Goal: Task Accomplishment & Management: Manage account settings

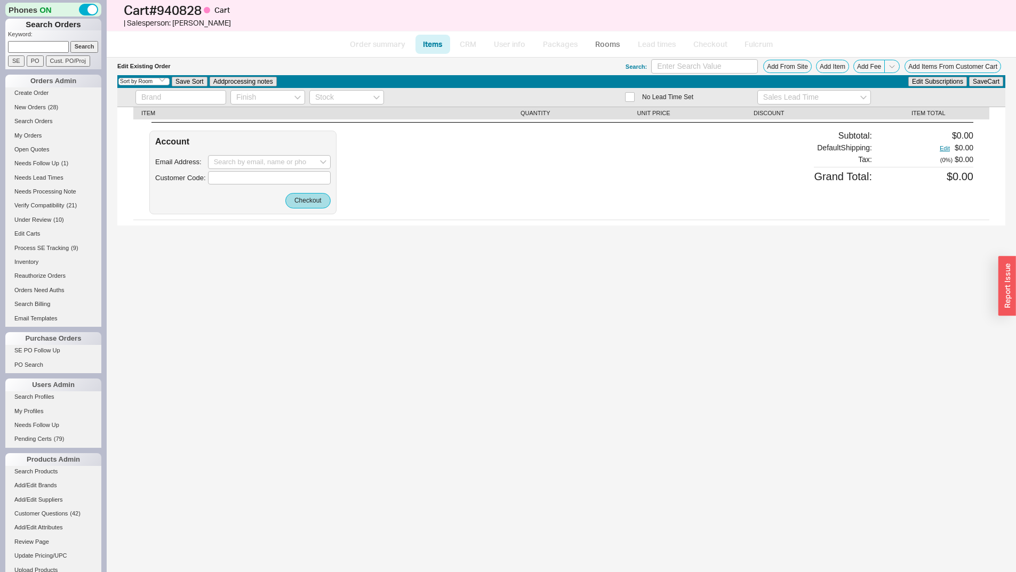
select select "3"
click at [47, 43] on input at bounding box center [38, 46] width 61 height 11
paste input "[EMAIL_ADDRESS][DOMAIN_NAME]"
type input "[EMAIL_ADDRESS][DOMAIN_NAME]"
click at [70, 41] on input "Search" at bounding box center [84, 46] width 28 height 11
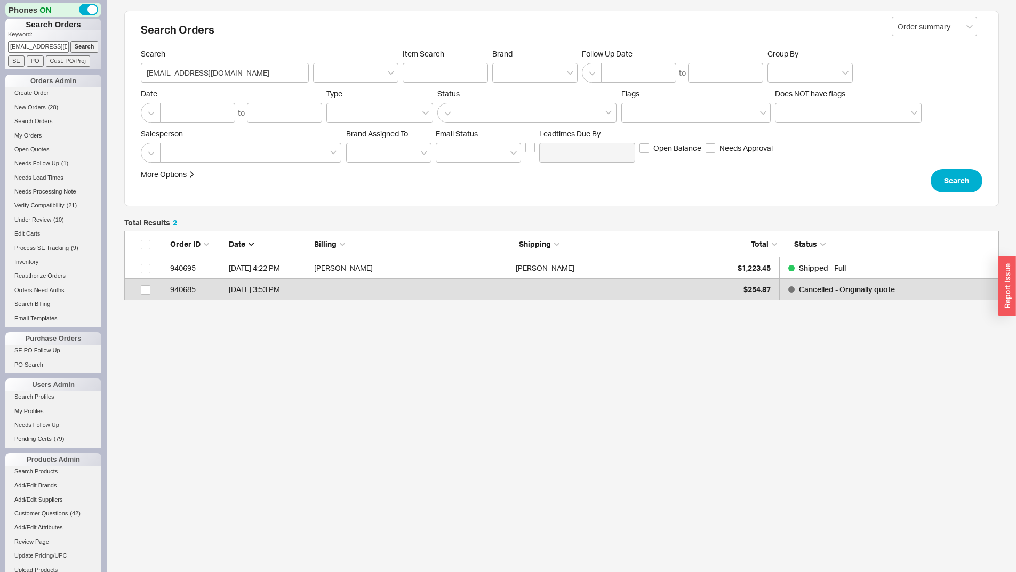
scroll to position [61, 867]
click at [600, 263] on div "Deborah Wecselman" at bounding box center [614, 268] width 196 height 21
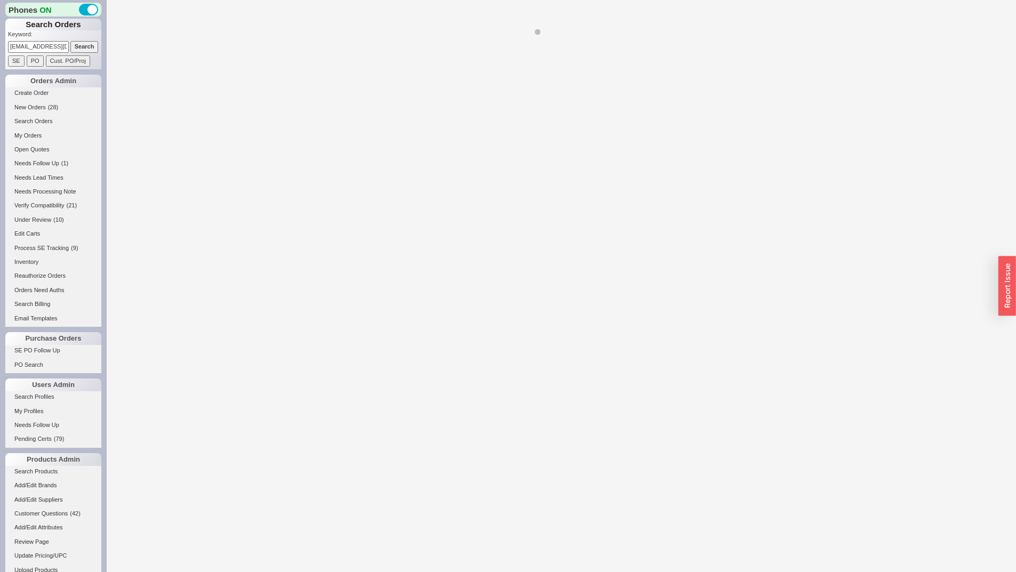
select select "*"
select select "LOW"
select select "3"
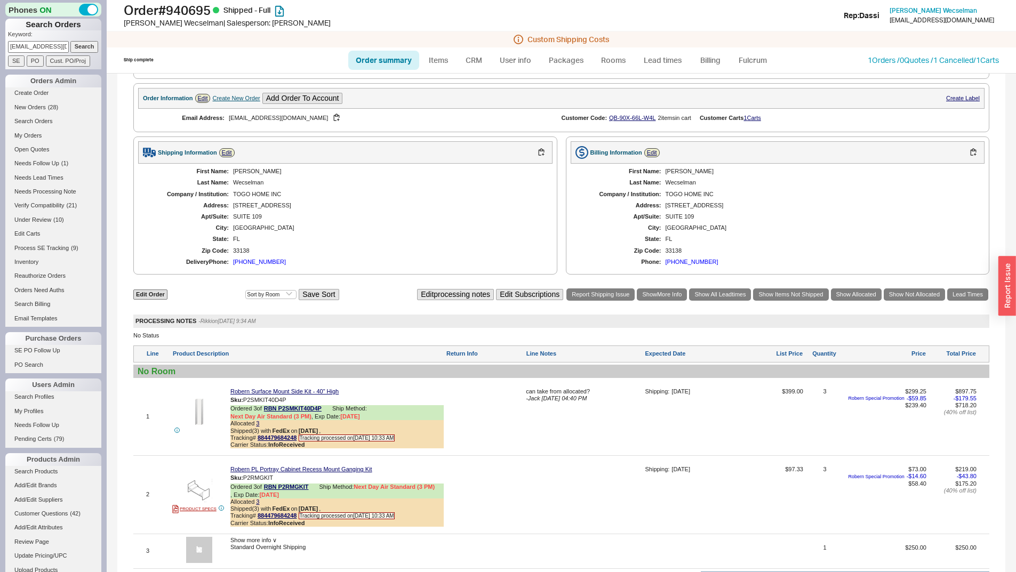
scroll to position [480, 0]
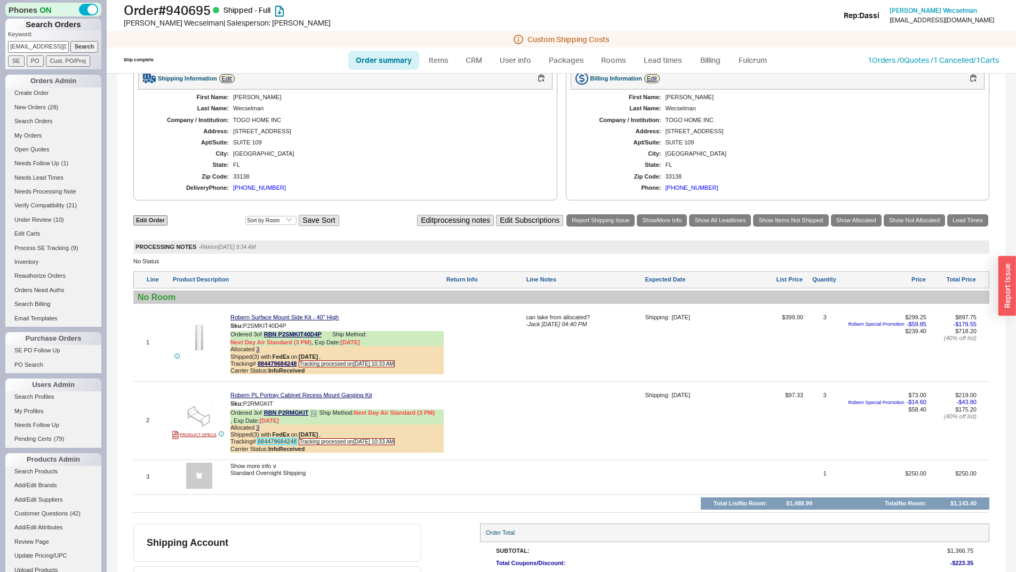
click at [276, 445] on link "884479684248" at bounding box center [277, 442] width 39 height 6
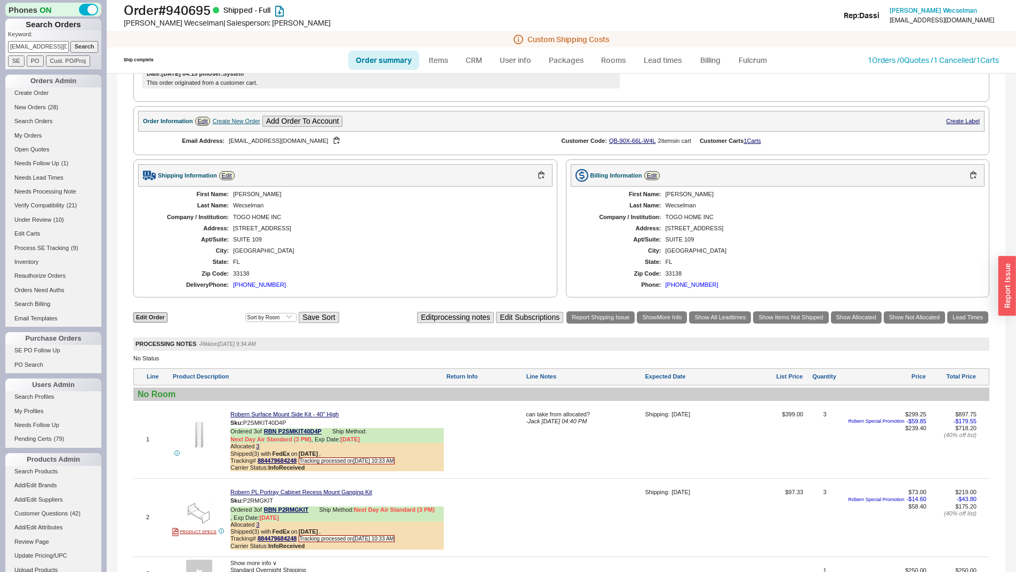
scroll to position [160, 0]
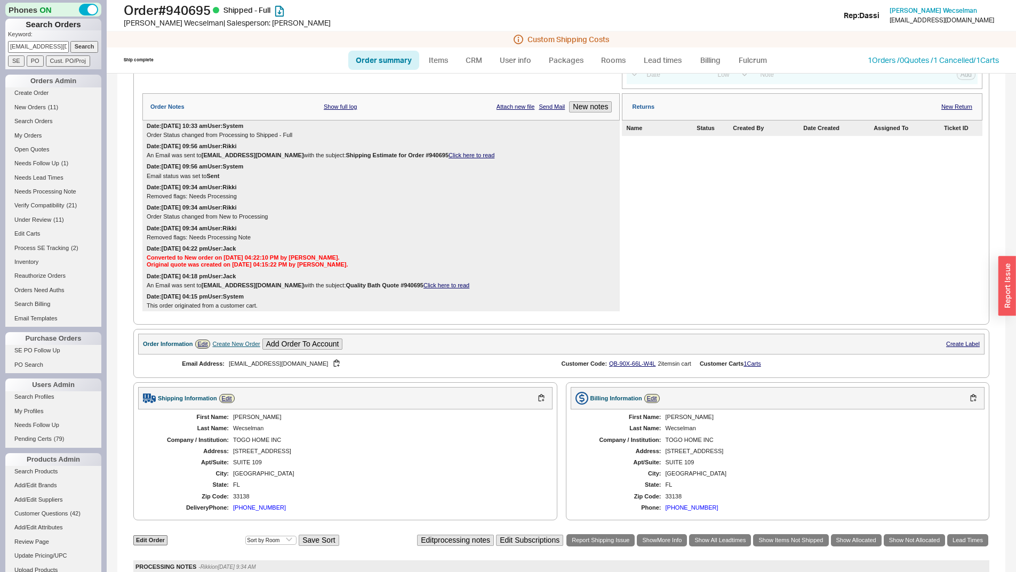
click at [43, 47] on input "info@dwdinc.com" at bounding box center [38, 46] width 61 height 11
paste input "235604"
type input "235604"
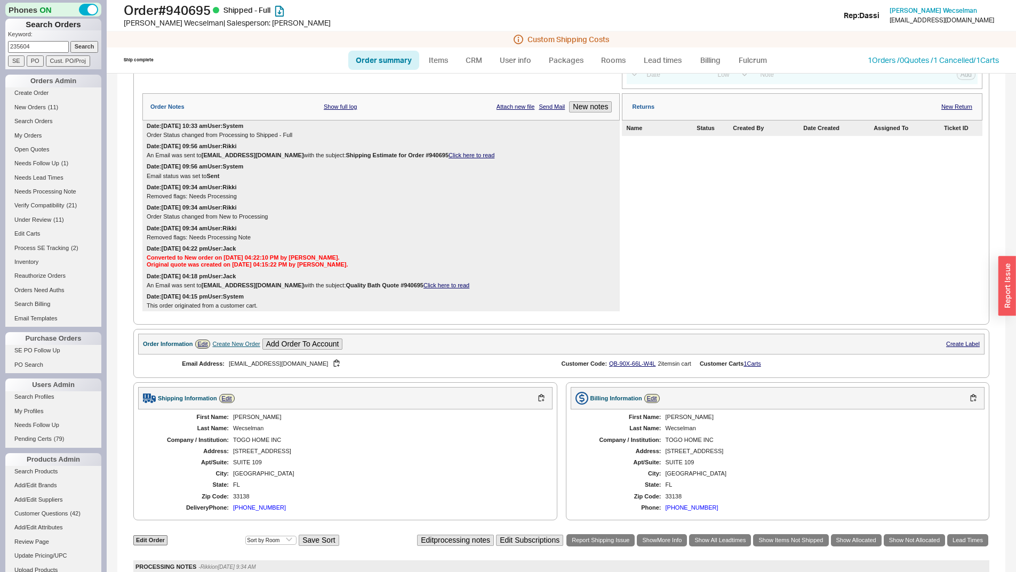
click at [70, 41] on input "Search" at bounding box center [84, 46] width 28 height 11
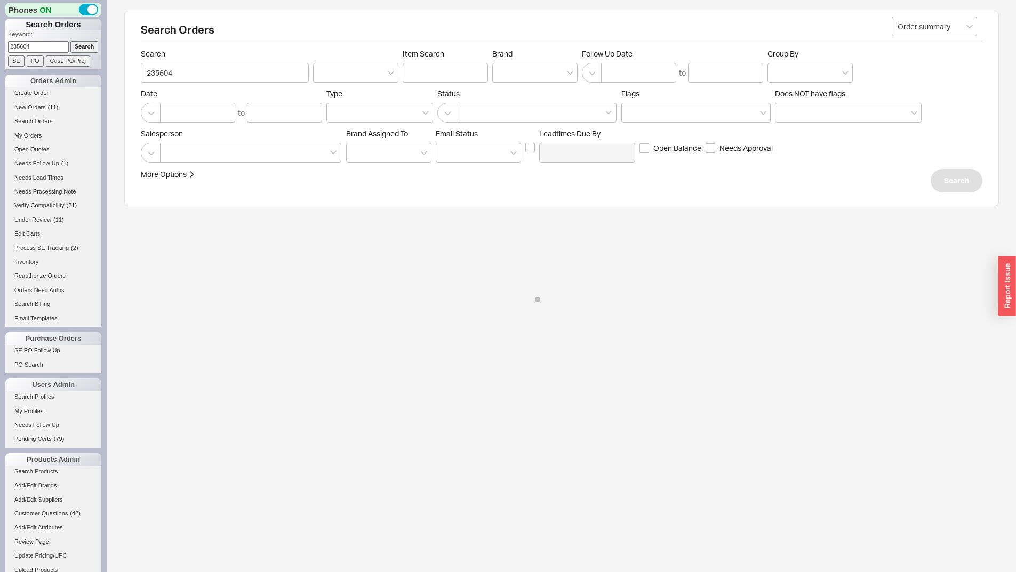
select select "*"
select select "LOW"
select select "3"
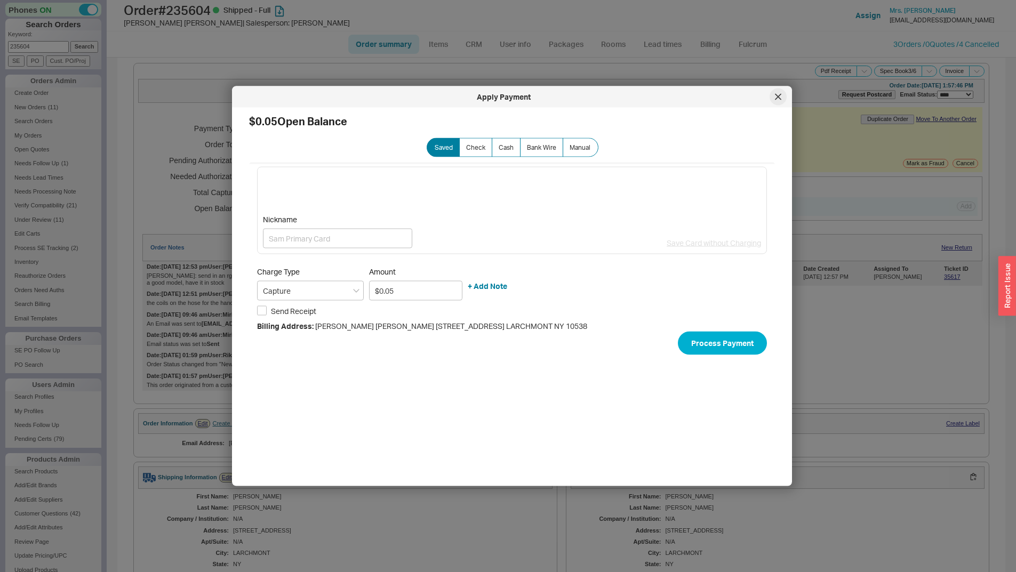
click at [778, 100] on div at bounding box center [778, 97] width 17 height 17
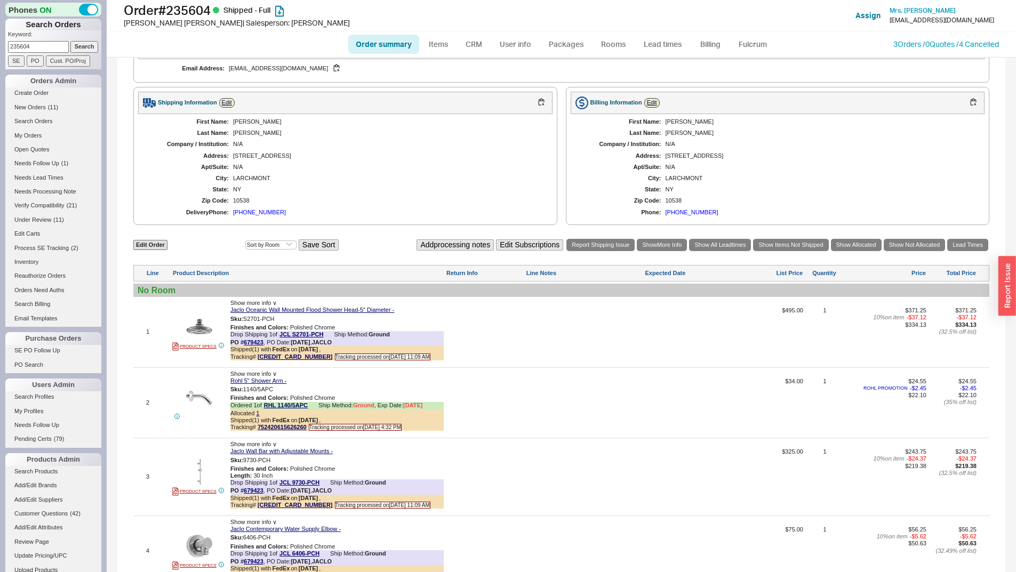
scroll to position [55, 0]
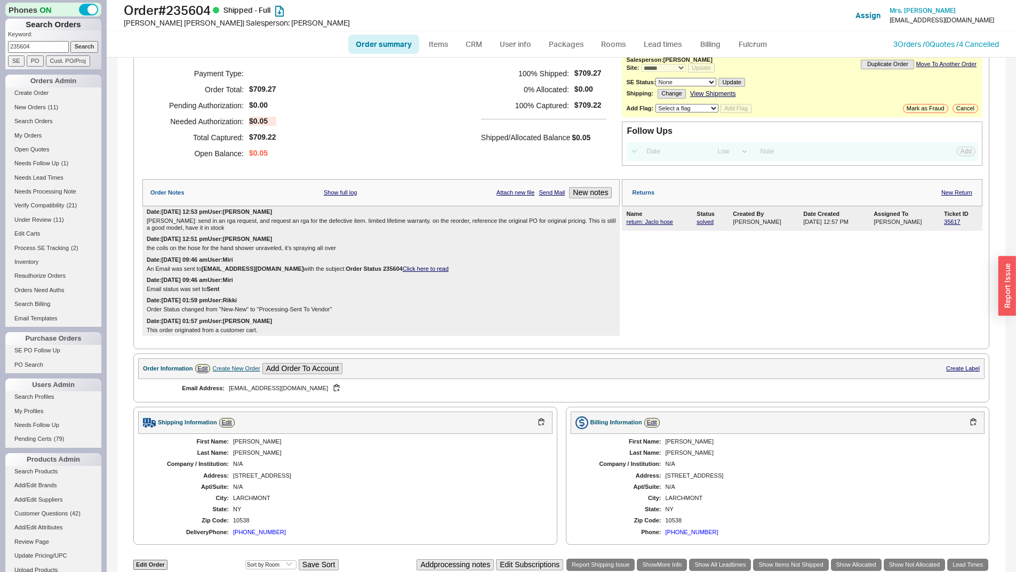
drag, startPoint x: 930, startPoint y: 458, endPoint x: 915, endPoint y: 454, distance: 15.4
click at [928, 456] on div "First Name: Kimberly Last Name: Finn Company / Institution: N/A Address: 27 Stu…" at bounding box center [778, 487] width 415 height 106
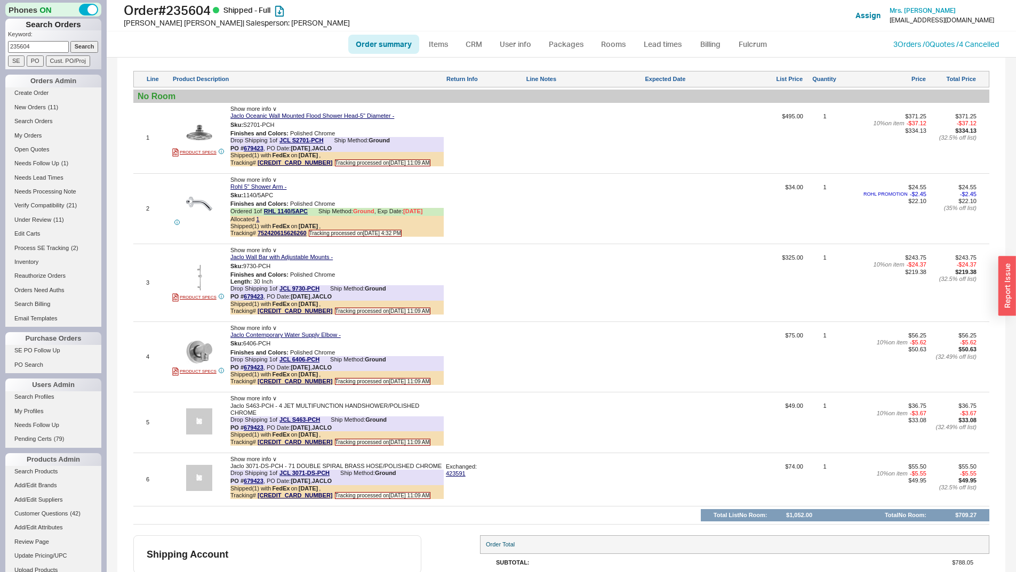
scroll to position [588, 0]
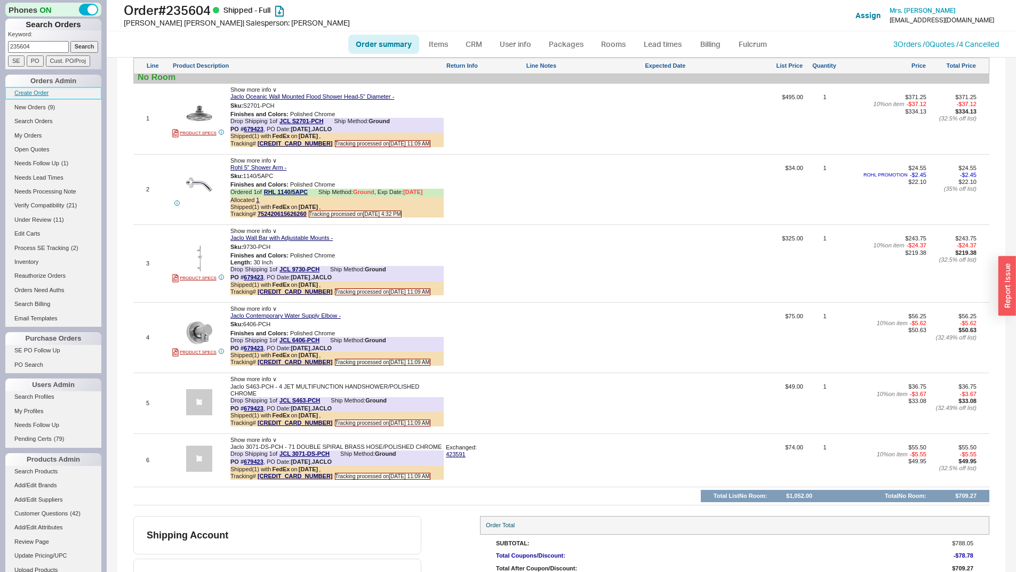
click at [22, 89] on link "Create Order" at bounding box center [53, 92] width 96 height 11
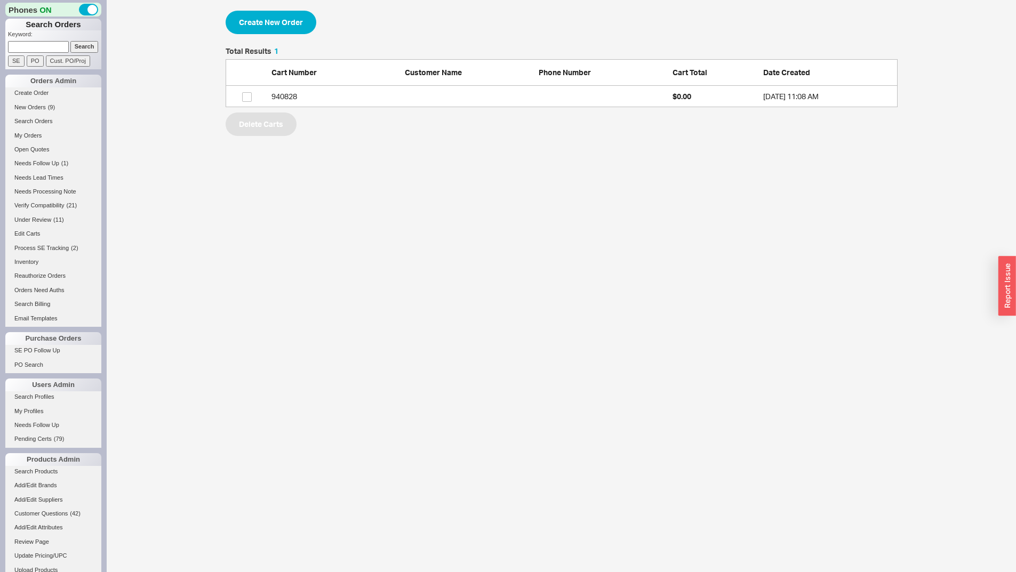
scroll to position [52, 664]
click at [261, 26] on button "Create New Order" at bounding box center [271, 22] width 91 height 23
select select "3"
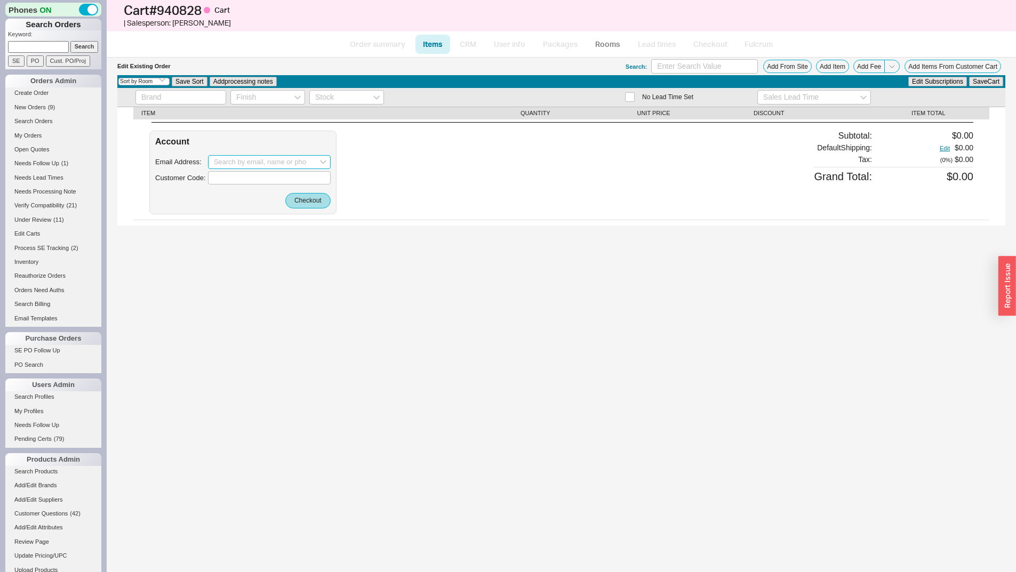
click at [284, 165] on input at bounding box center [269, 162] width 123 height 14
paste input "mailto:aramadoss@live.com"
click at [232, 162] on input "mailto:aramadoss@live.com" at bounding box center [269, 162] width 123 height 14
type input "aramadoss@live.com"
click at [297, 210] on div "Account Email Address: aramadoss@live.com Loading... Customer Code: Checkout" at bounding box center [242, 173] width 187 height 84
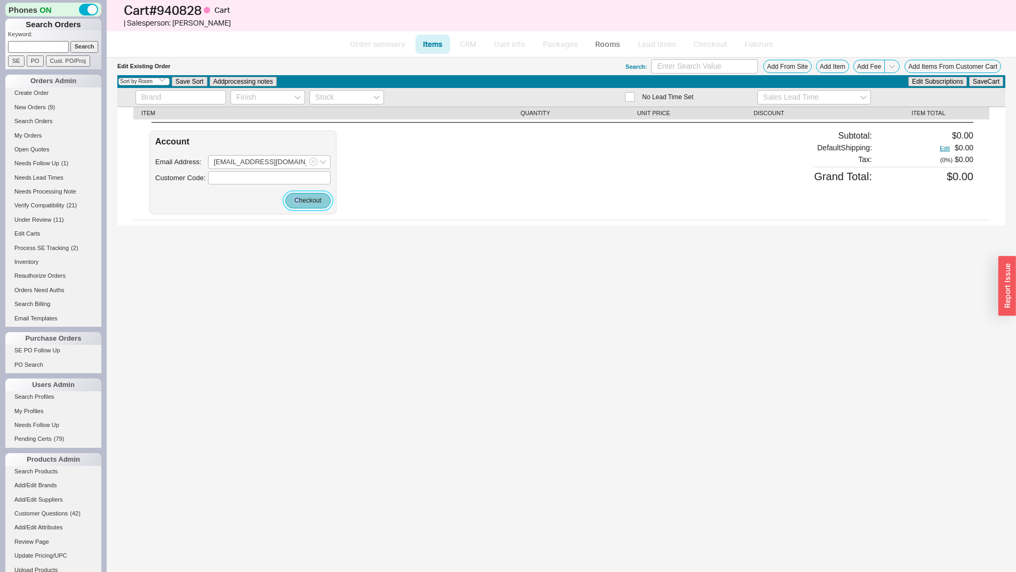
click at [299, 205] on button "Checkout" at bounding box center [307, 200] width 45 height 15
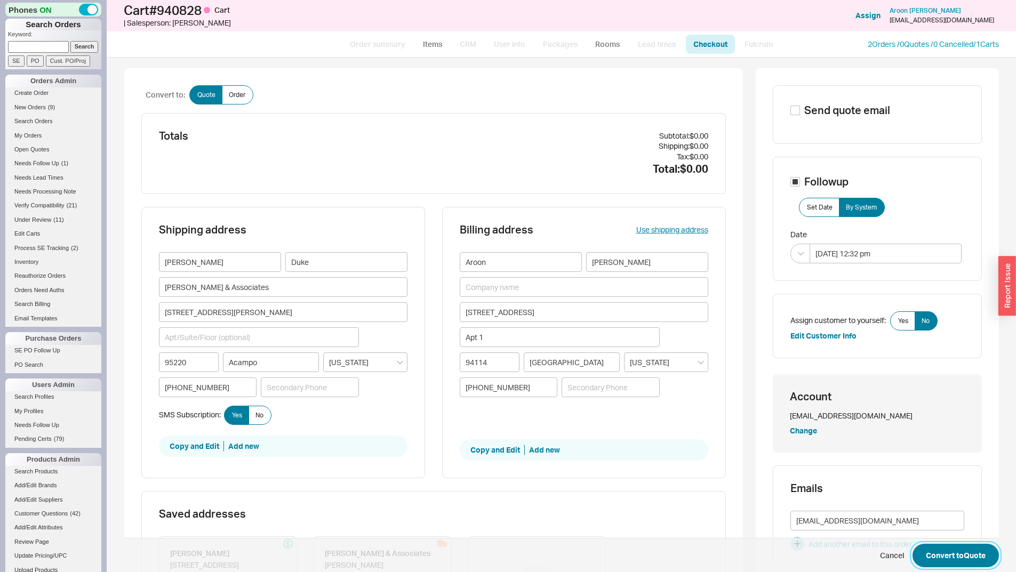
click at [921, 551] on button "Convert to Quote" at bounding box center [956, 555] width 86 height 23
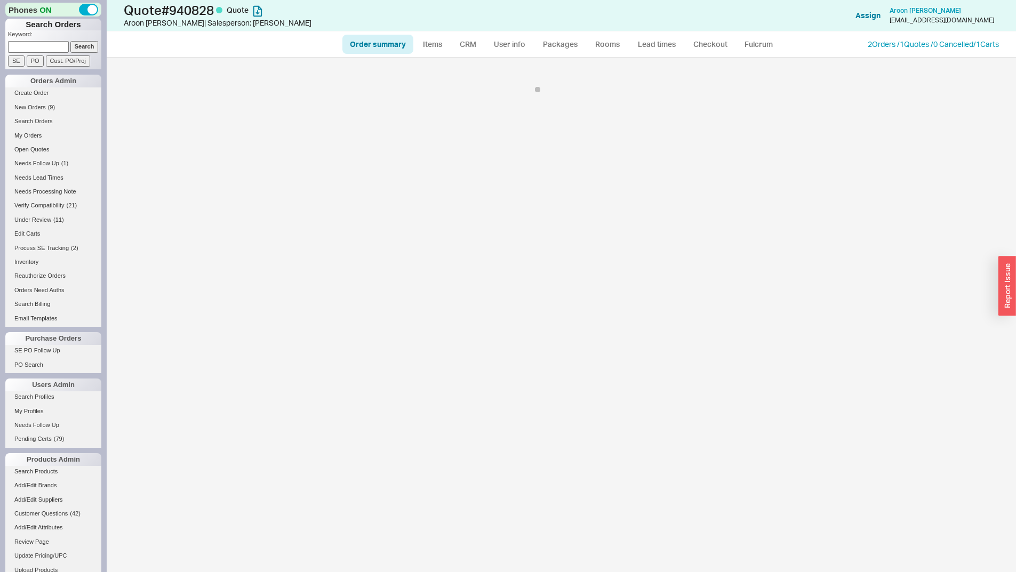
select select "*"
select select "3"
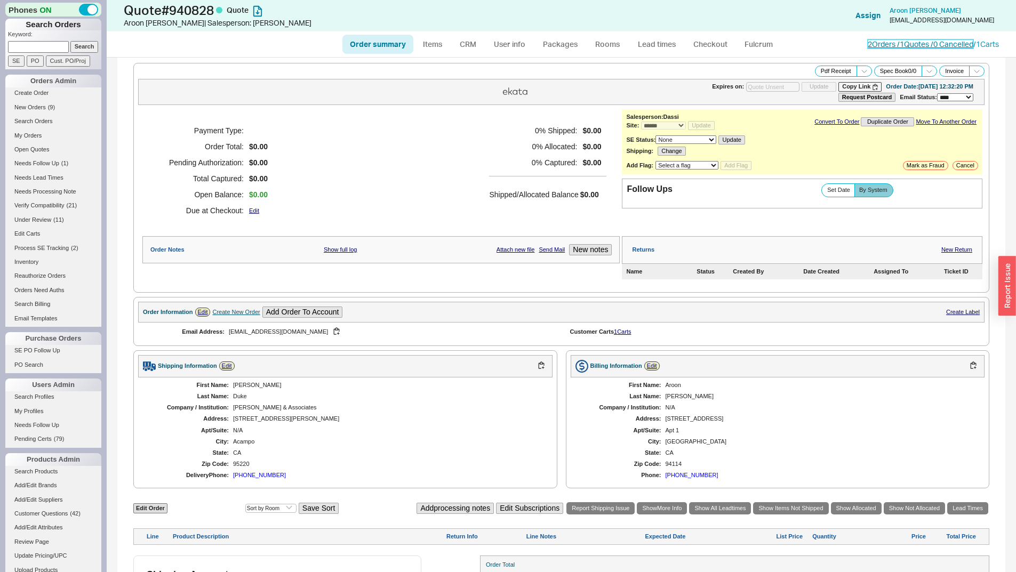
click at [884, 46] on link "2 Orders / 1 Quotes / 0 Cancelled" at bounding box center [921, 43] width 106 height 9
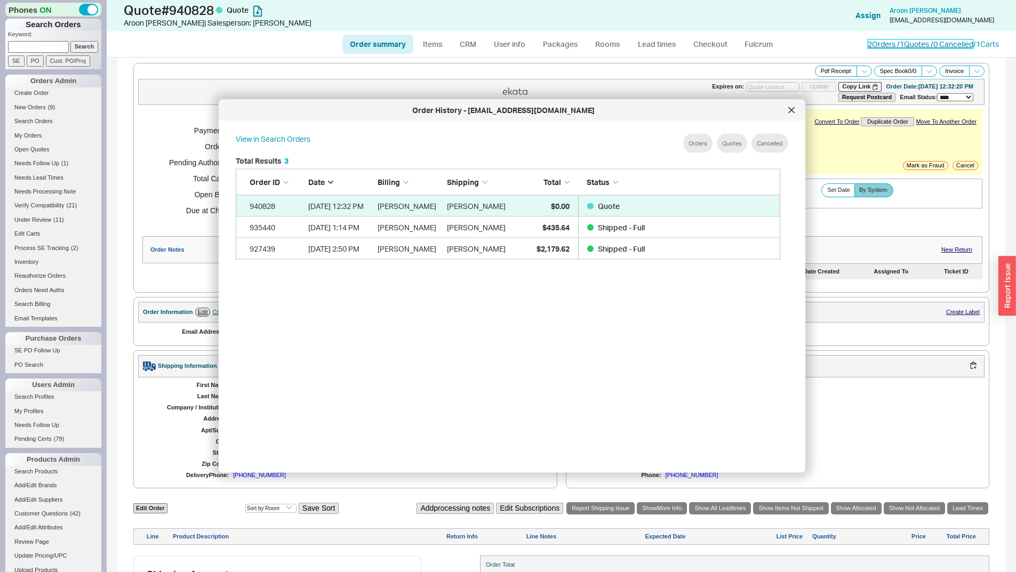
scroll to position [319, 554]
click at [792, 111] on icon at bounding box center [791, 109] width 5 height 5
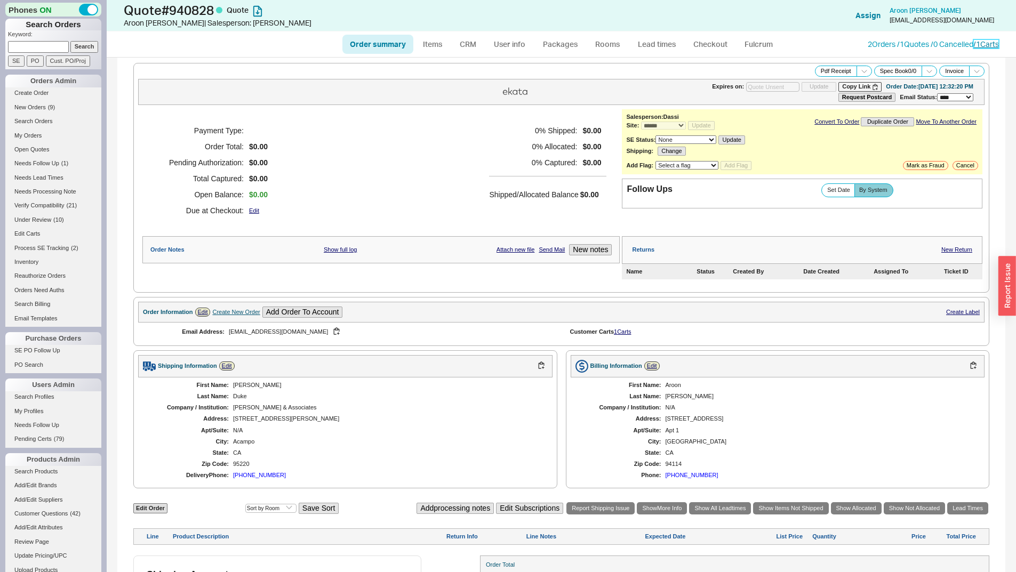
click at [986, 47] on link "/ 1 Carts" at bounding box center [987, 43] width 26 height 9
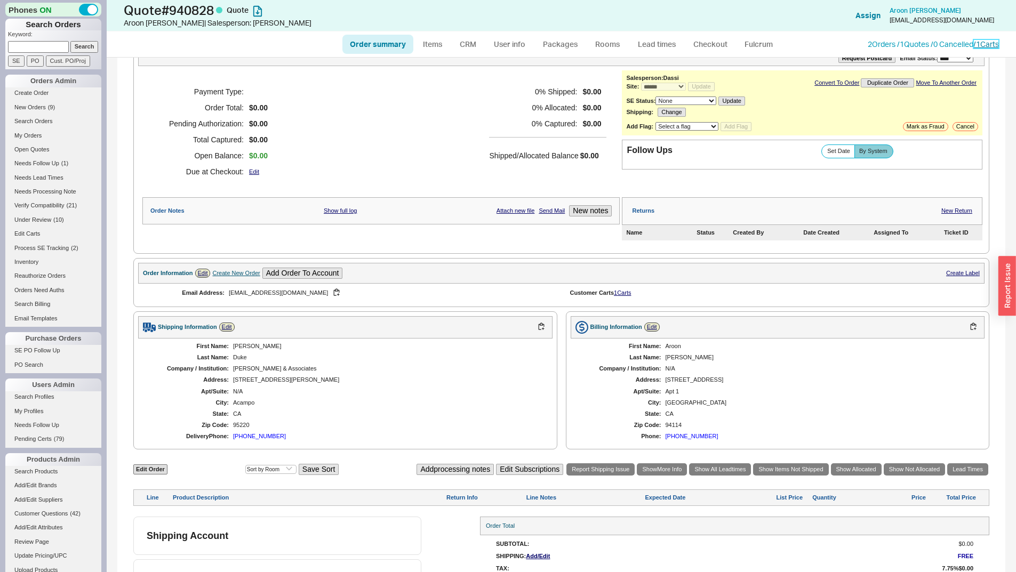
scroll to position [70, 0]
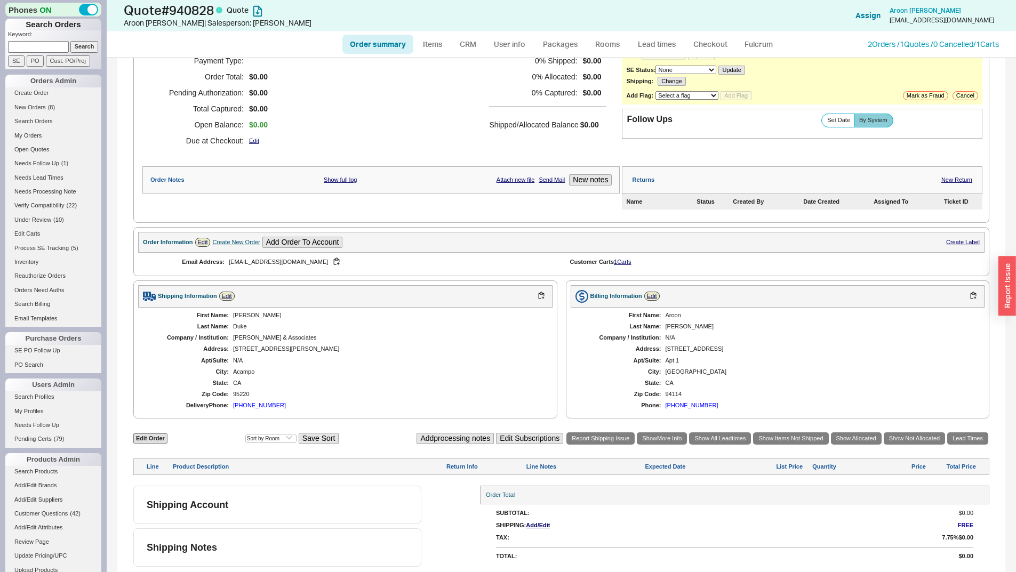
click at [26, 42] on input at bounding box center [38, 46] width 61 height 11
paste input "jphillip@phillipproperties.com"
type input "jphillip@phillipproperties.com"
click at [70, 41] on input "Search" at bounding box center [84, 46] width 28 height 11
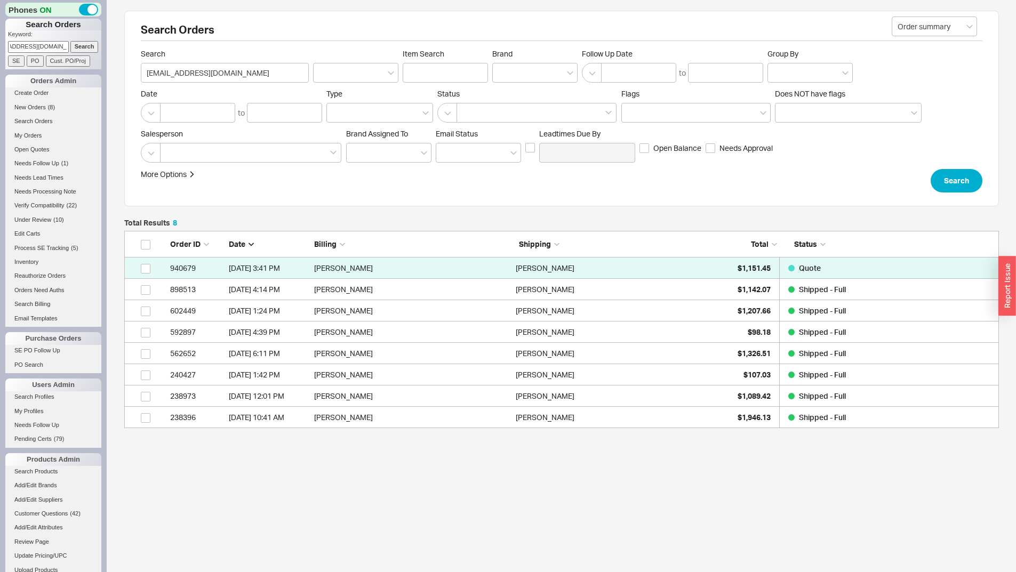
scroll to position [9, 9]
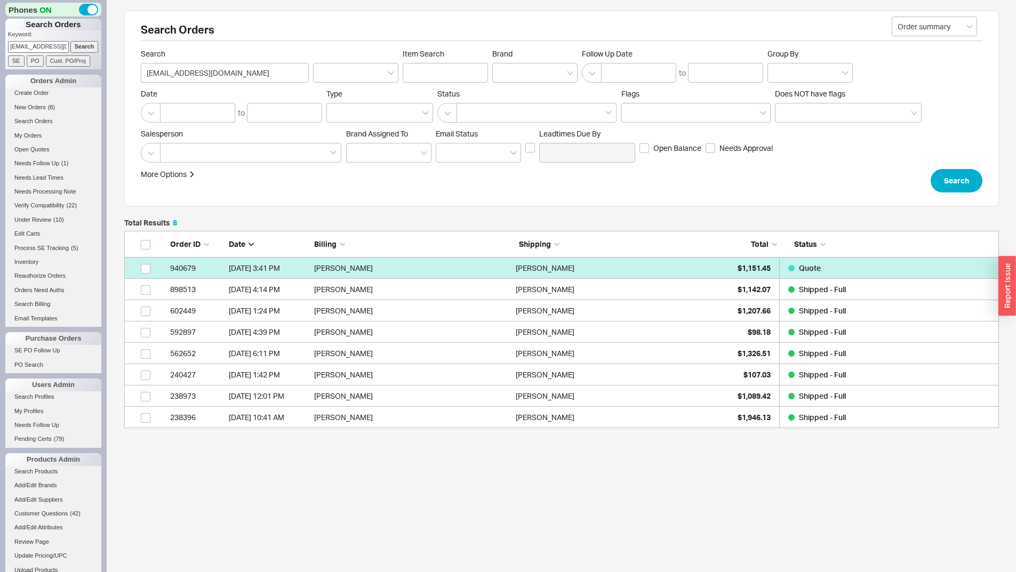
click at [671, 266] on div "John Phillip" at bounding box center [614, 268] width 196 height 21
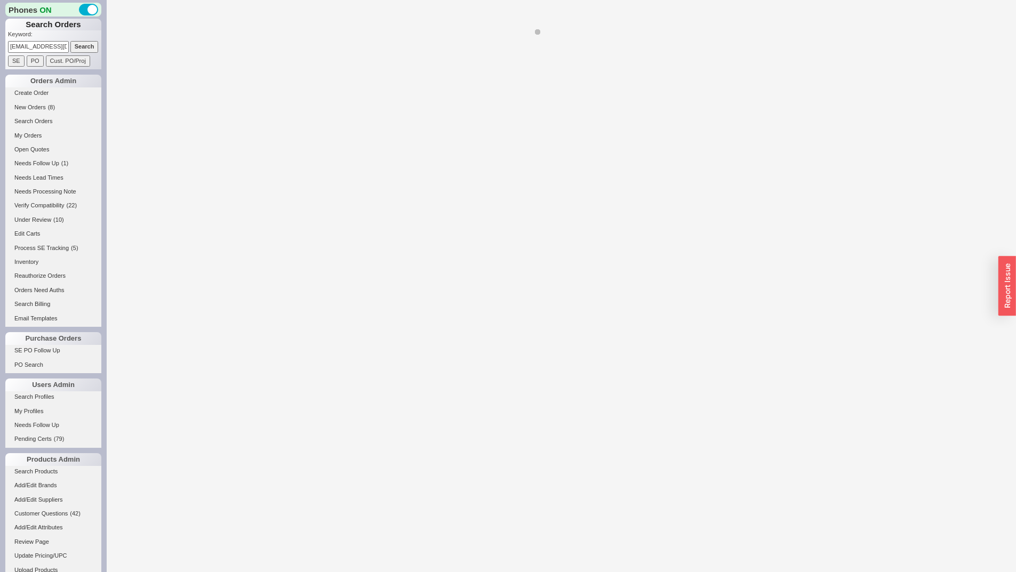
select select "*"
select select "3"
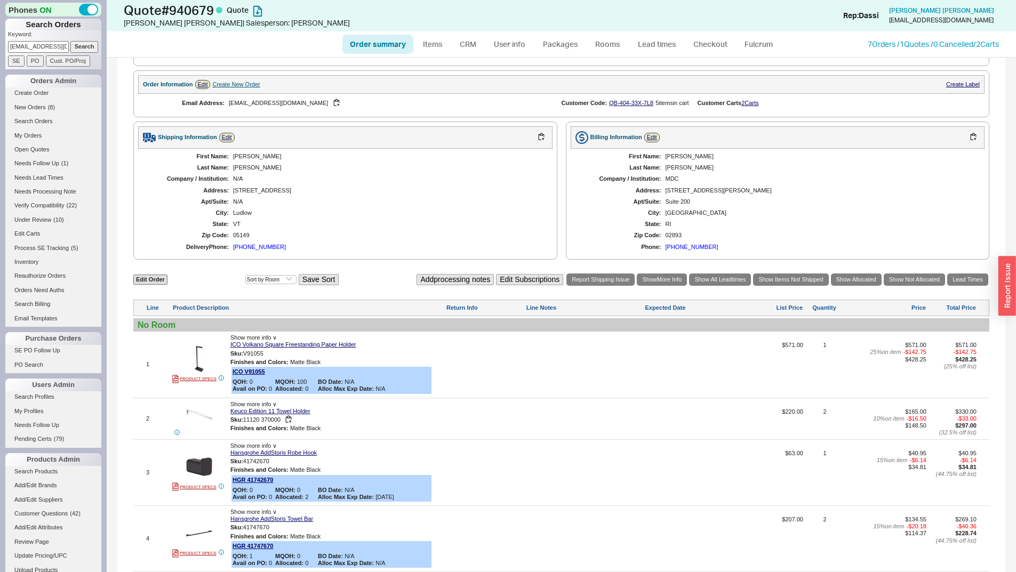
scroll to position [399, 0]
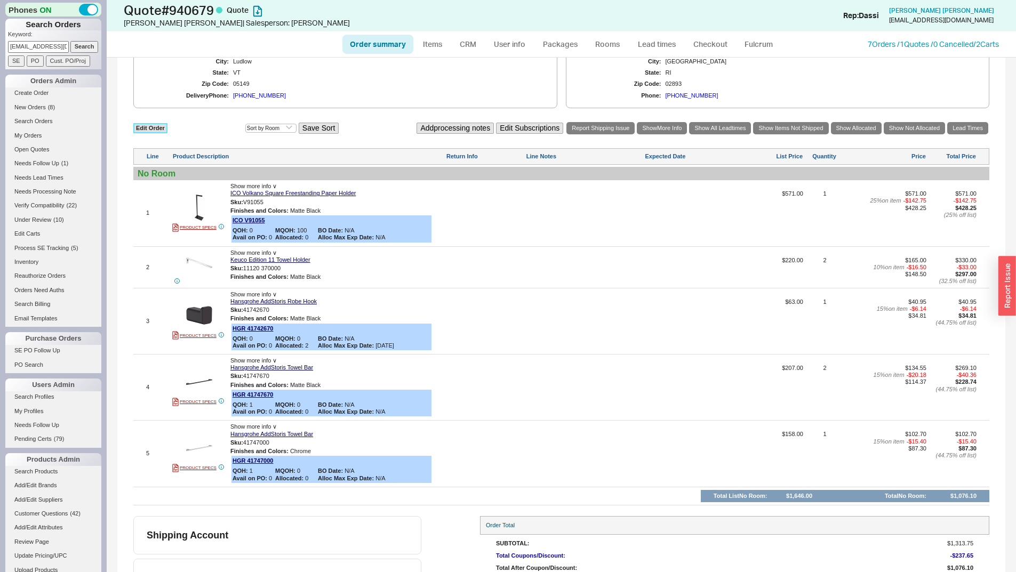
click at [160, 125] on link "Edit Order" at bounding box center [150, 128] width 34 height 10
select select "3"
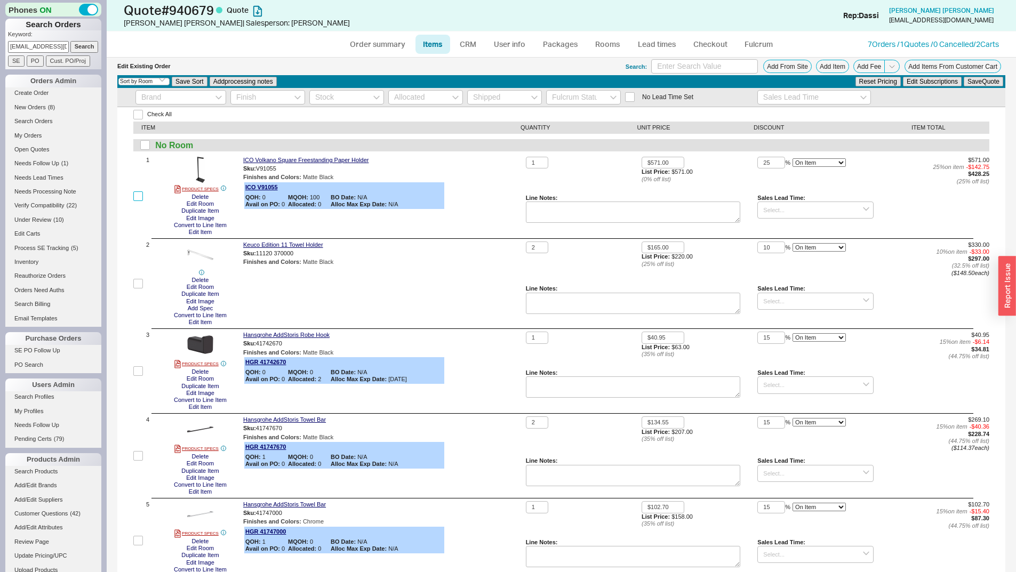
click at [134, 195] on input "checkbox" at bounding box center [138, 197] width 10 height 10
checkbox input "true"
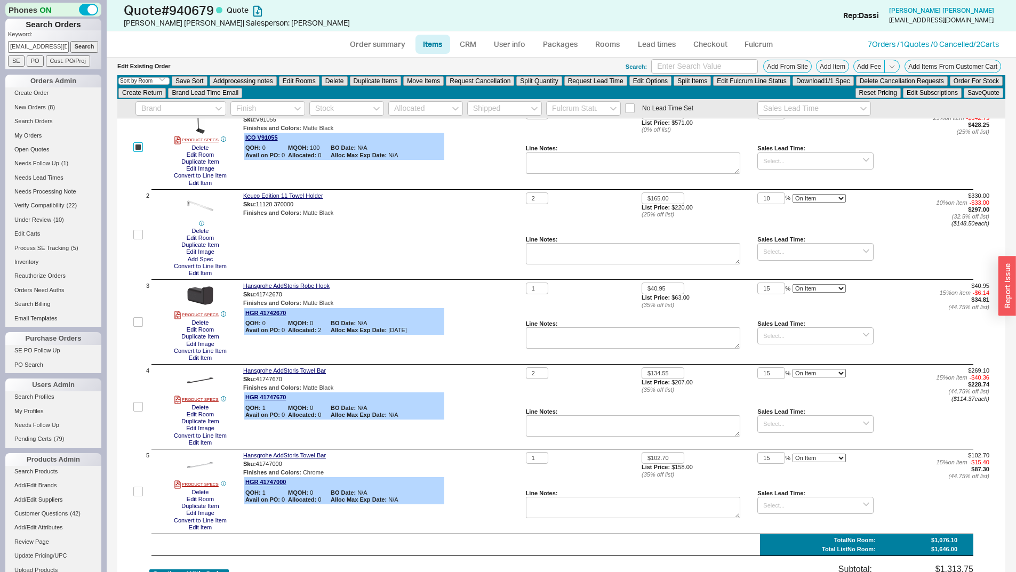
scroll to position [53, 0]
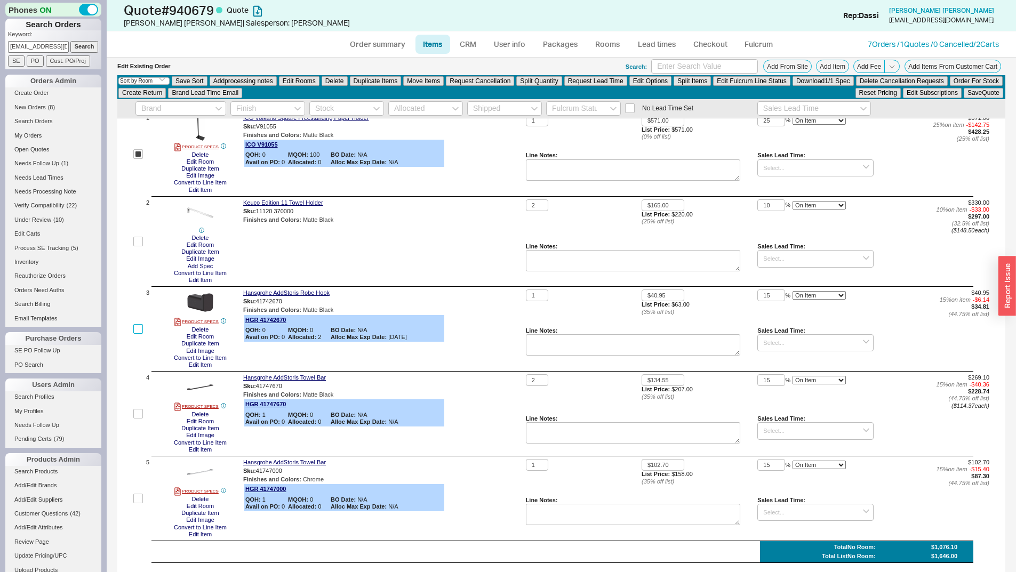
click at [141, 327] on input "checkbox" at bounding box center [138, 329] width 10 height 10
checkbox input "true"
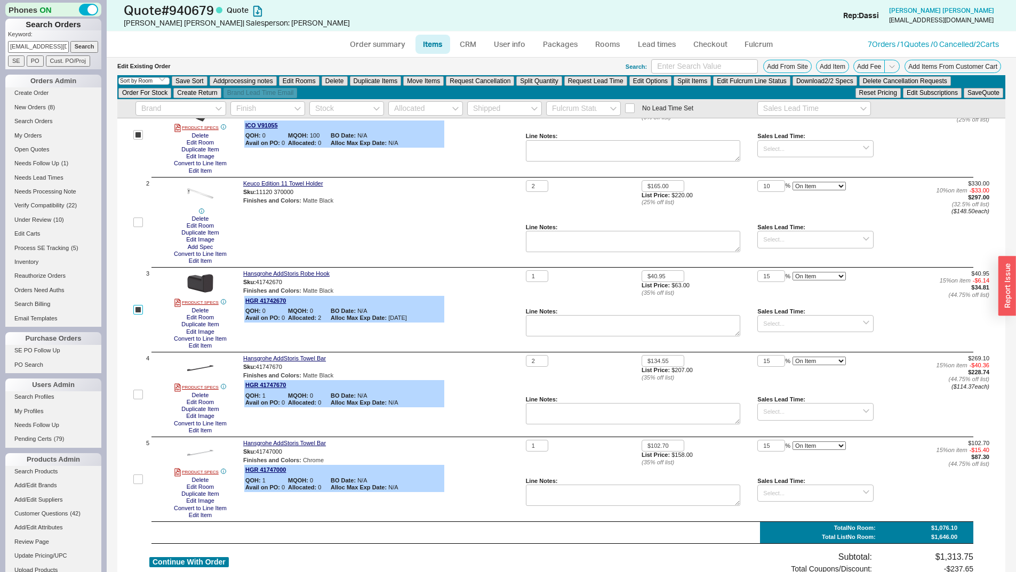
scroll to position [107, 0]
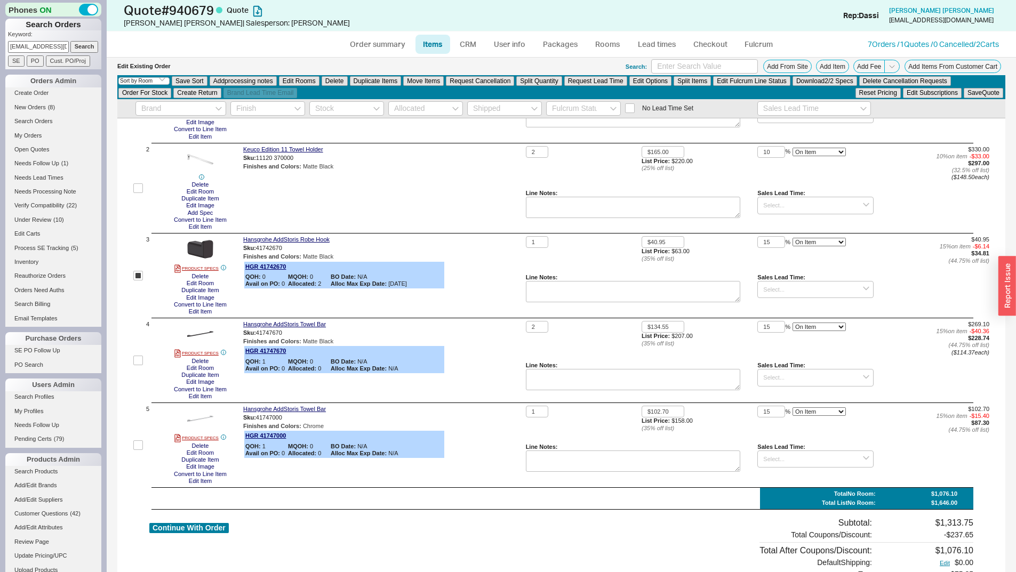
click at [137, 365] on label at bounding box center [138, 360] width 10 height 79
click at [137, 365] on input "checkbox" at bounding box center [138, 361] width 10 height 10
checkbox input "true"
click at [139, 449] on input "checkbox" at bounding box center [138, 446] width 10 height 10
checkbox input "true"
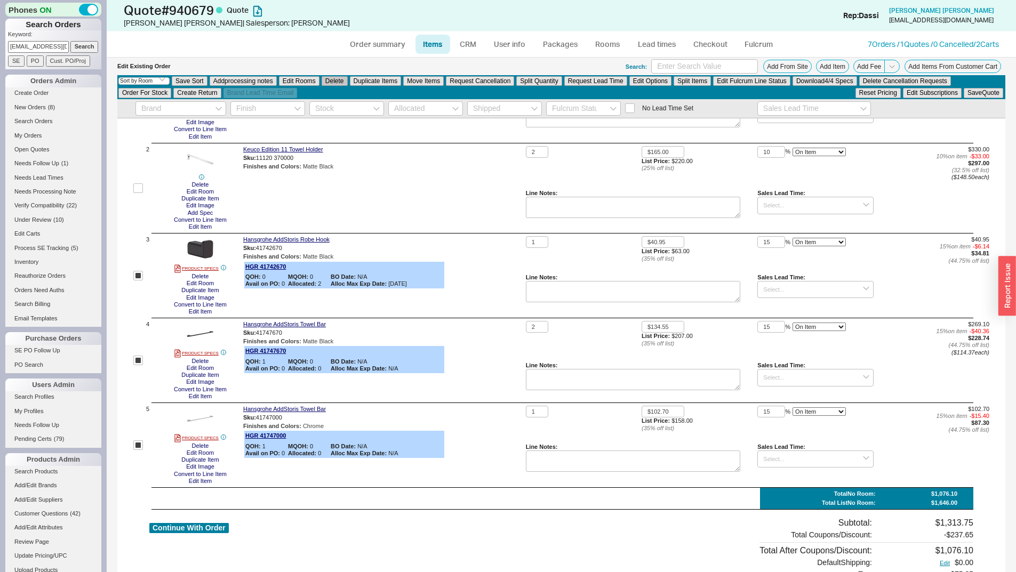
click at [345, 79] on button "Delete" at bounding box center [335, 81] width 26 height 10
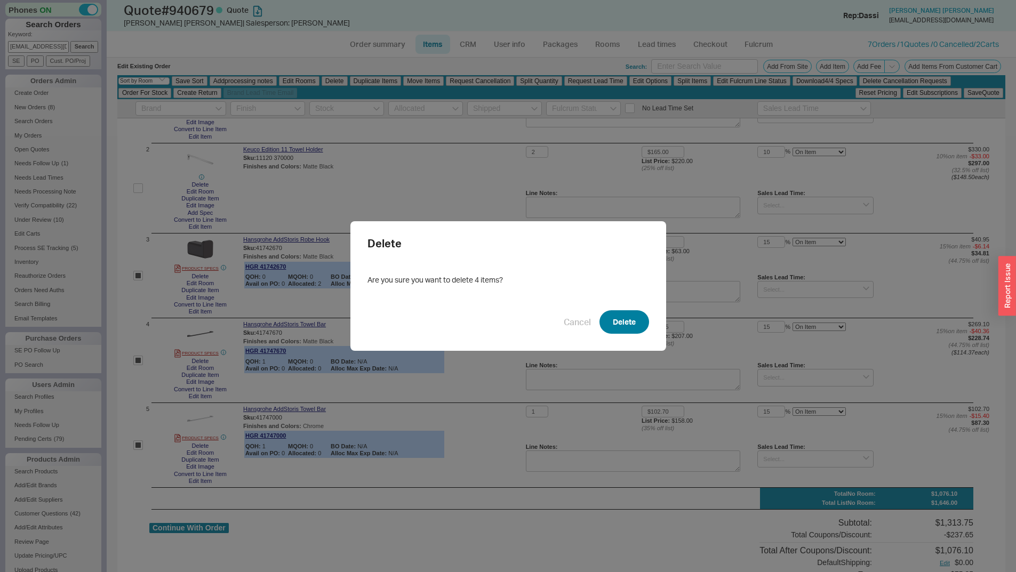
click at [617, 318] on button "Delete" at bounding box center [625, 322] width 50 height 23
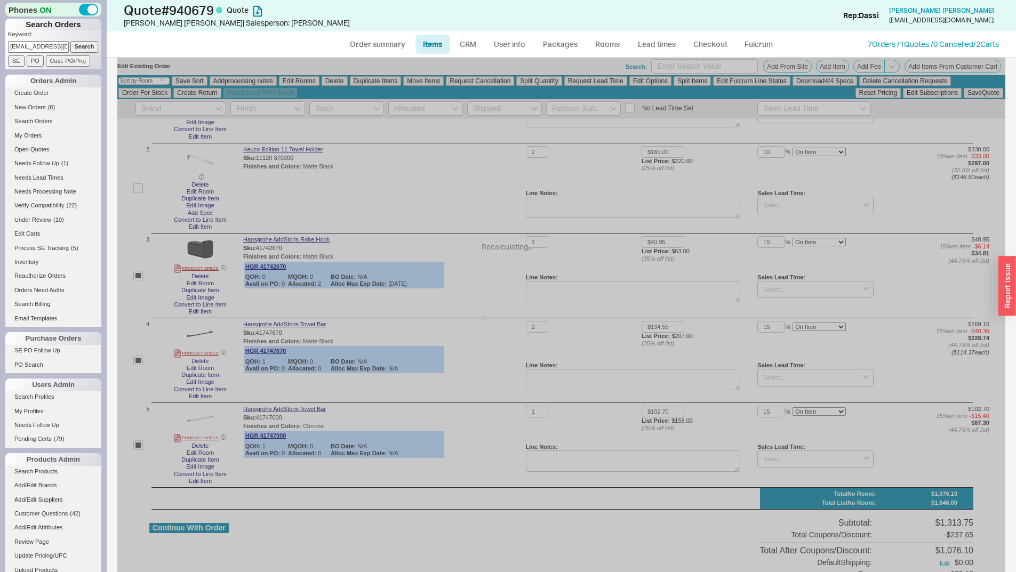
checkbox input "false"
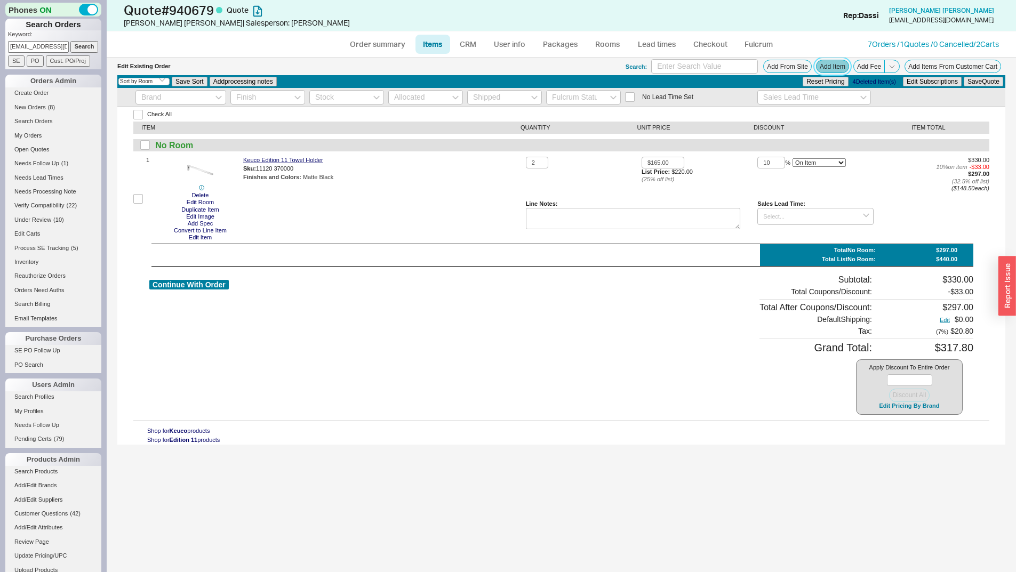
click at [841, 63] on button "Add Item" at bounding box center [832, 66] width 33 height 13
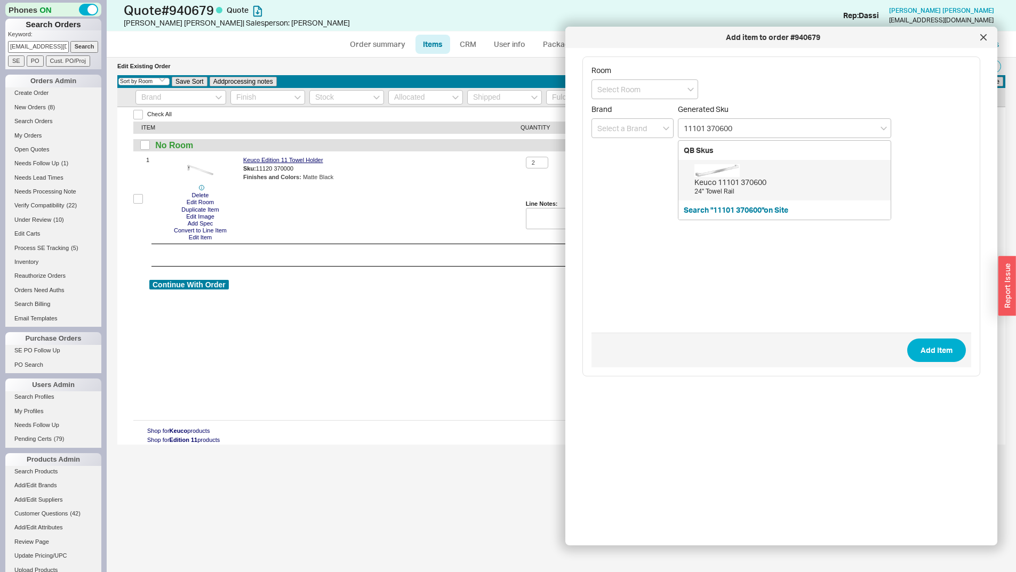
click at [855, 162] on div "Keuco 11101 370600 24" Towel Rail" at bounding box center [785, 180] width 212 height 41
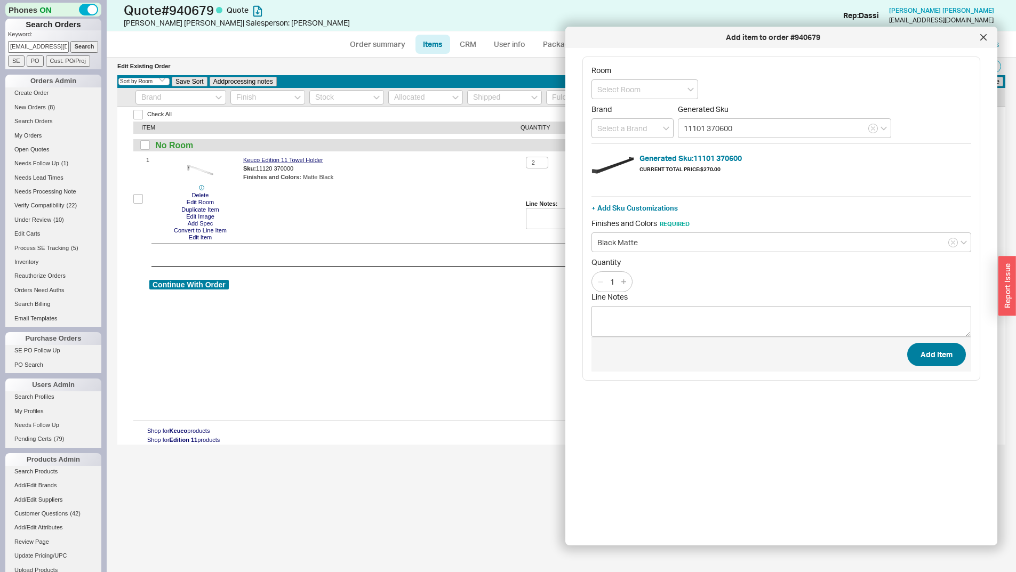
type input "11101 370600"
click at [910, 357] on button "Add Item" at bounding box center [937, 354] width 59 height 23
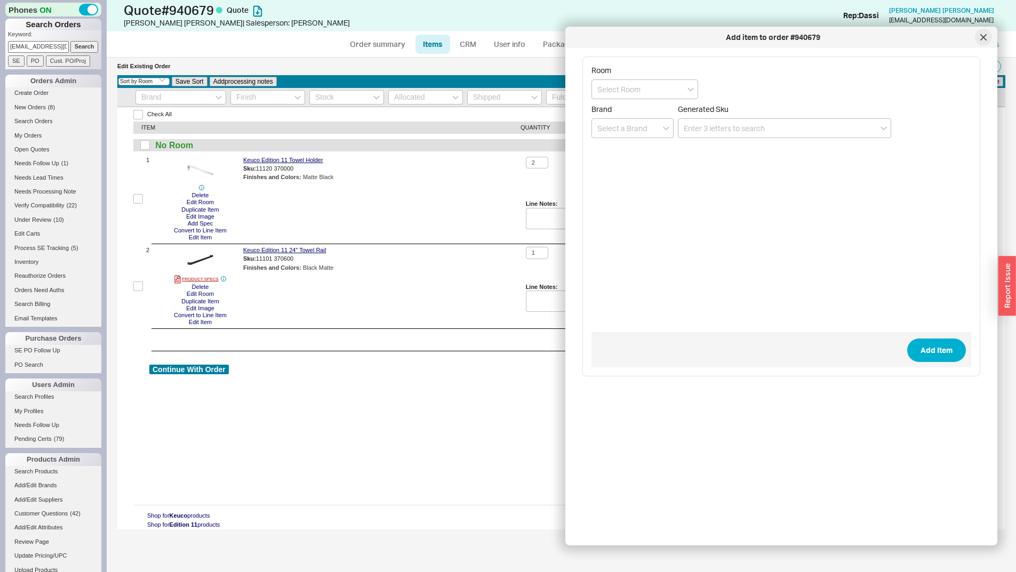
click at [983, 39] on icon at bounding box center [984, 37] width 6 height 6
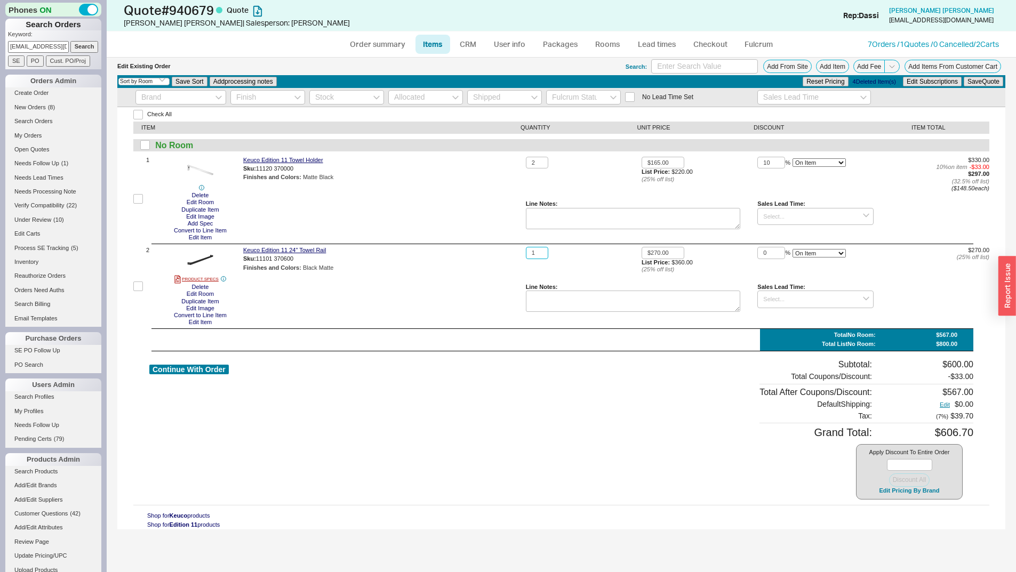
click at [542, 257] on input "1" at bounding box center [537, 253] width 22 height 12
type input "2"
click at [964, 77] on button "Save Quote" at bounding box center [983, 82] width 39 height 10
click at [891, 494] on button "Edit Pricing By Brand" at bounding box center [909, 491] width 67 height 8
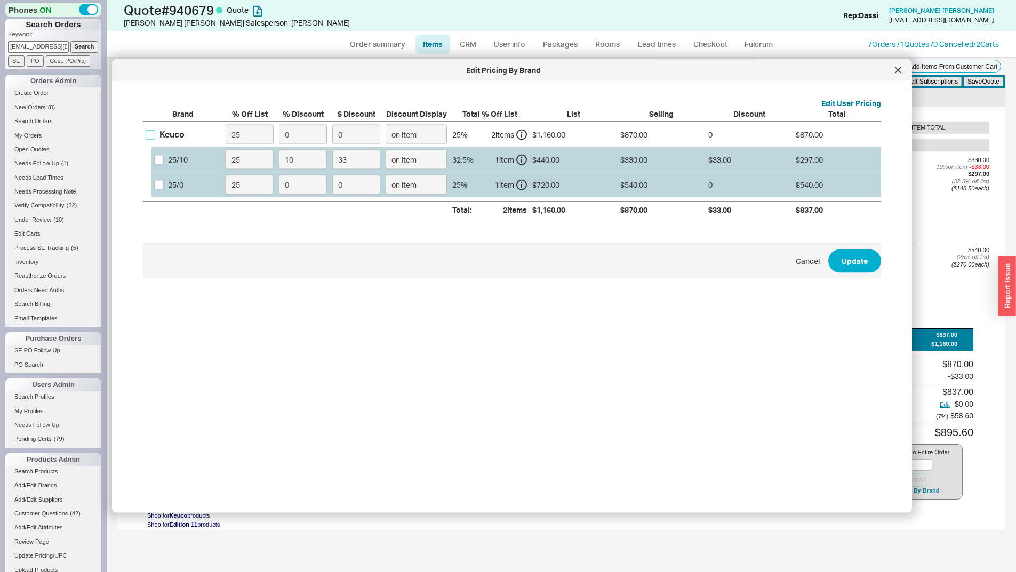
click at [147, 138] on input "Keuco" at bounding box center [151, 135] width 10 height 10
checkbox input "true"
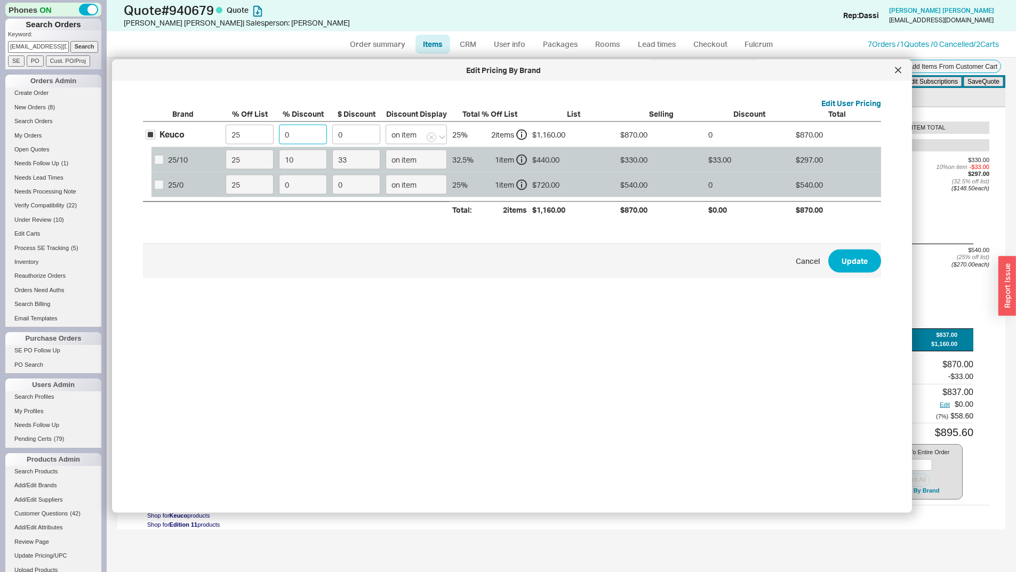
click at [294, 136] on input "0" at bounding box center [303, 135] width 48 height 20
type input "1"
type input "8.7"
type input "10"
type input "87"
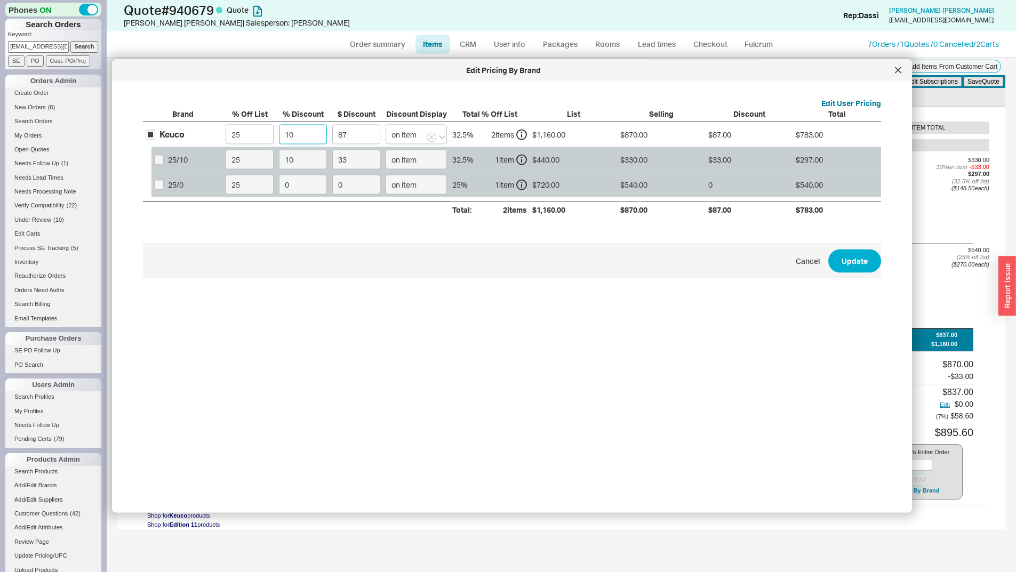
type input "10"
click at [829, 249] on button "Update" at bounding box center [855, 260] width 53 height 23
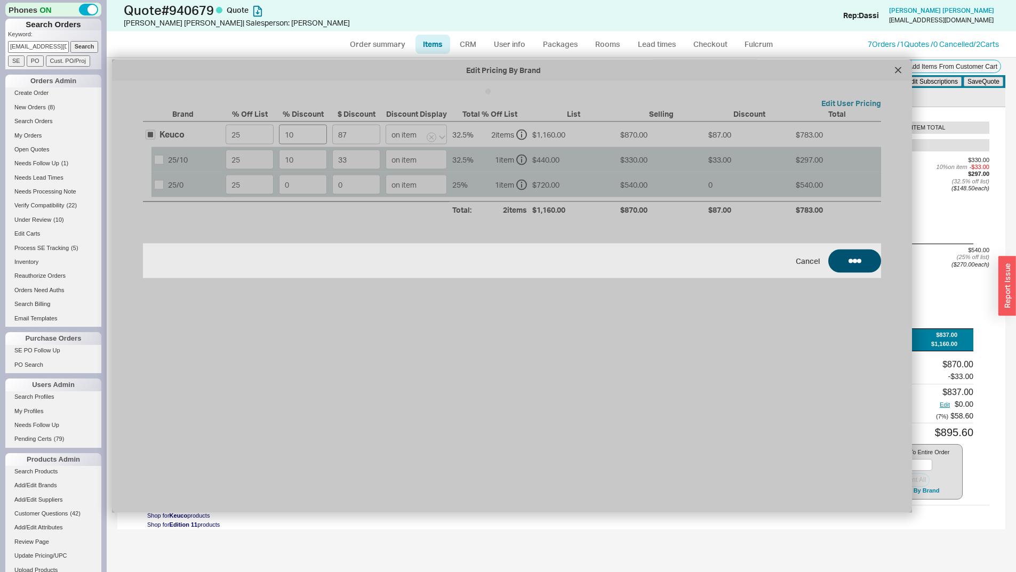
type input "10"
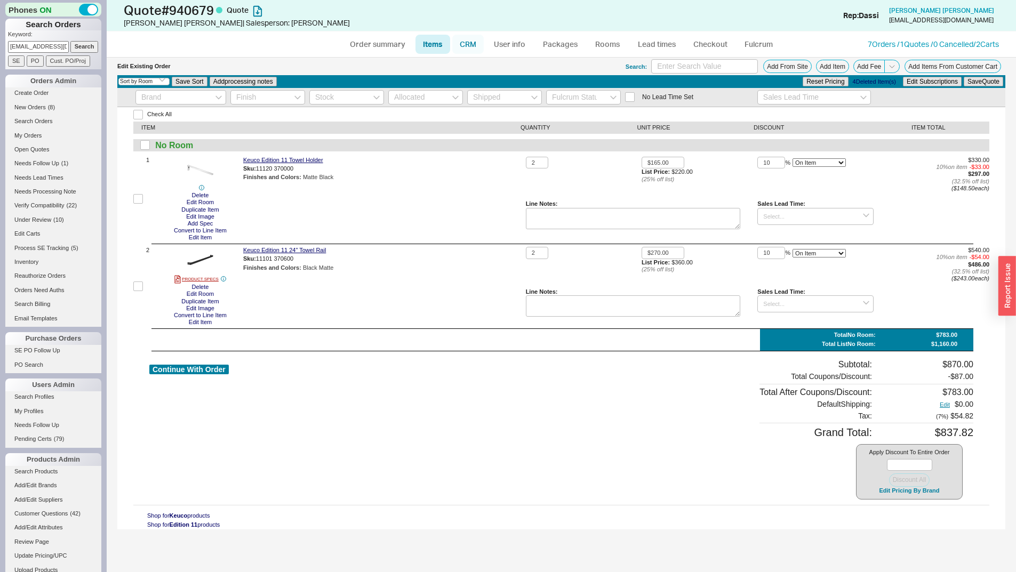
click at [474, 46] on link "CRM" at bounding box center [467, 44] width 31 height 19
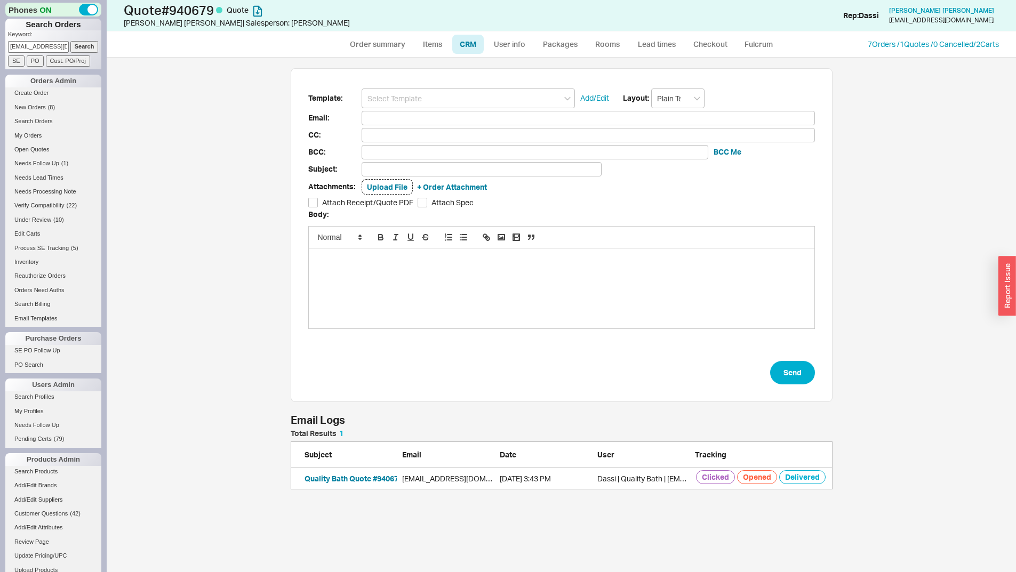
scroll to position [507, 902]
click at [491, 105] on input at bounding box center [468, 99] width 213 height 20
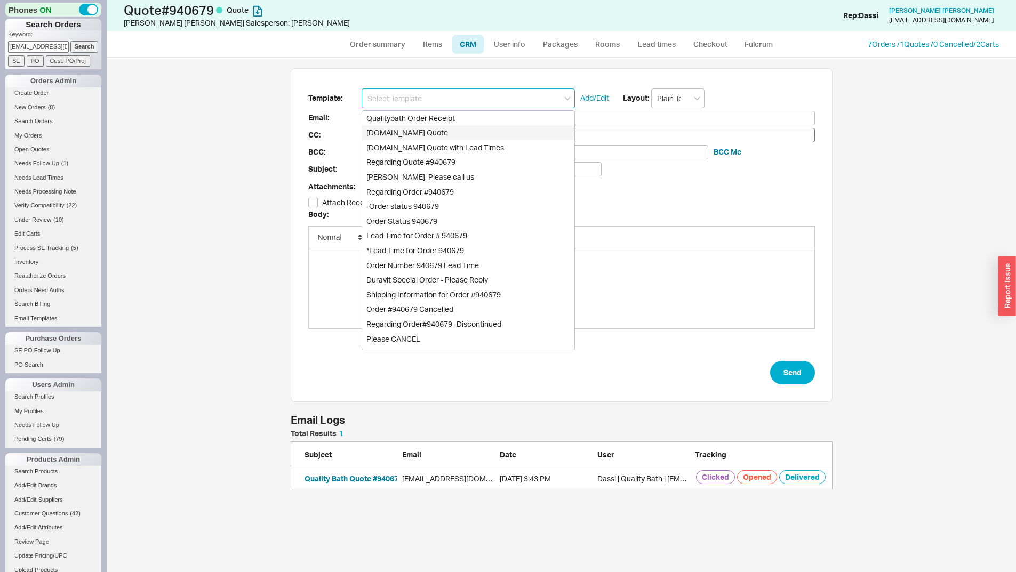
click at [512, 136] on div "Qualitybath.com Quote" at bounding box center [468, 132] width 212 height 15
type input "Qualitybath.com Quote"
type input "Receipt"
type input "[EMAIL_ADDRESS][DOMAIN_NAME]"
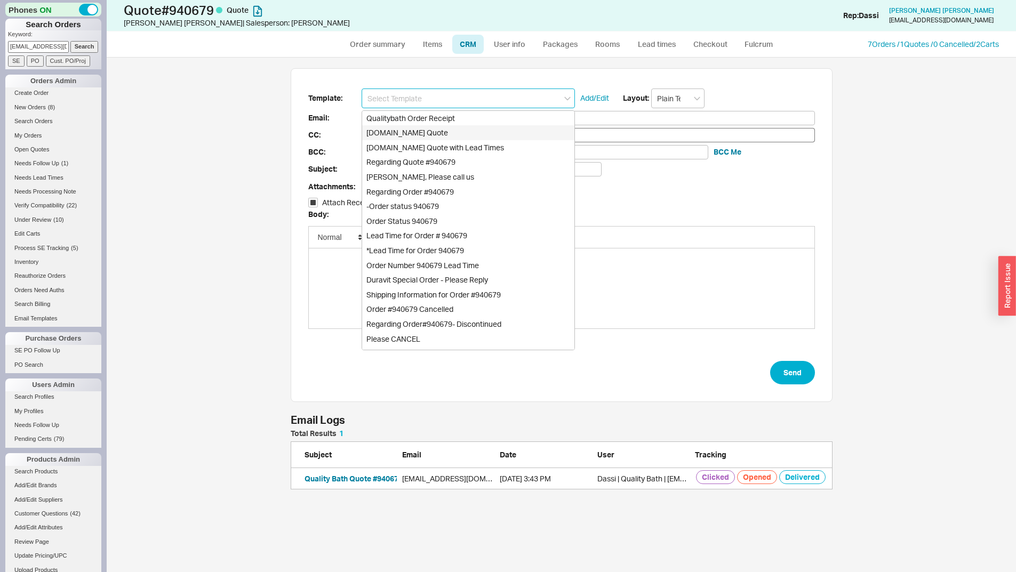
type input "Quality Bath Quote #940679"
checkbox input "true"
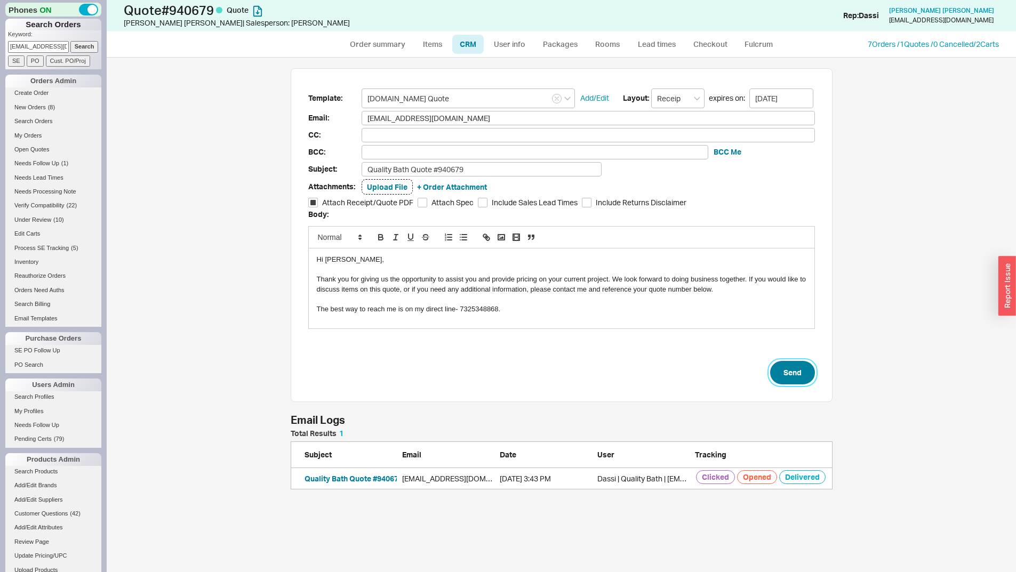
click at [790, 376] on button "Send" at bounding box center [792, 372] width 45 height 23
select select "*"
select select "3"
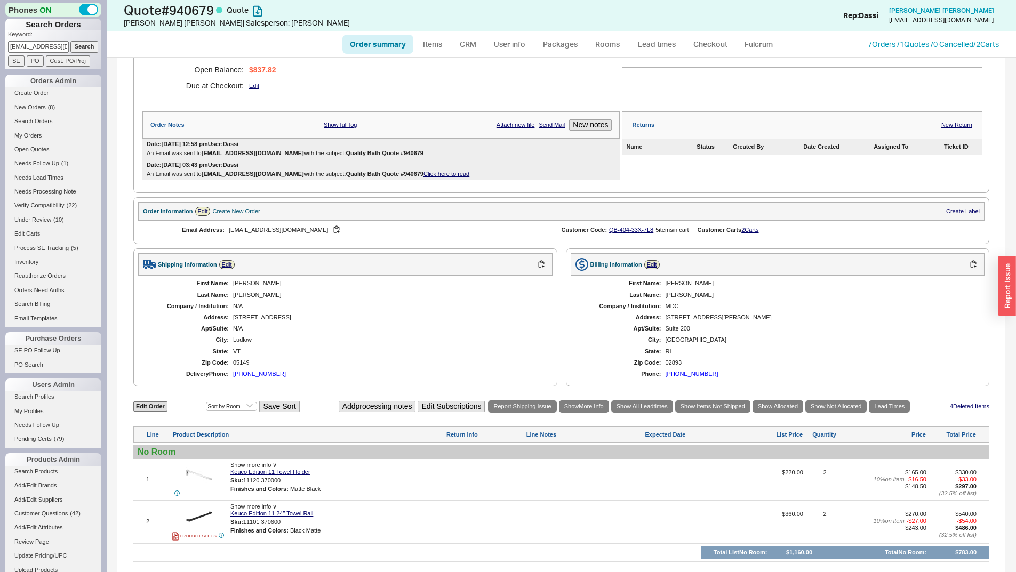
scroll to position [213, 0]
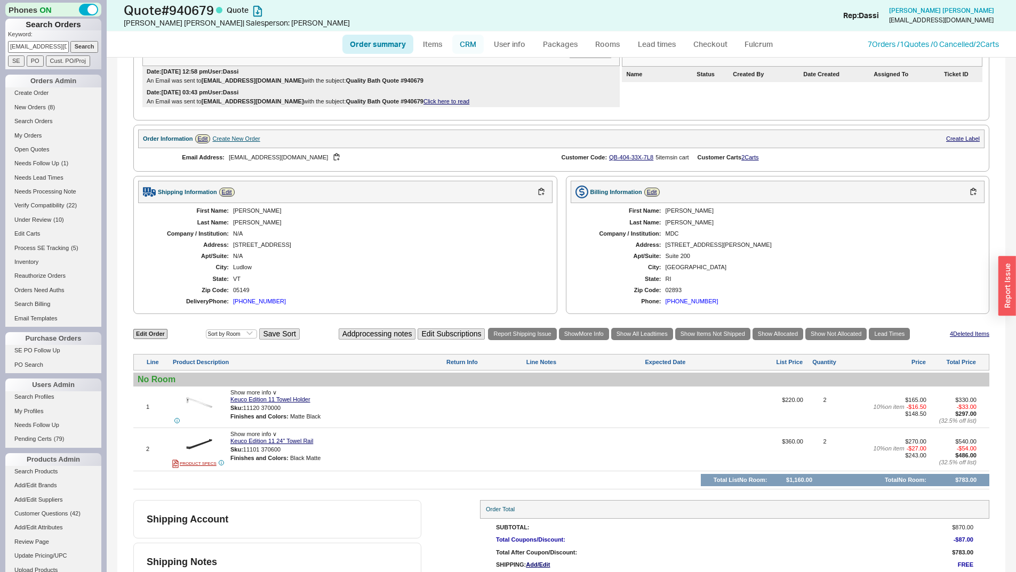
click at [479, 42] on link "CRM" at bounding box center [467, 44] width 31 height 19
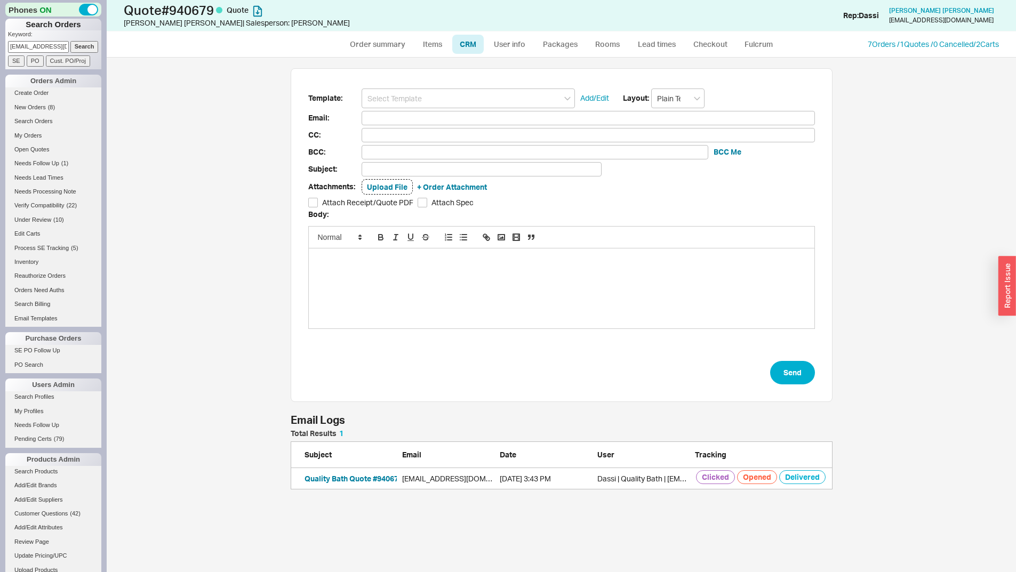
scroll to position [52, 534]
drag, startPoint x: 359, startPoint y: 485, endPoint x: 358, endPoint y: 478, distance: 7.0
click at [359, 483] on div "Quality Bath Quote #940679 jphillip@phillipproperties.com 09/17/2025 3:43 PM Da…" at bounding box center [562, 478] width 542 height 21
click at [358, 478] on button "Quality Bath Quote #940679" at bounding box center [354, 479] width 98 height 11
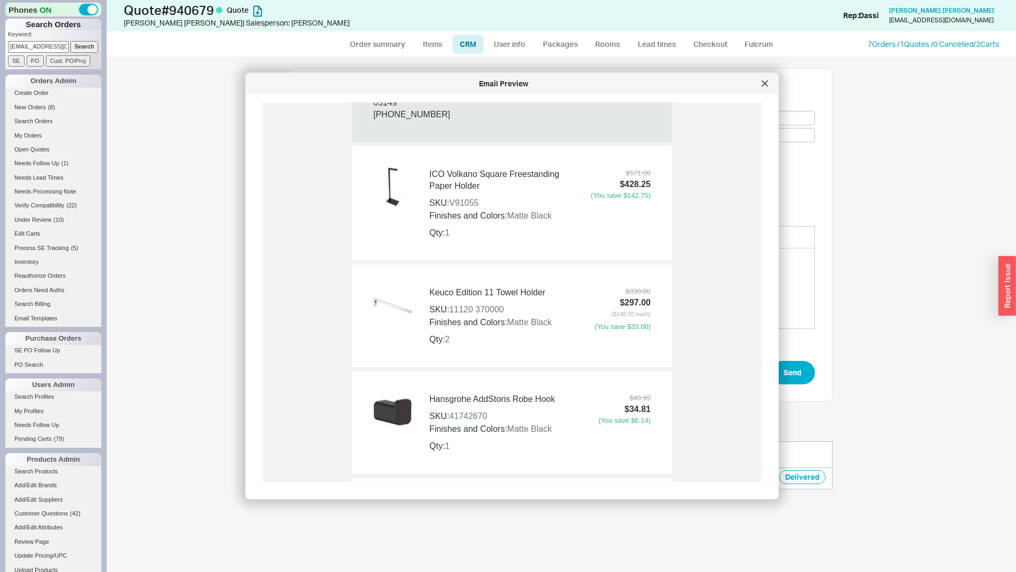
scroll to position [854, 0]
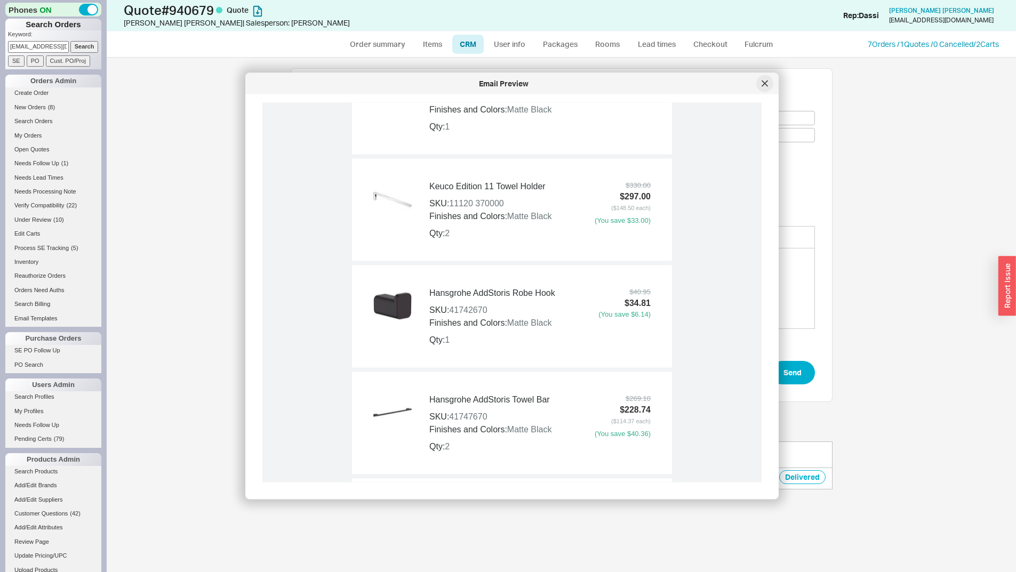
click at [763, 84] on icon at bounding box center [765, 84] width 6 height 6
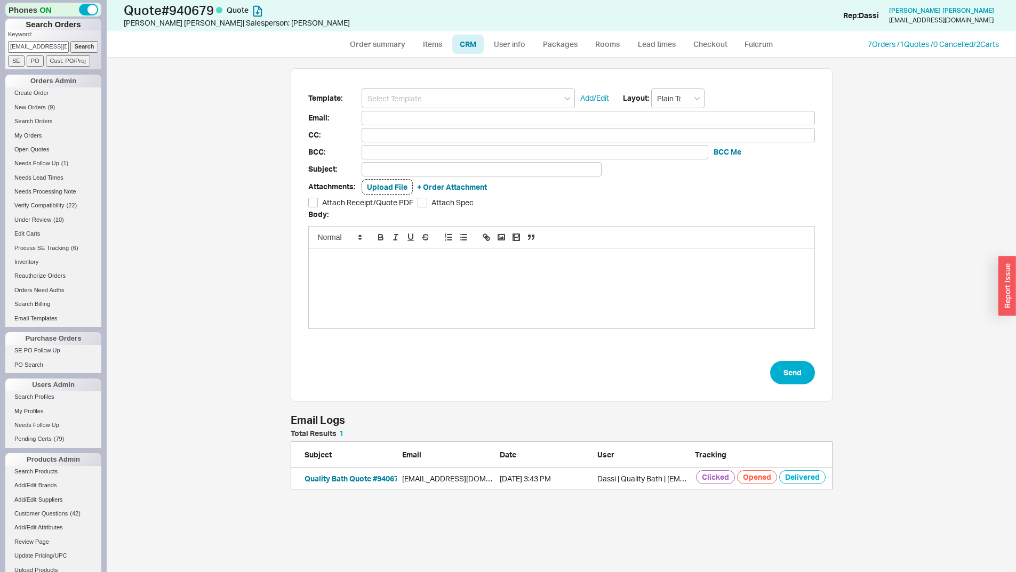
click at [17, 50] on input "[EMAIL_ADDRESS][DOMAIN_NAME]" at bounding box center [38, 46] width 61 height 11
click at [18, 47] on input "[EMAIL_ADDRESS][DOMAIN_NAME]" at bounding box center [38, 46] width 61 height 11
paste input "aramadoss@live.com"
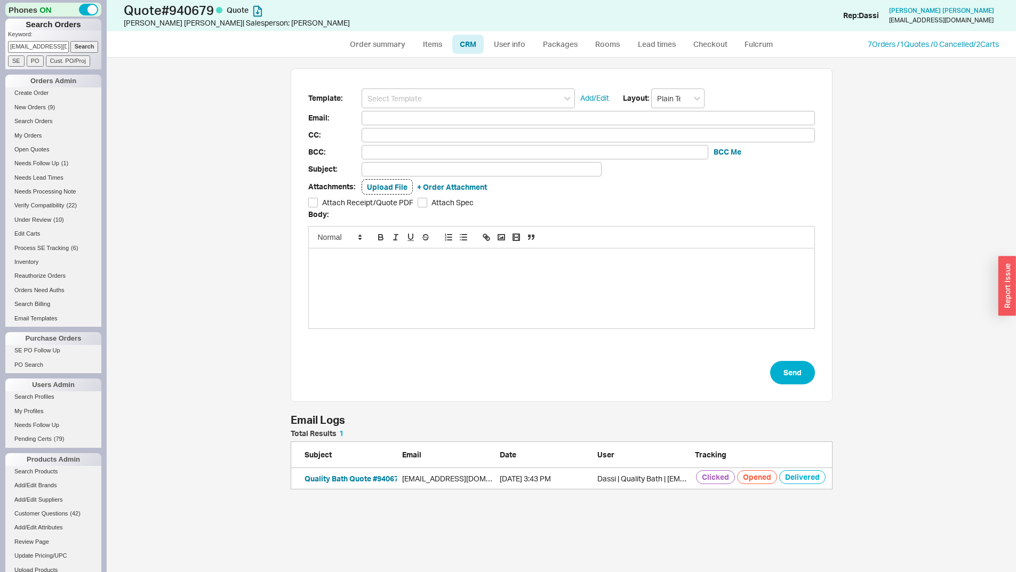
scroll to position [0, 5]
type input "aramadoss@live.com"
click at [70, 41] on input "Search" at bounding box center [84, 46] width 28 height 11
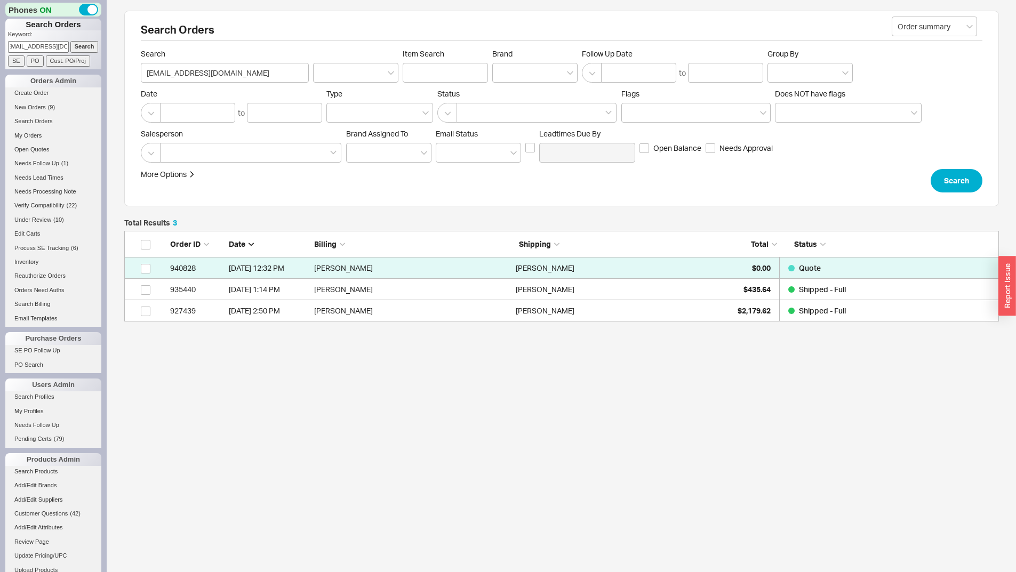
scroll to position [83, 867]
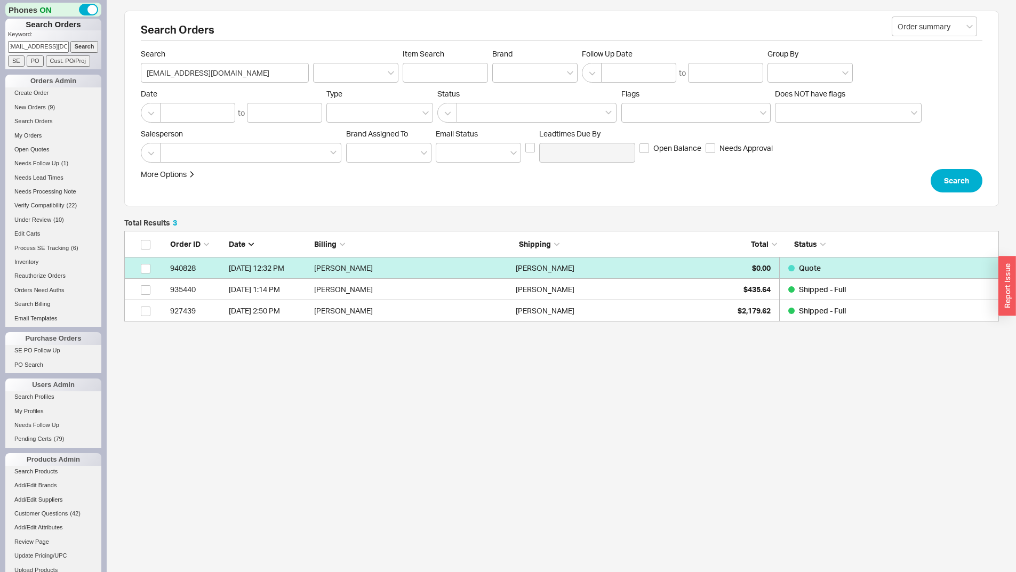
click at [645, 274] on div "David Duke" at bounding box center [614, 268] width 196 height 21
select select "*"
select select "3"
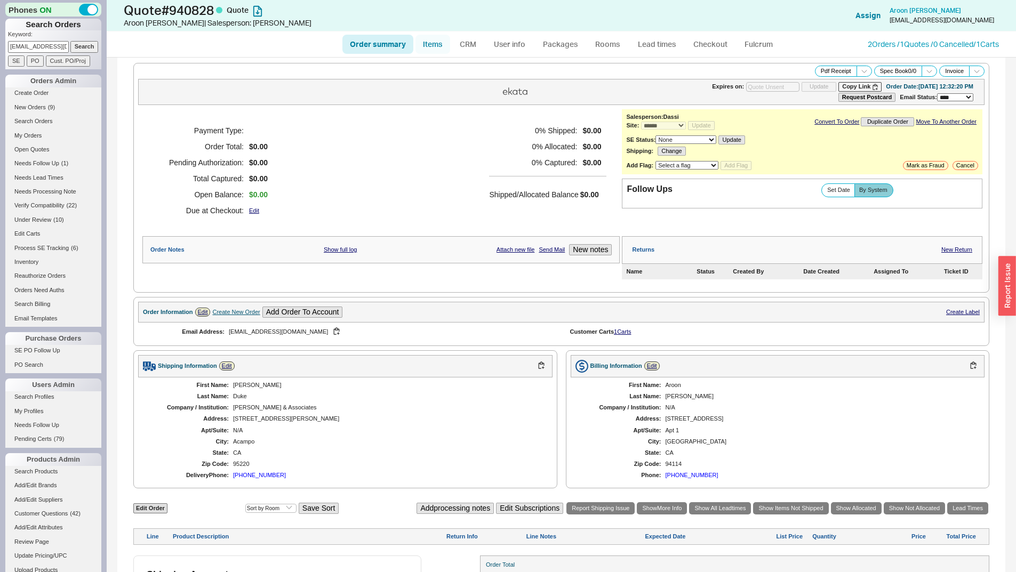
click at [443, 43] on link "Items" at bounding box center [433, 44] width 35 height 19
select select "3"
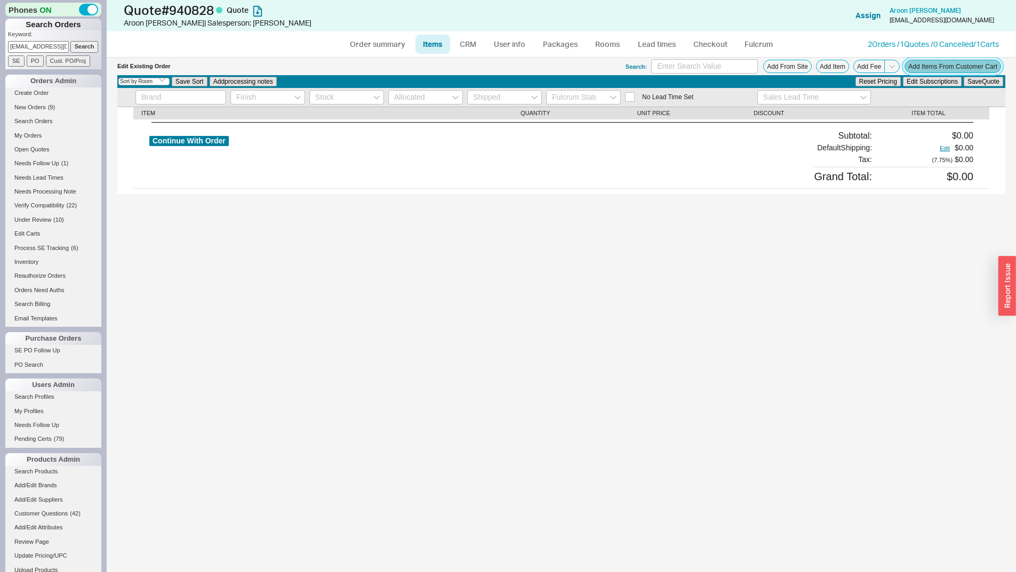
click at [943, 65] on button "Add Items From Customer Cart" at bounding box center [953, 66] width 97 height 13
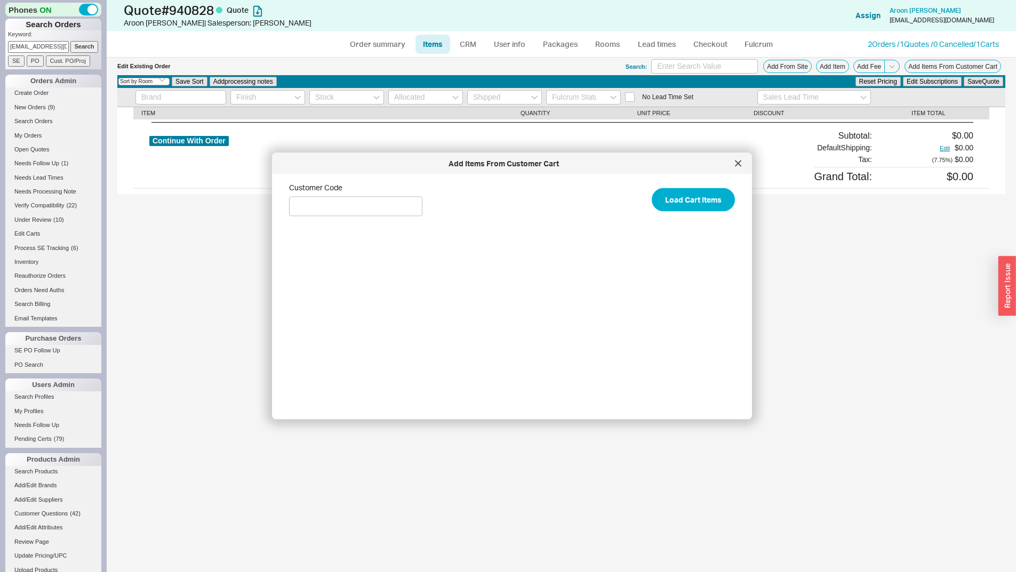
click at [547, 447] on div "Edit Existing Order Search: Add From Site Add Item Add Fee Add Items From Custo…" at bounding box center [562, 315] width 910 height 515
click at [404, 209] on input "Customer Code" at bounding box center [355, 207] width 133 height 20
paste input "QB-7RL-XX9-W70"
type input "QB-7RL-XX9-W70"
click at [652, 188] on button "Load Cart Items" at bounding box center [693, 199] width 83 height 23
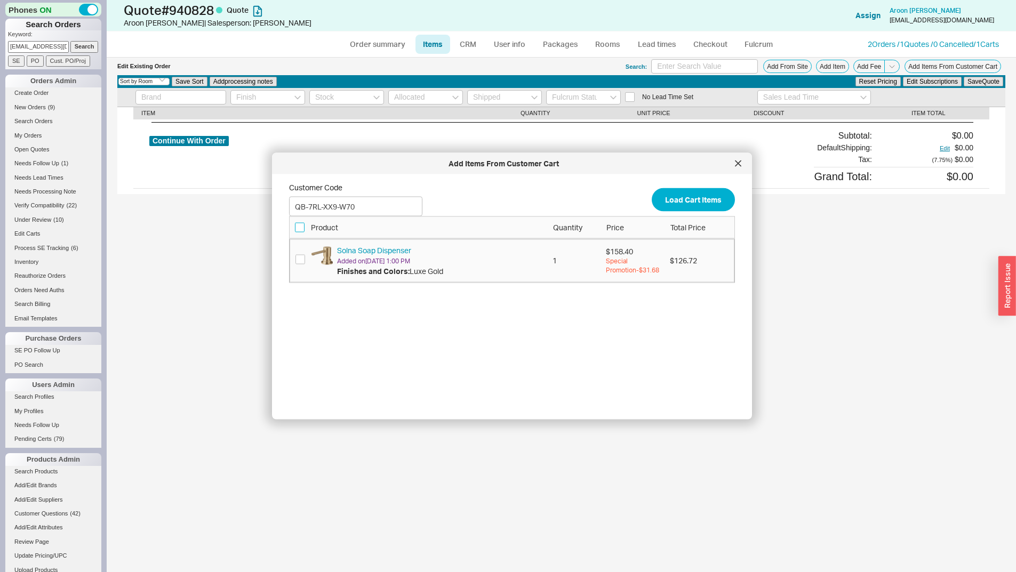
click at [302, 229] on input "checkbox" at bounding box center [300, 227] width 10 height 10
checkbox input "true"
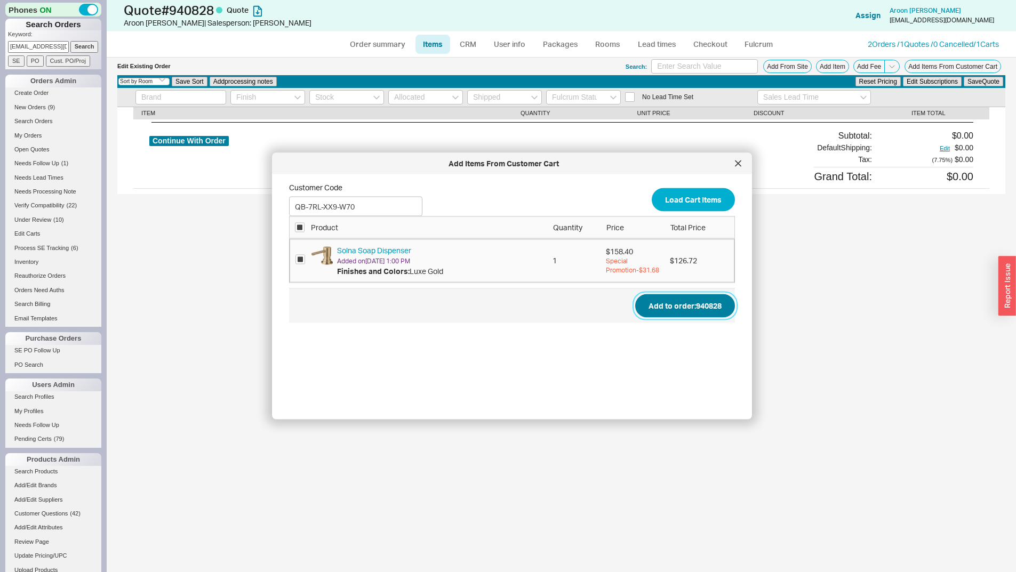
click at [655, 309] on button "Add to order: 940828" at bounding box center [685, 305] width 100 height 23
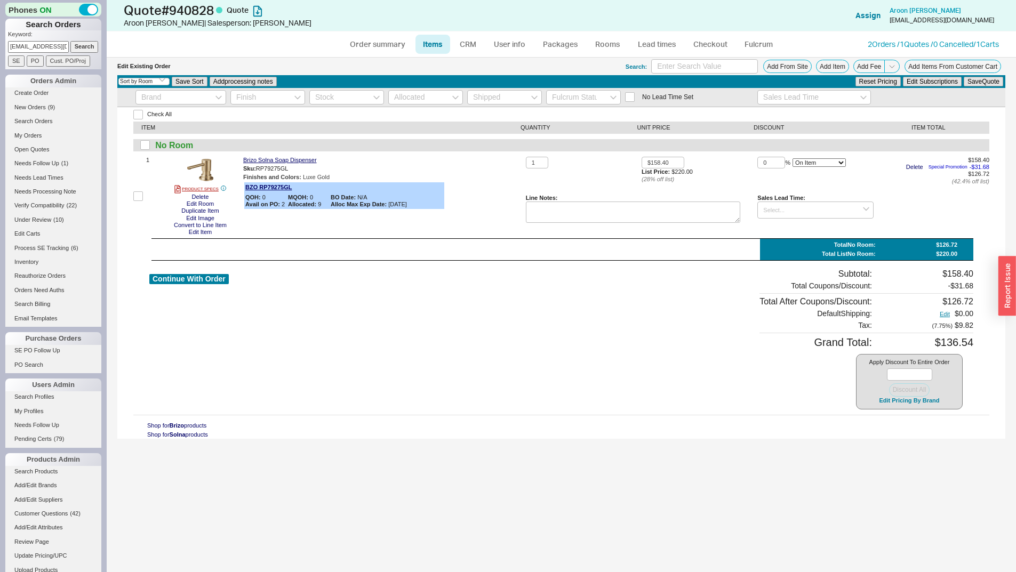
click at [483, 525] on div "Edit Existing Order Search: Add From Site Add Item Add Fee Add Items From Custo…" at bounding box center [562, 315] width 910 height 515
click at [880, 396] on div "Apply Discount To Entire Order Discount All Edit Pricing By Brand" at bounding box center [909, 381] width 107 height 55
click at [886, 397] on button "Edit Pricing By Brand" at bounding box center [909, 401] width 67 height 8
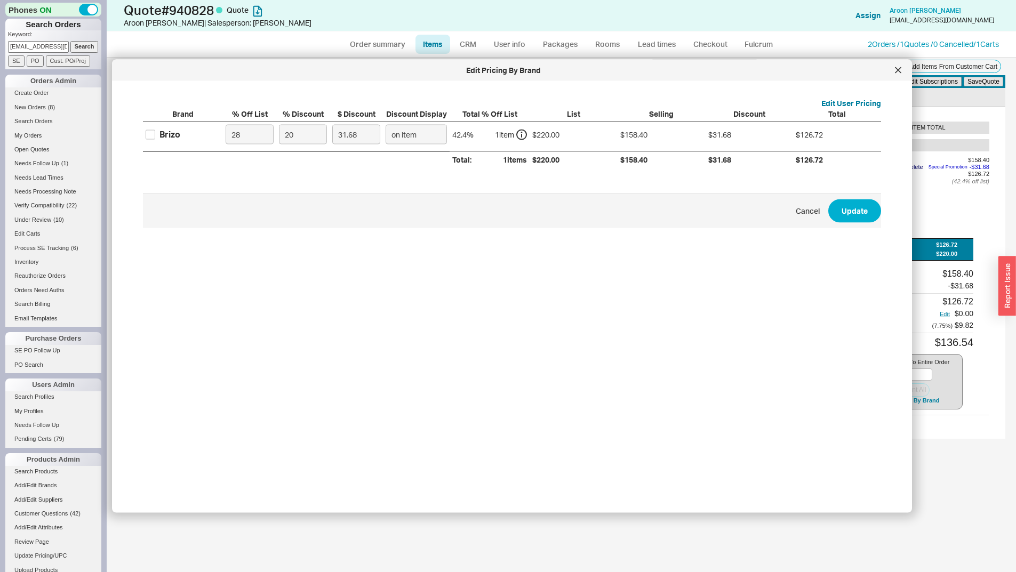
click at [162, 137] on div "Brizo" at bounding box center [170, 135] width 21 height 12
click at [155, 137] on input "Brizo" at bounding box center [151, 135] width 10 height 10
checkbox input "true"
click at [297, 137] on input "20" at bounding box center [303, 135] width 48 height 20
type input "2"
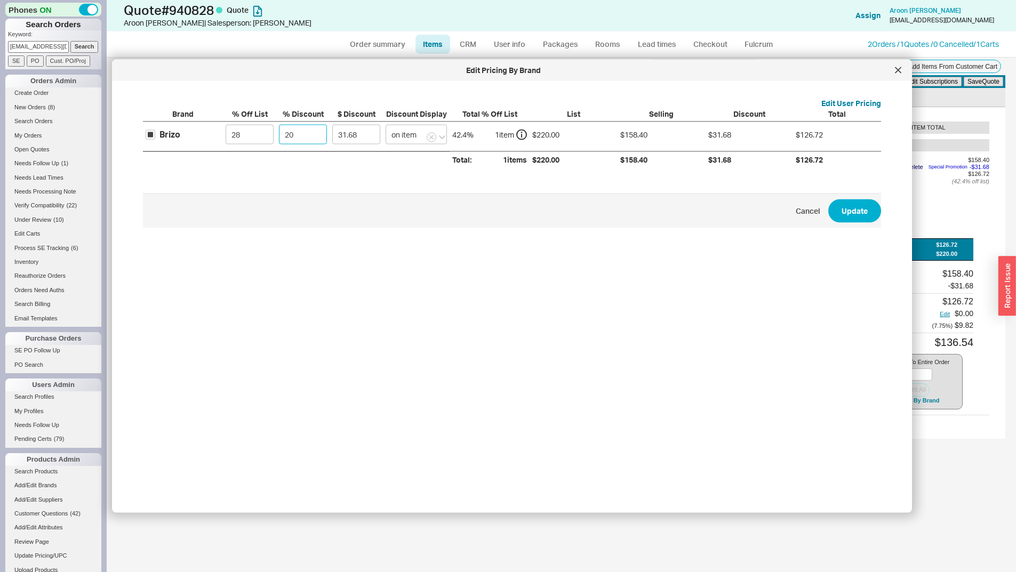
type input "3.17"
type input "22"
type input "34.85"
type input "2"
type input "3.17"
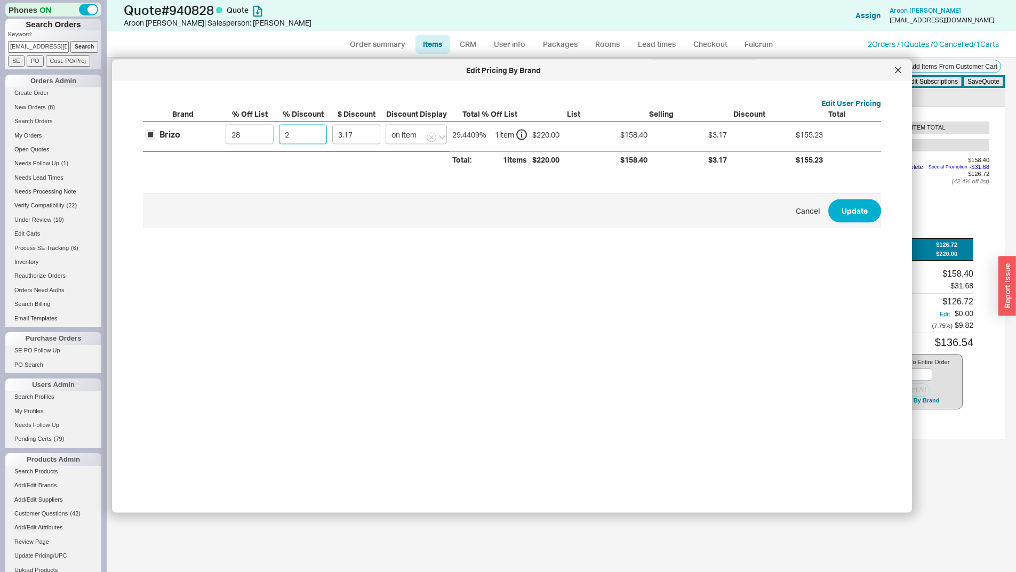
type input "21"
type input "33.26"
type input "21"
click at [829, 199] on button "Update" at bounding box center [855, 210] width 53 height 23
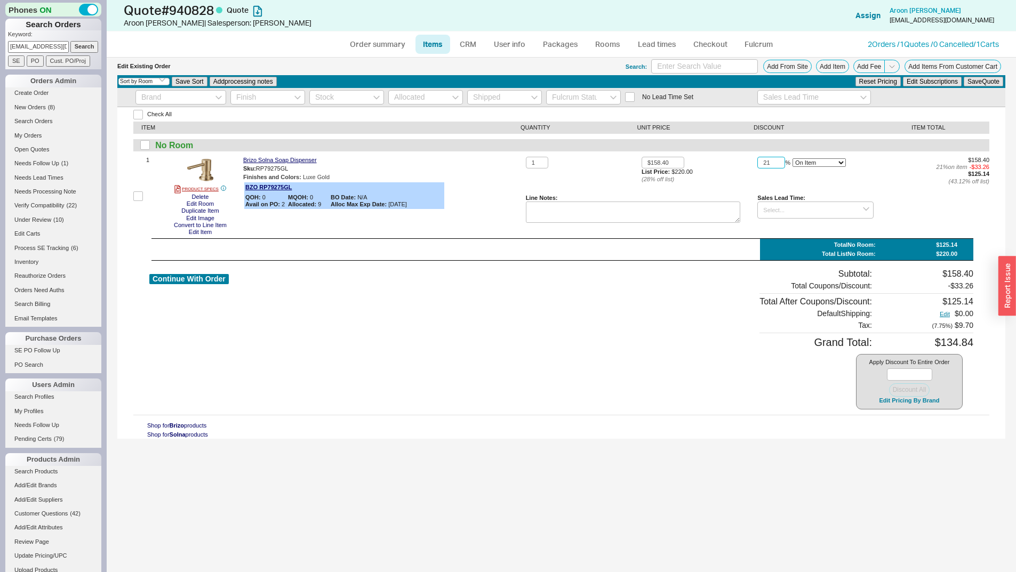
click at [775, 162] on input "21" at bounding box center [772, 163] width 28 height 12
click at [964, 77] on button "Save Quote" at bounding box center [983, 82] width 39 height 10
click at [306, 160] on link "Brizo Solna Soap Dispenser" at bounding box center [280, 160] width 74 height 7
click at [776, 164] on input "21.5" at bounding box center [772, 163] width 28 height 12
click at [964, 77] on button "Save Quote" at bounding box center [983, 82] width 39 height 10
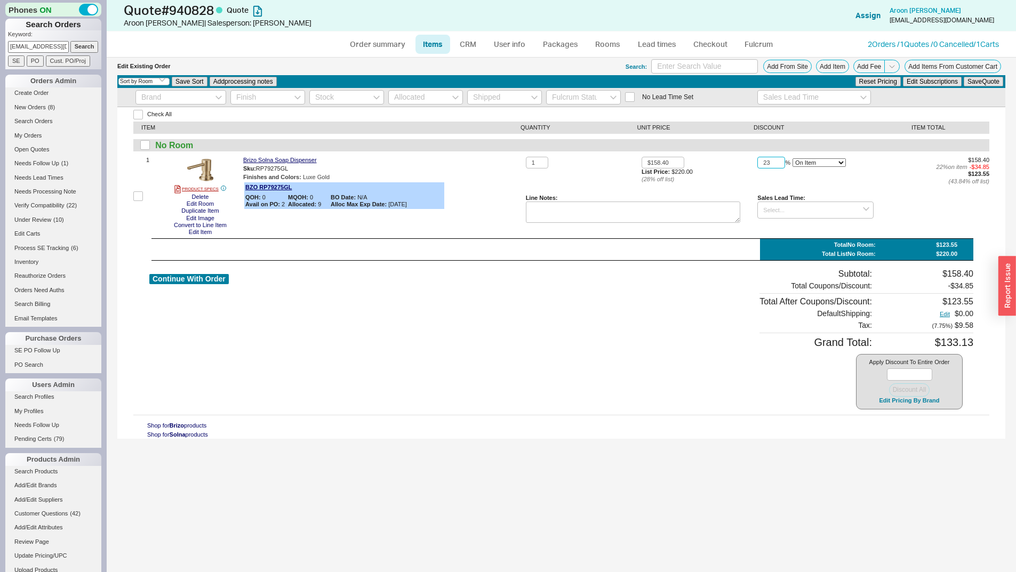
click at [964, 77] on button "Save Quote" at bounding box center [983, 82] width 39 height 10
click at [303, 157] on link "Brizo Solna Soap Dispenser" at bounding box center [280, 160] width 74 height 7
click at [441, 184] on icon at bounding box center [440, 187] width 6 height 6
click at [781, 158] on input "23.5" at bounding box center [772, 163] width 28 height 12
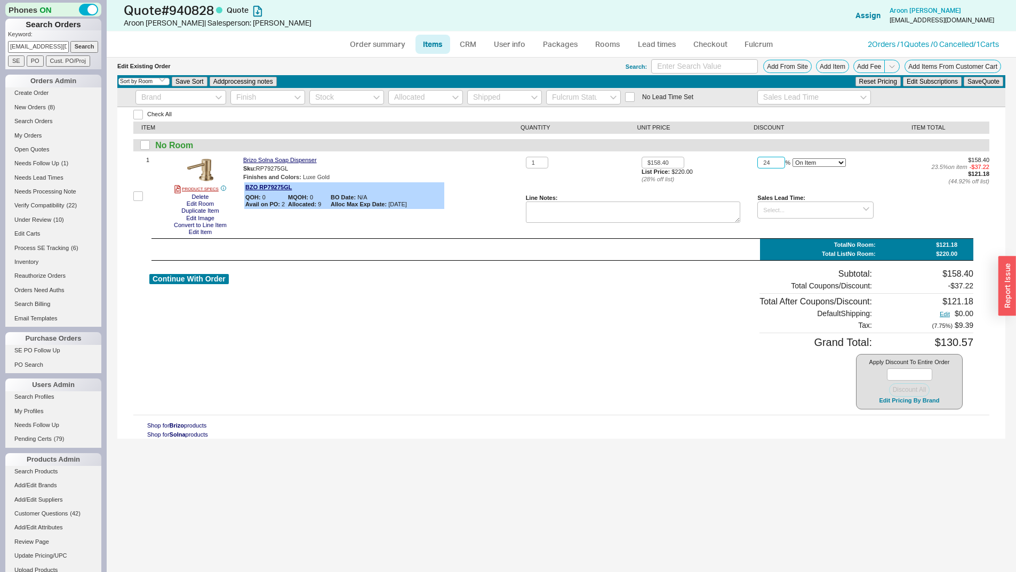
type input "24"
click at [964, 77] on button "Save Quote" at bounding box center [983, 82] width 39 height 10
click at [773, 336] on div "Grand Total:" at bounding box center [816, 342] width 113 height 13
click at [463, 38] on link "CRM" at bounding box center [467, 44] width 31 height 19
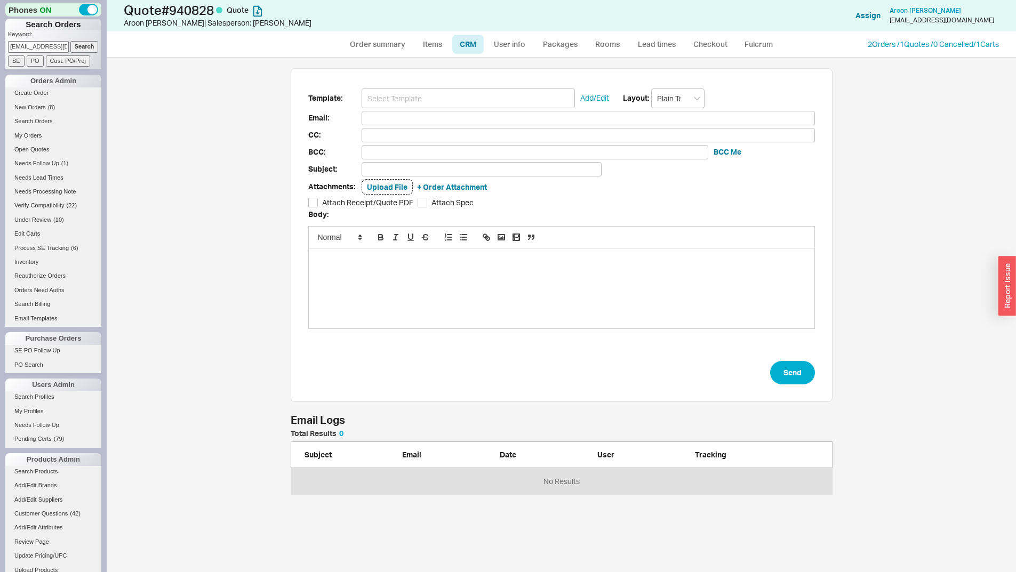
scroll to position [507, 902]
click at [486, 89] on input at bounding box center [468, 99] width 213 height 20
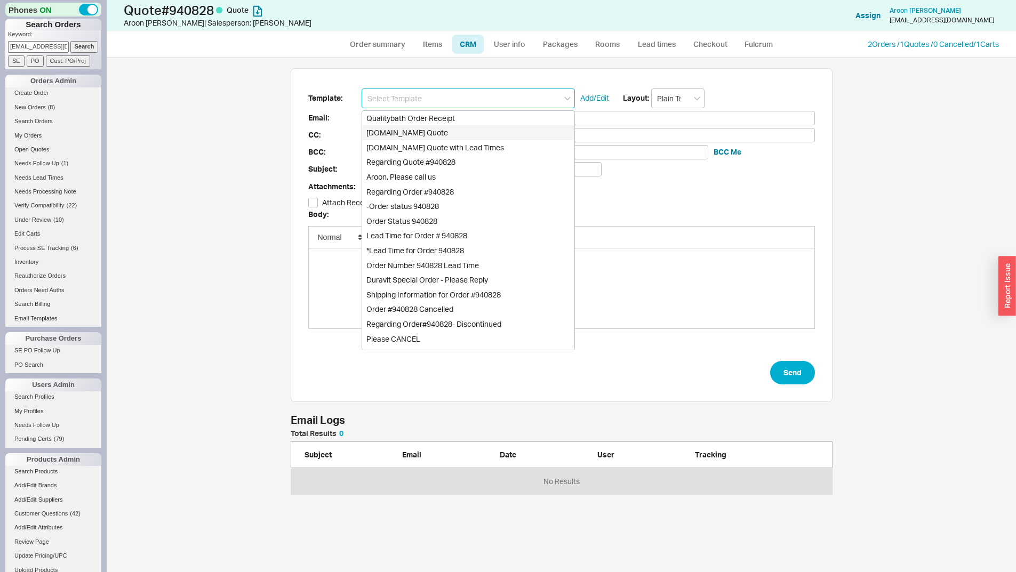
click at [493, 130] on div "Qualitybath.com Quote" at bounding box center [468, 132] width 212 height 15
type input "Receipt"
type input "aramadoss@live.com"
type input "Quality Bath Quote #940828"
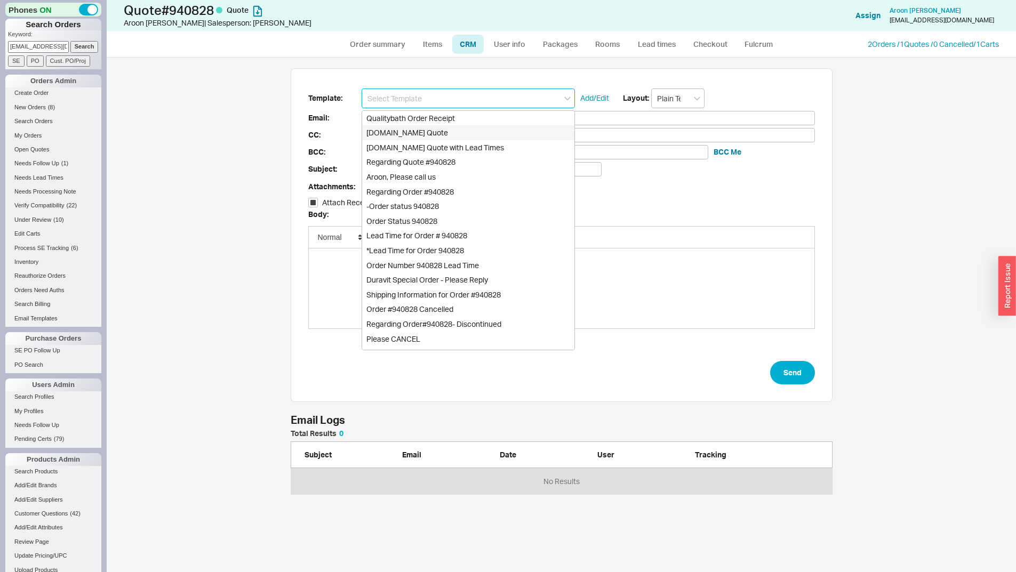
checkbox input "true"
type input "Qualitybath.com Quote"
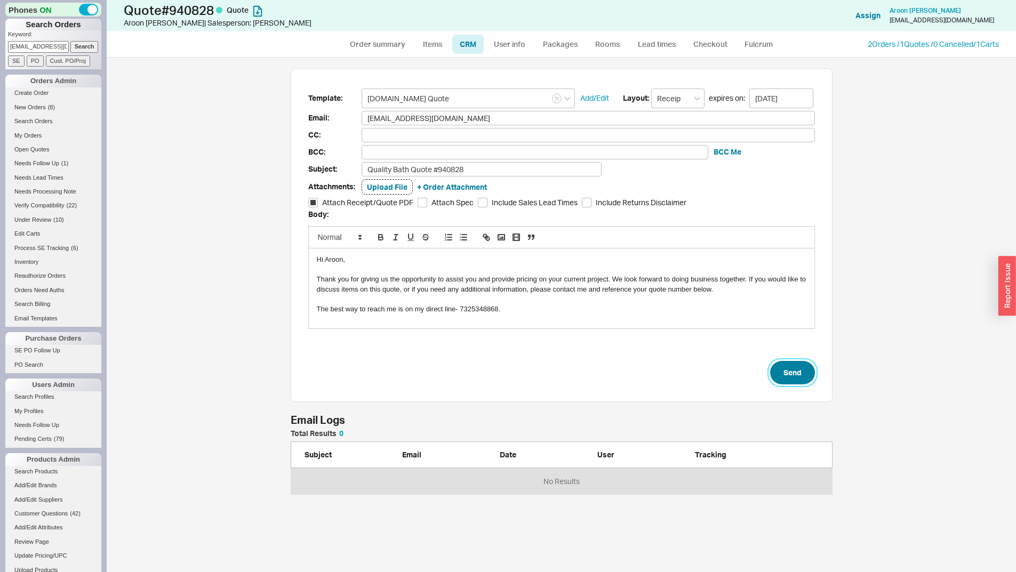
click at [791, 370] on button "Send" at bounding box center [792, 372] width 45 height 23
select select "*"
select select "3"
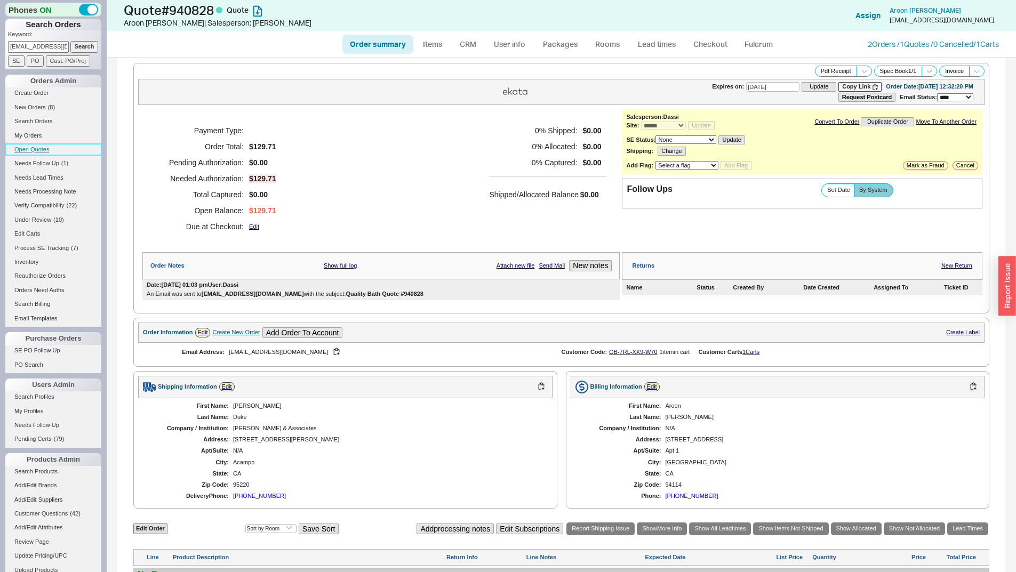
click at [33, 145] on link "Open Quotes" at bounding box center [53, 149] width 96 height 11
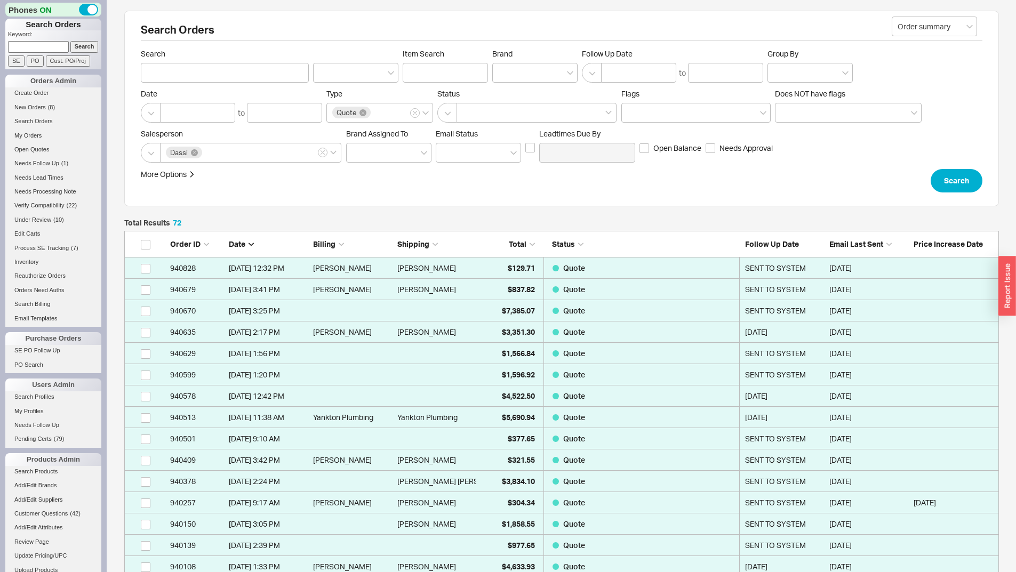
scroll to position [1555, 867]
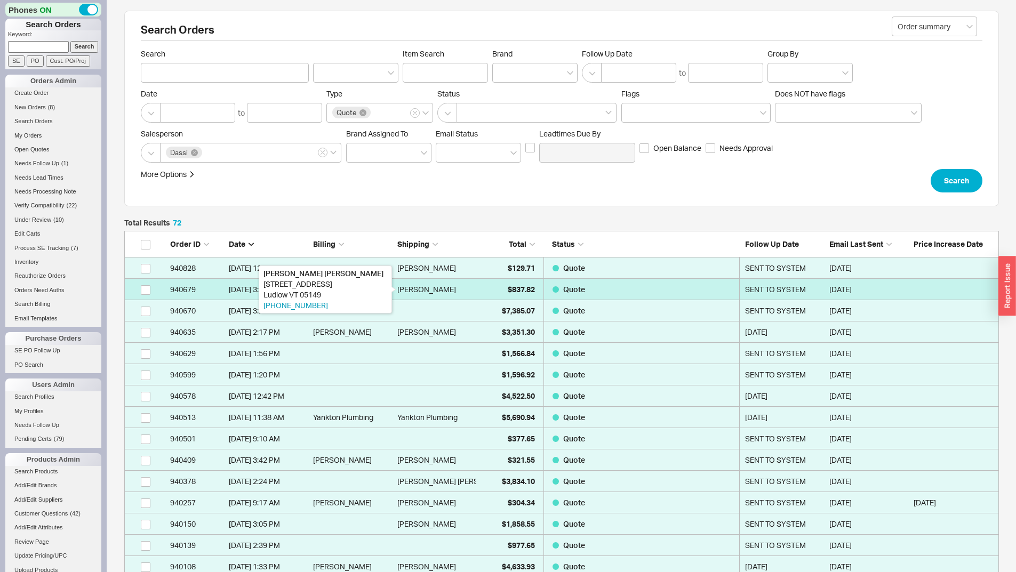
click at [421, 298] on div "John Phillip" at bounding box center [426, 289] width 59 height 21
select select "*"
select select "3"
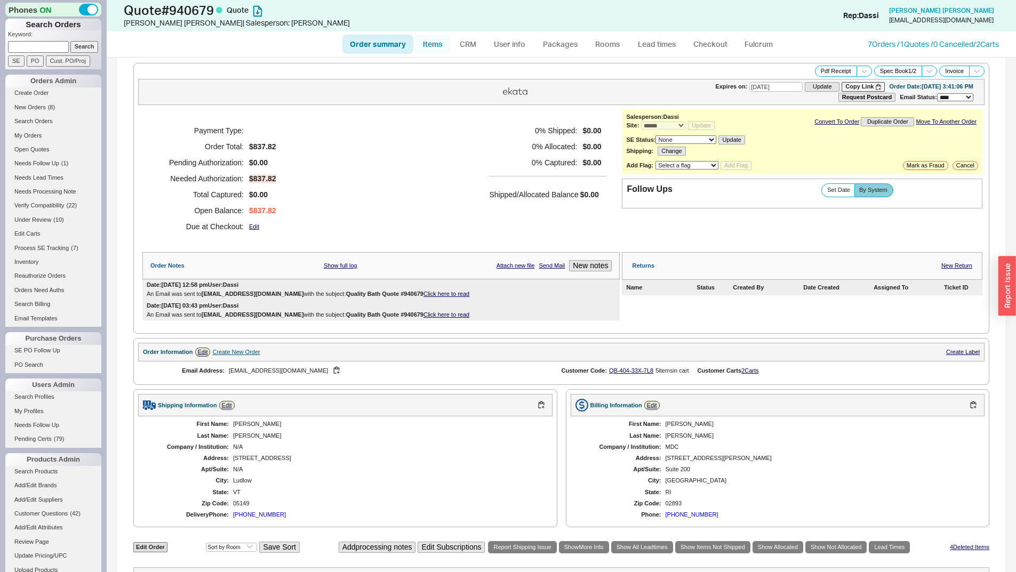
click at [433, 45] on link "Items" at bounding box center [433, 44] width 35 height 19
select select "3"
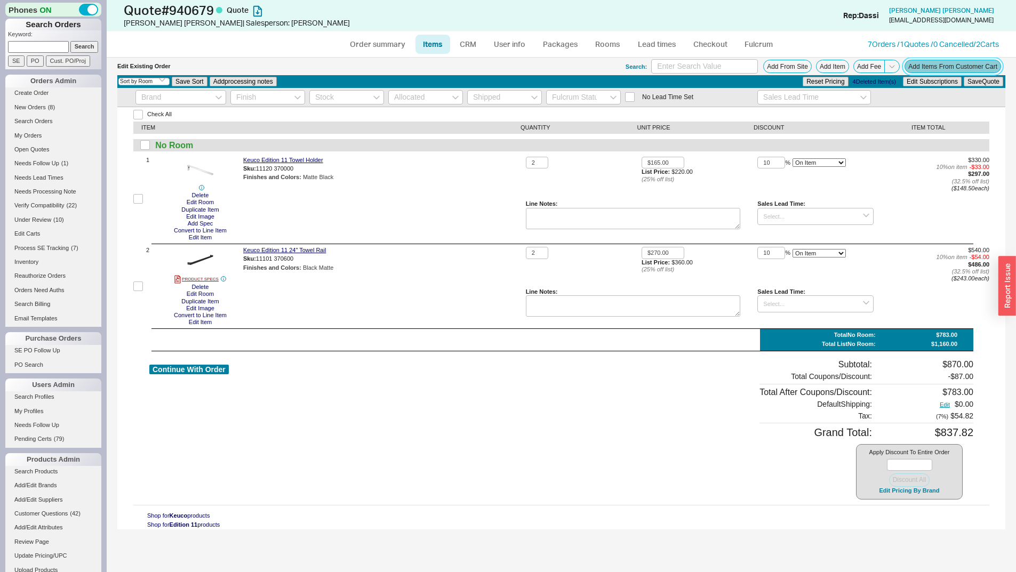
click at [935, 63] on button "Add Items From Customer Cart" at bounding box center [953, 66] width 97 height 13
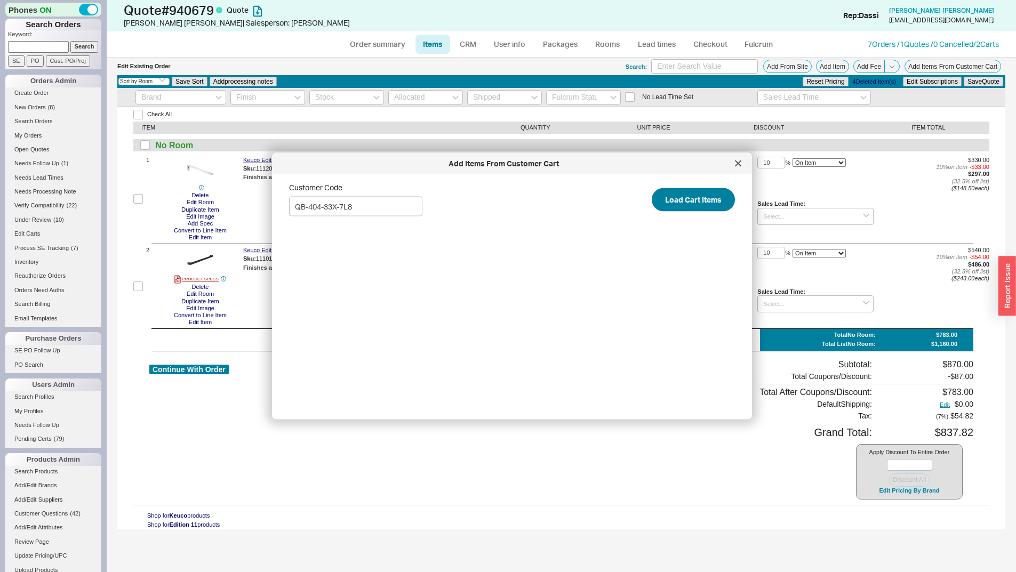
type input "QB-404-33X-7L8"
click at [652, 188] on button "Load Cart Items" at bounding box center [693, 199] width 83 height 23
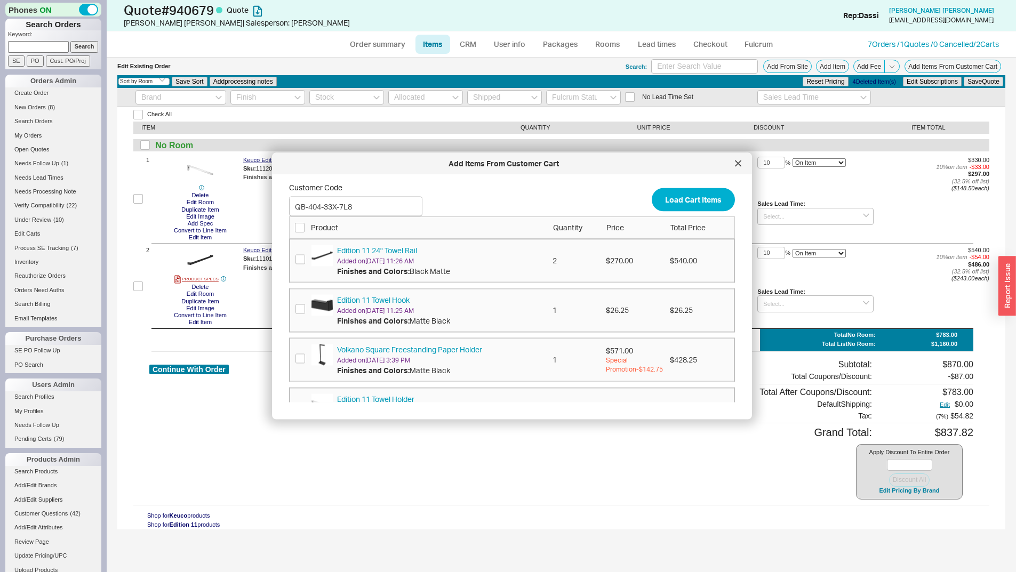
click at [307, 233] on div "Product Quantity Price Total Price" at bounding box center [512, 228] width 446 height 22
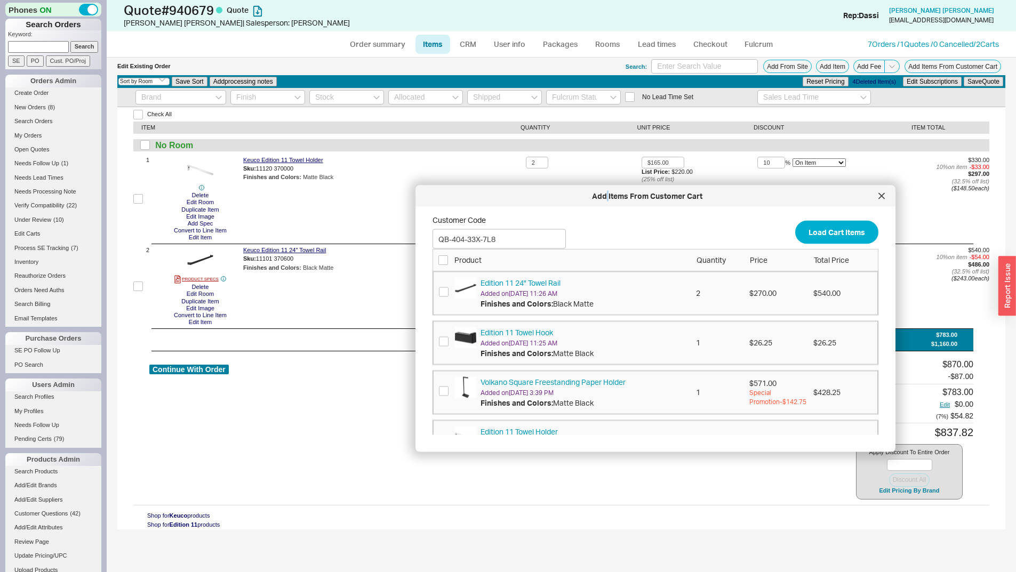
drag, startPoint x: 463, startPoint y: 173, endPoint x: 610, endPoint y: 205, distance: 150.3
click at [610, 205] on div "Add Items From Customer Cart" at bounding box center [656, 196] width 480 height 21
click at [138, 286] on input "checkbox" at bounding box center [138, 287] width 10 height 10
checkbox input "true"
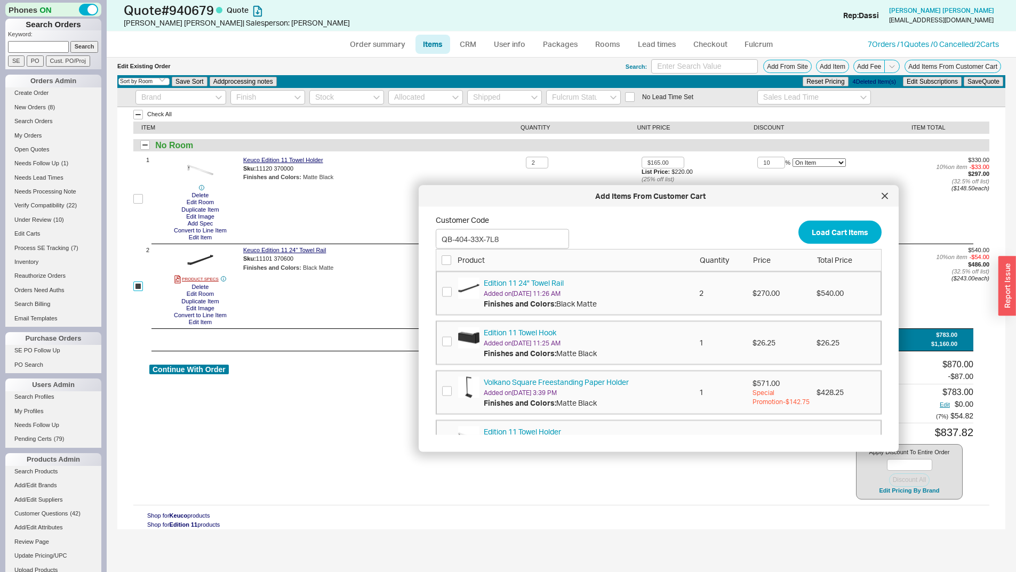
checkbox input "true"
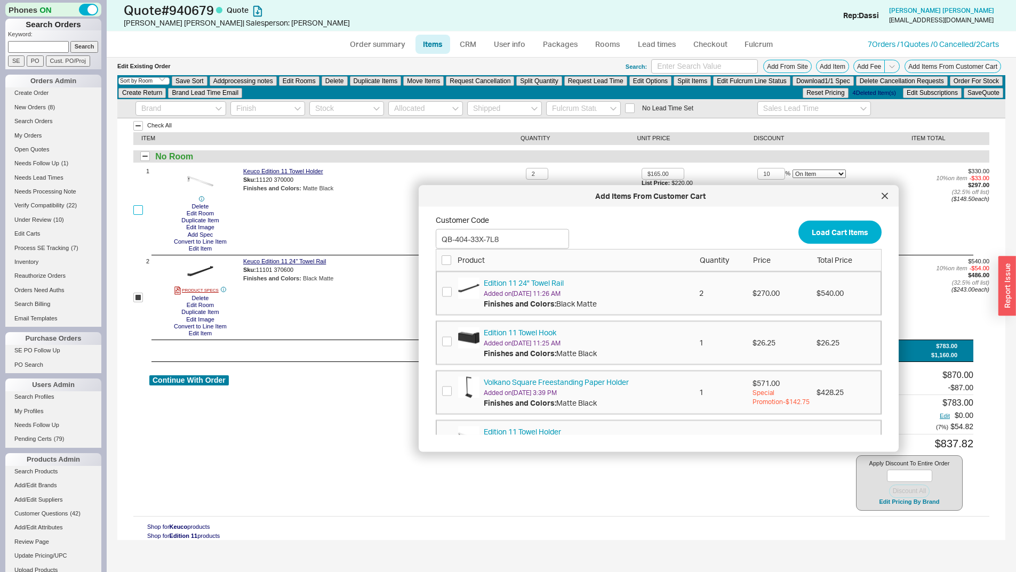
click at [135, 205] on input "checkbox" at bounding box center [138, 210] width 10 height 10
checkbox input "true"
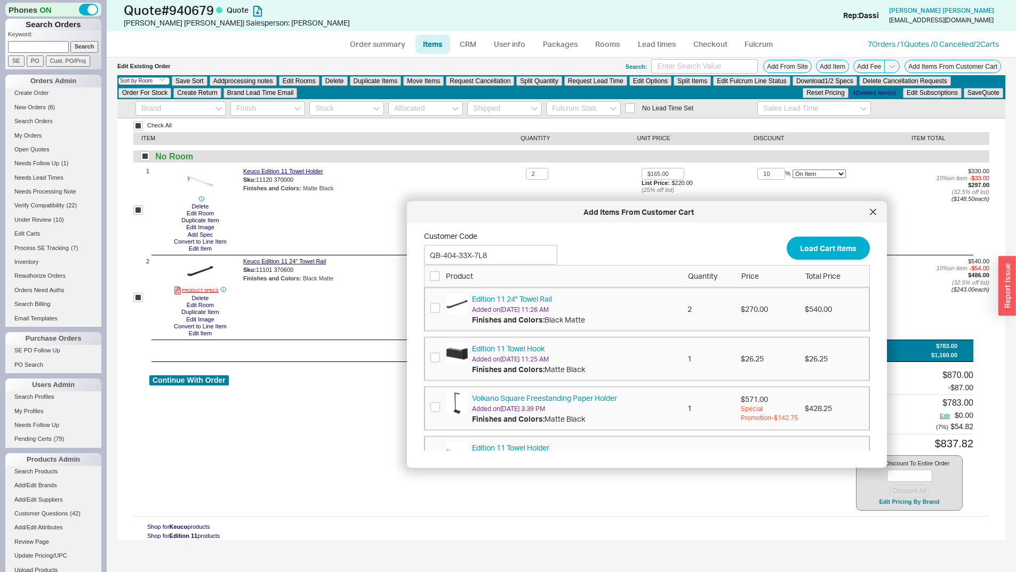
drag, startPoint x: 585, startPoint y: 203, endPoint x: 553, endPoint y: 205, distance: 32.1
click at [570, 216] on div "Add Items From Customer Cart" at bounding box center [647, 212] width 480 height 21
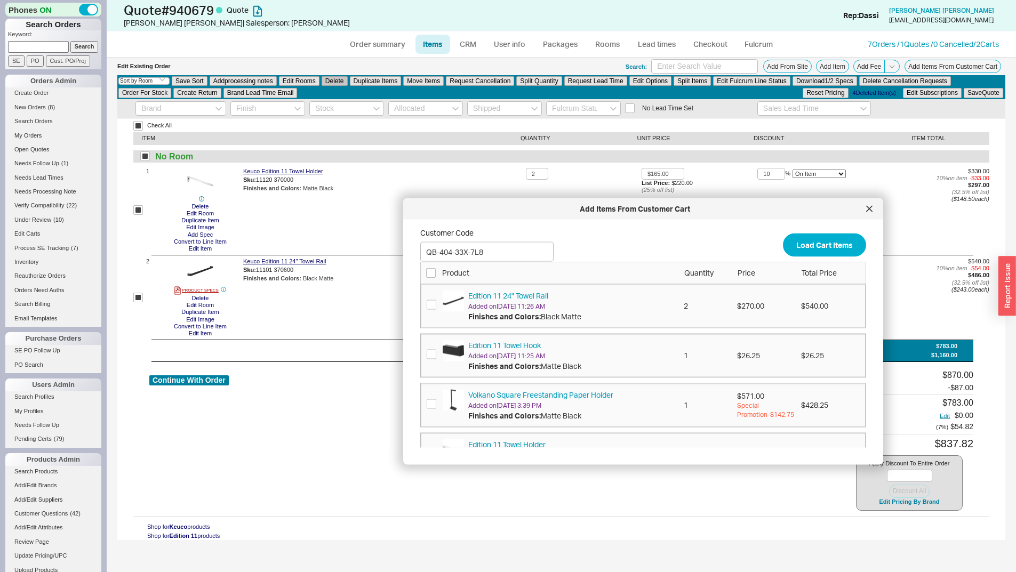
click at [346, 83] on button "Delete" at bounding box center [335, 81] width 26 height 10
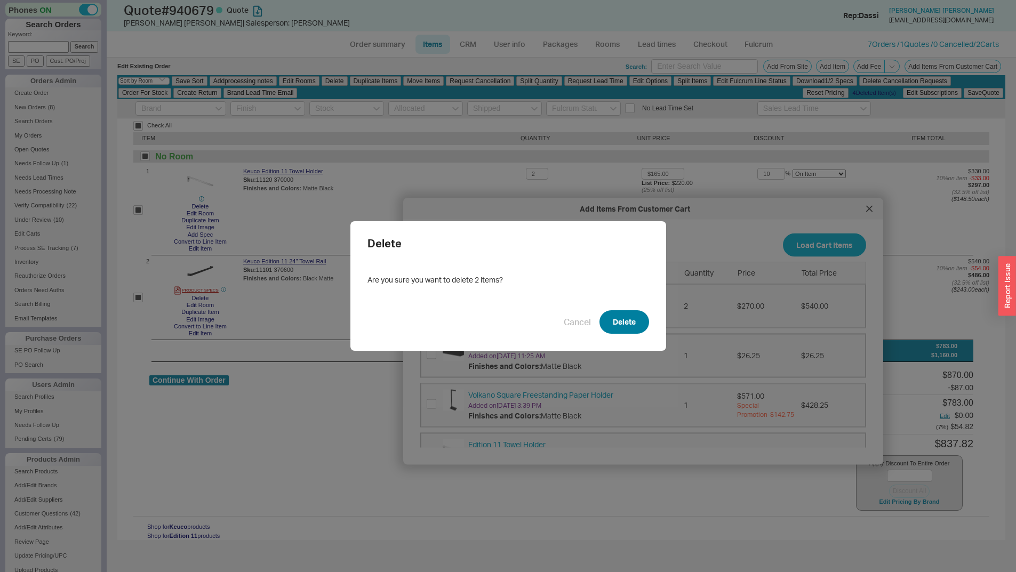
click at [613, 328] on button "Delete" at bounding box center [625, 322] width 50 height 23
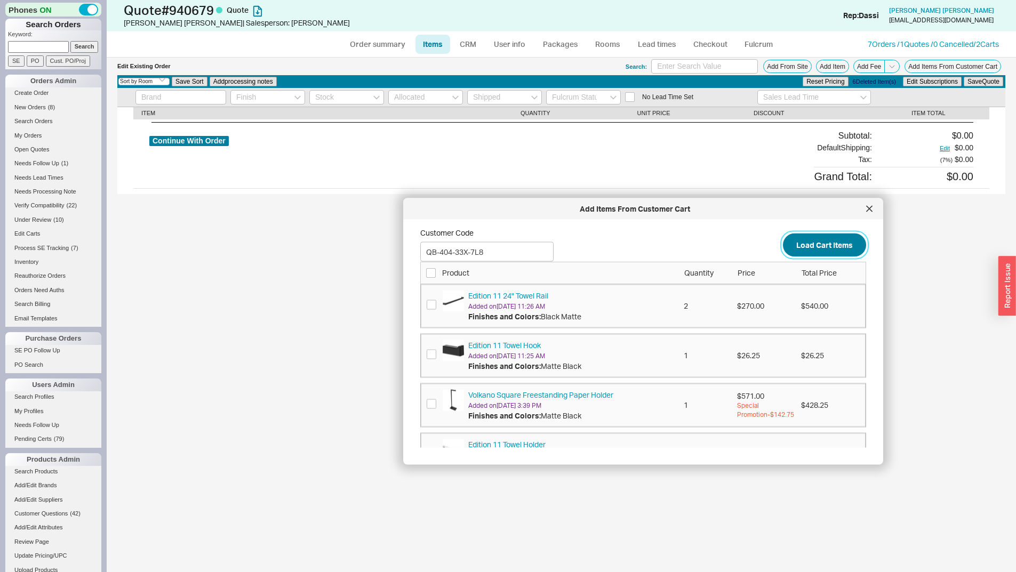
click at [804, 249] on button "Load Cart Items" at bounding box center [824, 244] width 83 height 23
click at [801, 246] on button "Load Cart Items" at bounding box center [824, 244] width 83 height 23
click at [431, 272] on input "checkbox" at bounding box center [431, 273] width 10 height 10
checkbox input "true"
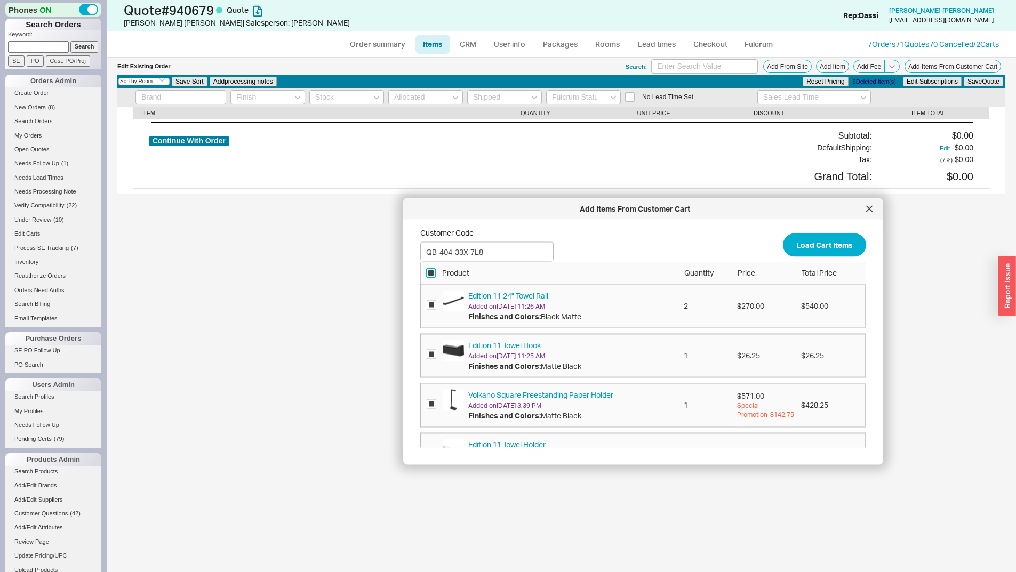
checkbox input "true"
click at [815, 440] on button "Add to order: 940679" at bounding box center [817, 431] width 100 height 23
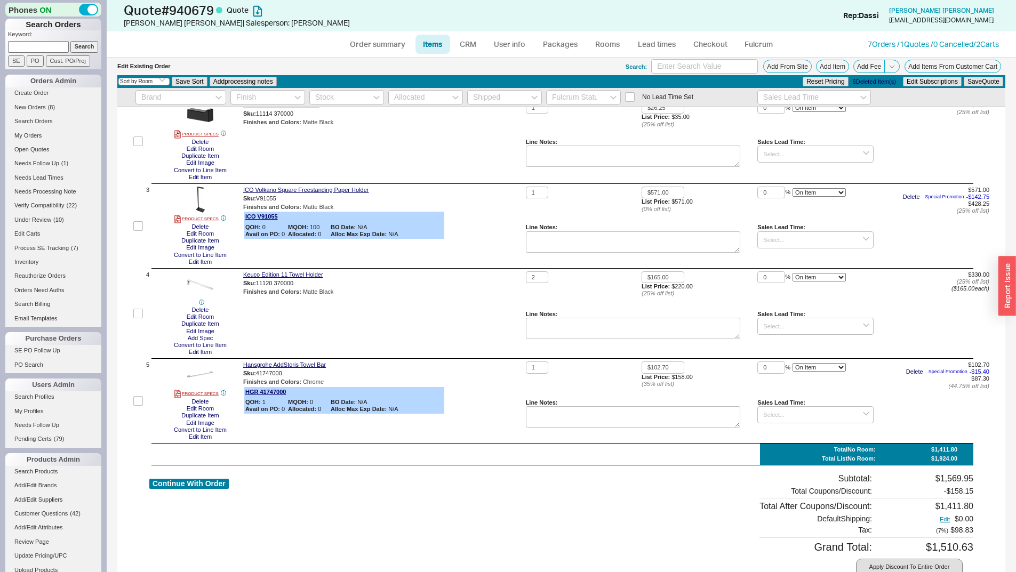
scroll to position [248, 0]
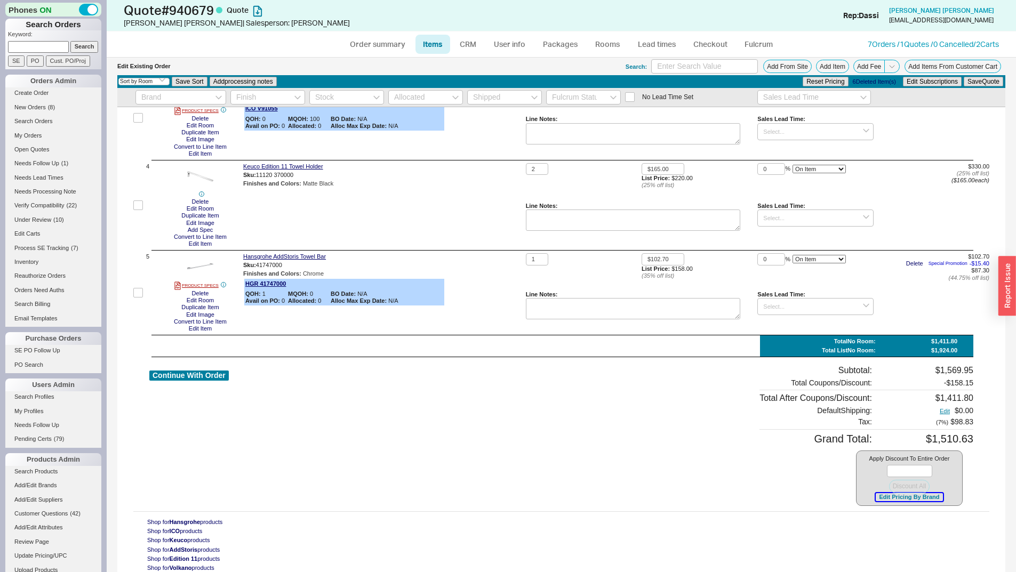
click at [876, 498] on button "Edit Pricing By Brand" at bounding box center [909, 497] width 67 height 8
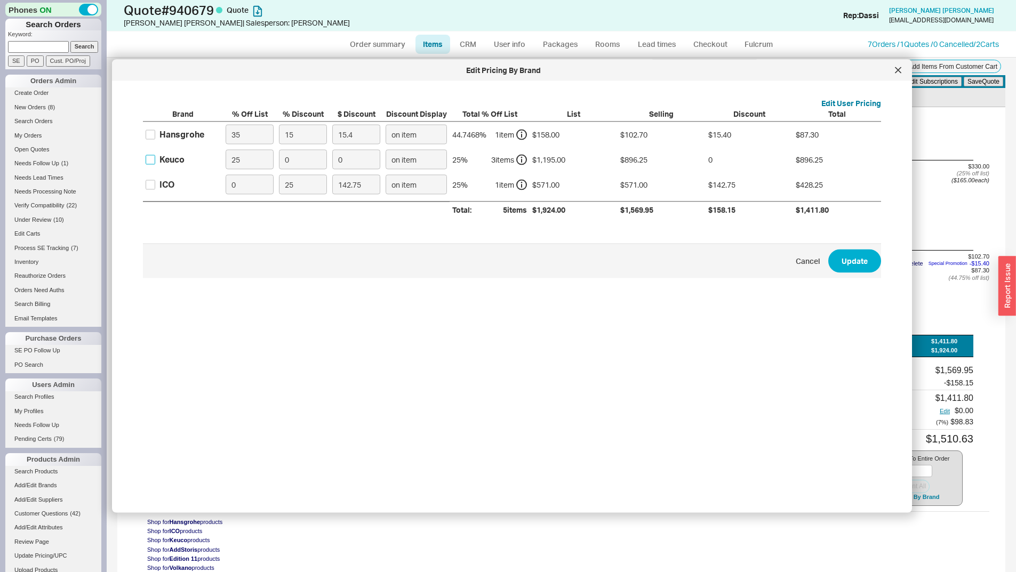
click at [150, 161] on input "Keuco" at bounding box center [151, 160] width 10 height 10
checkbox input "true"
click at [301, 160] on input "0" at bounding box center [303, 160] width 48 height 20
type input "1"
type input "8.96"
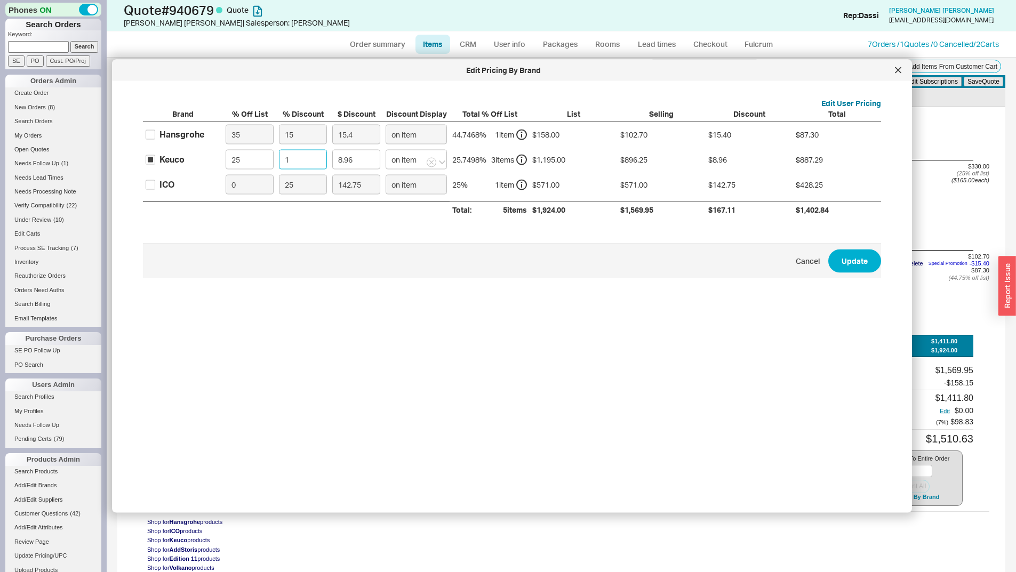
type input "10"
type input "89.62"
type input "10"
click at [834, 260] on button "Update" at bounding box center [855, 260] width 53 height 23
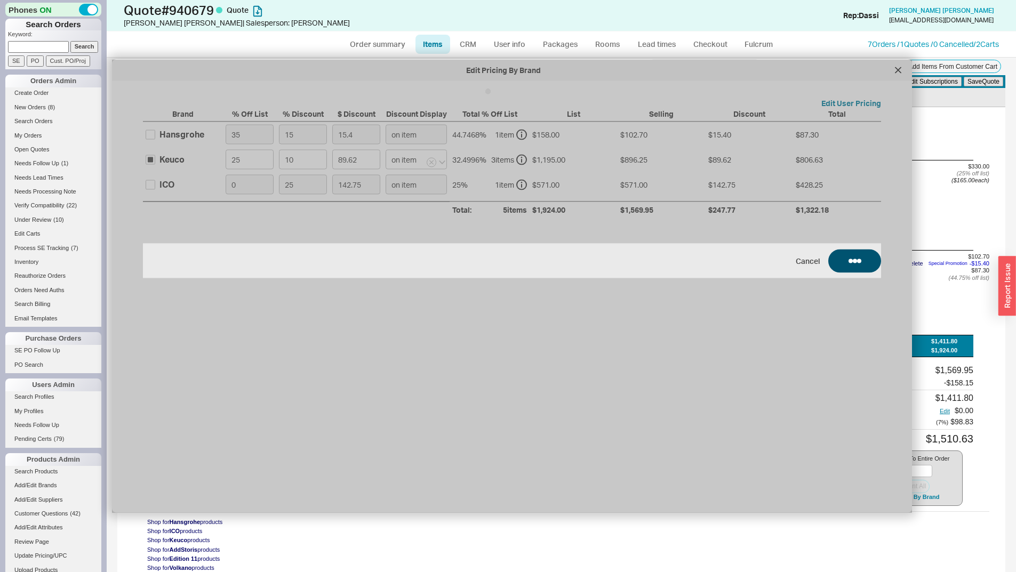
type input "10"
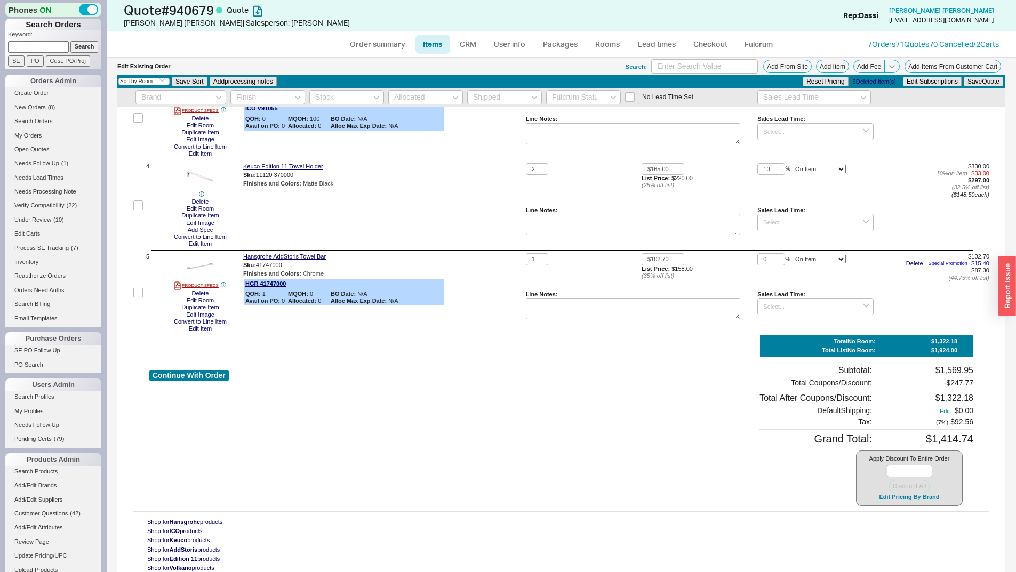
scroll to position [0, 0]
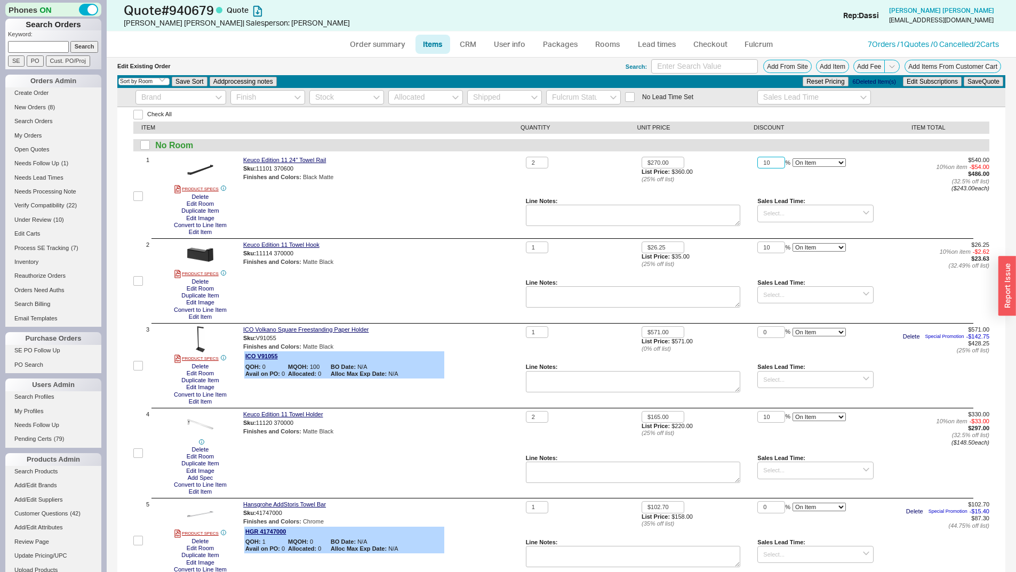
click at [763, 164] on input "10" at bounding box center [772, 163] width 28 height 12
click at [964, 77] on button "Save Quote" at bounding box center [983, 82] width 39 height 10
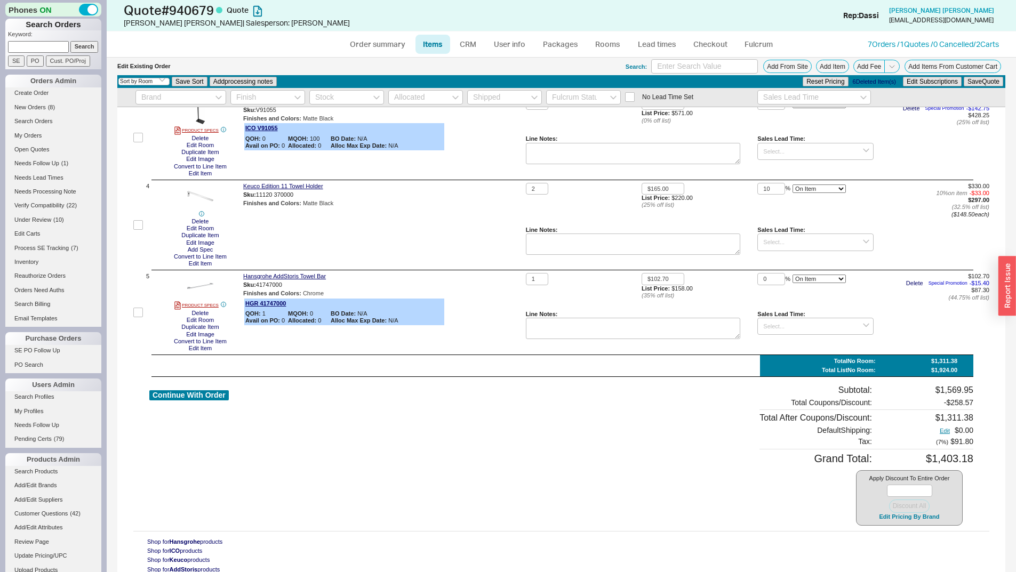
scroll to position [248, 0]
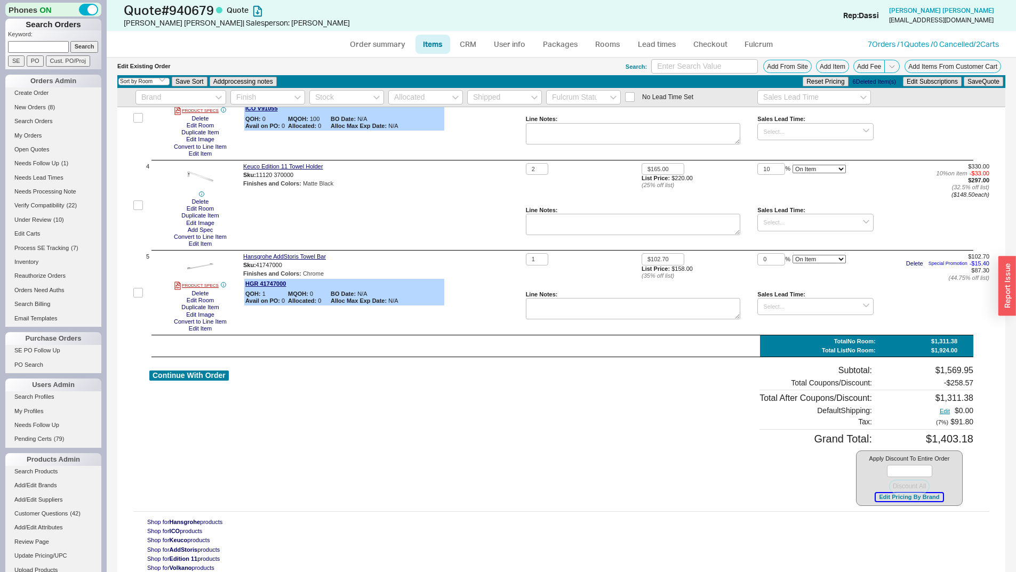
click at [919, 498] on button "Edit Pricing By Brand" at bounding box center [909, 497] width 67 height 8
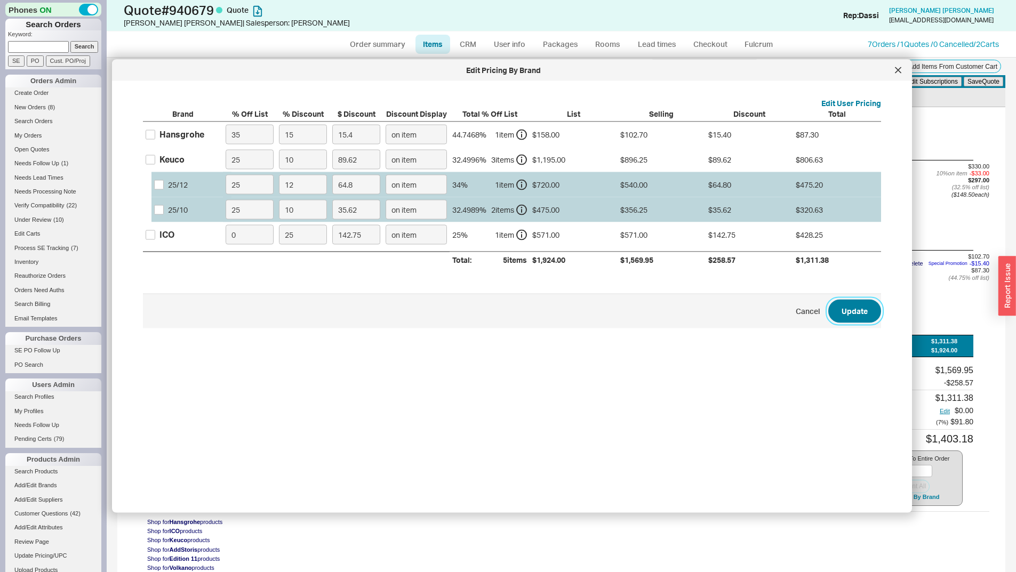
click at [862, 311] on button "Update" at bounding box center [855, 310] width 53 height 23
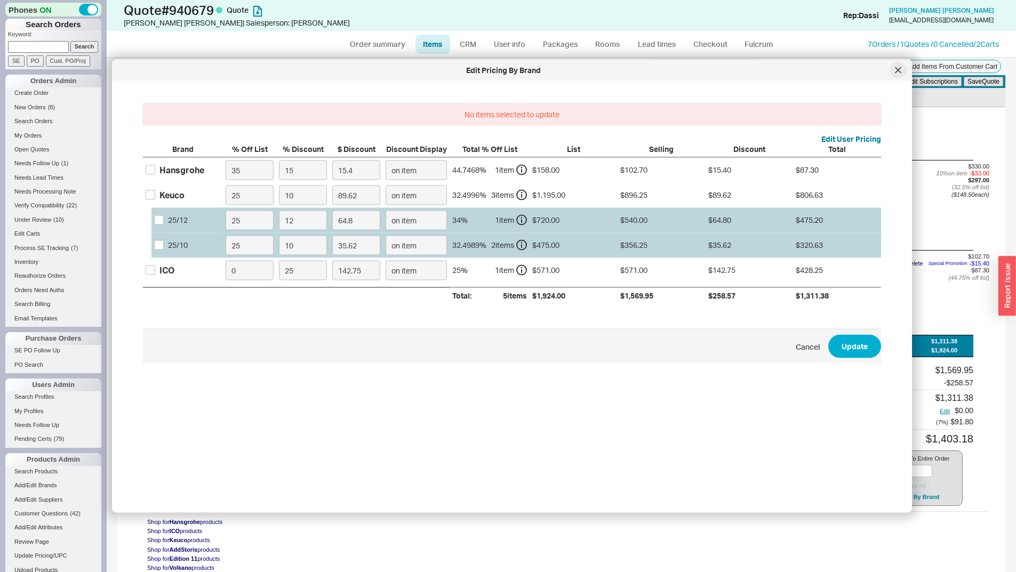
click at [896, 75] on div at bounding box center [898, 70] width 17 height 17
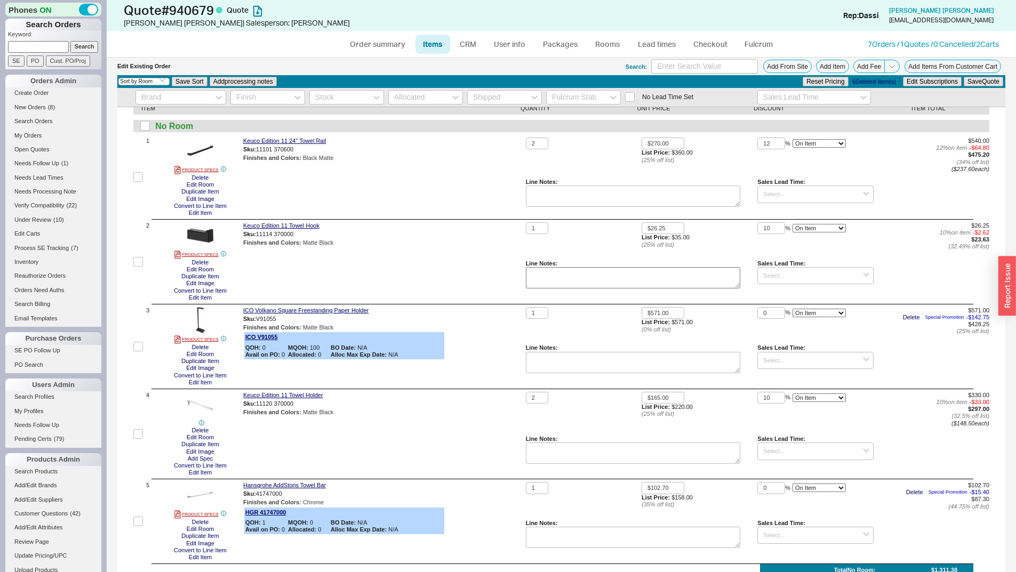
scroll to position [0, 0]
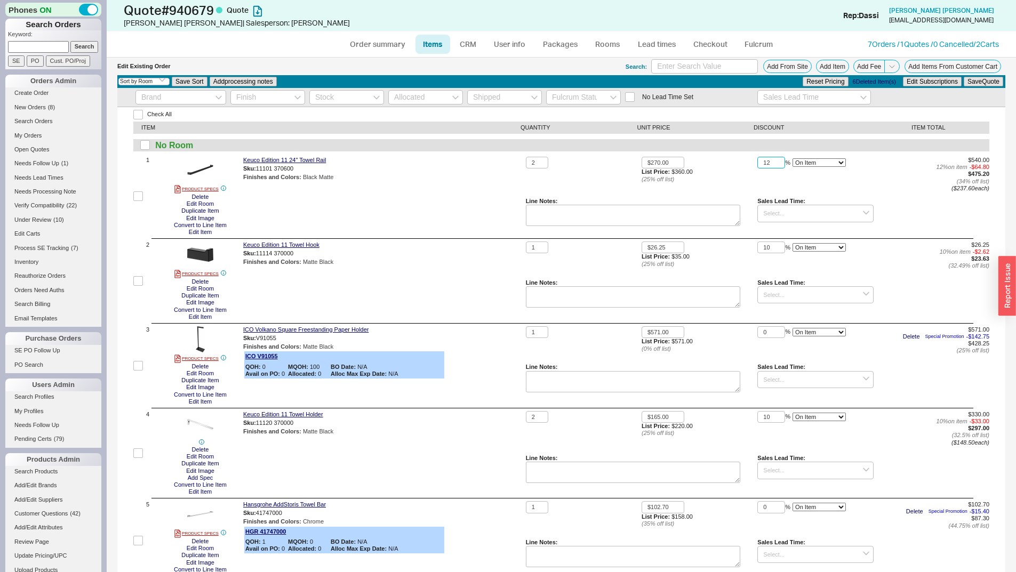
click at [774, 166] on input "12" at bounding box center [772, 163] width 28 height 12
type input "10"
click at [964, 77] on button "Save Quote" at bounding box center [983, 82] width 39 height 10
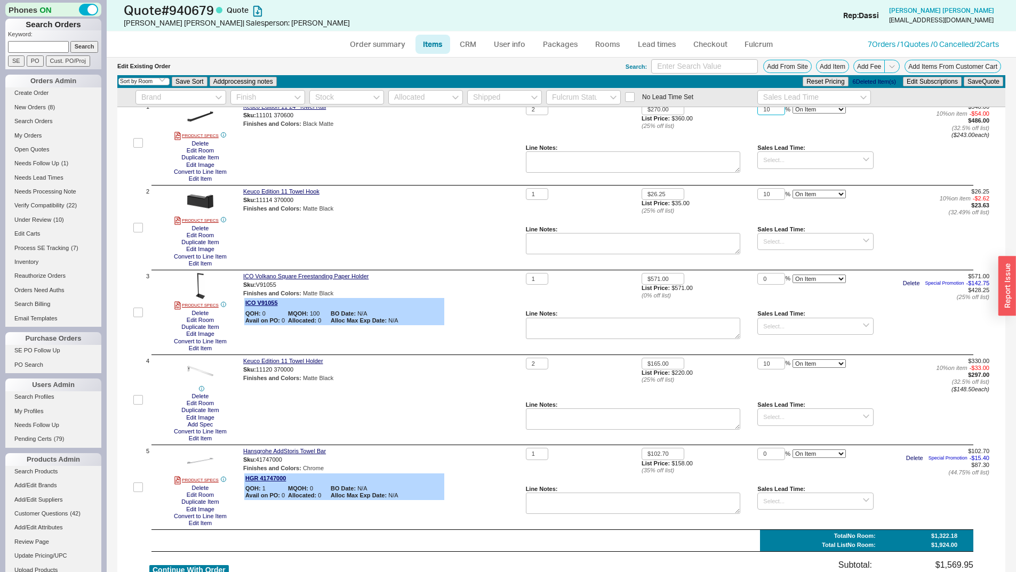
scroll to position [107, 0]
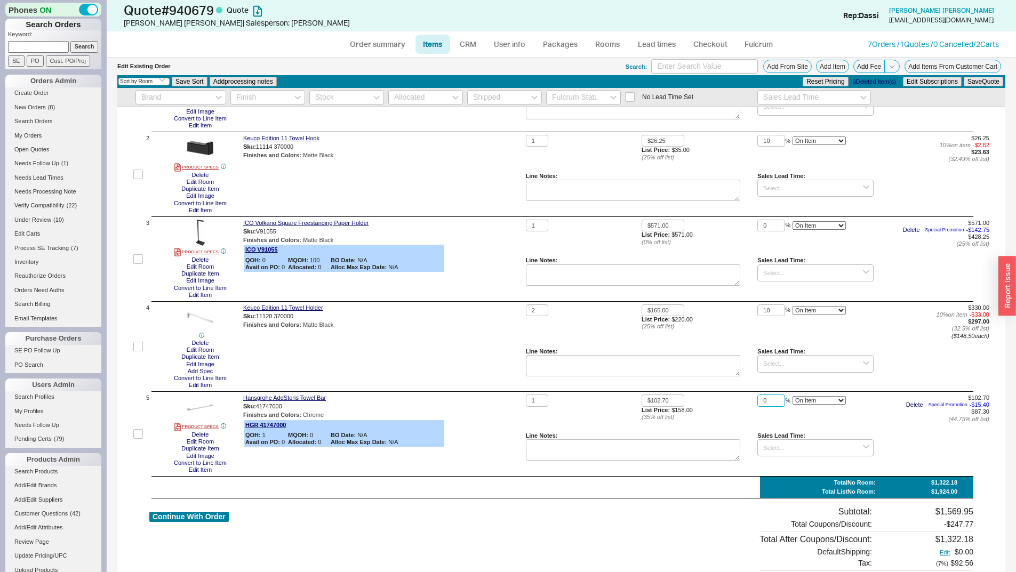
click at [759, 397] on input "0" at bounding box center [772, 401] width 28 height 12
click at [763, 403] on input "0" at bounding box center [772, 401] width 28 height 12
type input "5"
click at [964, 77] on button "Save Quote" at bounding box center [983, 82] width 39 height 10
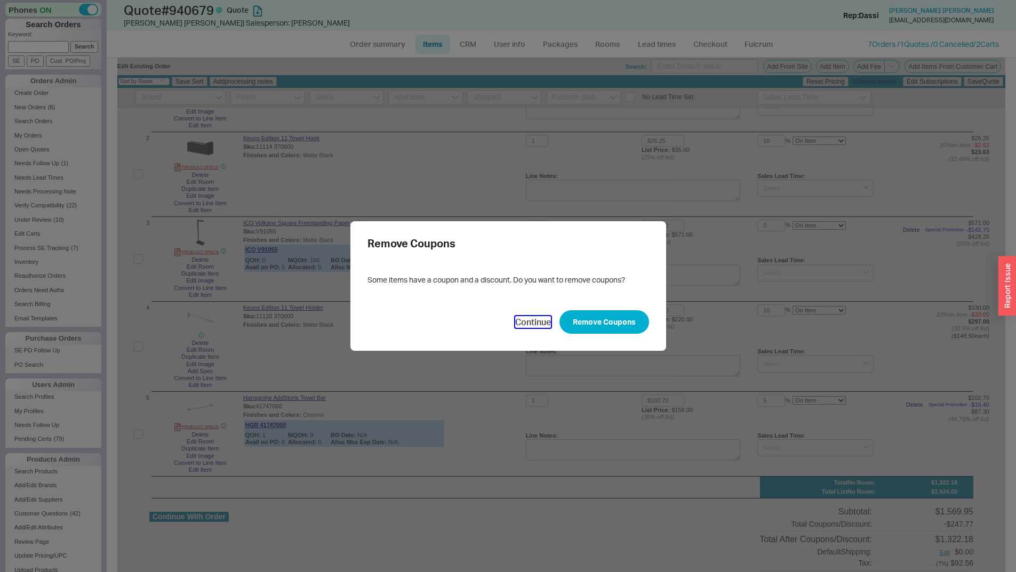
click at [532, 322] on button "Continue" at bounding box center [533, 322] width 36 height 12
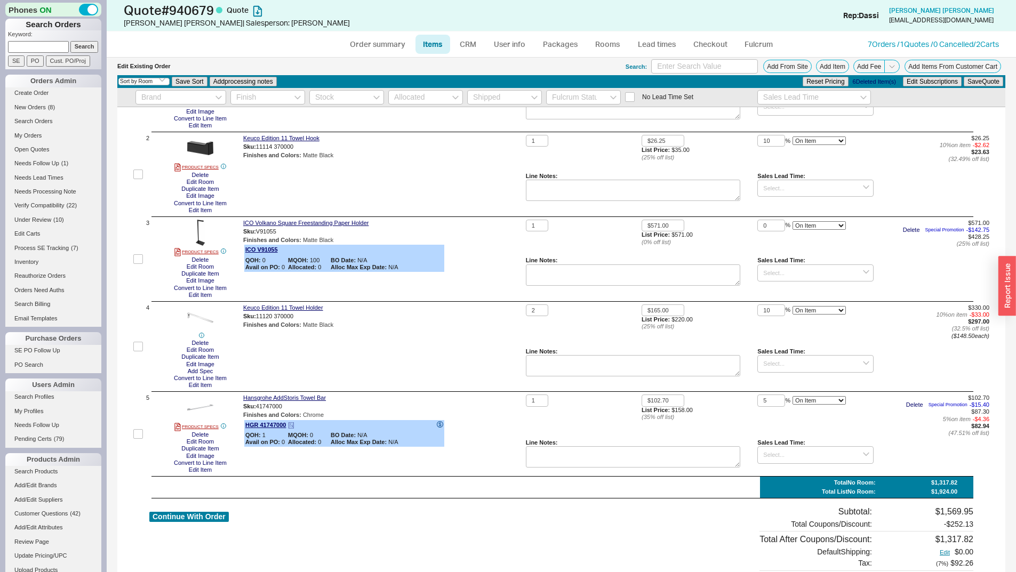
click at [440, 425] on icon at bounding box center [440, 425] width 3 height 4
click at [469, 413] on div "Finishes and Colors : Chrome" at bounding box center [382, 415] width 278 height 7
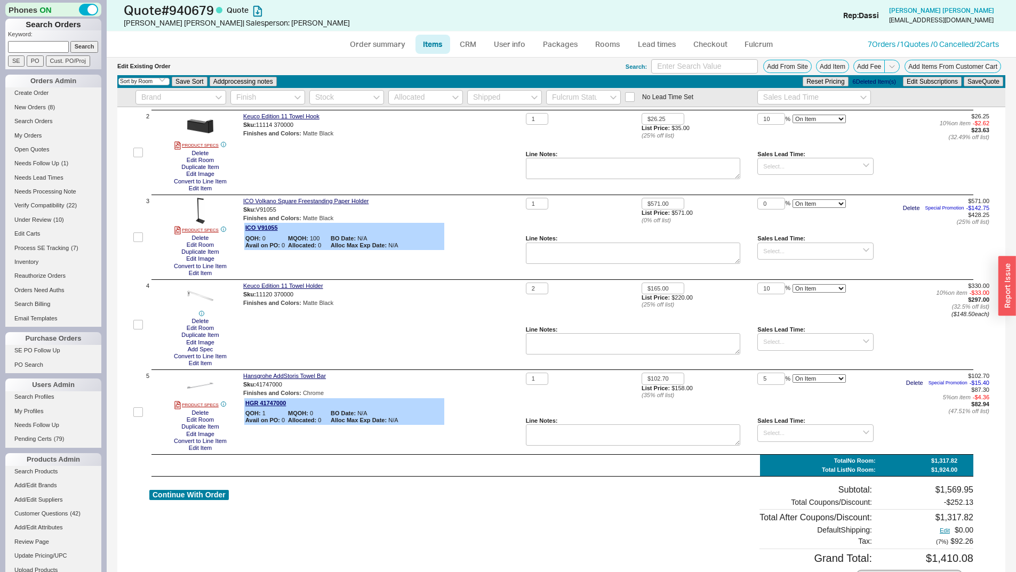
scroll to position [0, 0]
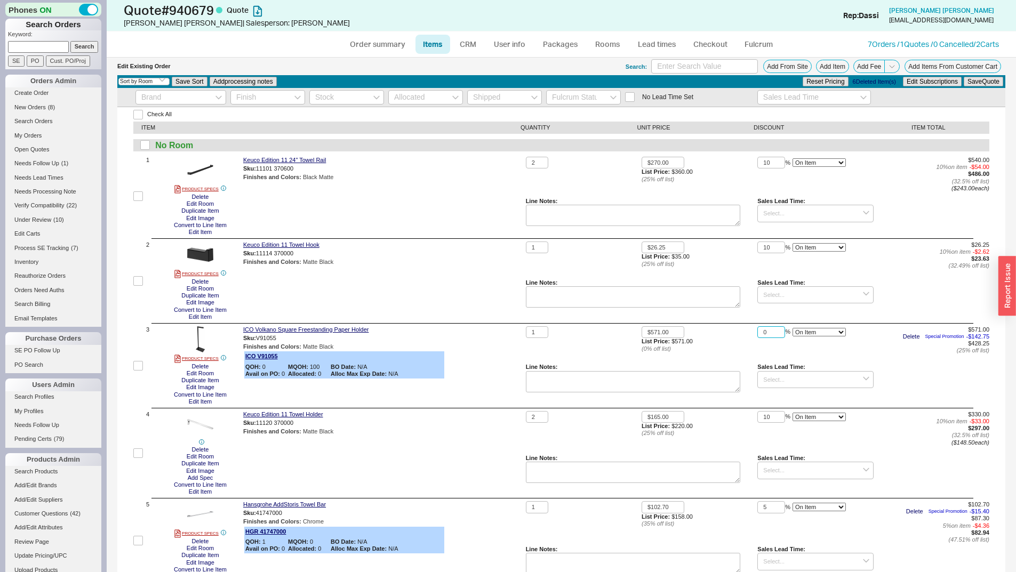
click at [769, 329] on input "0" at bounding box center [772, 333] width 28 height 12
type input "2"
click at [964, 77] on button "Save Quote" at bounding box center [983, 82] width 39 height 10
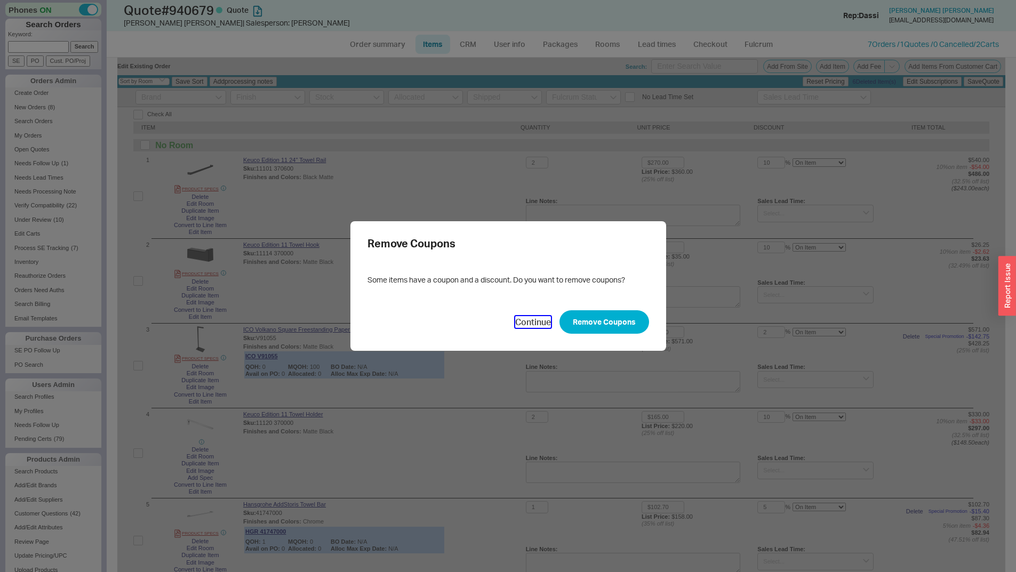
click at [526, 321] on button "Continue" at bounding box center [533, 322] width 36 height 12
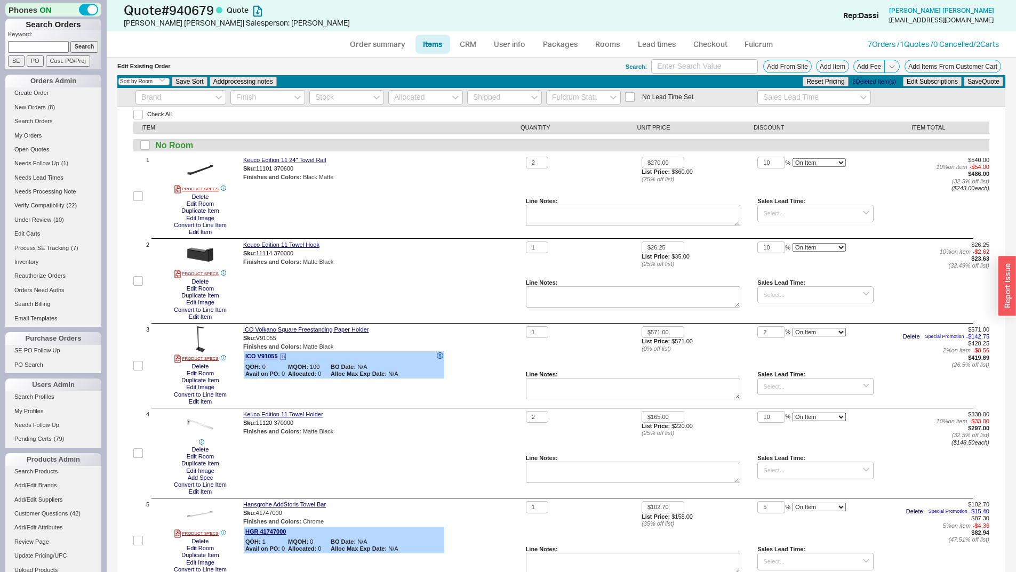
click at [437, 356] on icon at bounding box center [440, 356] width 6 height 6
click at [464, 35] on link "CRM" at bounding box center [467, 44] width 31 height 19
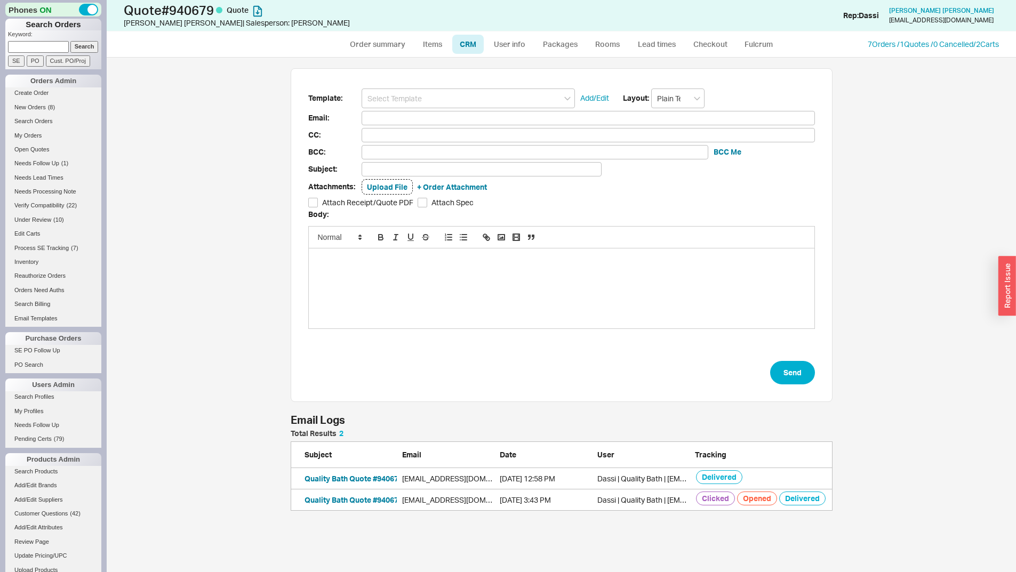
scroll to position [73, 534]
click at [474, 95] on input at bounding box center [468, 99] width 213 height 20
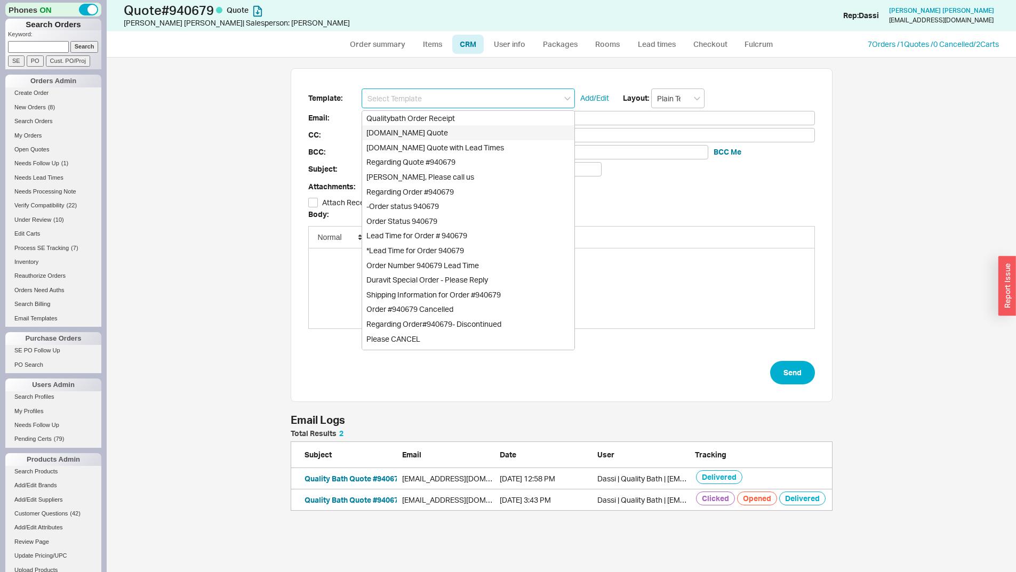
click at [477, 138] on div "Qualitybath.com Quote" at bounding box center [468, 132] width 212 height 15
type input "Receipt"
type input "jphillip@phillipproperties.com"
type input "Quality Bath Quote #940679"
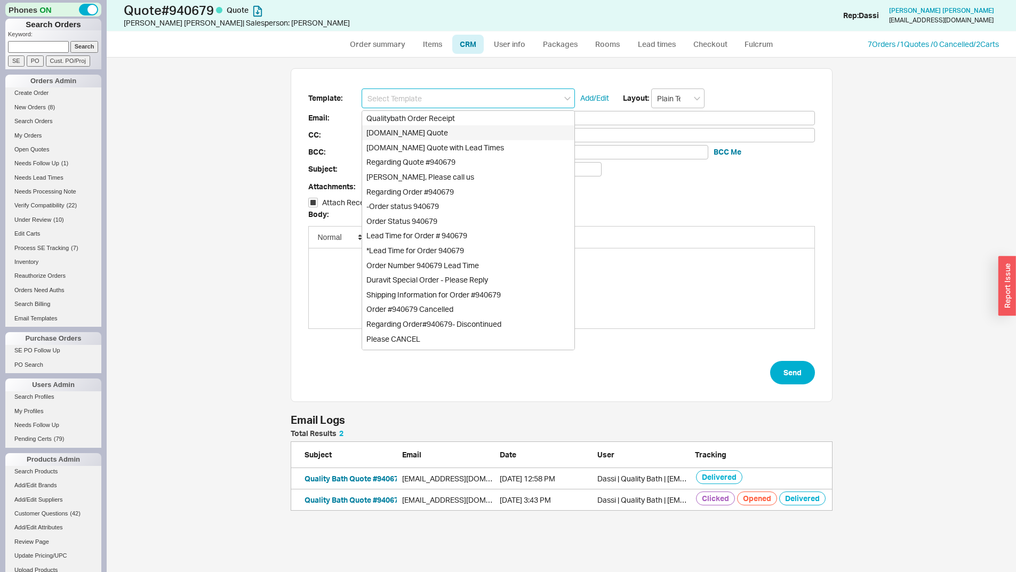
checkbox input "true"
type input "Qualitybath.com Quote"
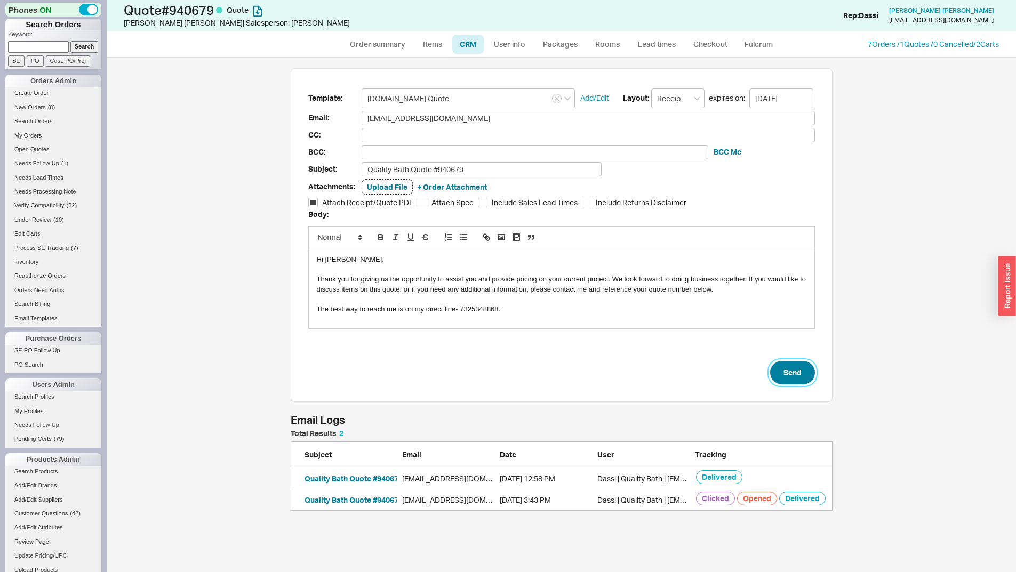
click at [789, 372] on button "Send" at bounding box center [792, 372] width 45 height 23
select select "*"
select select "3"
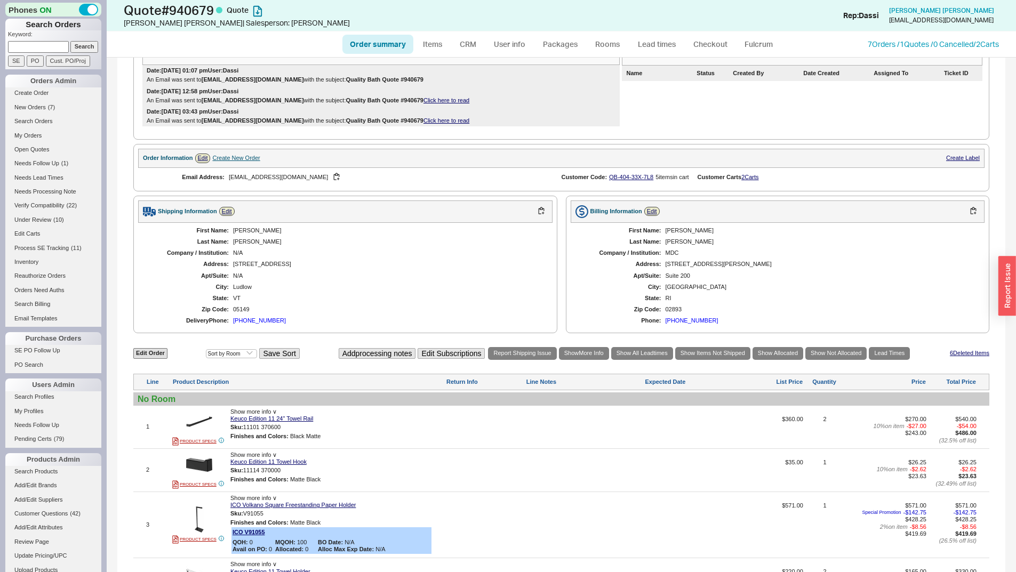
scroll to position [267, 0]
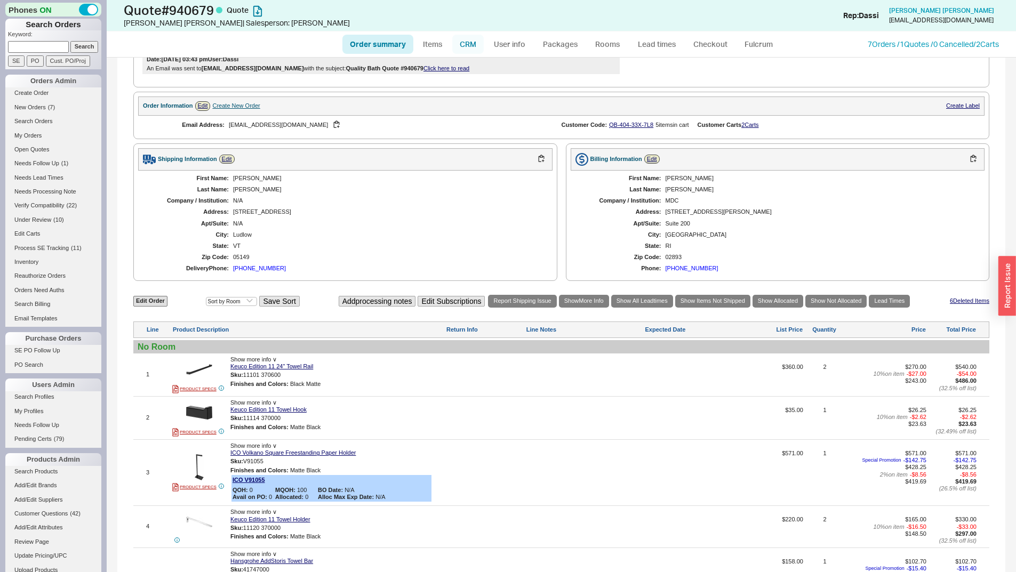
click at [465, 49] on link "CRM" at bounding box center [467, 44] width 31 height 19
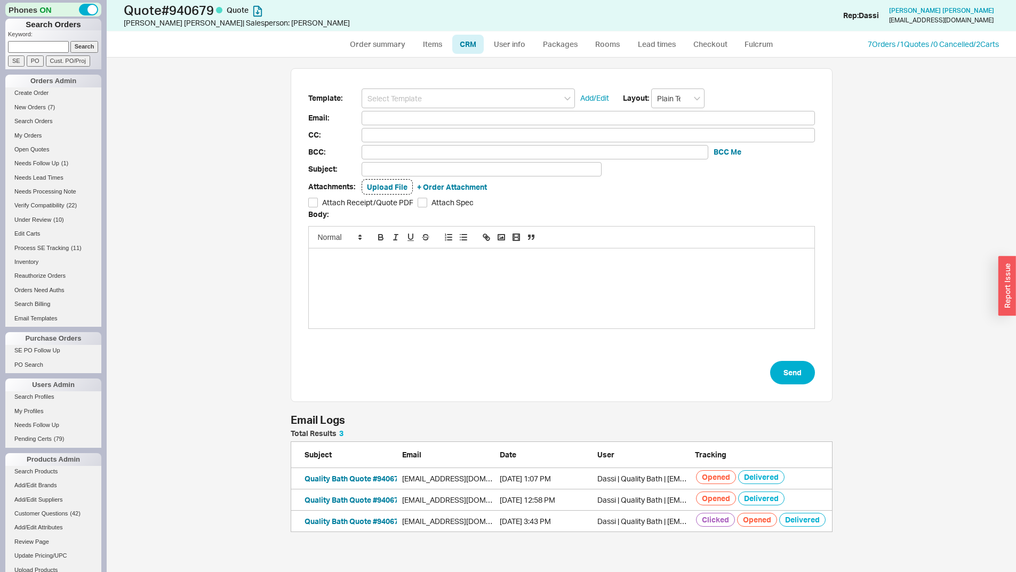
scroll to position [94, 534]
click at [358, 481] on button "Quality Bath Quote #940679" at bounding box center [354, 479] width 98 height 11
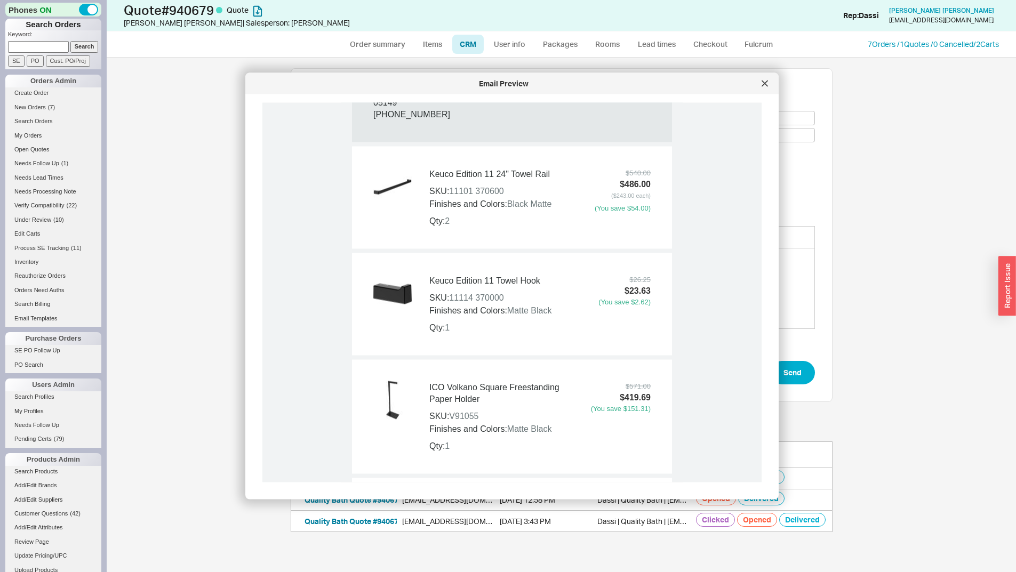
scroll to position [747, 0]
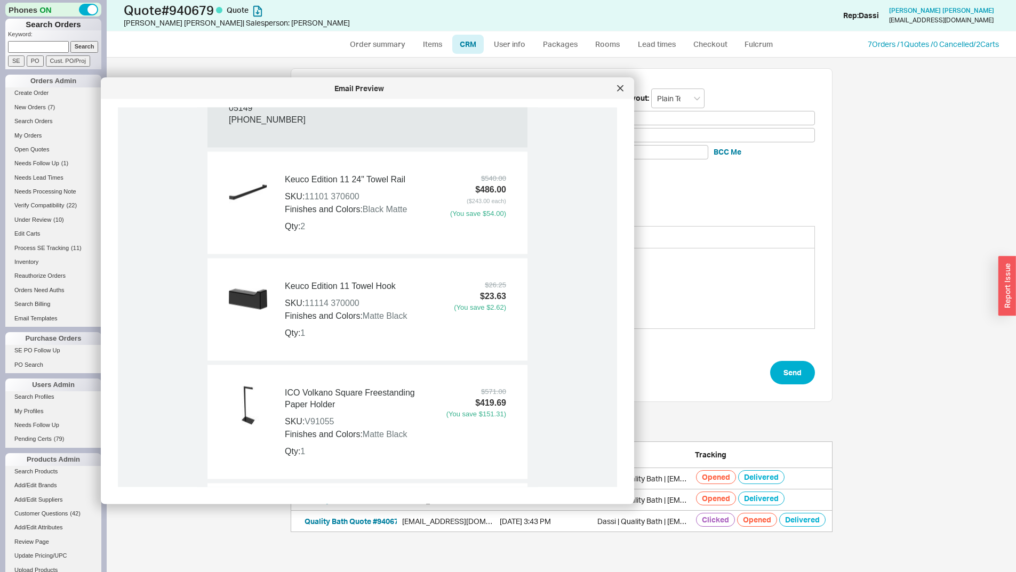
drag, startPoint x: 571, startPoint y: 92, endPoint x: 374, endPoint y: 96, distance: 197.4
click at [374, 96] on div "Email Preview" at bounding box center [368, 88] width 534 height 21
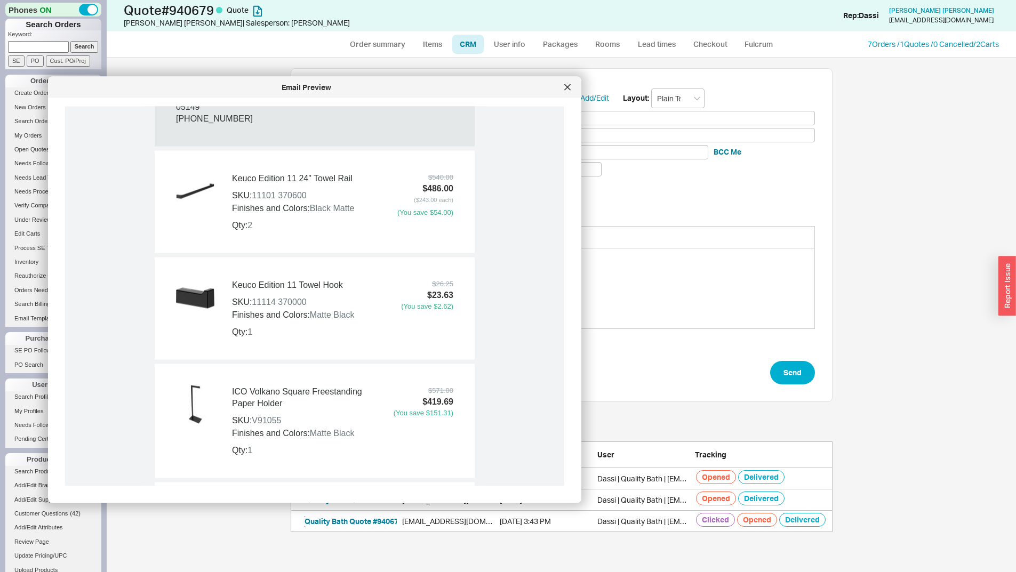
click at [362, 527] on button "Quality Bath Quote #940679" at bounding box center [354, 521] width 98 height 11
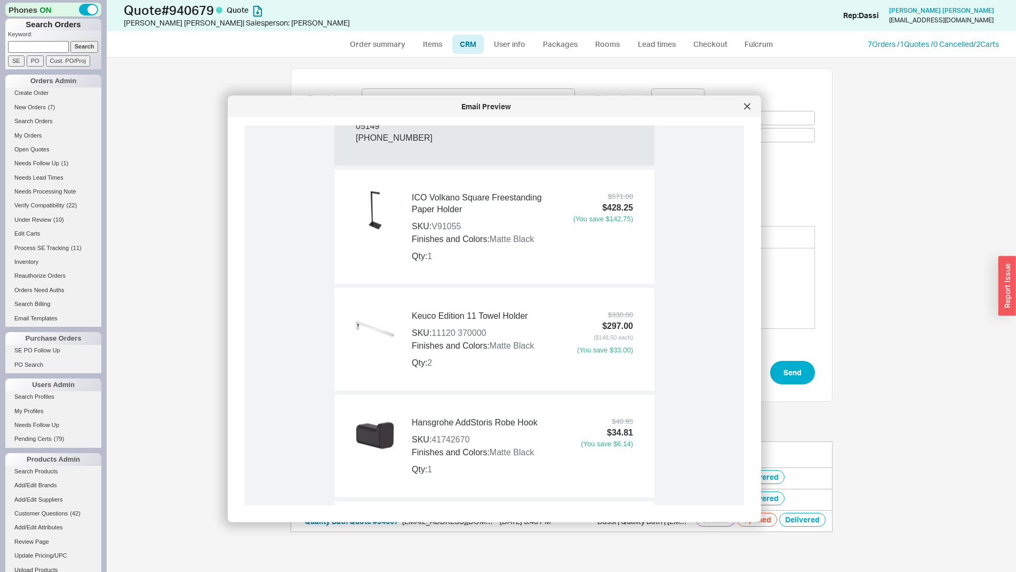
drag, startPoint x: 377, startPoint y: 90, endPoint x: 634, endPoint y: 109, distance: 257.8
click at [631, 109] on div "Email Preview" at bounding box center [486, 106] width 506 height 11
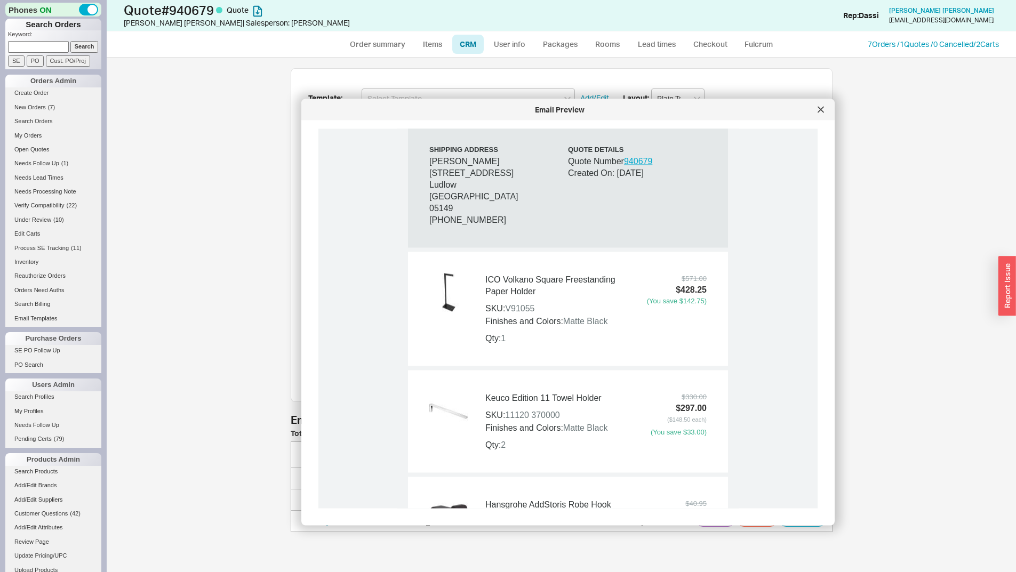
scroll to position [694, 0]
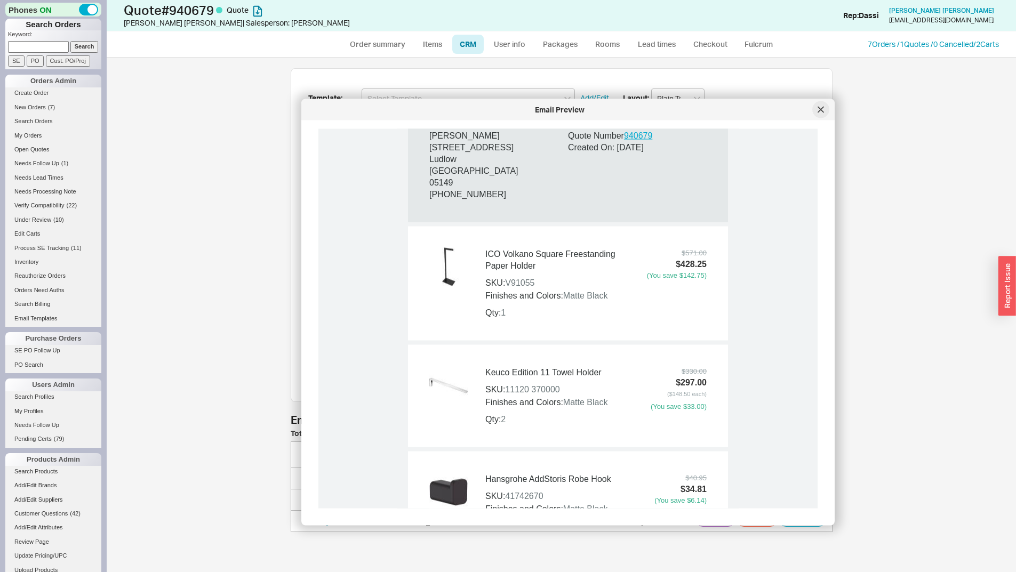
click at [820, 113] on icon at bounding box center [821, 110] width 6 height 6
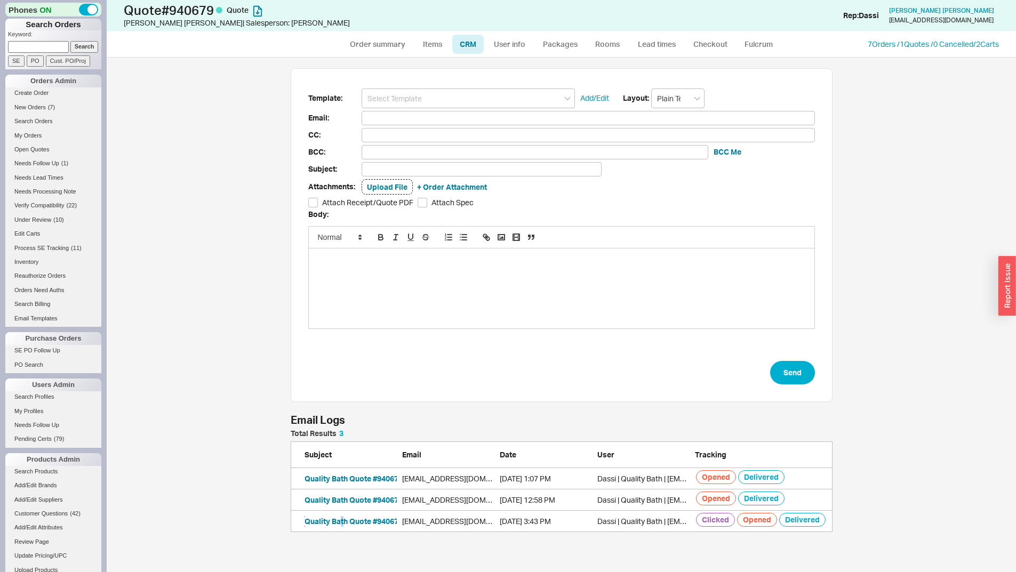
click at [343, 525] on button "Quality Bath Quote #940679" at bounding box center [354, 521] width 98 height 11
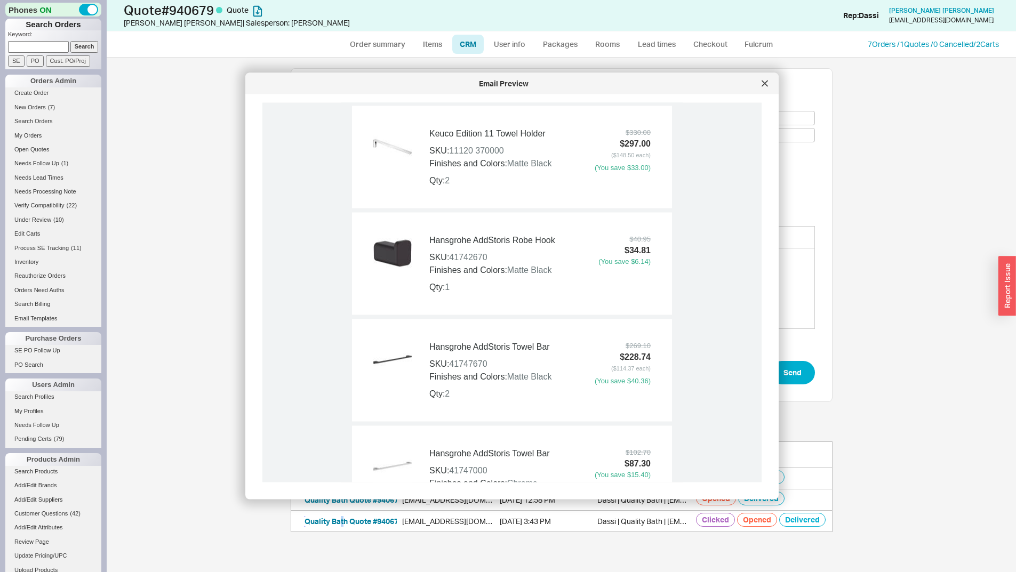
scroll to position [907, 0]
click at [767, 79] on div at bounding box center [765, 83] width 17 height 17
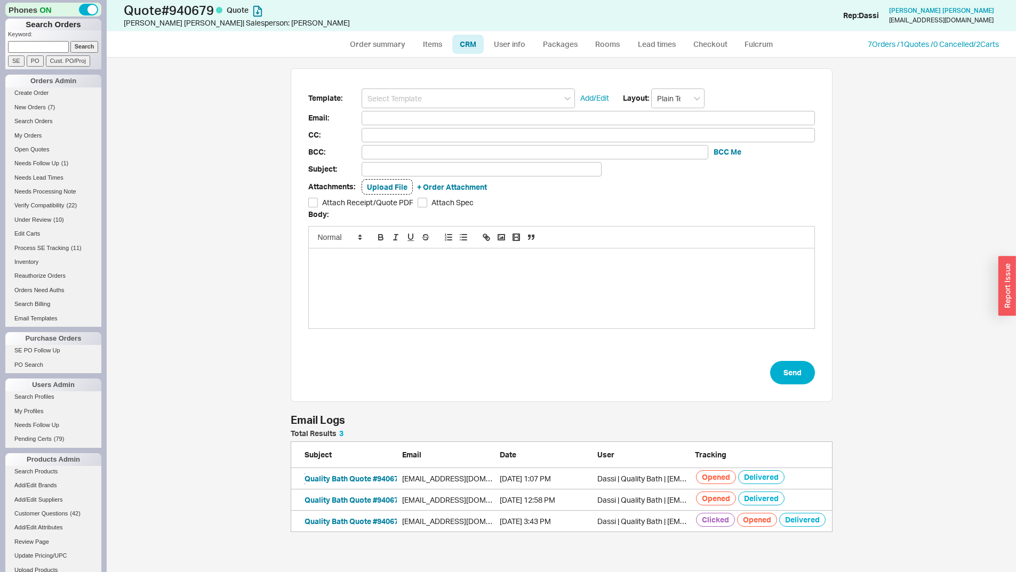
click at [375, 482] on button "Quality Bath Quote #940679" at bounding box center [354, 479] width 98 height 11
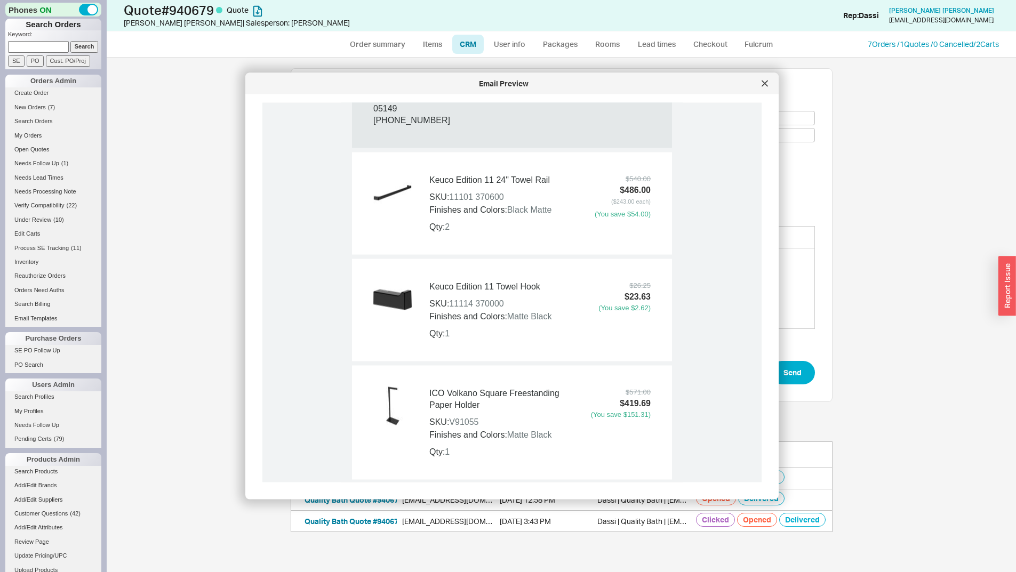
scroll to position [694, 0]
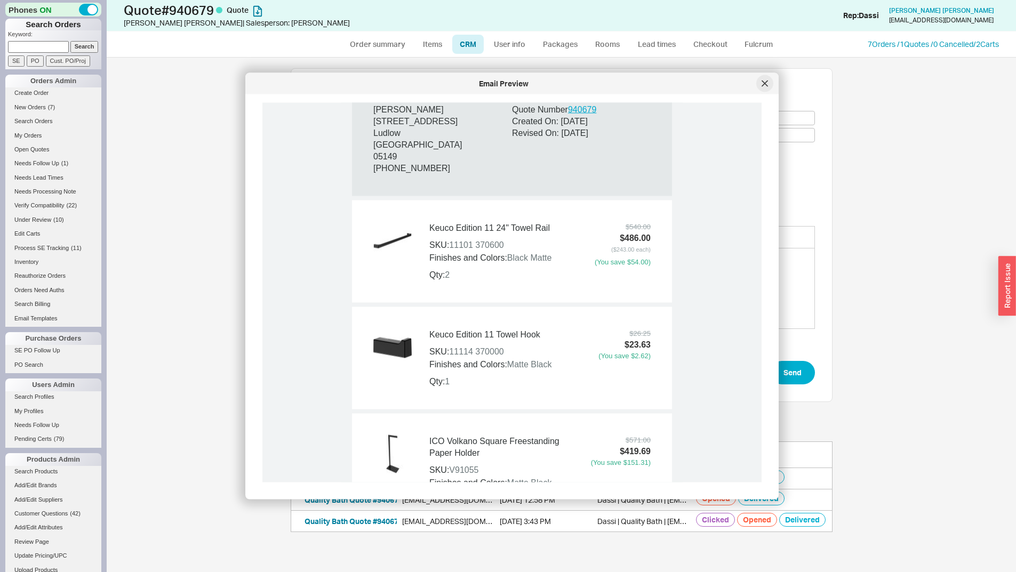
click at [766, 81] on icon at bounding box center [765, 84] width 6 height 6
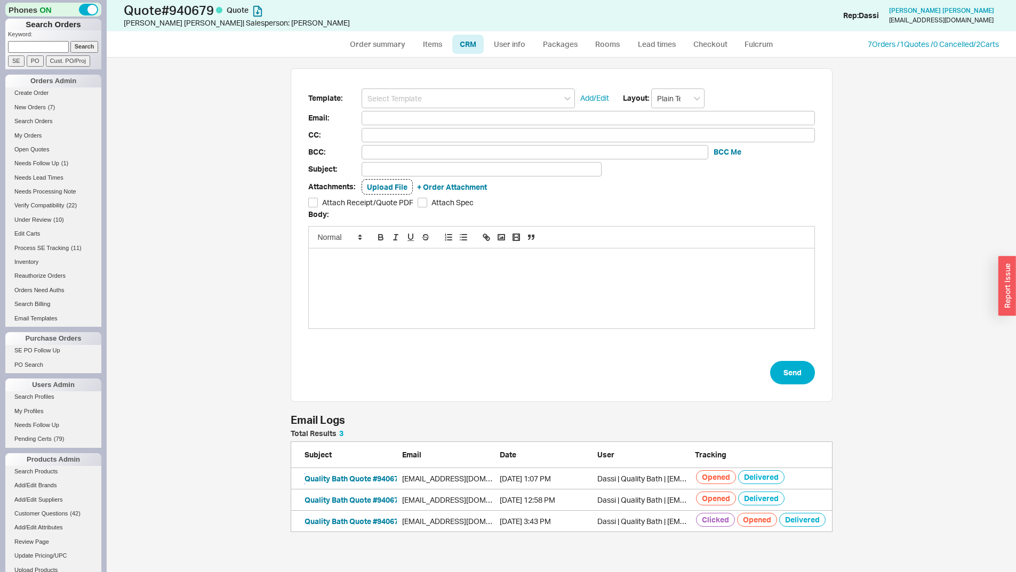
click at [371, 481] on button "Quality Bath Quote #940679" at bounding box center [354, 479] width 98 height 11
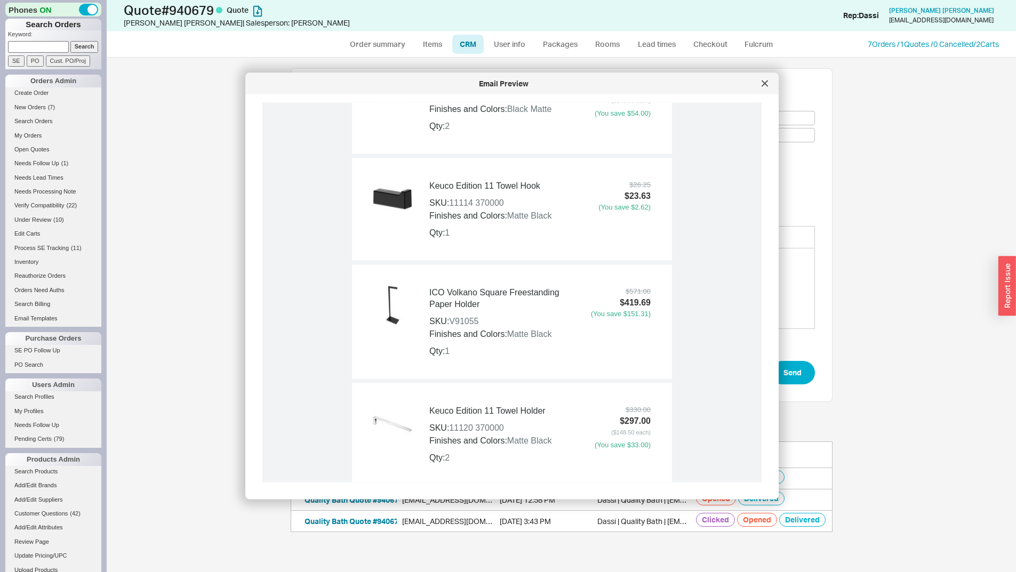
scroll to position [907, 0]
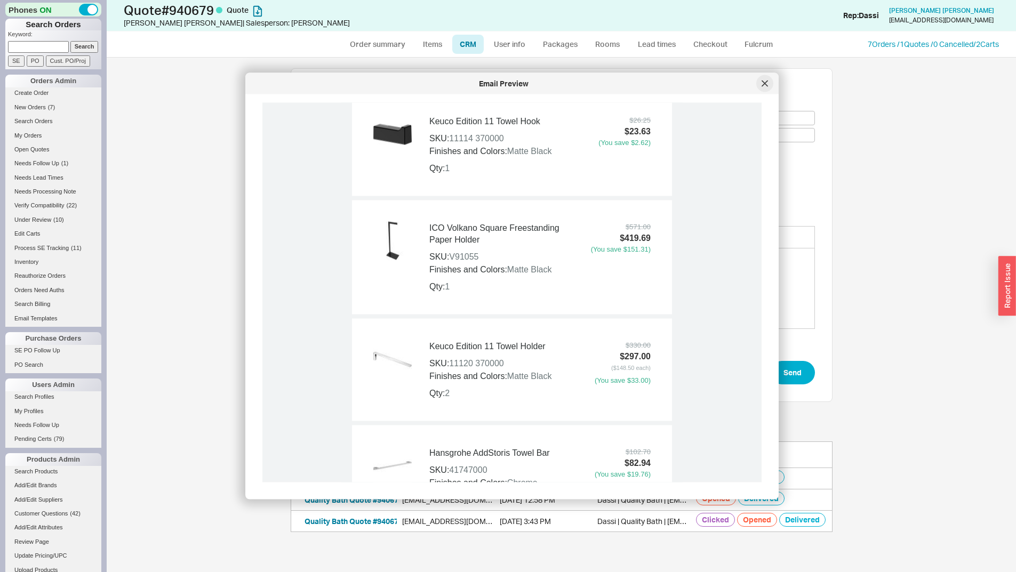
click at [762, 89] on div at bounding box center [765, 83] width 17 height 17
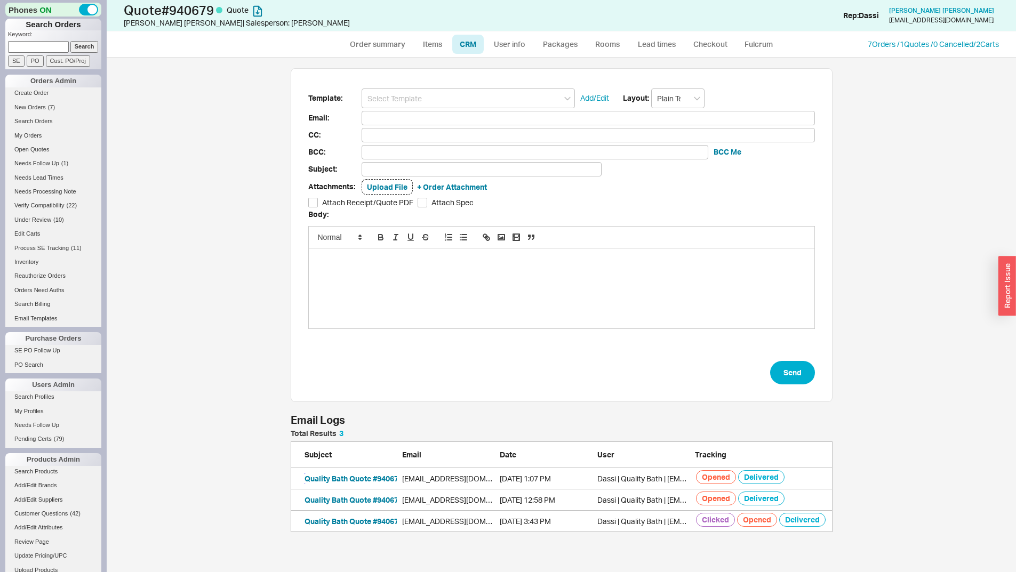
click at [368, 475] on button "Quality Bath Quote #940679" at bounding box center [354, 479] width 98 height 11
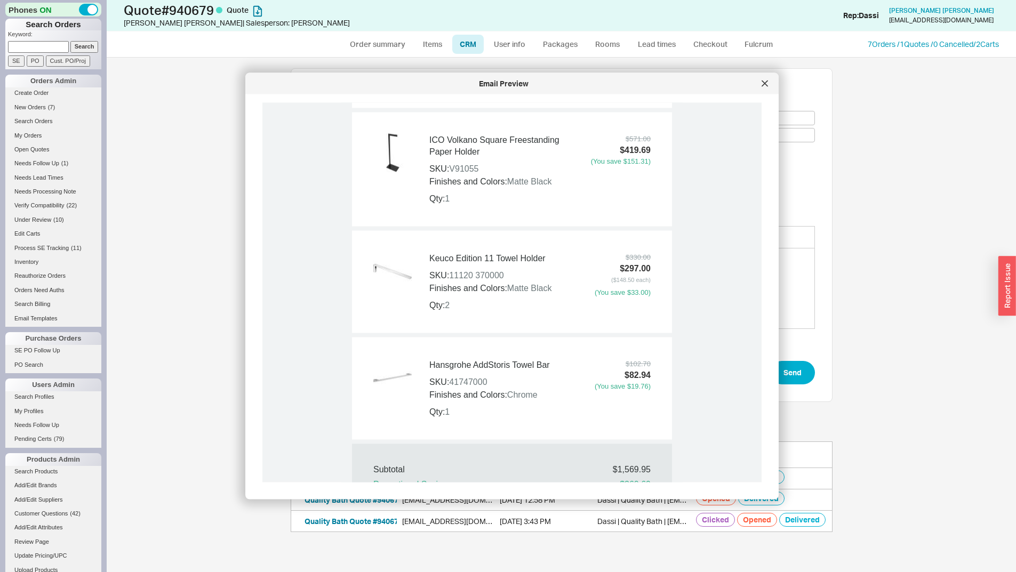
scroll to position [1014, 0]
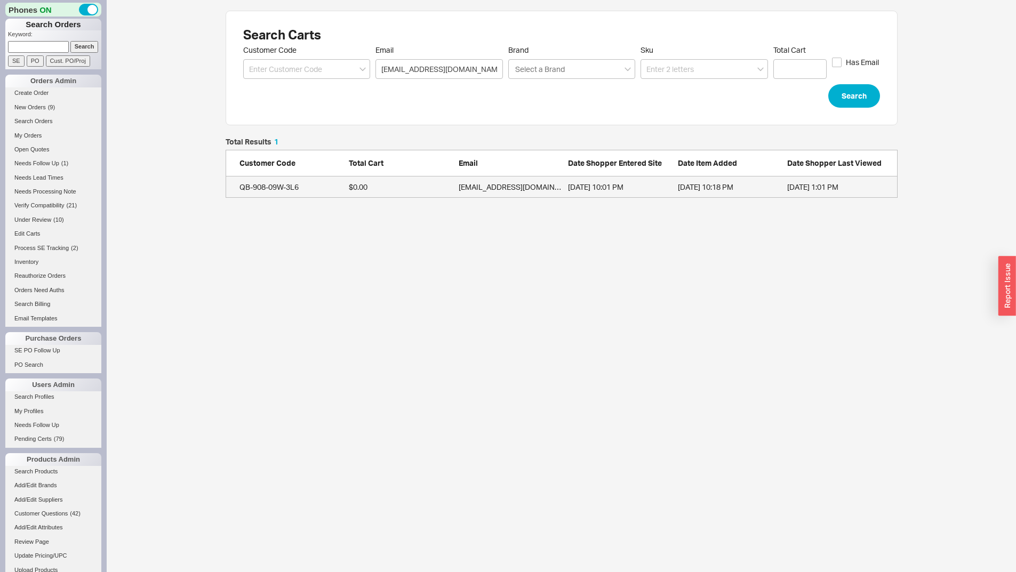
click at [578, 197] on link "QB-908-09W-3L6 $0.00 aramadoss@live.com 7/9/25 10:01 PM 7/9/25 10:18 PM 8/27/25…" at bounding box center [562, 187] width 672 height 21
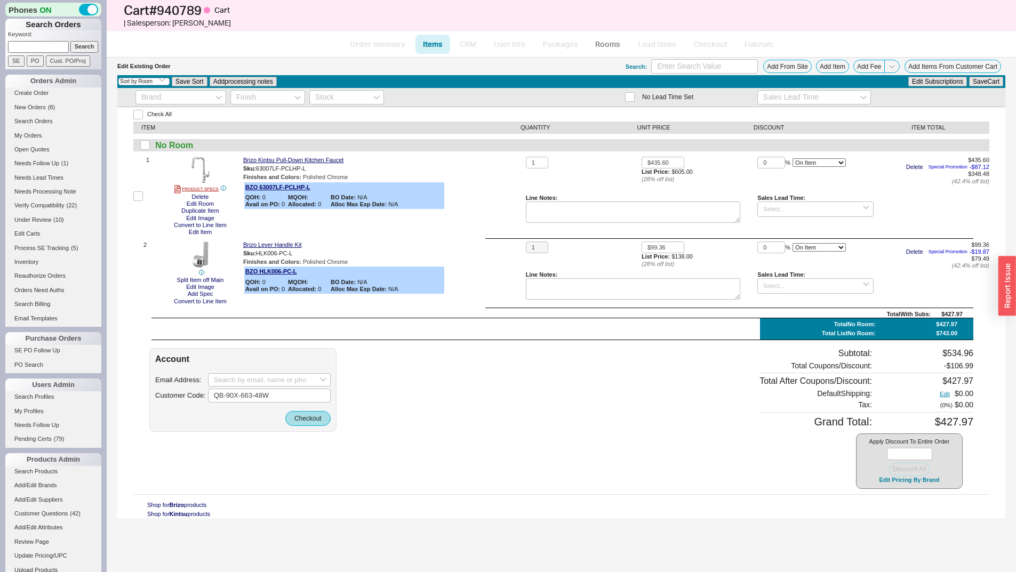
select select "3"
click at [50, 48] on input at bounding box center [38, 46] width 61 height 11
type input "490679"
click at [70, 41] on input "Search" at bounding box center [84, 46] width 28 height 11
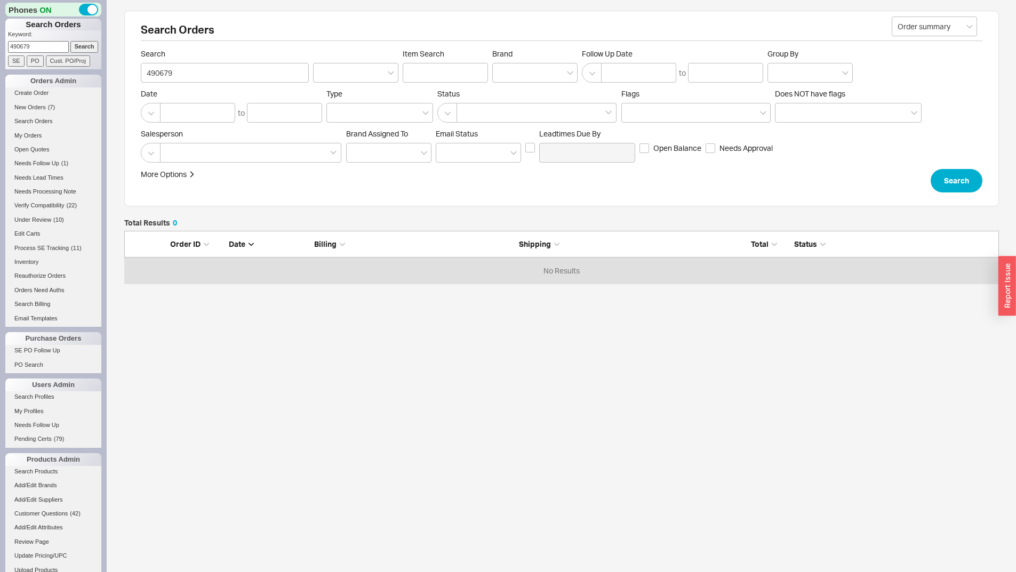
scroll to position [45, 867]
click at [160, 71] on input "490679" at bounding box center [225, 73] width 168 height 20
type input "940679"
click button "Search" at bounding box center [957, 180] width 52 height 23
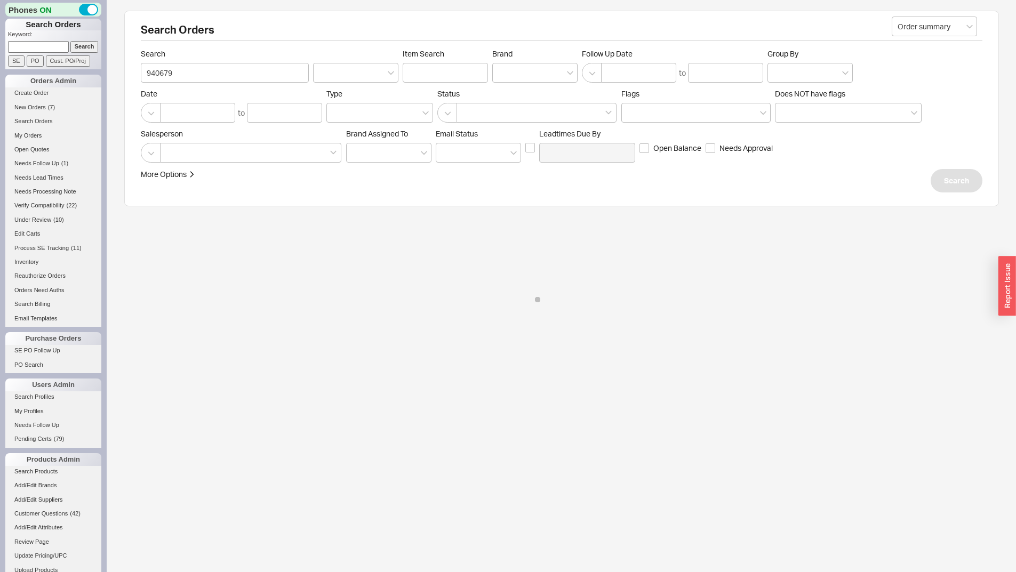
select select "*"
select select "3"
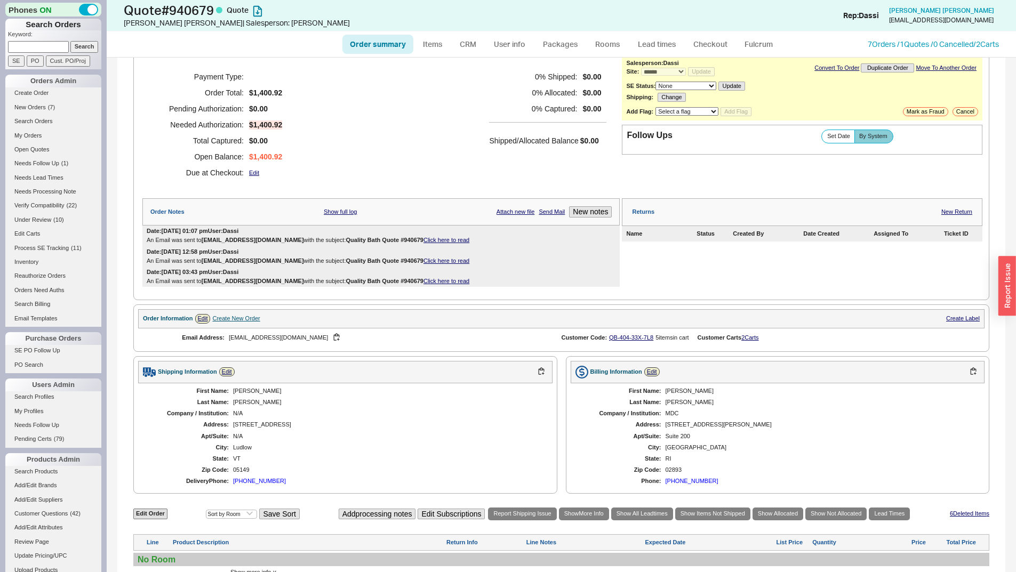
scroll to position [267, 0]
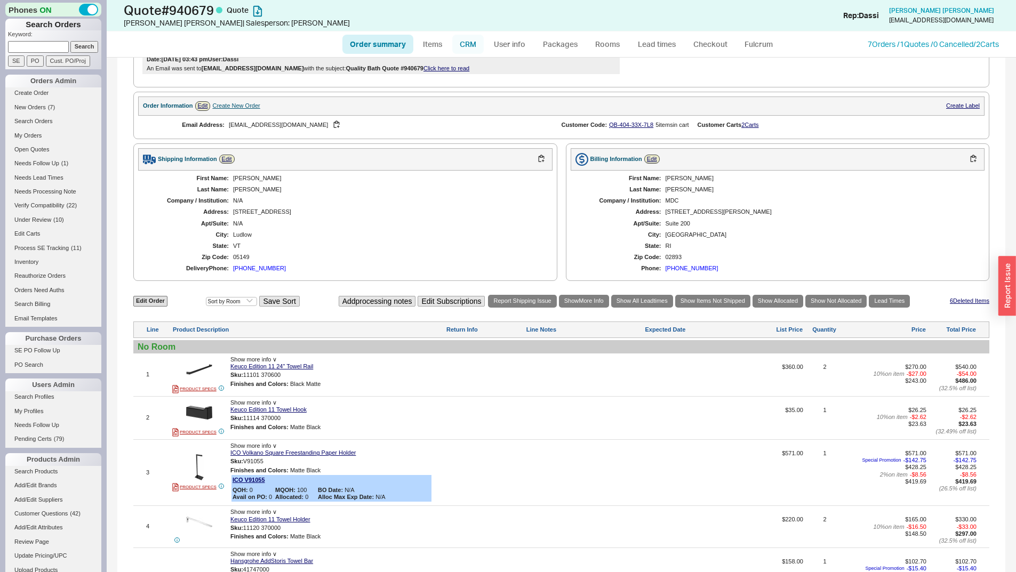
click at [477, 48] on link "CRM" at bounding box center [467, 44] width 31 height 19
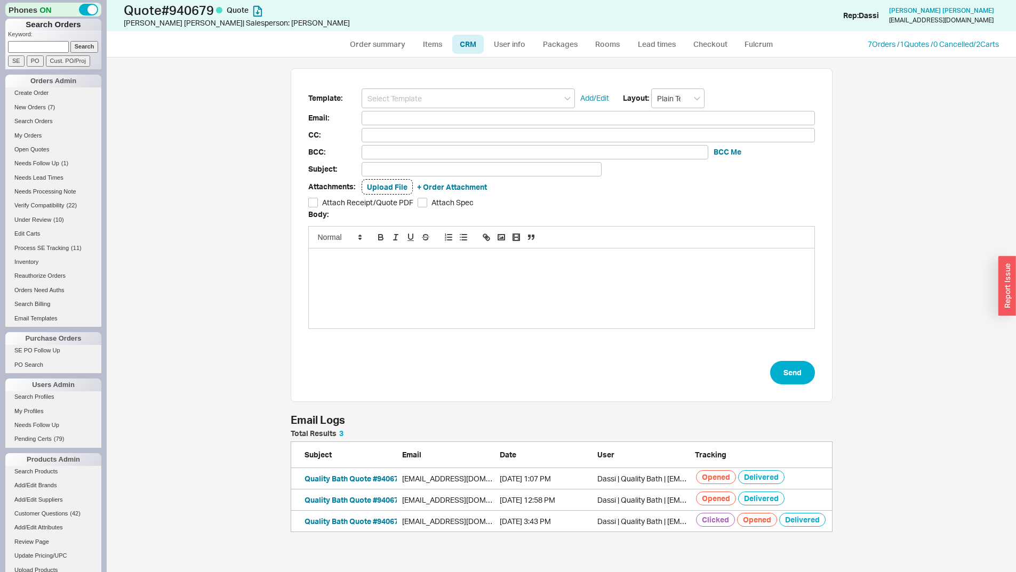
scroll to position [507, 902]
click at [374, 527] on button "Quality Bath Quote #940679" at bounding box center [354, 521] width 98 height 11
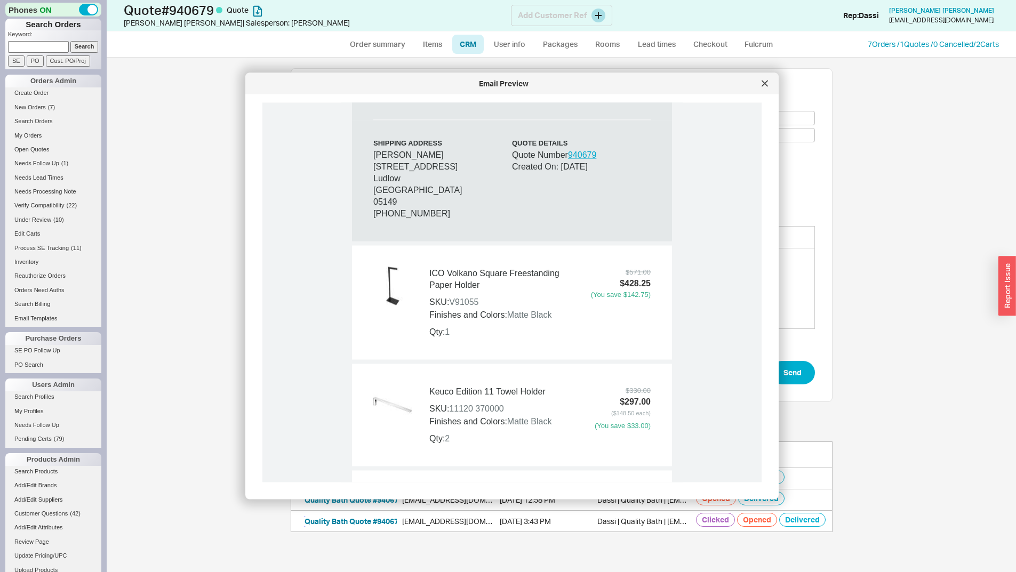
scroll to position [640, 0]
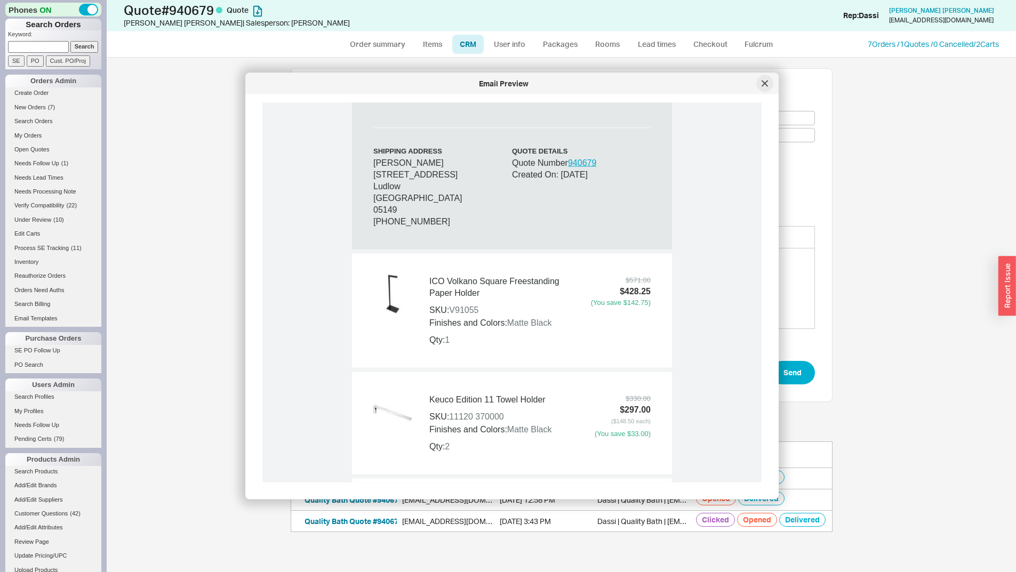
click at [767, 82] on div at bounding box center [765, 83] width 17 height 17
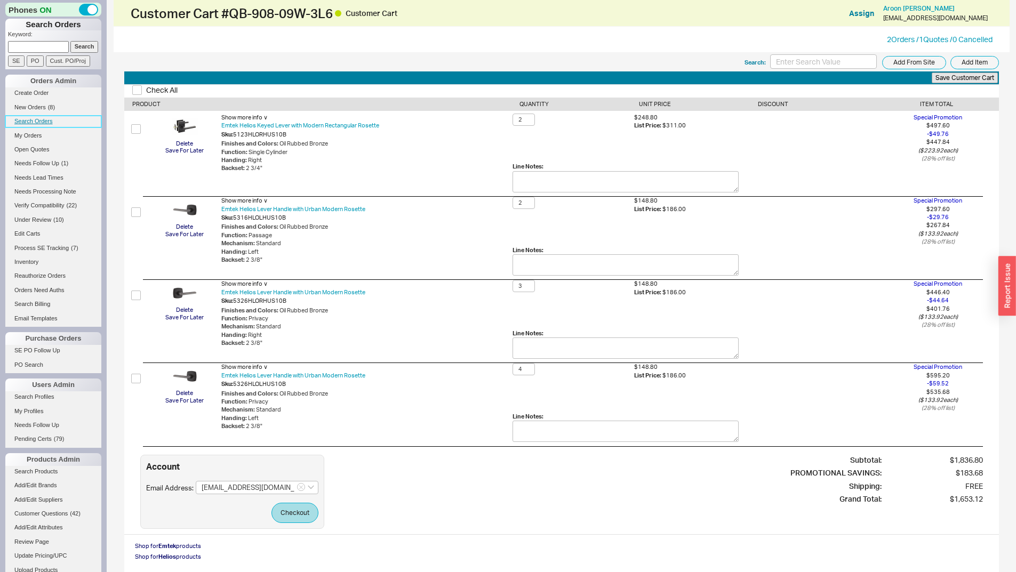
click at [33, 120] on link "Search Orders" at bounding box center [53, 121] width 96 height 11
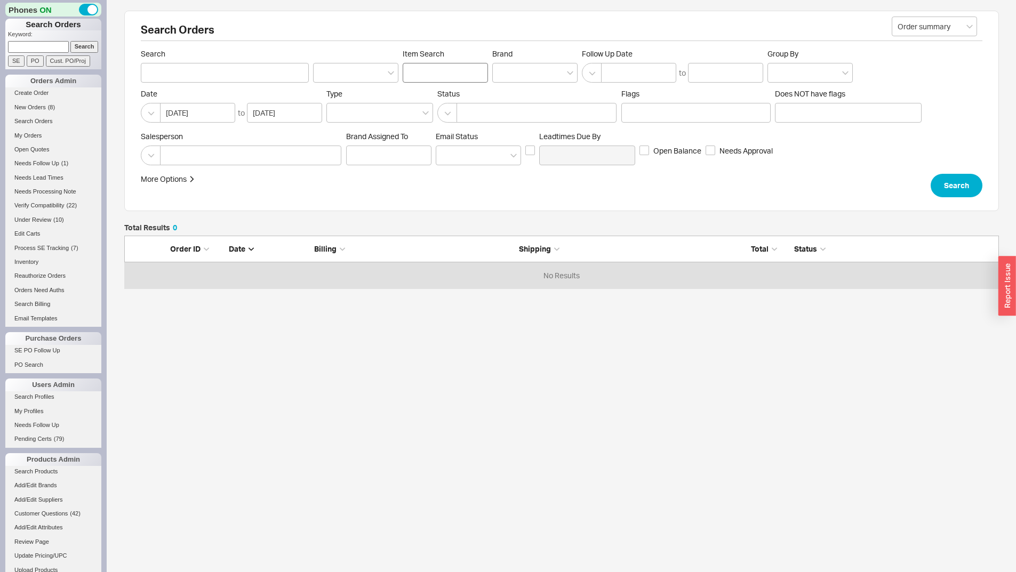
scroll to position [45, 867]
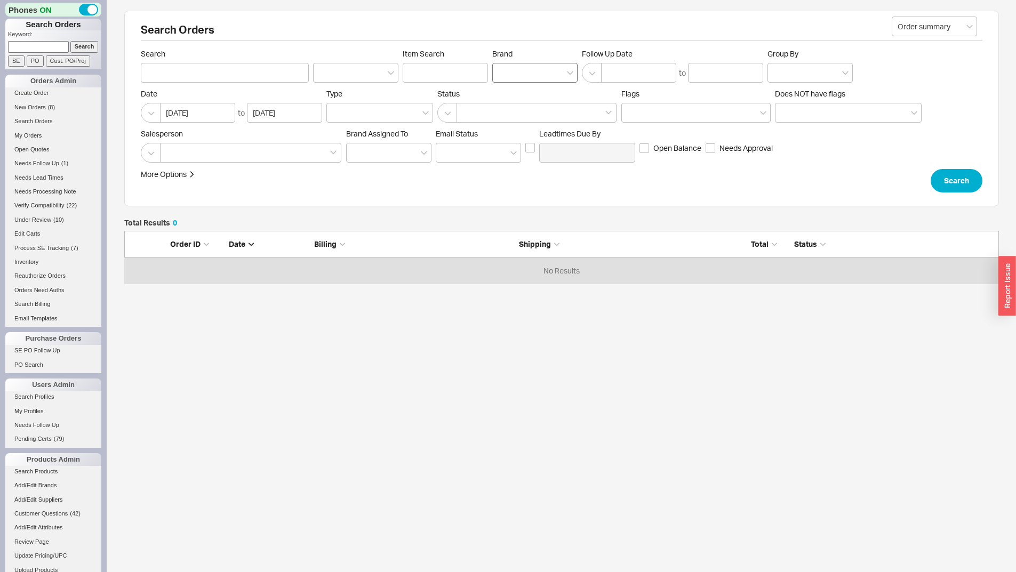
click at [546, 63] on div at bounding box center [534, 73] width 85 height 20
click at [506, 67] on input "Brand" at bounding box center [501, 73] width 7 height 12
type input "ico"
type input "Brand"
click at [951, 172] on button "Search" at bounding box center [957, 180] width 52 height 23
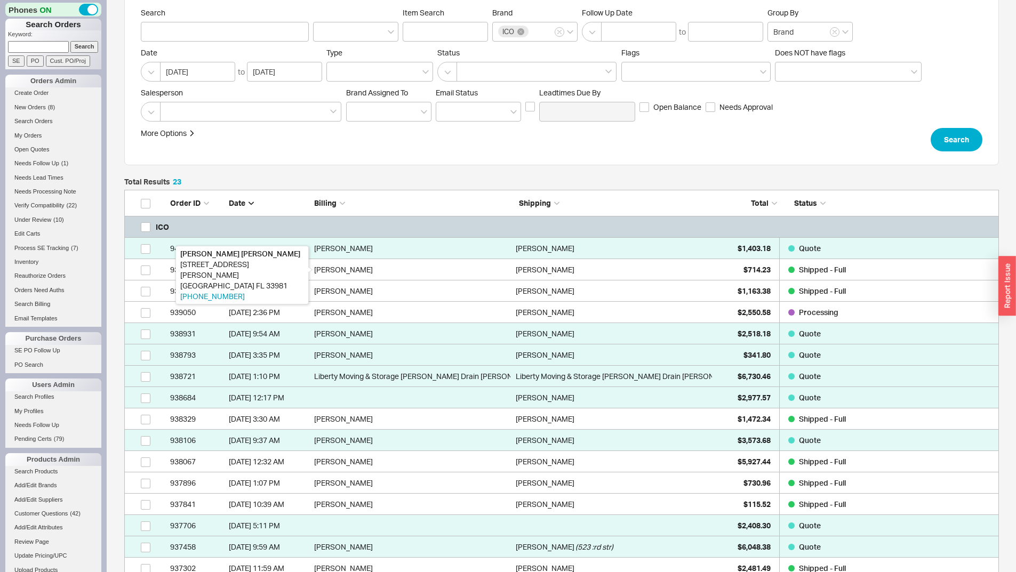
scroll to position [53, 0]
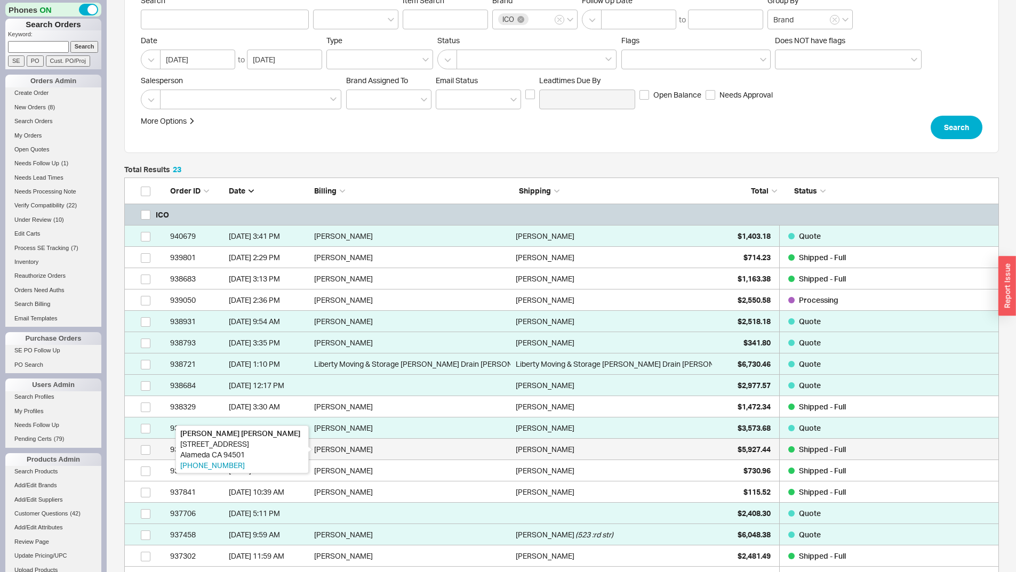
click at [510, 449] on div "Kirsten Mollo" at bounding box center [412, 449] width 196 height 21
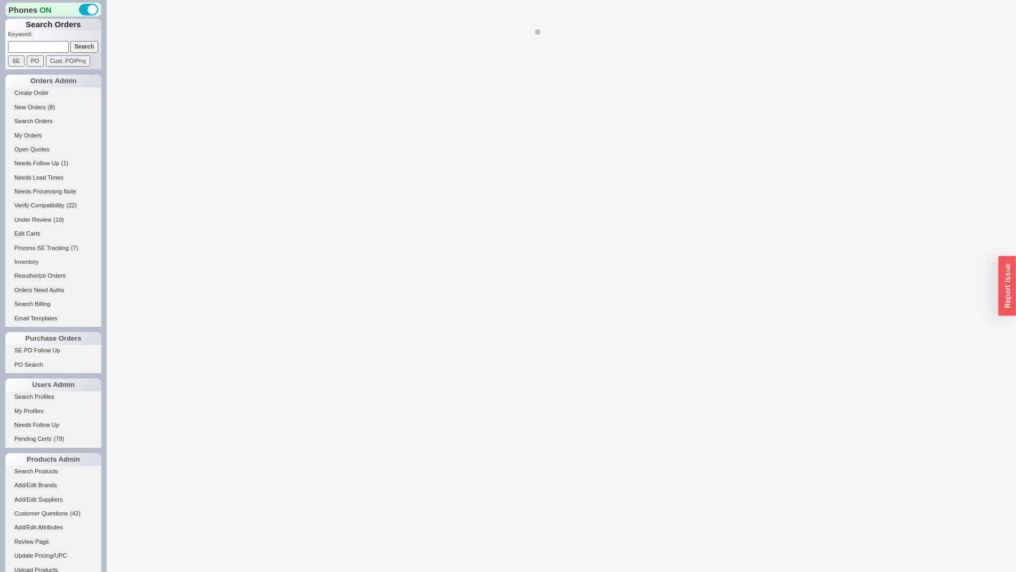
select select "*"
select select "LOW"
select select "3"
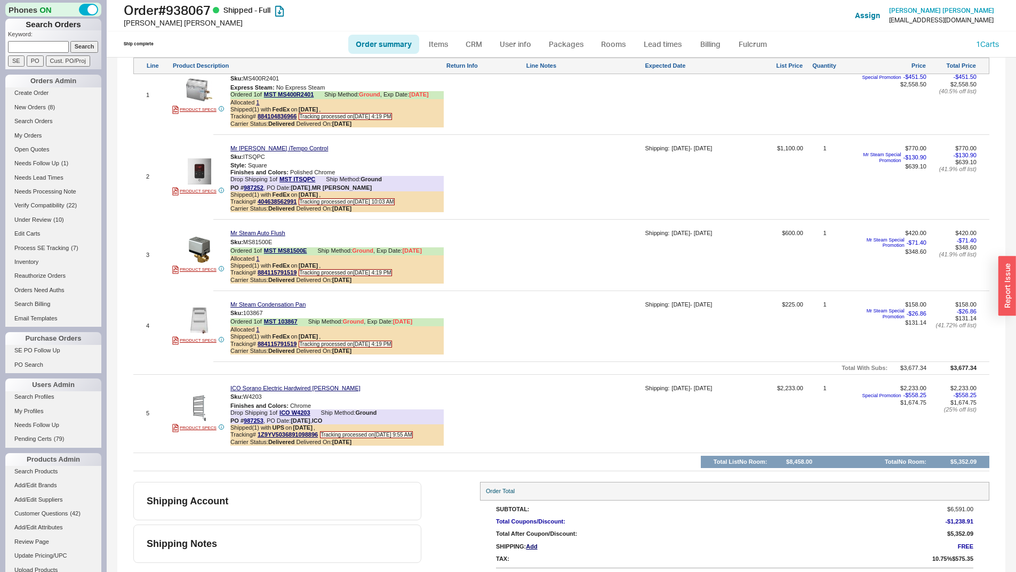
scroll to position [638, 0]
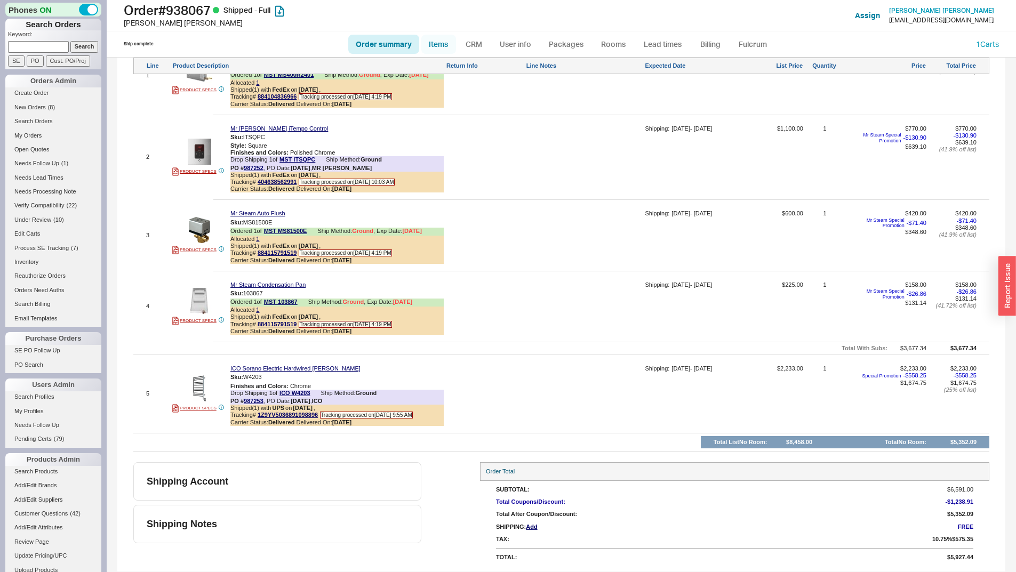
click at [438, 47] on link "Items" at bounding box center [438, 44] width 35 height 19
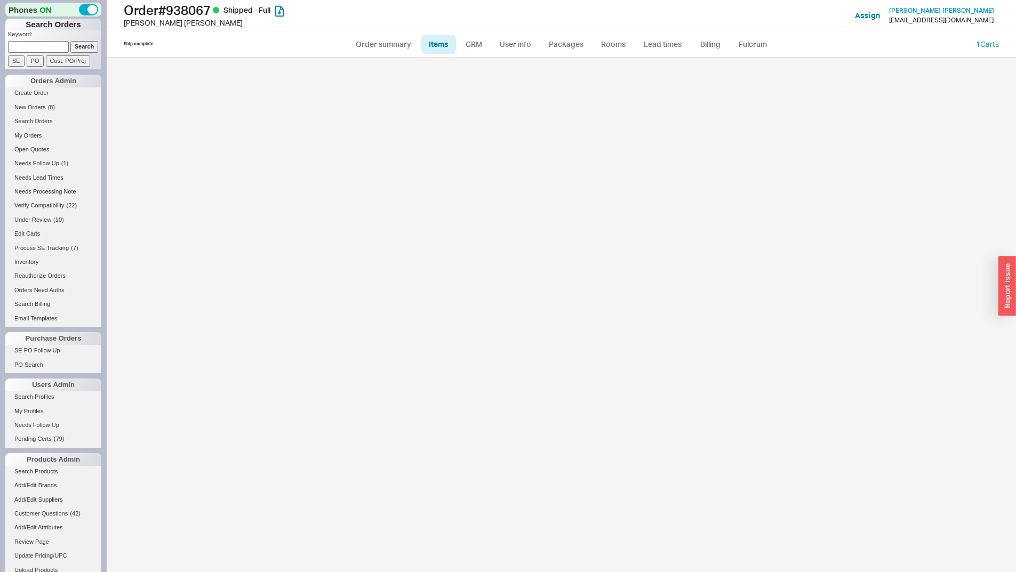
select select "3"
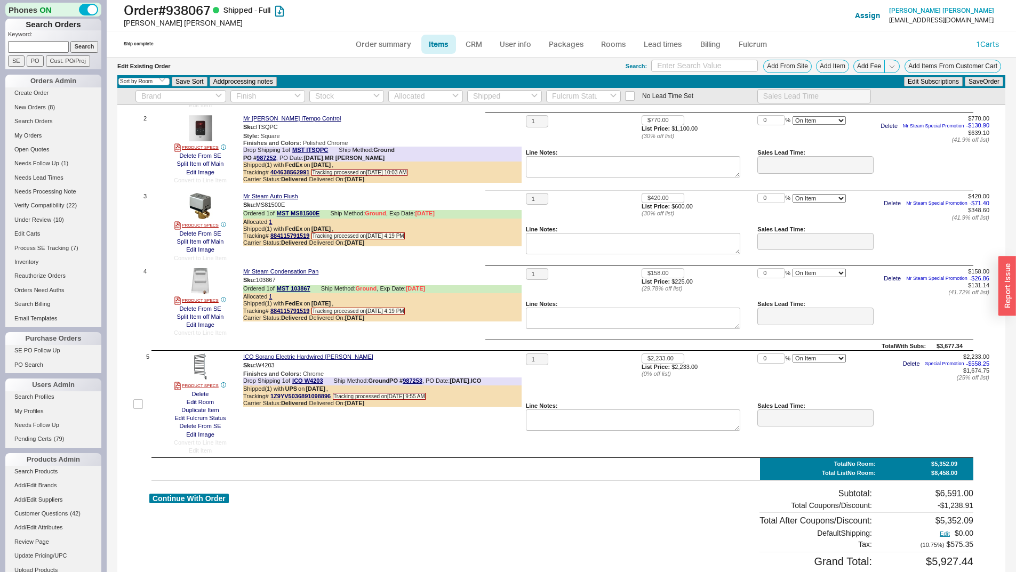
scroll to position [256, 0]
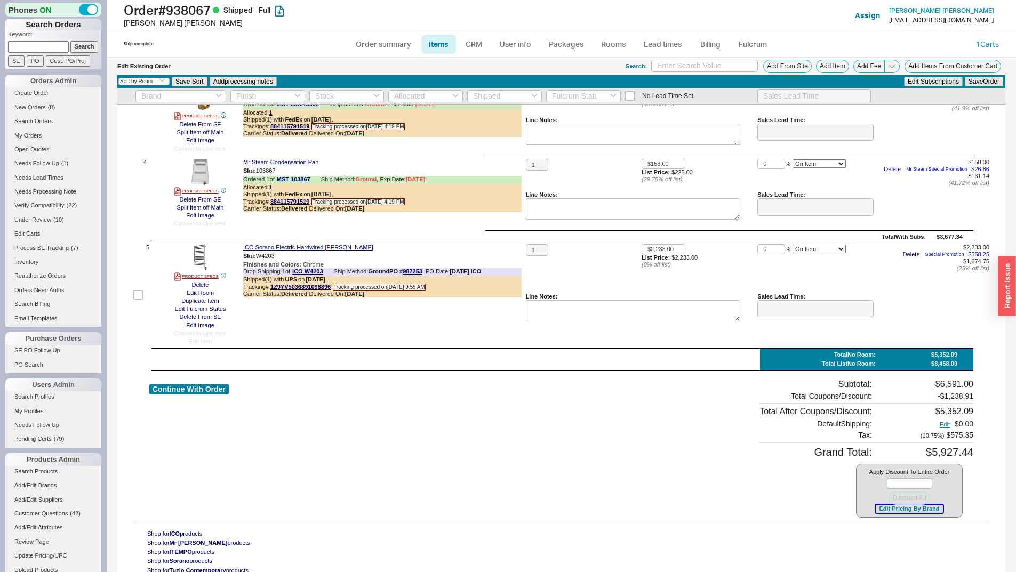
click at [893, 509] on button "Edit Pricing By Brand" at bounding box center [909, 509] width 67 height 8
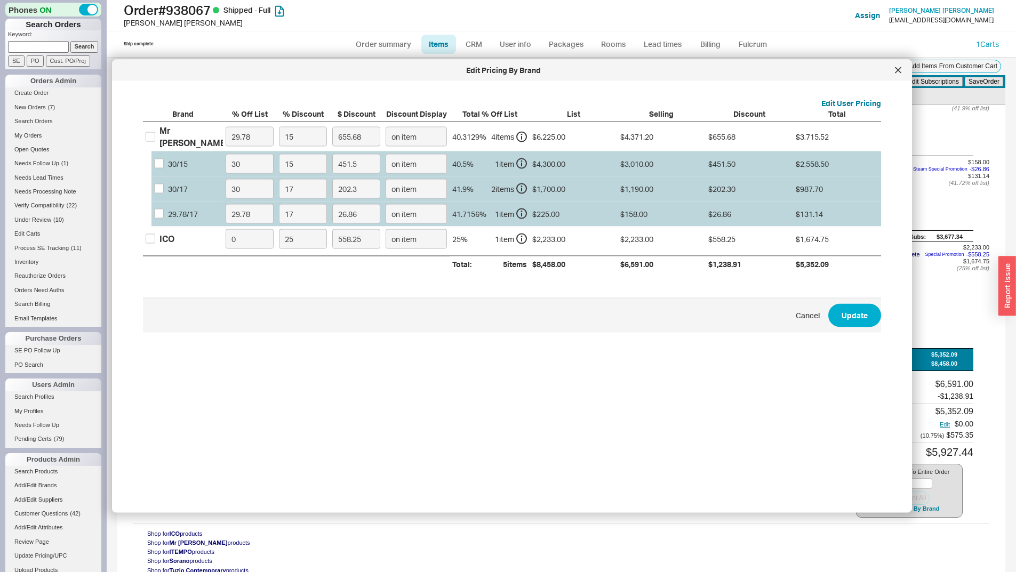
click at [37, 49] on input at bounding box center [38, 46] width 61 height 11
type input "490679"
click at [70, 41] on input "Search" at bounding box center [84, 46] width 28 height 11
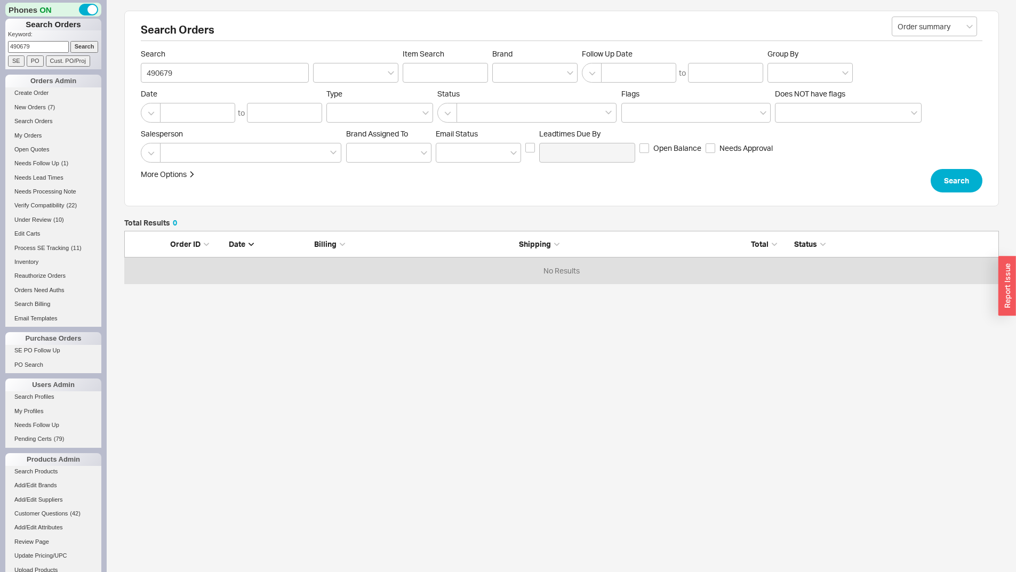
scroll to position [45, 867]
click at [70, 41] on input "Search" at bounding box center [84, 46] width 28 height 11
drag, startPoint x: 159, startPoint y: 74, endPoint x: 115, endPoint y: 81, distance: 44.2
click at [115, 81] on div "Search Orders Order summary Search 490679 Item Search Brand Follow Up Date to G…" at bounding box center [562, 204] width 910 height 408
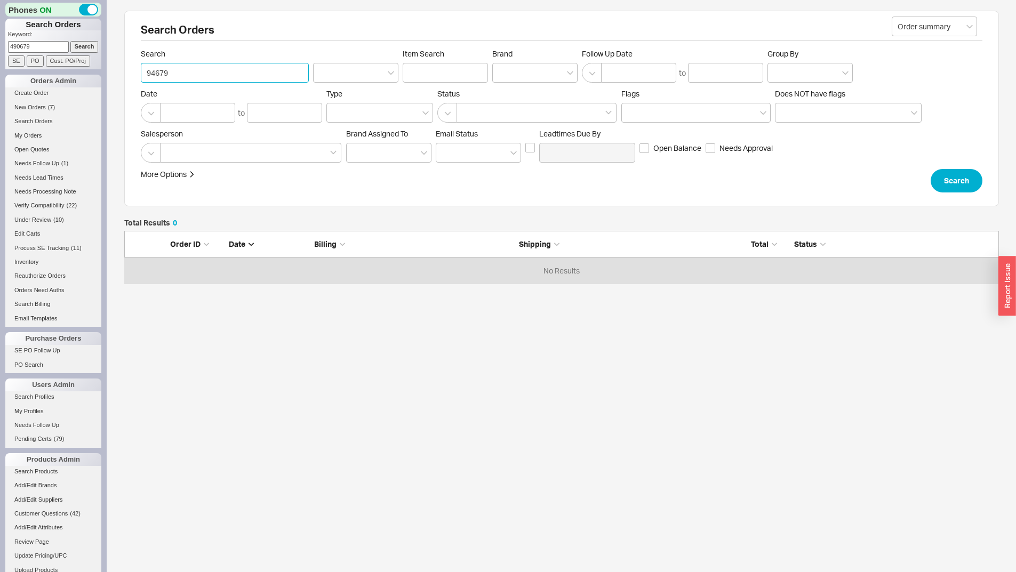
type input "940679"
click button "Search" at bounding box center [957, 180] width 52 height 23
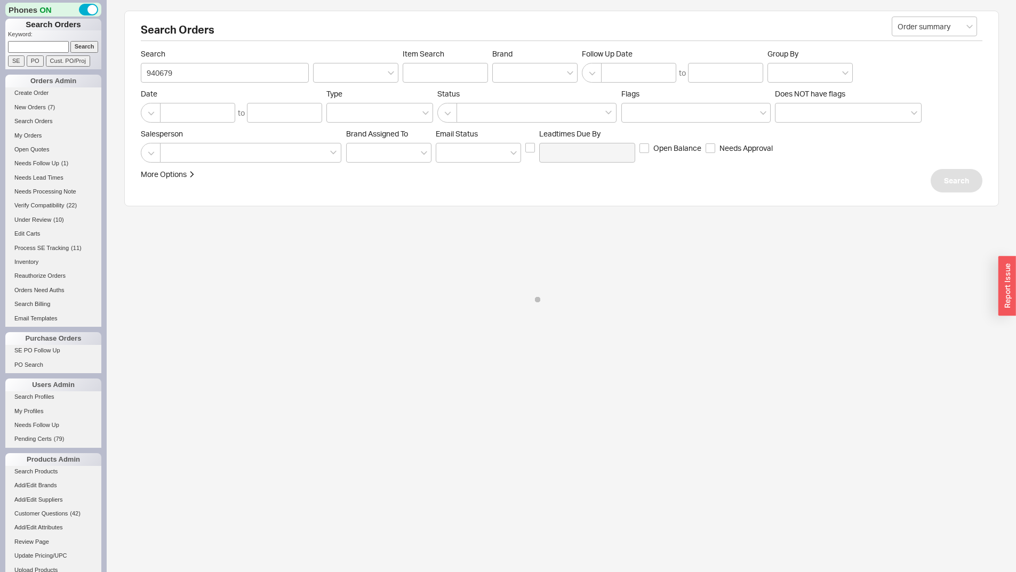
select select "*"
select select "3"
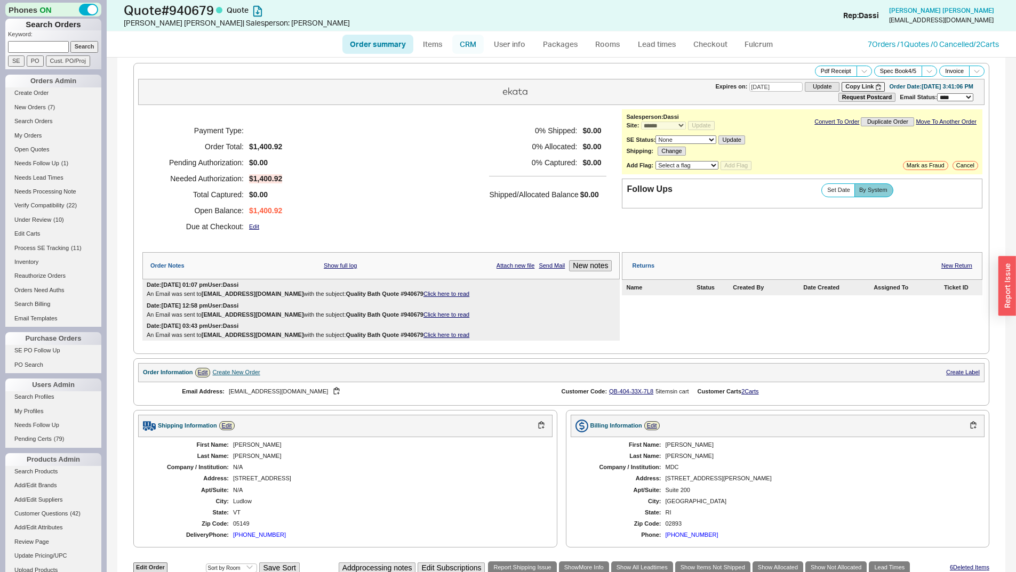
click at [463, 51] on link "CRM" at bounding box center [467, 44] width 31 height 19
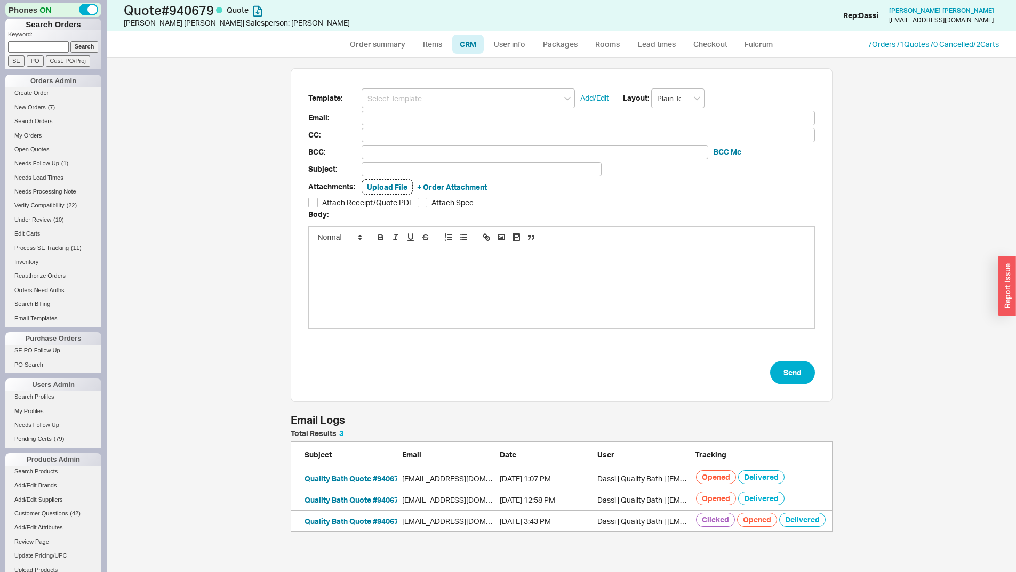
scroll to position [94, 534]
click at [392, 499] on button "Quality Bath Quote #940679" at bounding box center [354, 500] width 98 height 11
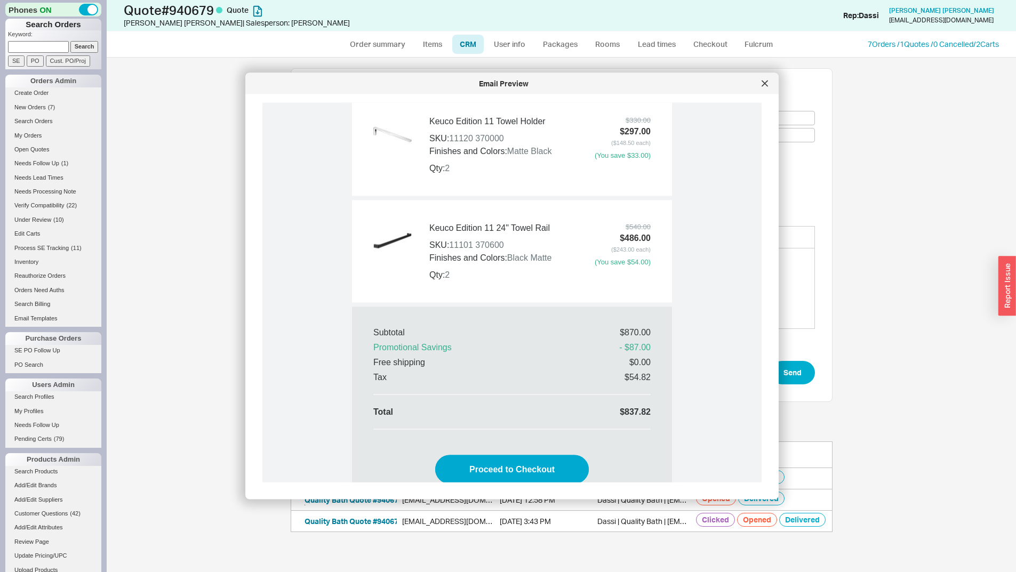
scroll to position [747, 0]
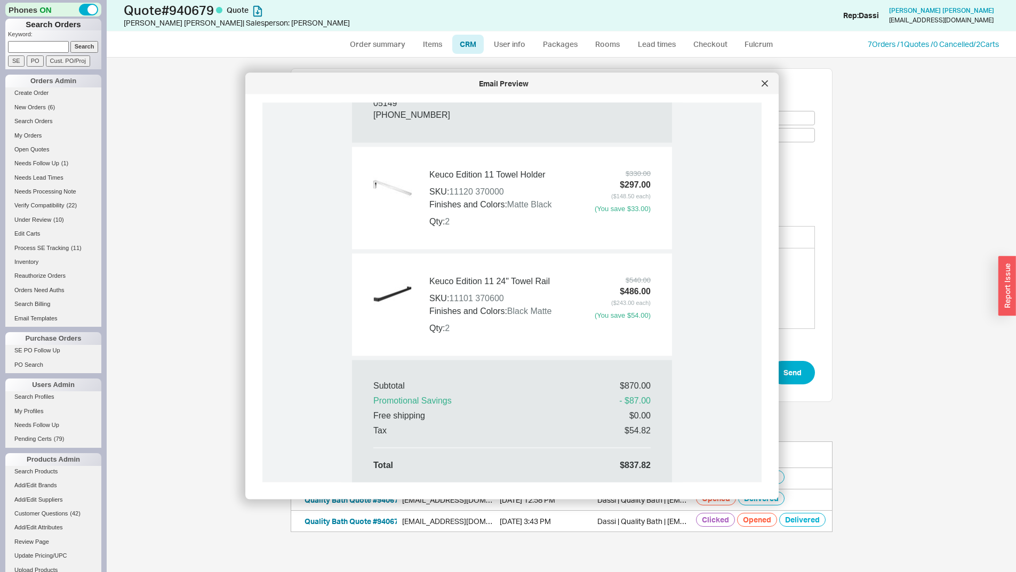
click at [38, 47] on input at bounding box center [38, 46] width 61 height 11
click at [163, 115] on div "Template: Add/Edit Layout: Plain Text Email: CC: BCC: BCC Me Subject: Attachmen…" at bounding box center [562, 315] width 910 height 515
drag, startPoint x: 220, startPoint y: 12, endPoint x: 254, endPoint y: 17, distance: 34.0
click at [254, 17] on h1 "Quote # 940679 Quote" at bounding box center [317, 10] width 387 height 15
click at [234, 47] on div "Order summary Items CRM User info Packages Rooms Lead times Checkout Fulcrum 7 …" at bounding box center [562, 44] width 910 height 26
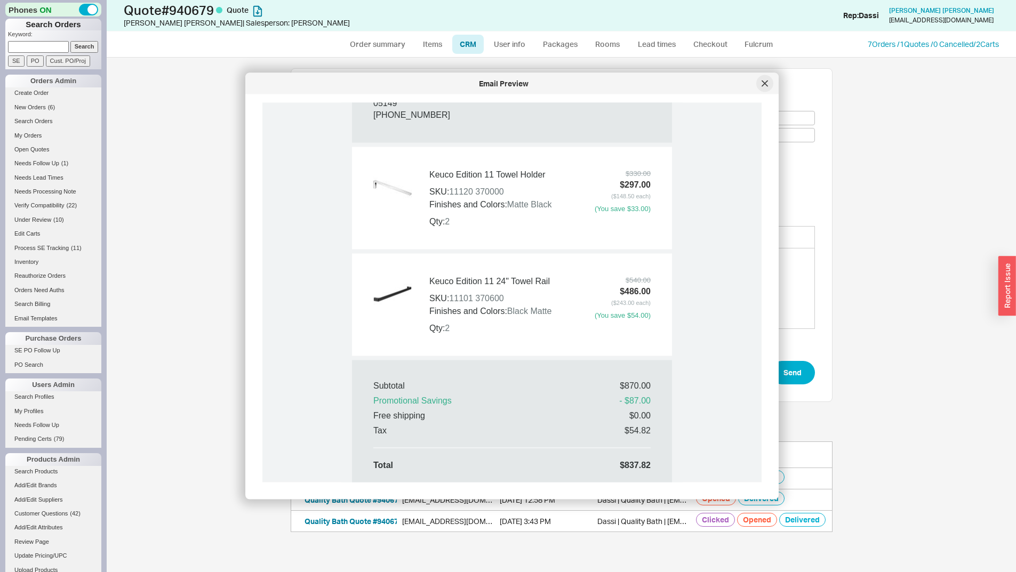
click at [766, 89] on div at bounding box center [765, 83] width 17 height 17
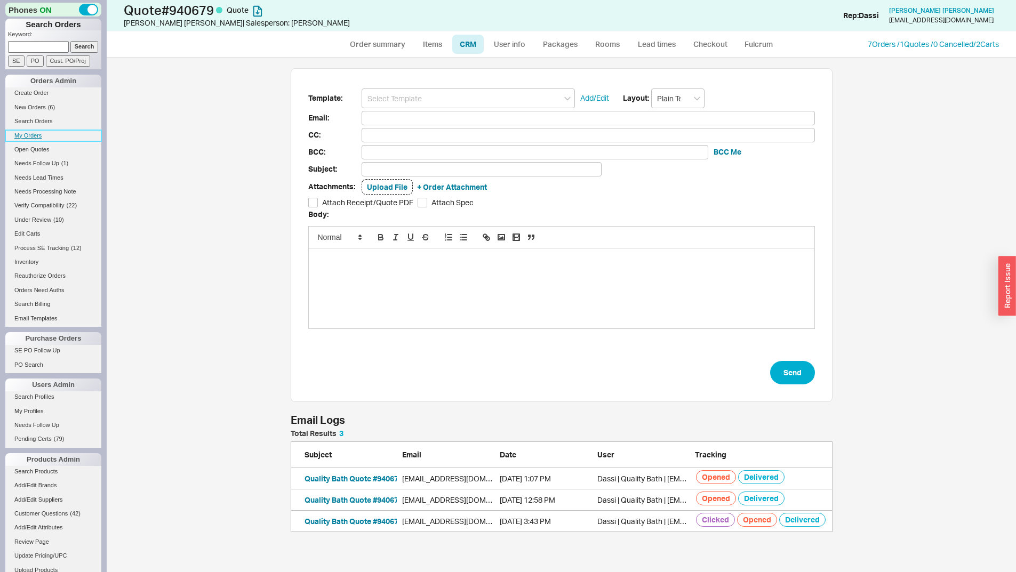
click at [29, 135] on link "My Orders" at bounding box center [53, 135] width 96 height 11
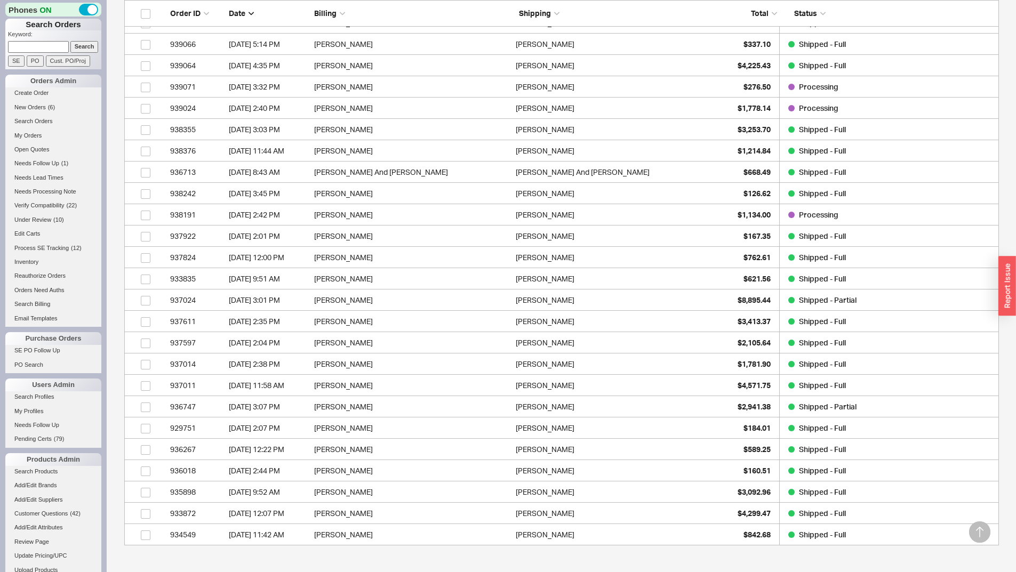
scroll to position [53, 0]
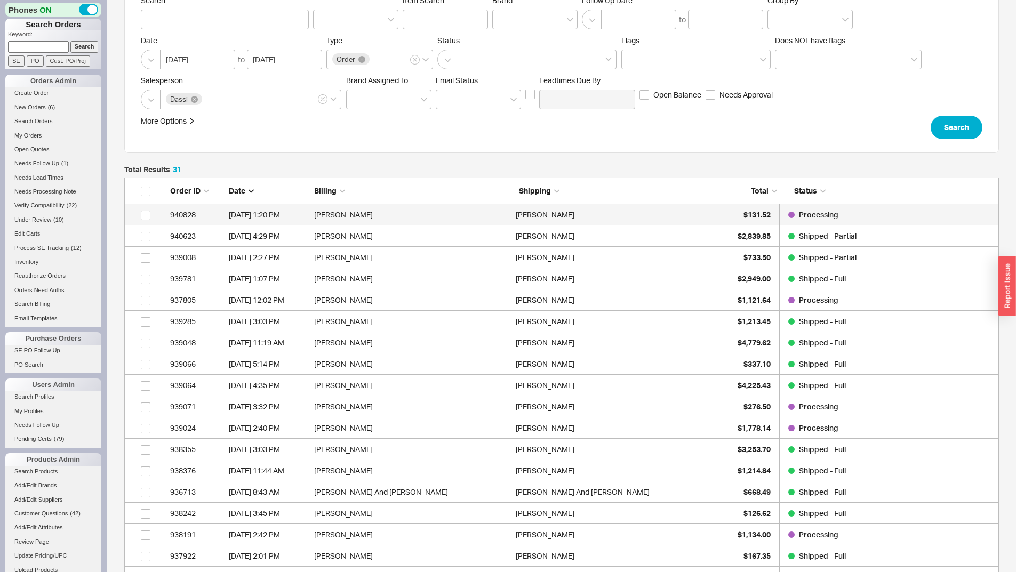
click at [689, 219] on div "Aroon Ramadoss" at bounding box center [614, 214] width 196 height 21
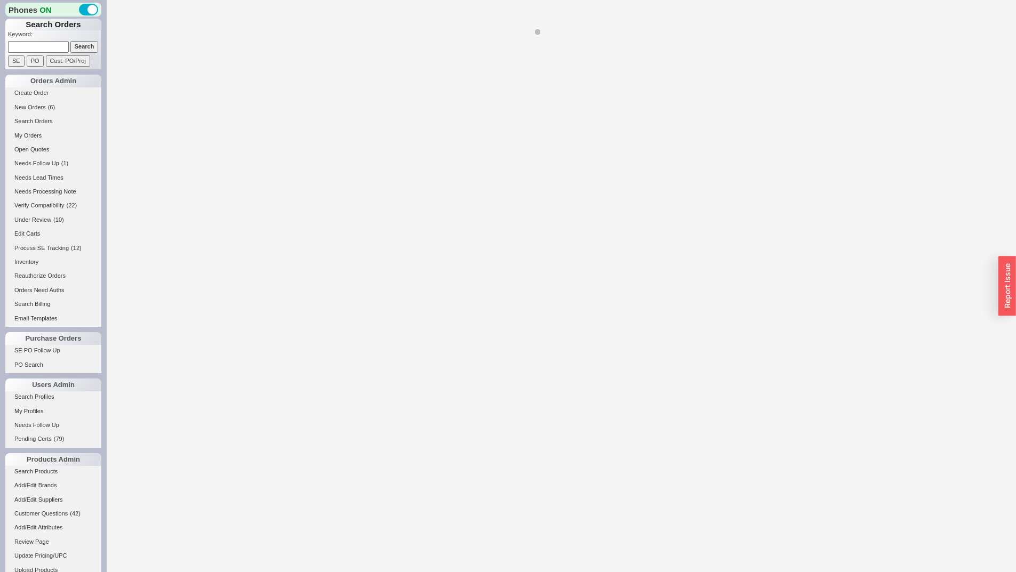
select select "*"
select select "LOW"
select select "3"
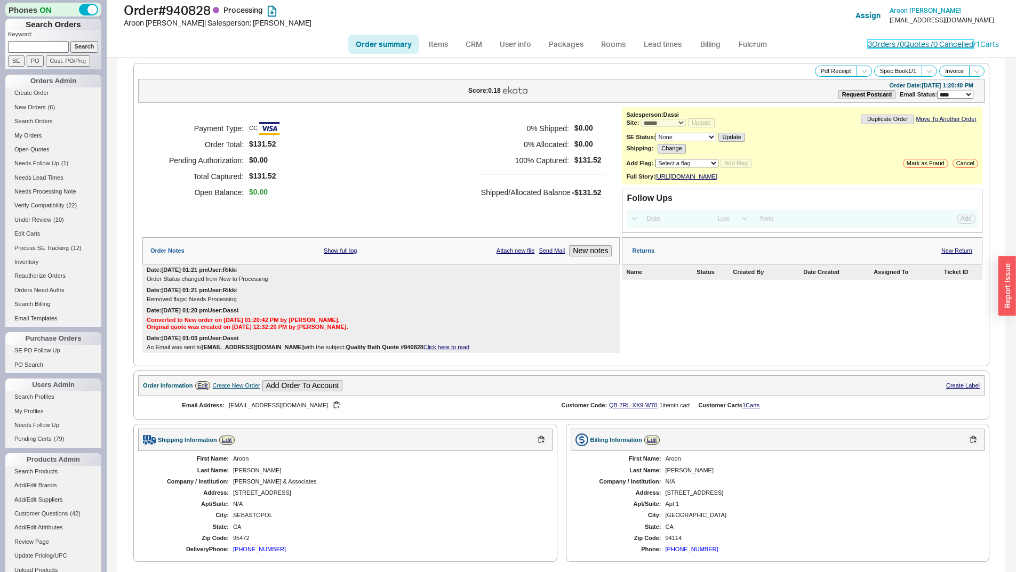
click at [893, 44] on link "3 Orders / 0 Quotes / 0 Cancelled" at bounding box center [921, 43] width 106 height 9
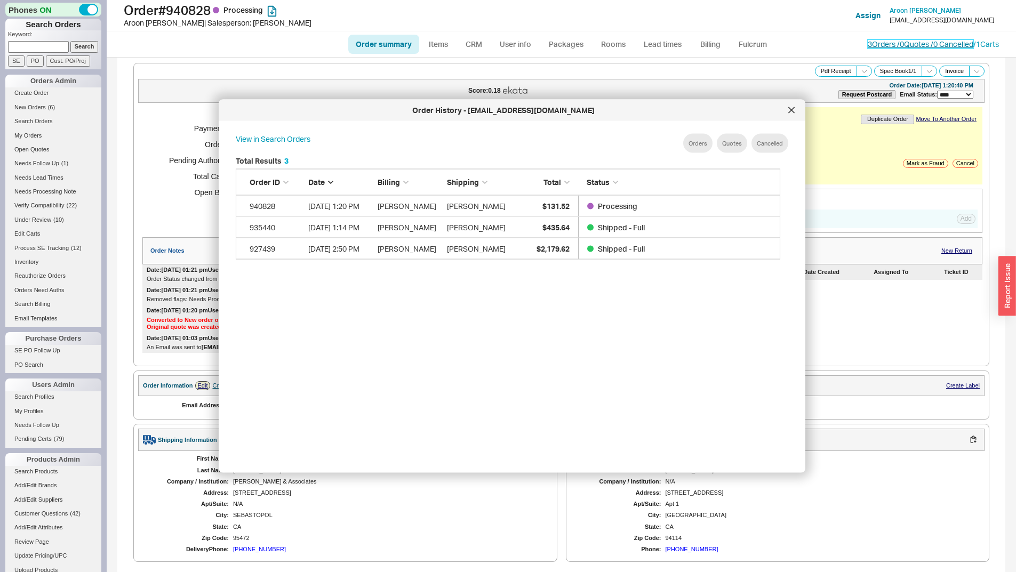
scroll to position [319, 554]
click at [791, 109] on icon at bounding box center [792, 110] width 6 height 6
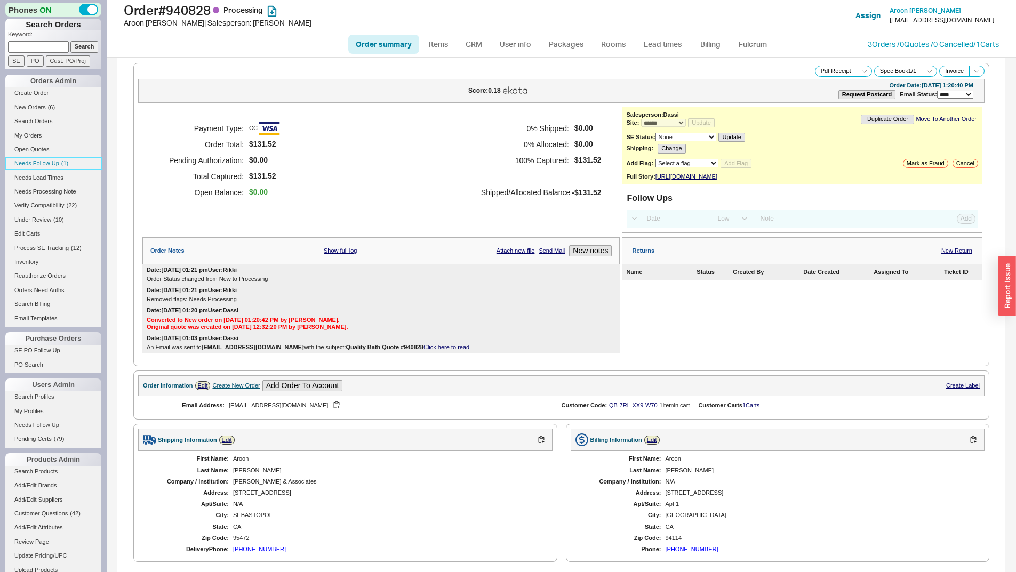
click at [57, 163] on span "Needs Follow Up" at bounding box center [36, 163] width 45 height 6
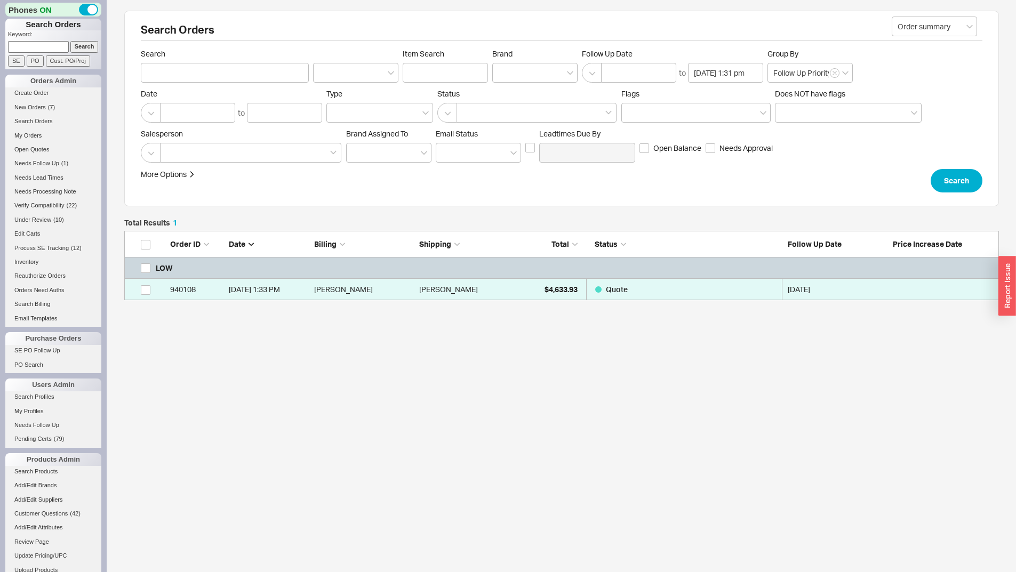
scroll to position [61, 867]
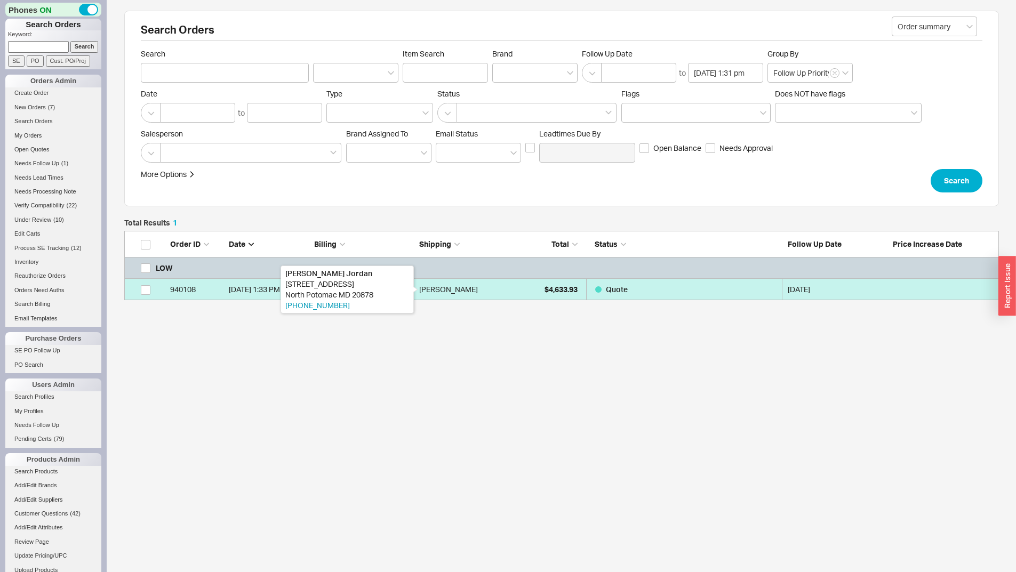
click at [436, 283] on div "Jeff Jordan" at bounding box center [448, 289] width 59 height 21
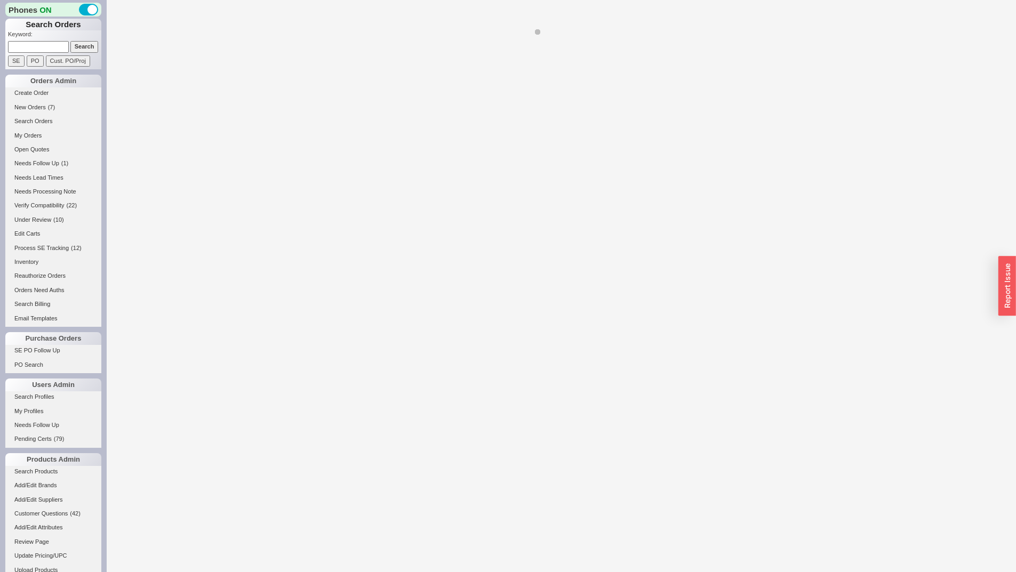
select select "*"
select select "LOW"
select select "3"
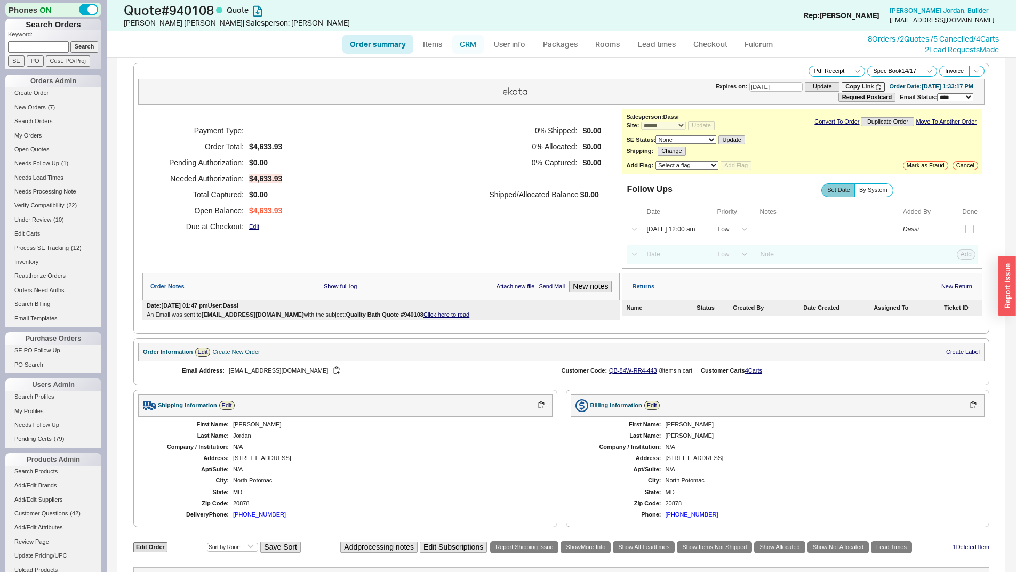
click at [469, 51] on link "CRM" at bounding box center [467, 44] width 31 height 19
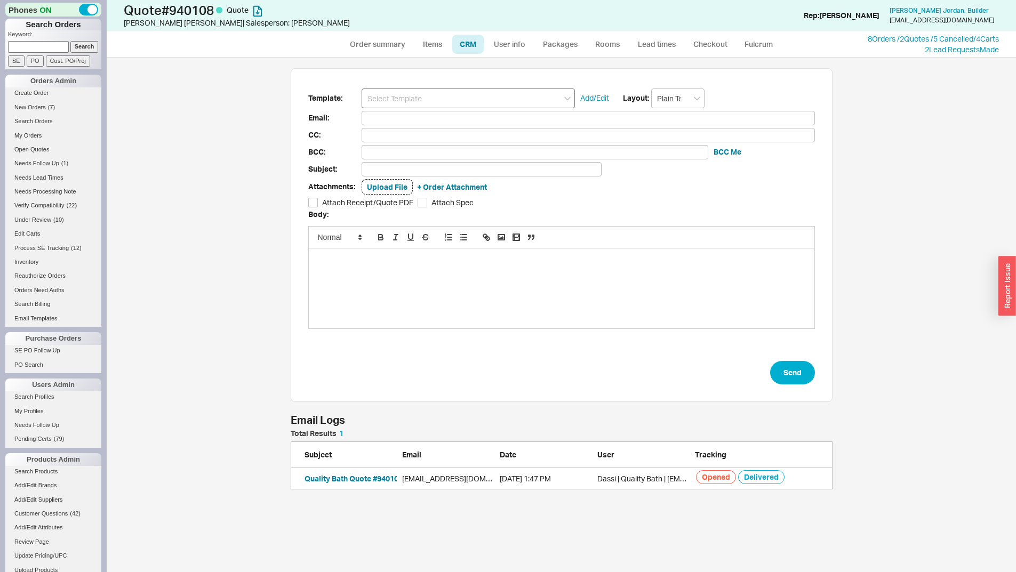
scroll to position [507, 902]
click at [469, 101] on input at bounding box center [468, 99] width 213 height 20
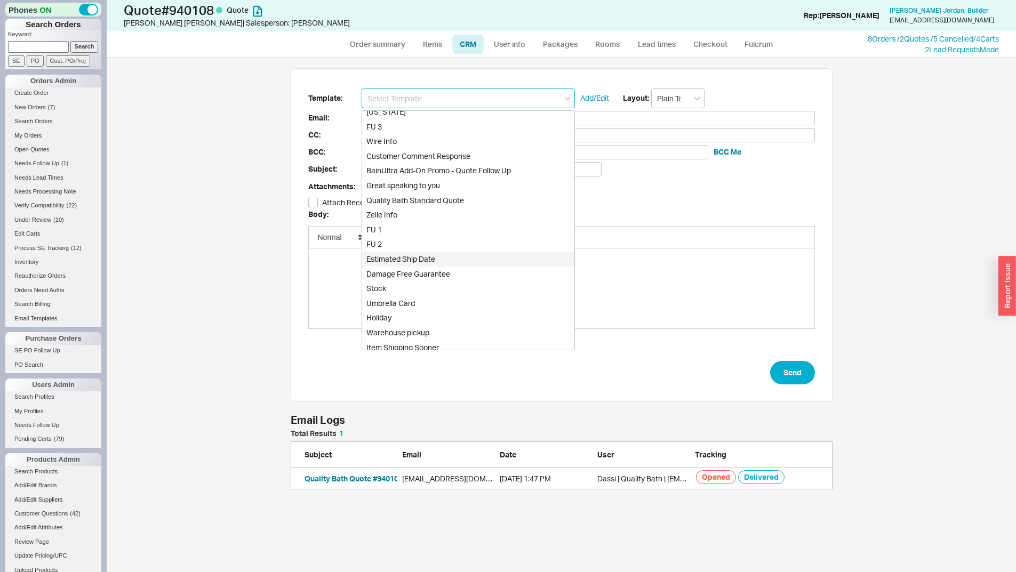
scroll to position [480, 0]
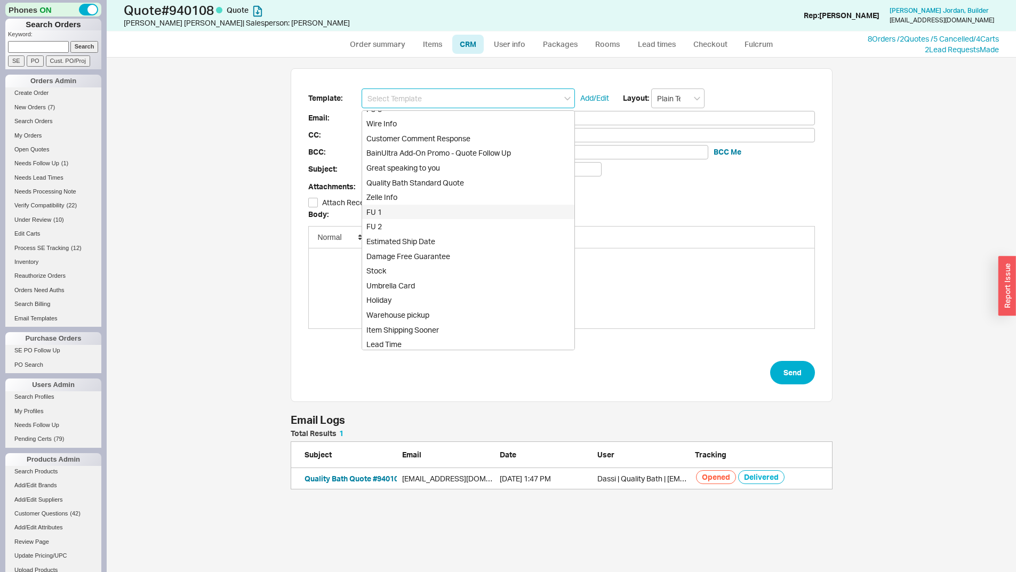
click at [442, 214] on div "FU 1" at bounding box center [468, 212] width 212 height 15
type input "FU 1"
type input "jefferyjordan1@gmail.com"
type input "Quote 940108 - Can I Help?"
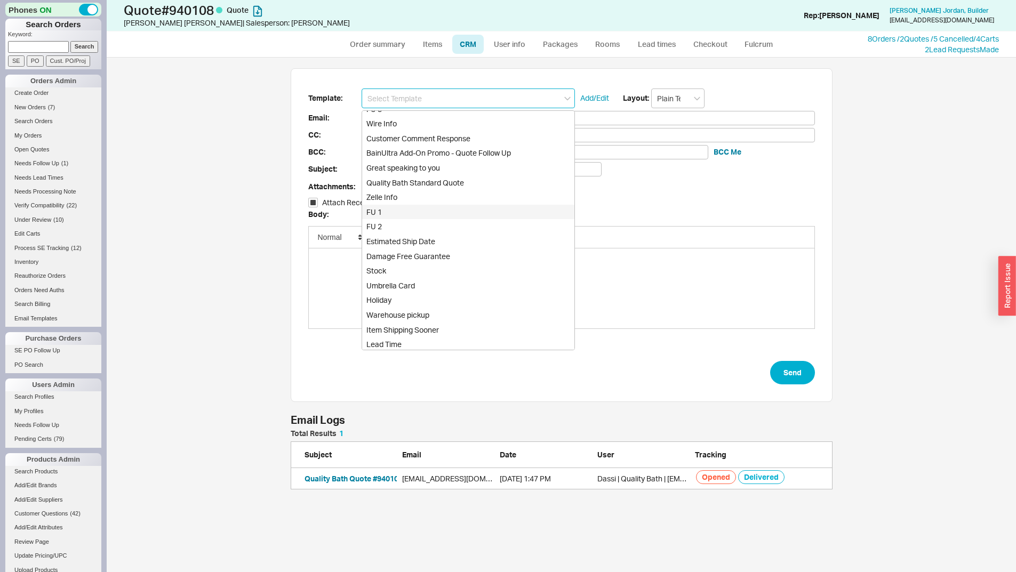
checkbox input "true"
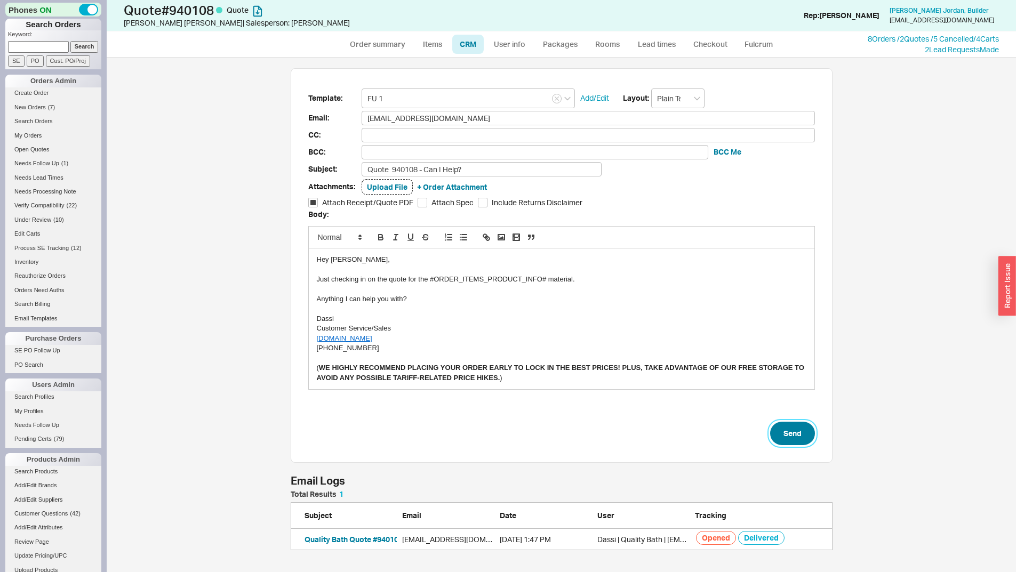
click at [776, 434] on button "Send" at bounding box center [792, 433] width 45 height 23
select select "*"
select select "LOW"
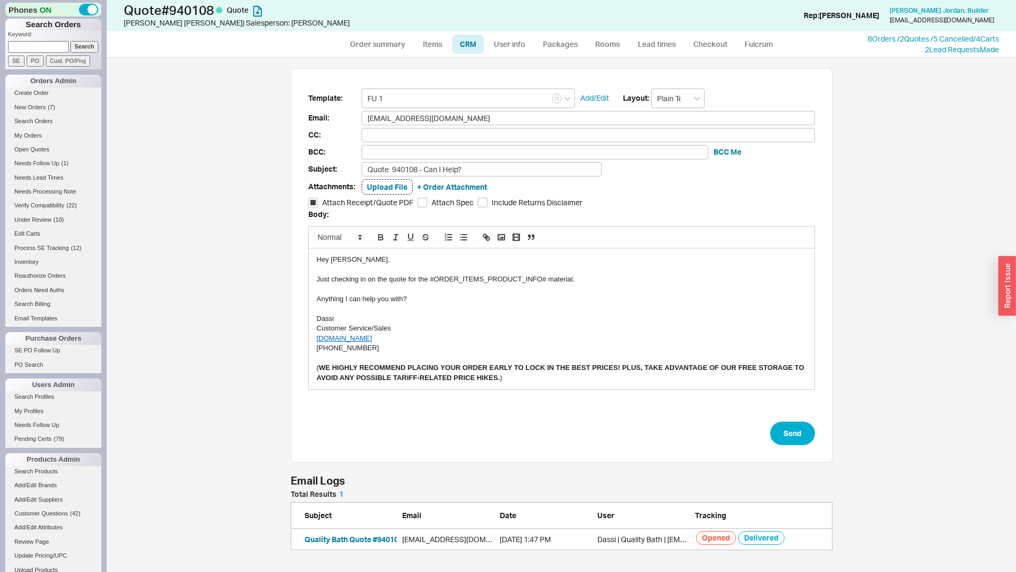
select select "3"
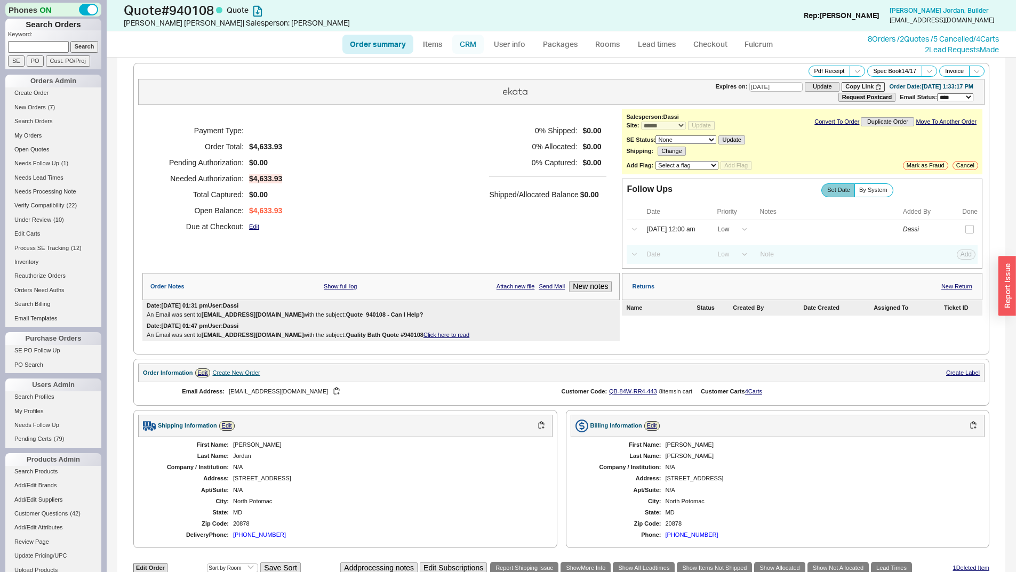
click at [467, 38] on link "CRM" at bounding box center [467, 44] width 31 height 19
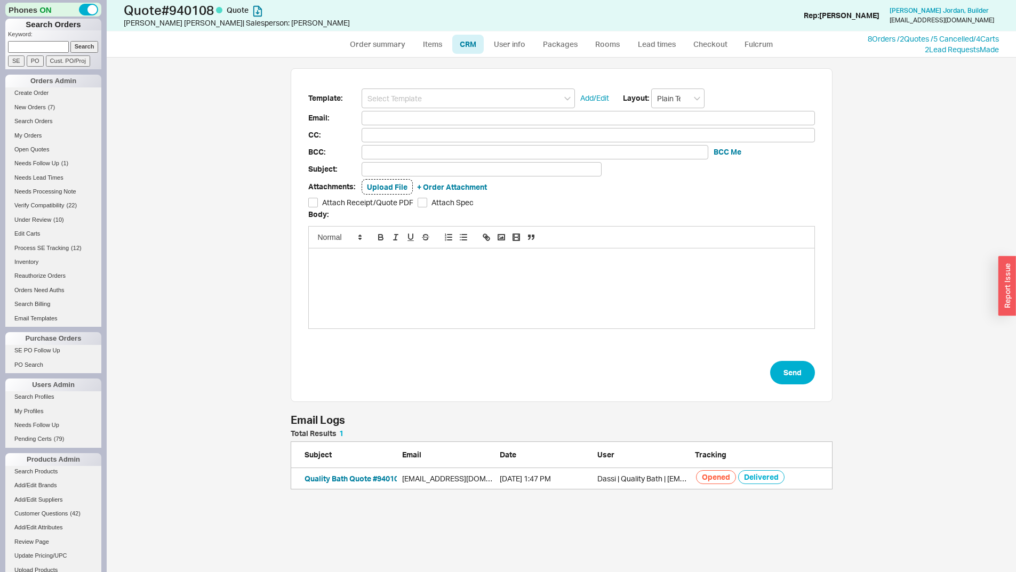
scroll to position [507, 902]
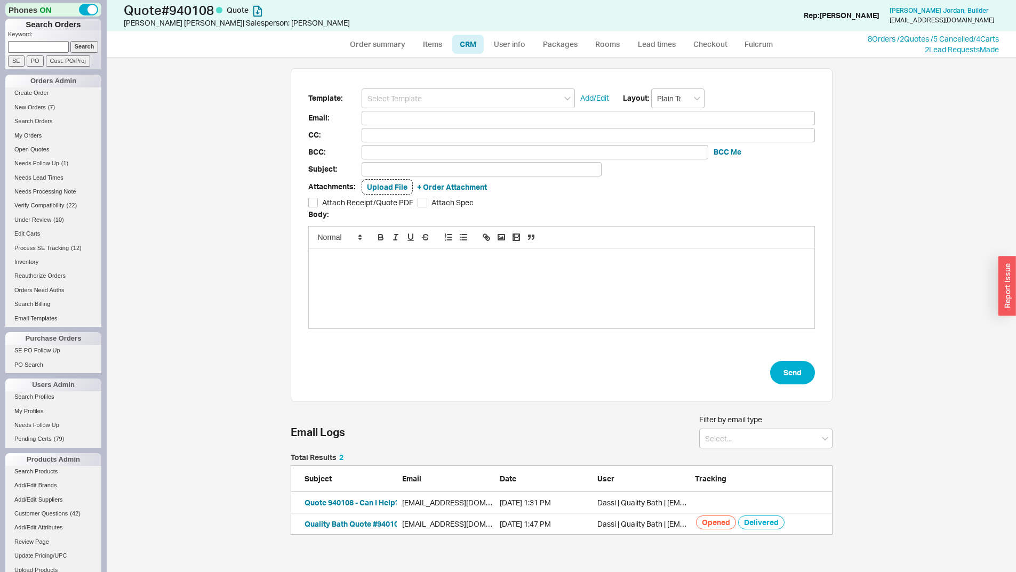
scroll to position [73, 534]
click at [345, 502] on button "Quote 940108 - Can I Help?" at bounding box center [352, 503] width 94 height 11
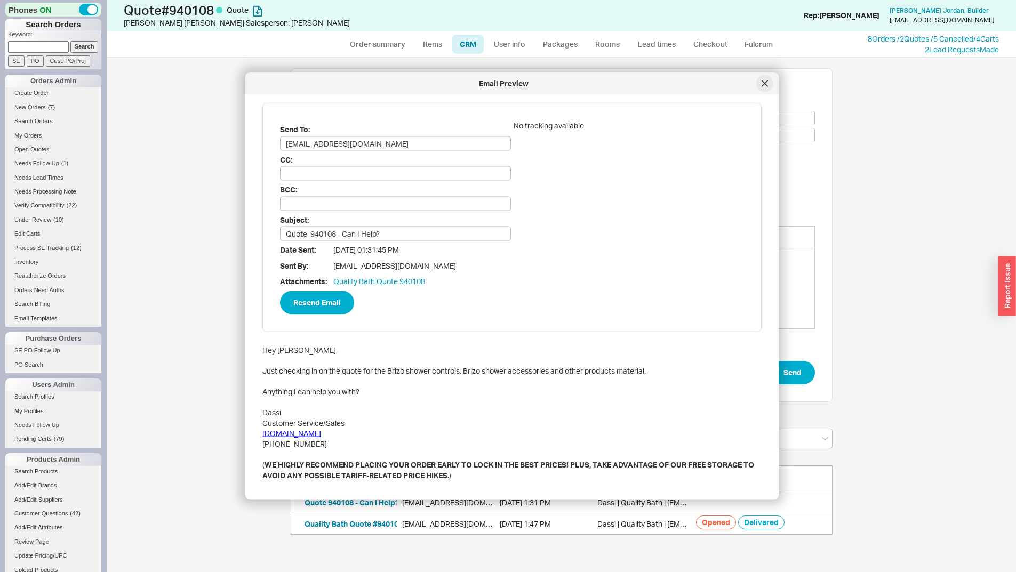
click at [759, 77] on div at bounding box center [765, 83] width 17 height 17
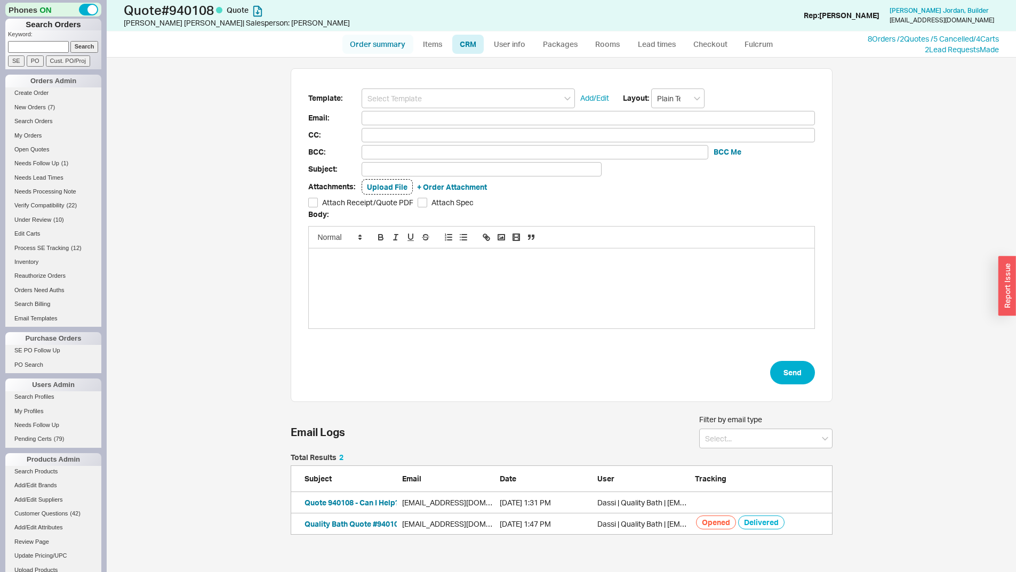
click at [380, 45] on link "Order summary" at bounding box center [378, 44] width 71 height 19
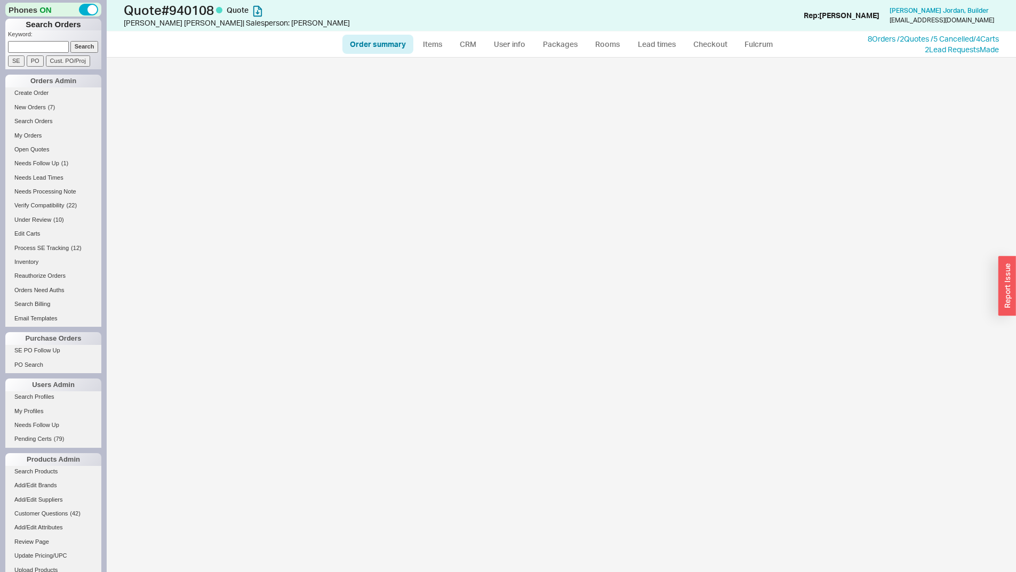
select select "*"
select select "LOW"
select select "3"
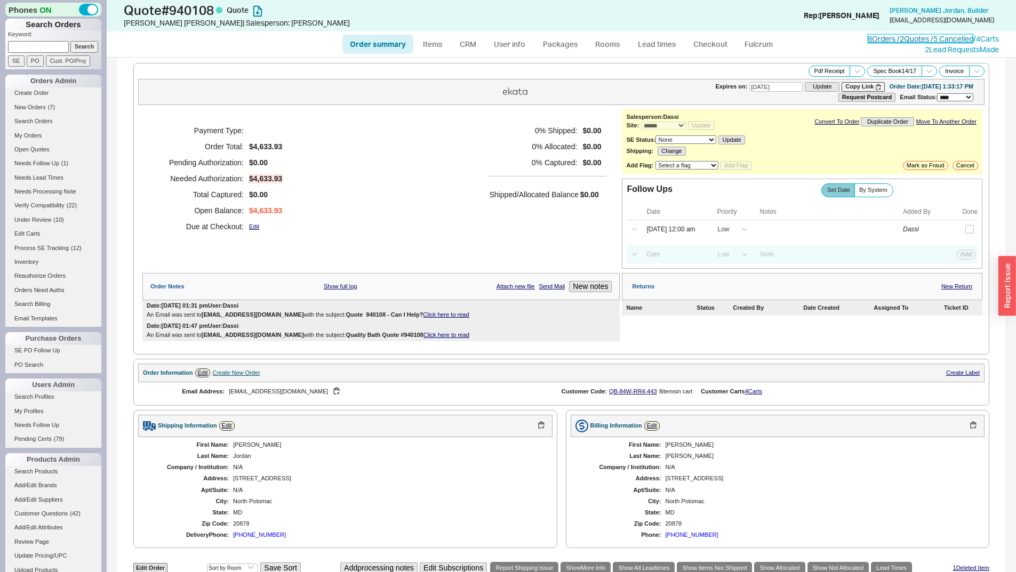
click at [931, 36] on link "8 Orders / 2 Quotes / 5 Cancelled" at bounding box center [921, 38] width 106 height 9
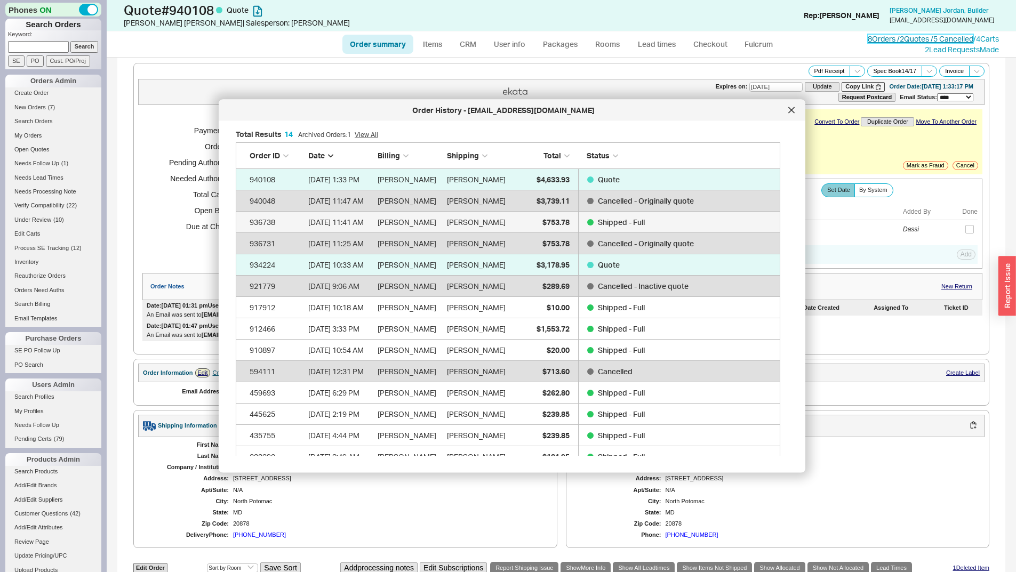
scroll to position [38, 0]
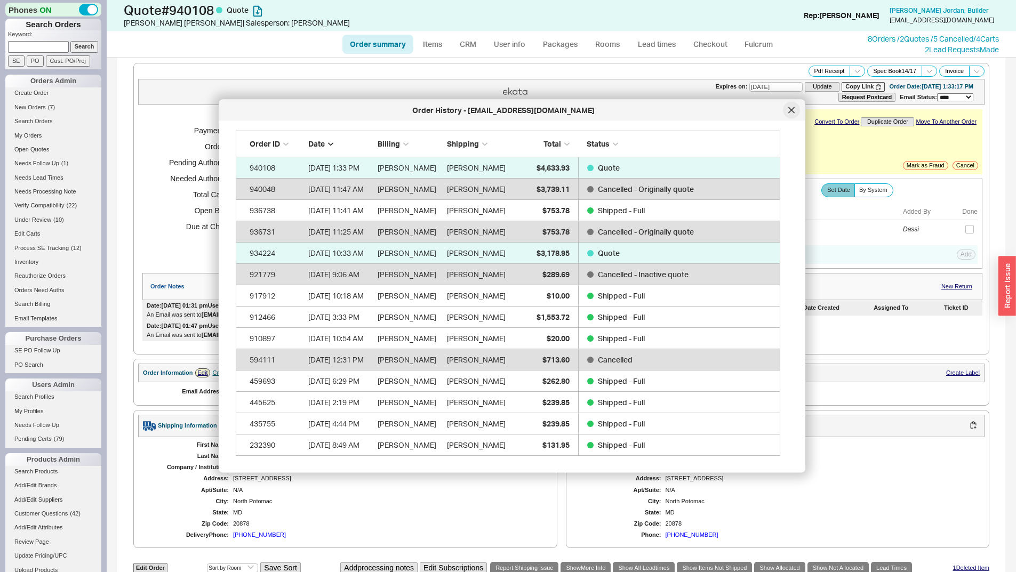
click at [791, 117] on div at bounding box center [791, 110] width 17 height 17
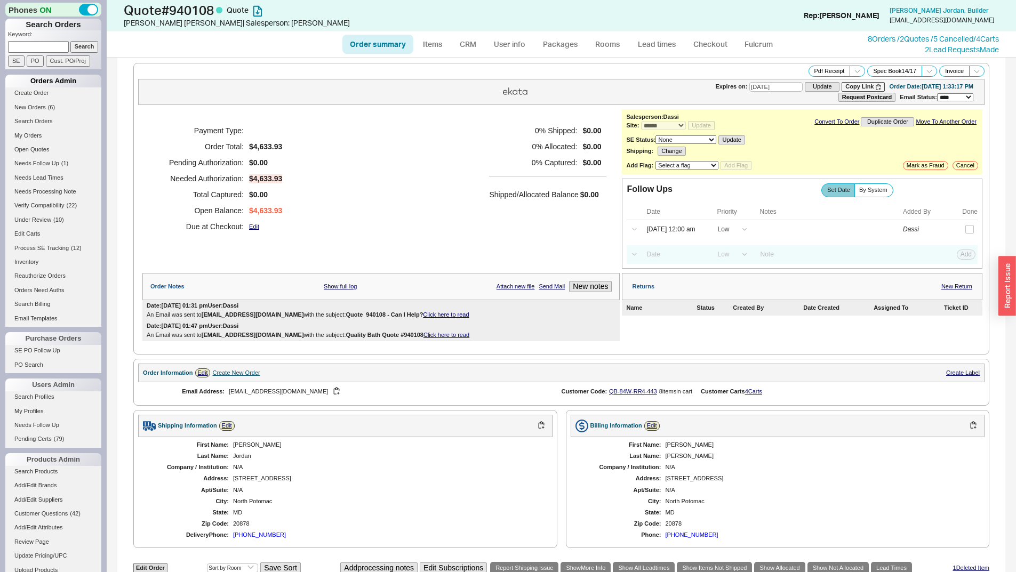
click at [45, 86] on div "Orders Admin" at bounding box center [53, 81] width 96 height 13
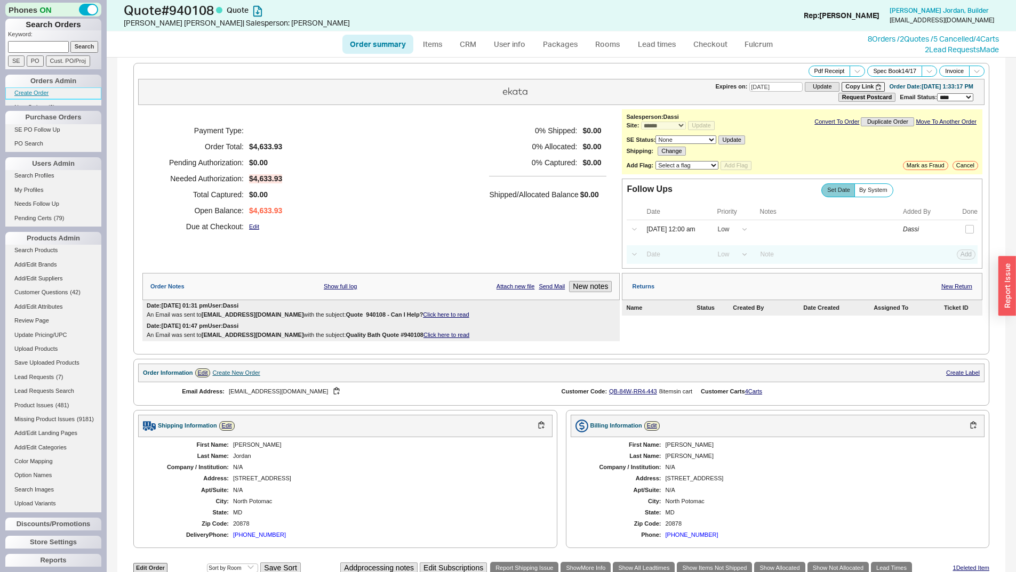
click at [39, 93] on link "Create Order" at bounding box center [53, 92] width 96 height 11
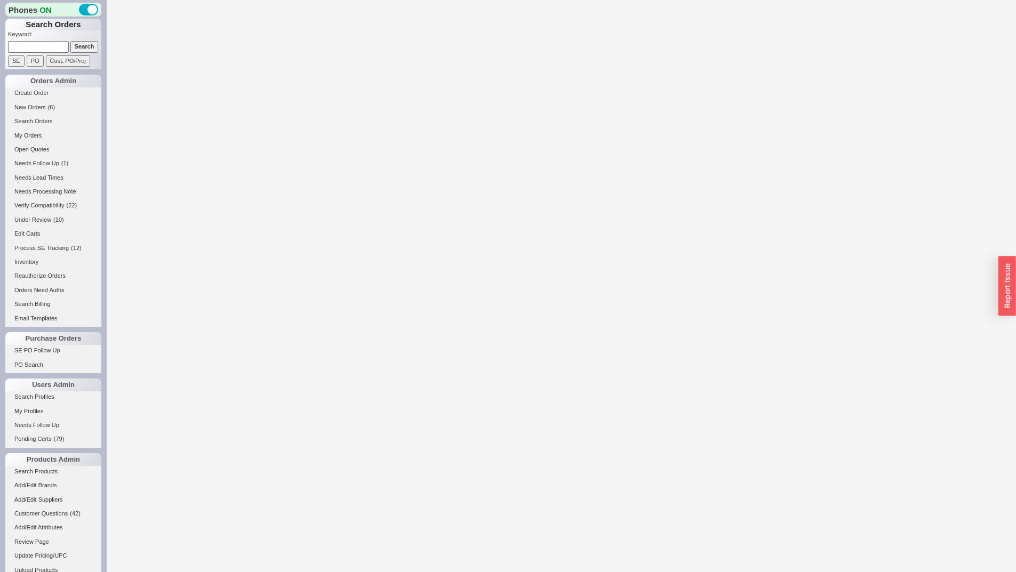
select select "3"
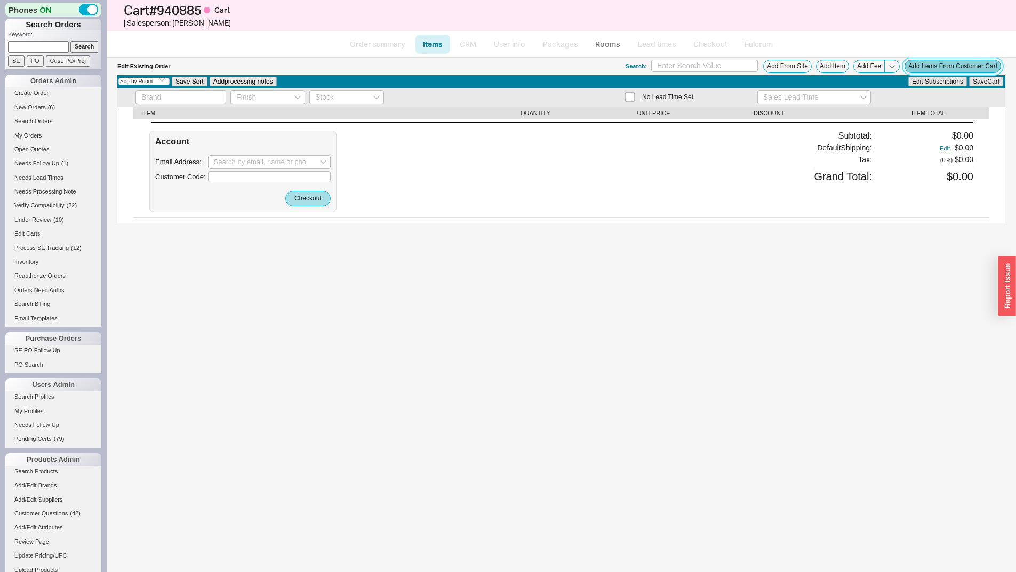
drag, startPoint x: 940, startPoint y: 66, endPoint x: 926, endPoint y: 65, distance: 13.9
click at [941, 66] on button "Add Items From Customer Cart" at bounding box center [953, 66] width 97 height 13
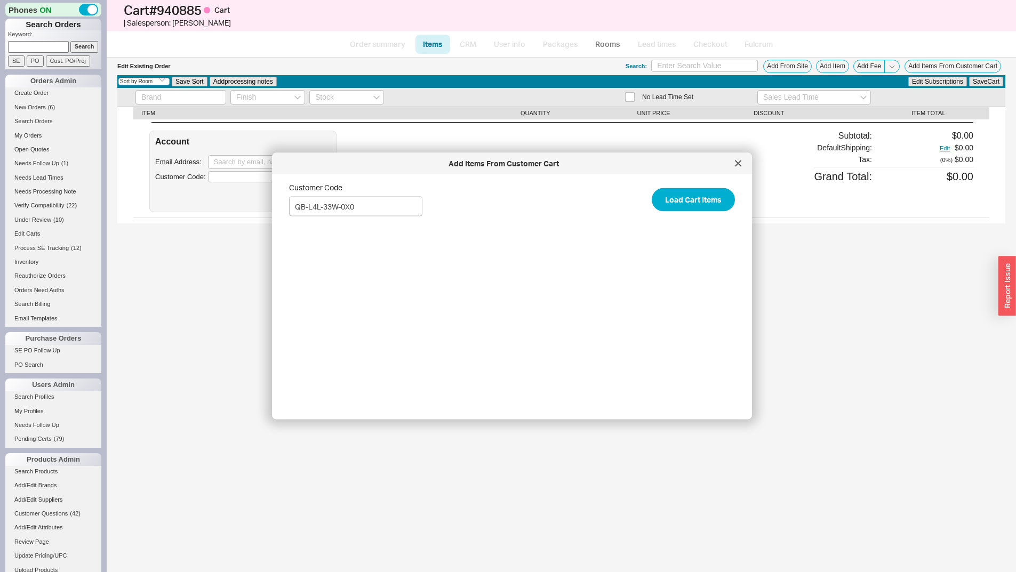
type input "QB-L4L-33W-0X0"
click at [652, 188] on button "Load Cart Items" at bounding box center [693, 199] width 83 height 23
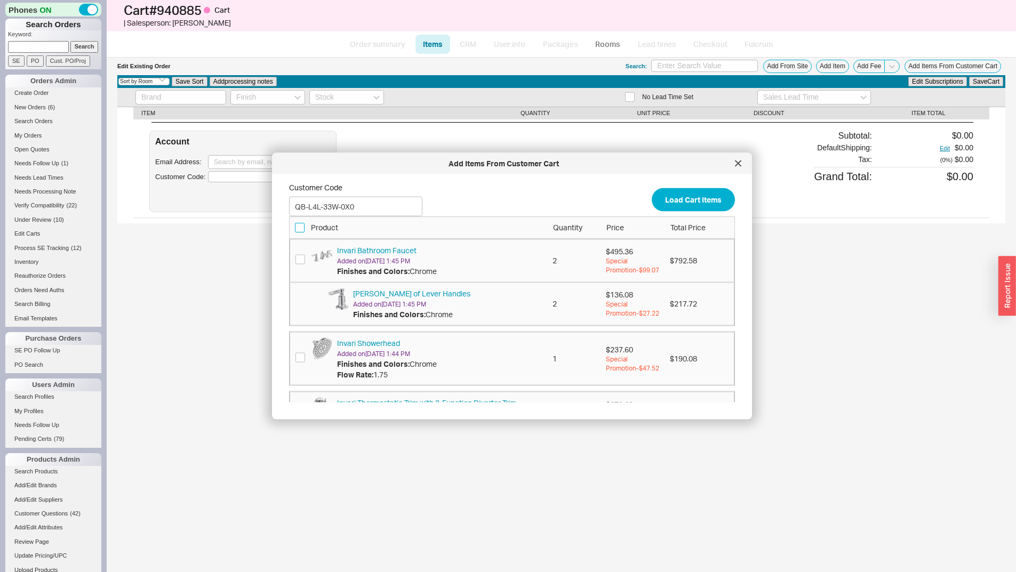
click at [301, 230] on input "checkbox" at bounding box center [300, 227] width 10 height 10
checkbox input "true"
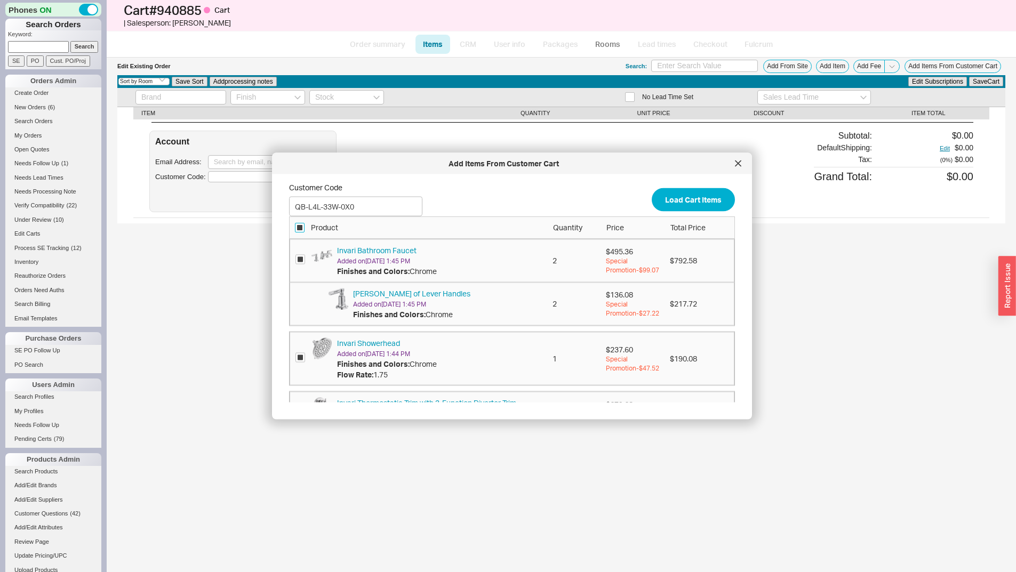
checkbox input "true"
click at [686, 384] on button "Add to order: 940885" at bounding box center [685, 386] width 100 height 23
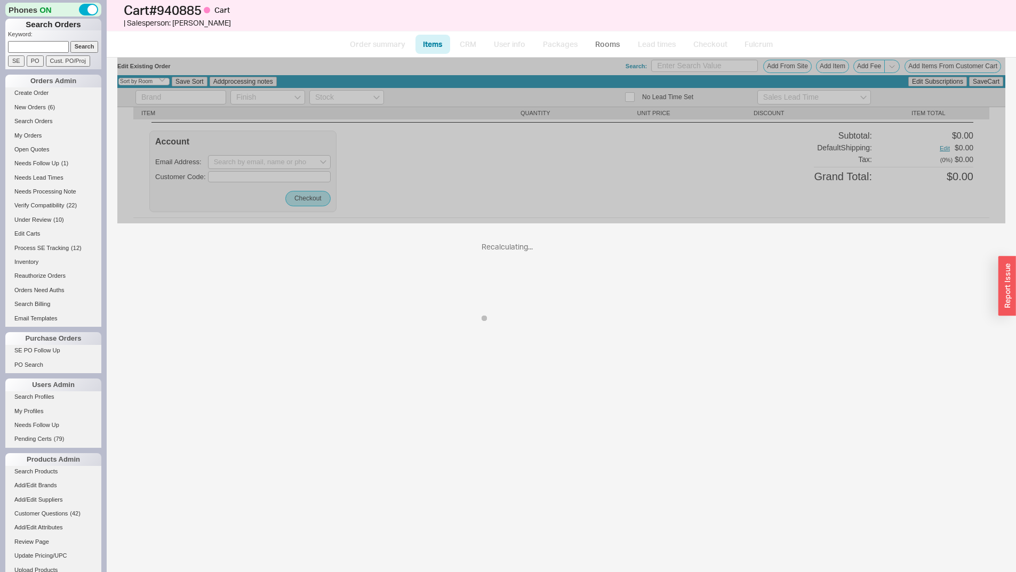
type input "QB-L4L-33W-0X0"
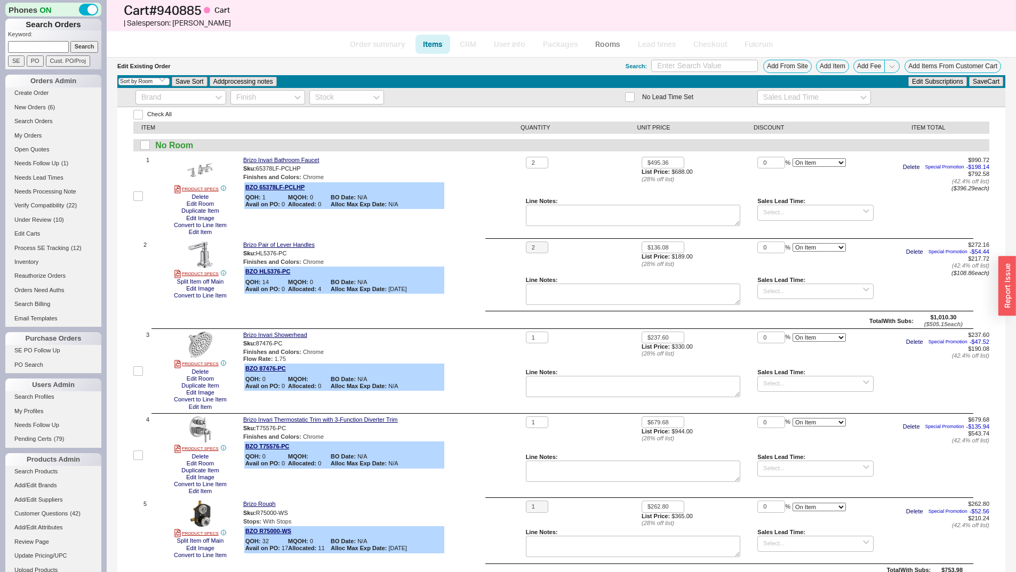
click at [459, 491] on div "Brizo Invari Thermostatic Trim with 3-Function Diverter Trim Sku: T75576-PC Fin…" at bounding box center [382, 456] width 278 height 79
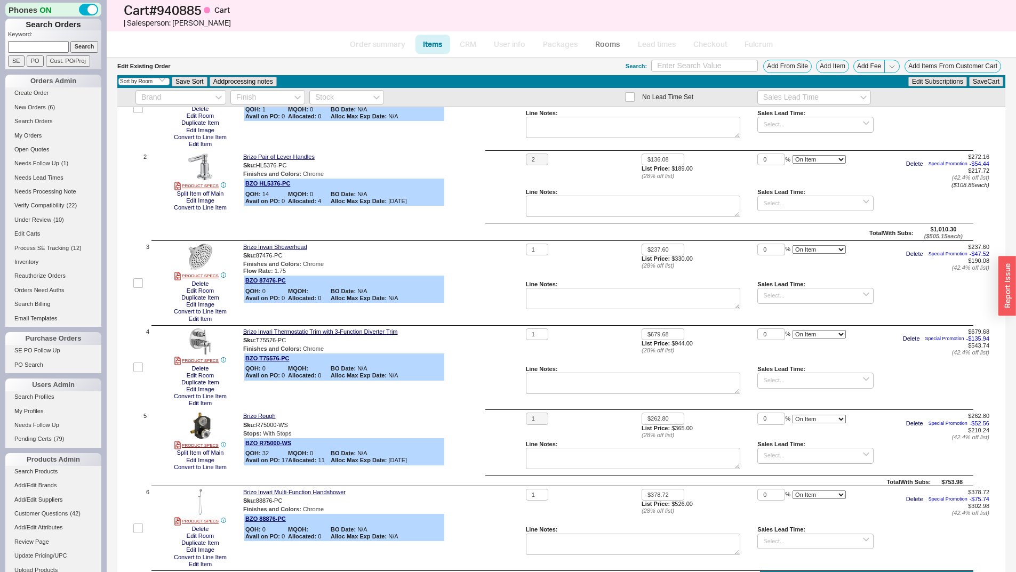
scroll to position [213, 0]
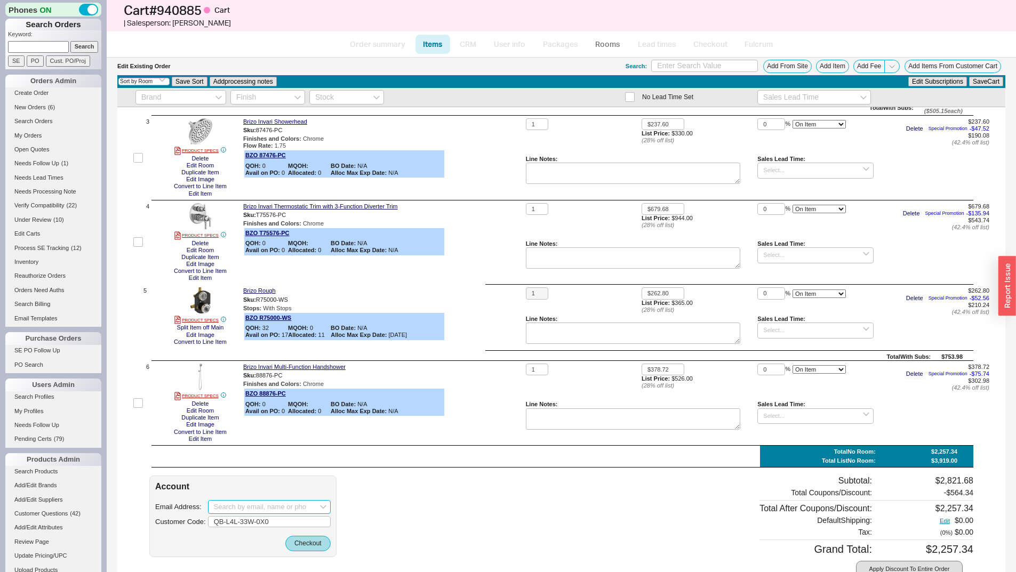
click at [255, 504] on input at bounding box center [269, 507] width 123 height 14
paste input "mailto:sarah@proserviceplumbing.com"
click at [240, 504] on input "mailto:sarah@proserviceplumbing.com" at bounding box center [269, 507] width 123 height 14
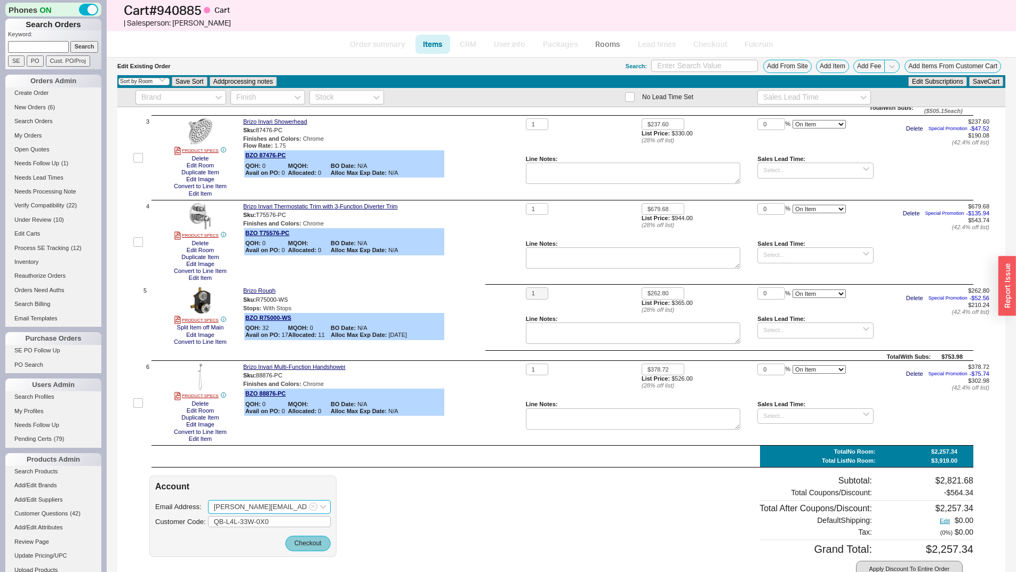
type input "sarah@proserviceplumbing.com"
click at [314, 546] on button "Checkout" at bounding box center [307, 543] width 45 height 15
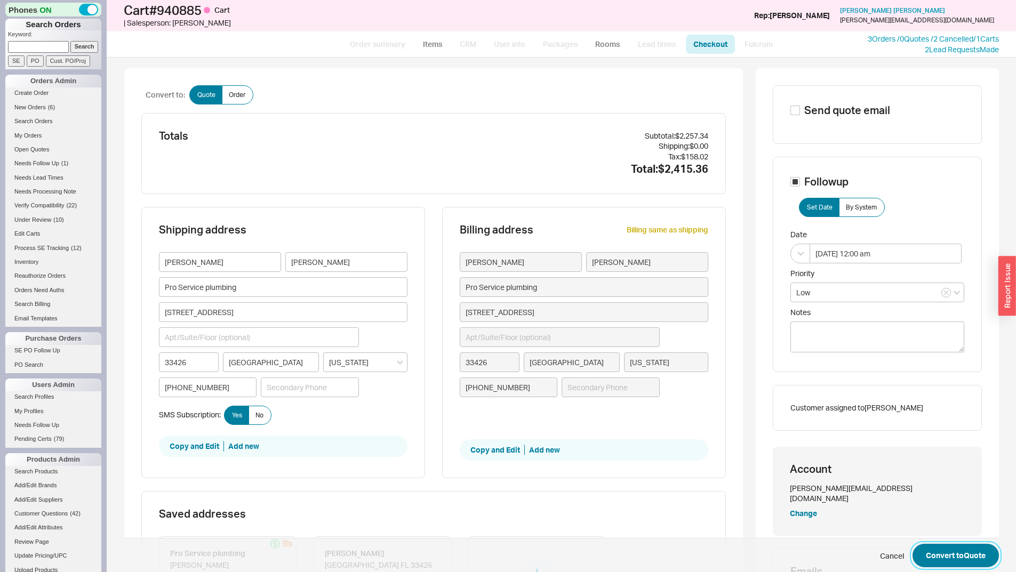
click at [919, 560] on button "Convert to Quote" at bounding box center [956, 555] width 86 height 23
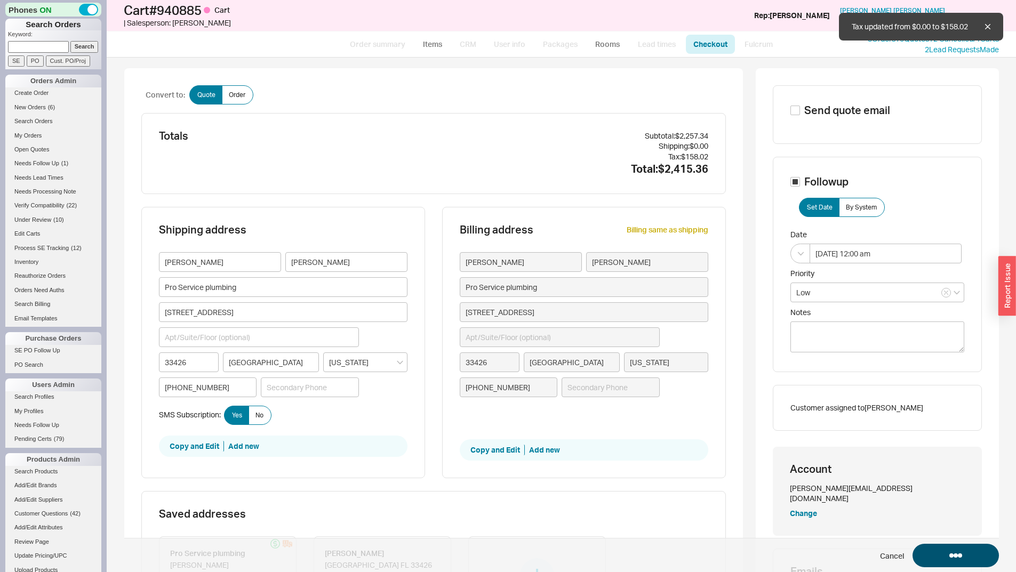
select select "*"
select select "LOW"
select select "3"
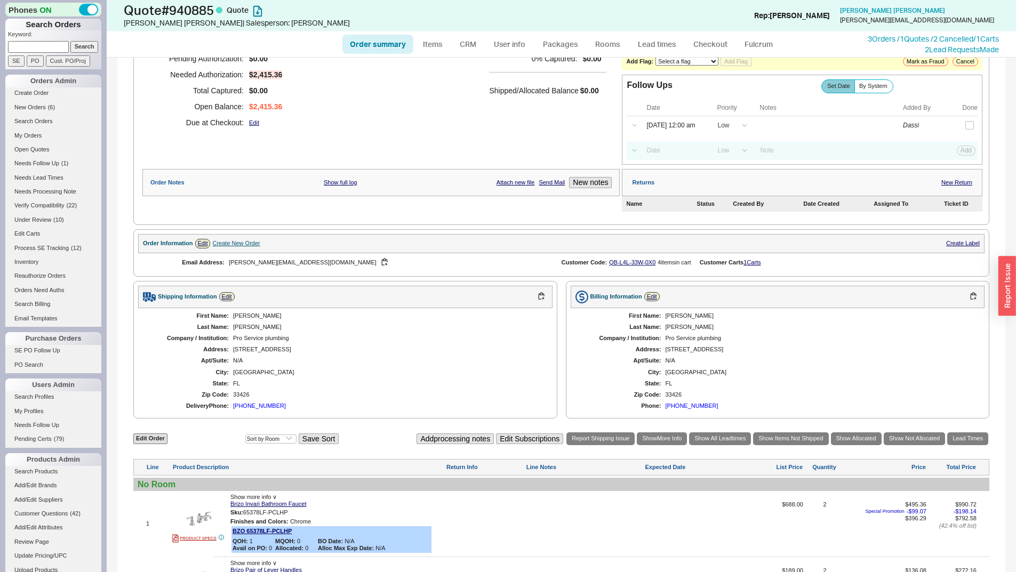
scroll to position [320, 0]
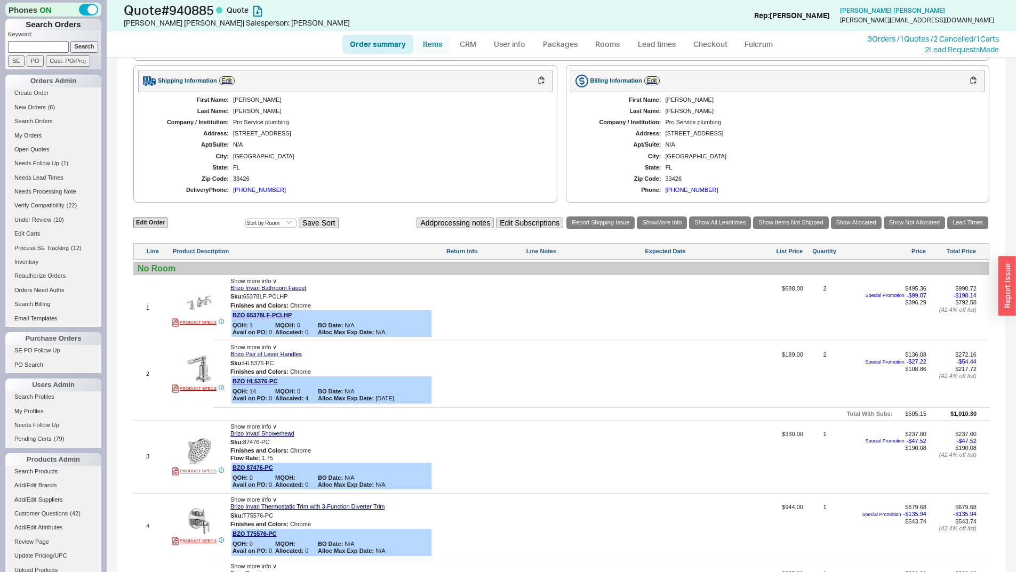
click at [439, 45] on link "Items" at bounding box center [433, 44] width 35 height 19
select select "3"
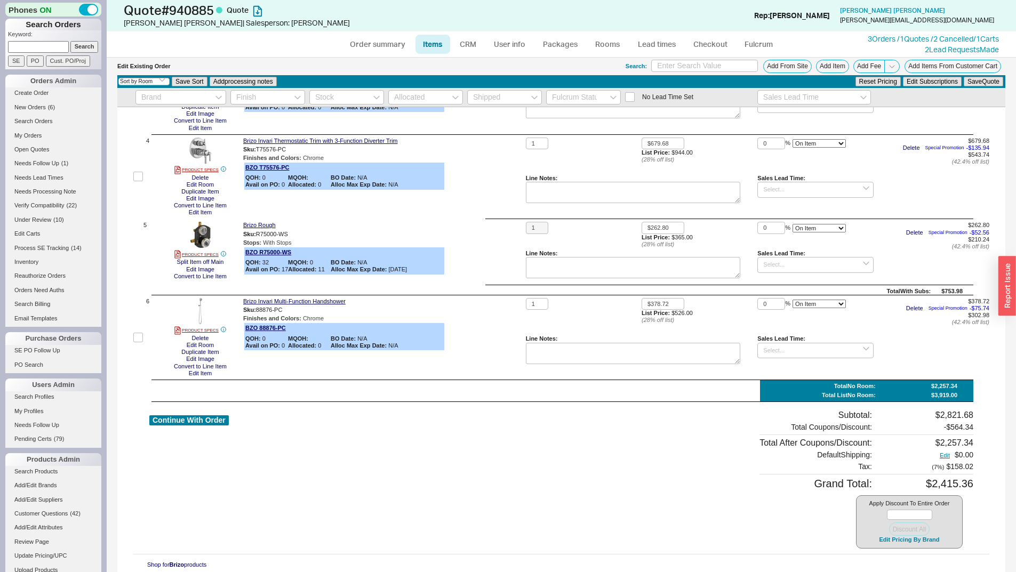
scroll to position [285, 0]
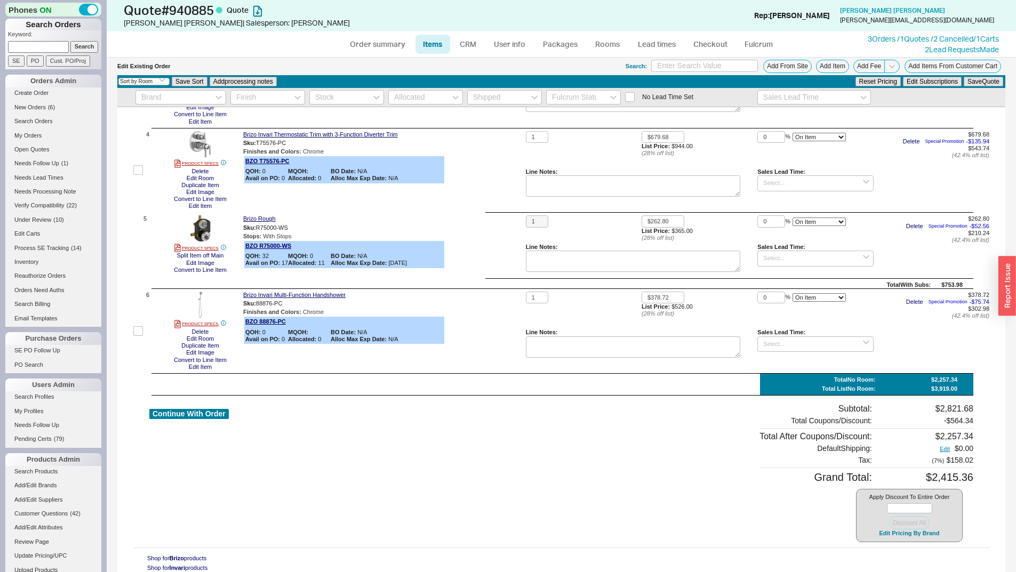
click at [886, 538] on div "Apply Discount To Entire Order Discount All Edit Pricing By Brand" at bounding box center [909, 516] width 107 height 54
click at [888, 534] on button "Edit Pricing By Brand" at bounding box center [909, 534] width 67 height 8
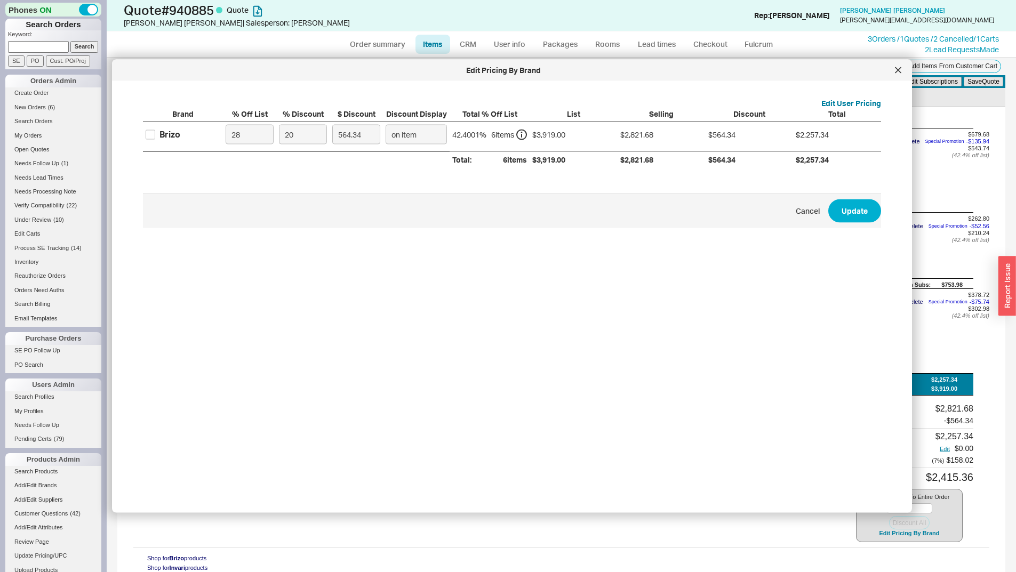
click at [888, 90] on div "Edit User Pricing Brand % Off List % Discount $ Discount Discount Display Total…" at bounding box center [520, 293] width 783 height 407
click at [896, 75] on div at bounding box center [898, 70] width 17 height 17
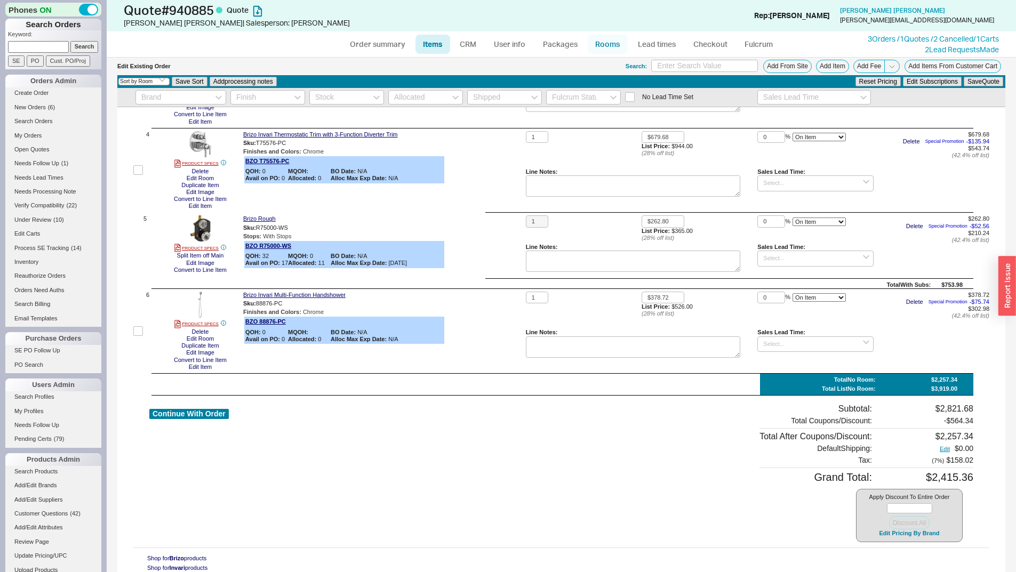
click at [598, 41] on link "Rooms" at bounding box center [608, 44] width 40 height 19
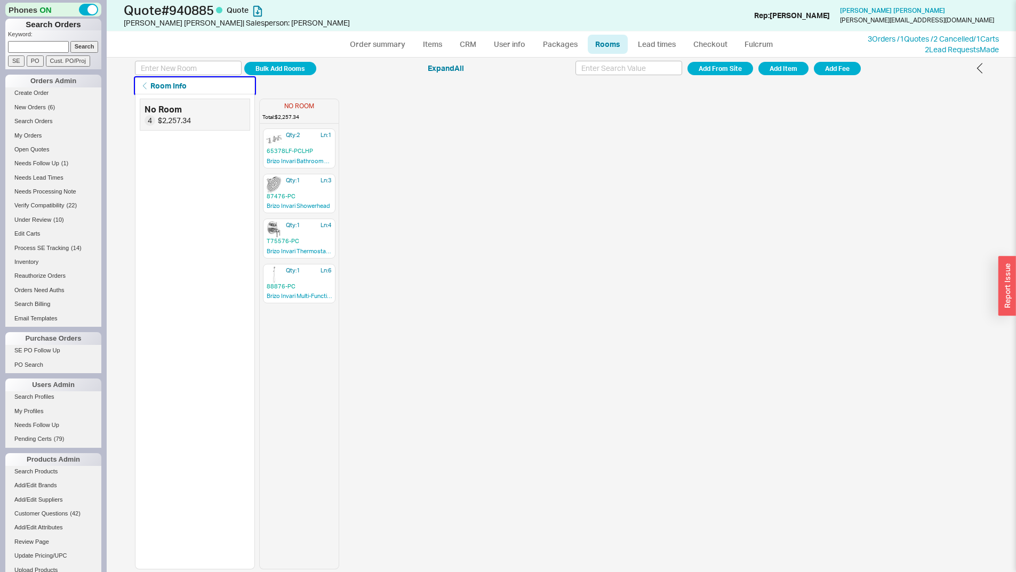
click at [212, 89] on button "Room Info" at bounding box center [195, 85] width 120 height 17
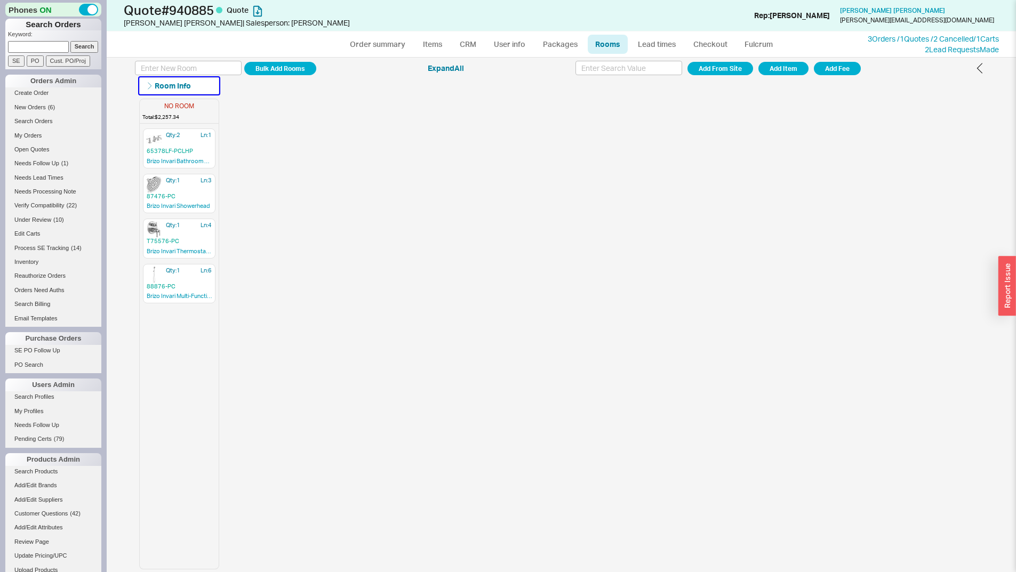
click at [203, 82] on button "Room Info" at bounding box center [179, 85] width 80 height 17
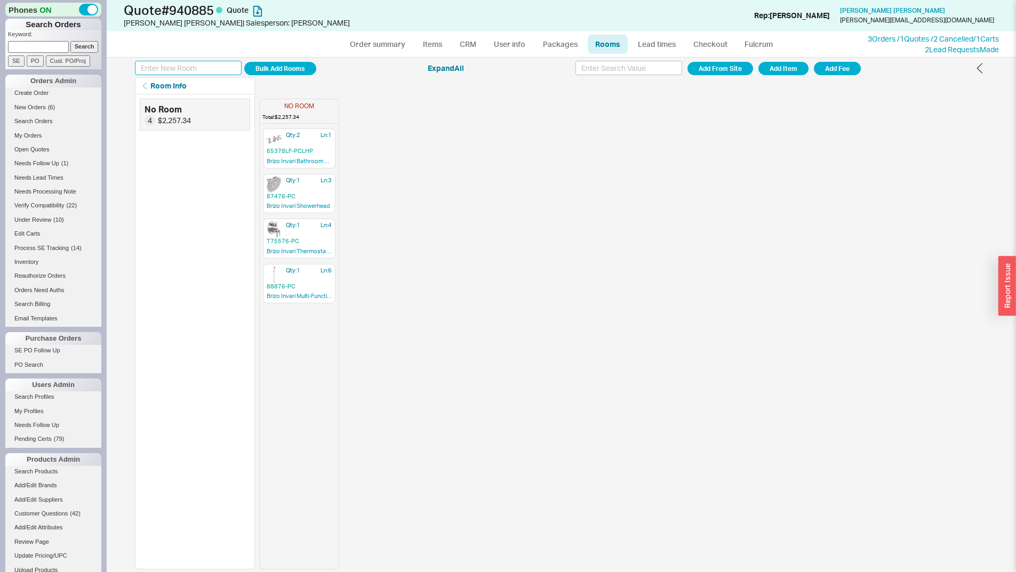
click at [206, 71] on input at bounding box center [188, 68] width 107 height 14
type input "Faucet"
click at [244, 62] on button "Add Room" at bounding box center [280, 68] width 72 height 13
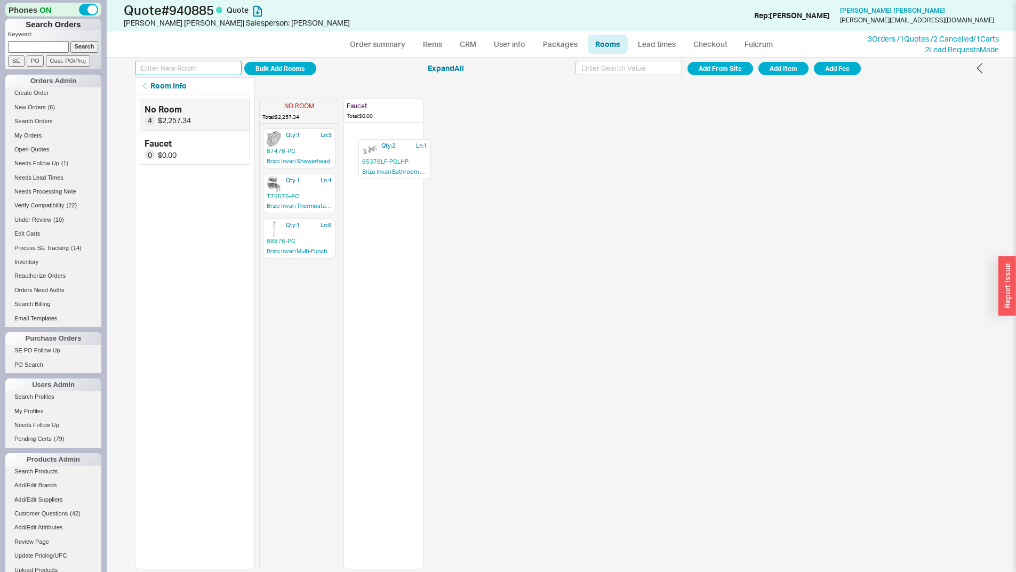
drag, startPoint x: 309, startPoint y: 152, endPoint x: 407, endPoint y: 162, distance: 98.7
click at [407, 162] on div "NO ROOM Total: $2,257.34 Qty: 2 Ln: 1 65378LF-PCLHP Brizo Invari Bathroom Fauce…" at bounding box center [341, 331] width 164 height 475
type input "Shower"
click at [244, 62] on button "Add Room" at bounding box center [280, 68] width 72 height 13
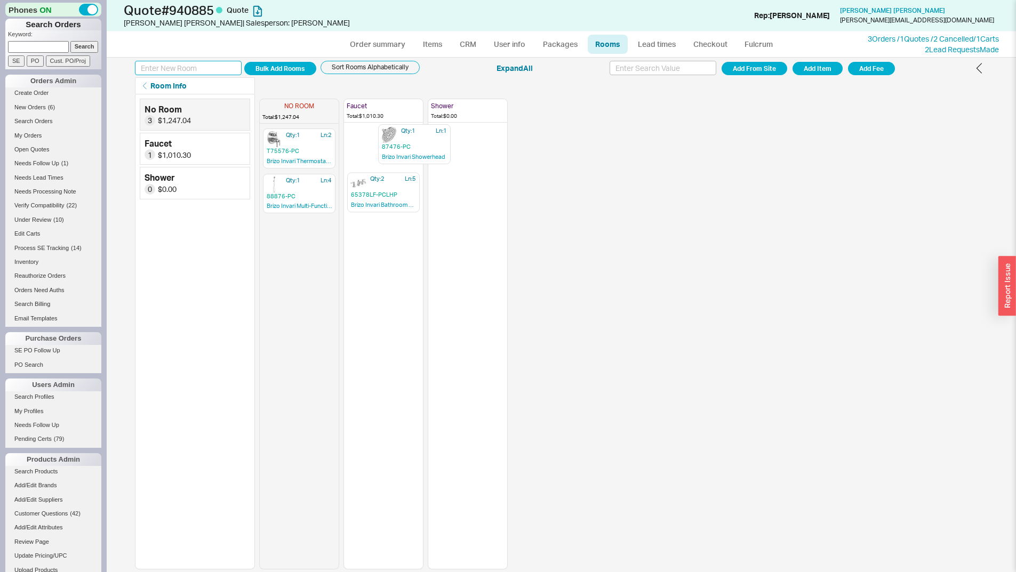
drag, startPoint x: 301, startPoint y: 145, endPoint x: 443, endPoint y: 145, distance: 141.9
click at [443, 145] on div "NO ROOM Total: $1,247.04 Qty: 1 Ln: 1 87476-PC Brizo Invari Showerhead Qty: 1 L…" at bounding box center [383, 331] width 249 height 475
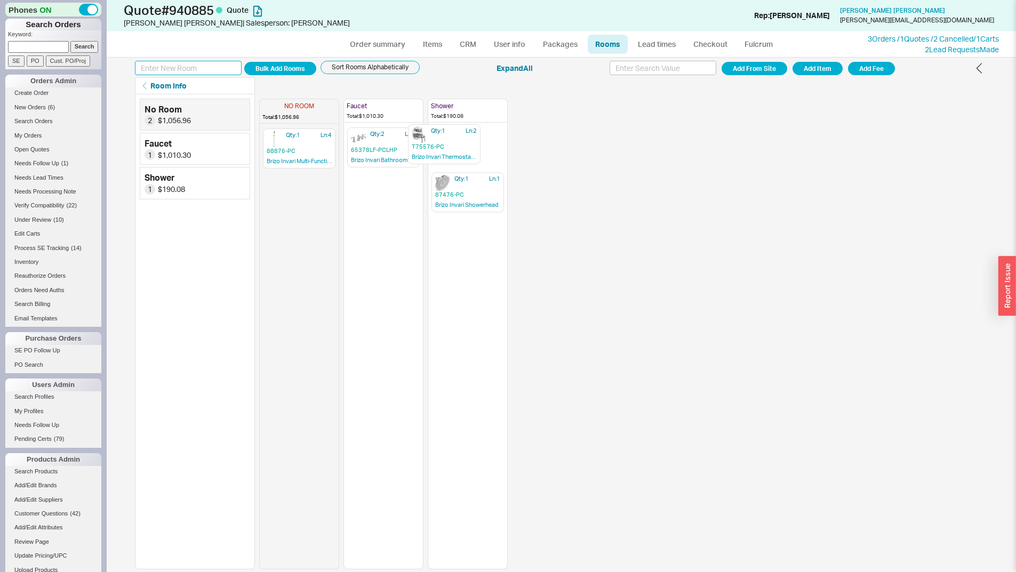
drag, startPoint x: 309, startPoint y: 159, endPoint x: 467, endPoint y: 155, distance: 158.0
click at [467, 155] on div "NO ROOM Total: $1,056.96 Qty: 1 Ln: 2 T75576-PC Brizo Invari Thermostatic Trim …" at bounding box center [383, 331] width 249 height 475
drag, startPoint x: 299, startPoint y: 155, endPoint x: 469, endPoint y: 253, distance: 196.2
click at [469, 253] on div "NO ROOM Total: $302.98 Qty: 1 Ln: 4 88876-PC Brizo Invari Multi-Function Handsh…" at bounding box center [383, 331] width 249 height 475
click at [435, 41] on link "Items" at bounding box center [433, 44] width 35 height 19
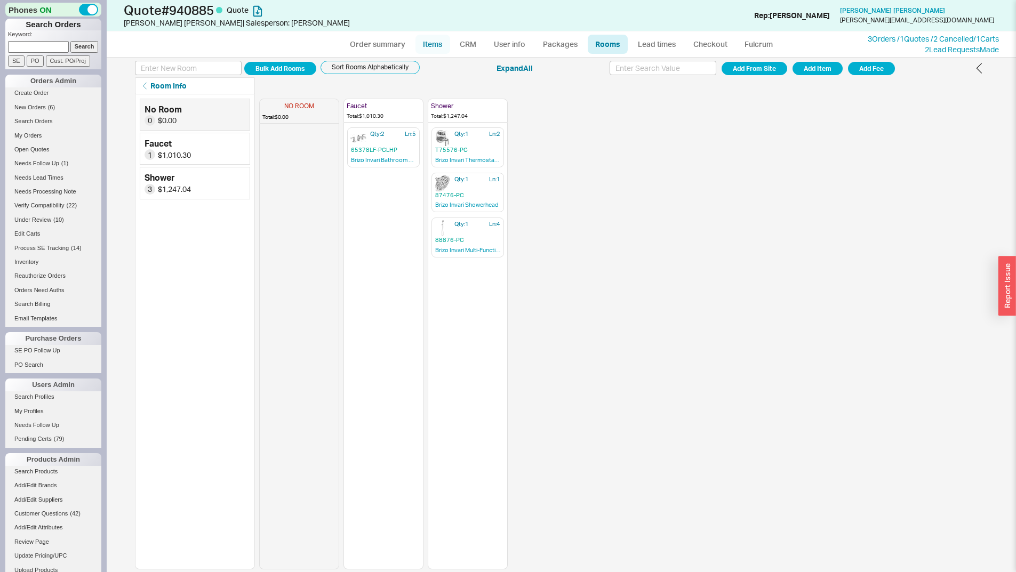
select select "3"
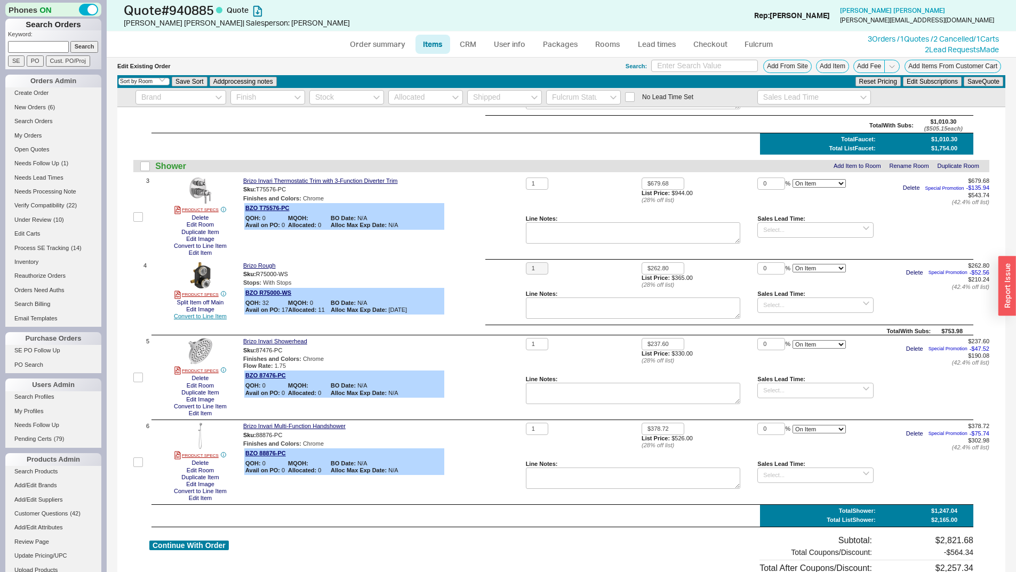
scroll to position [213, 0]
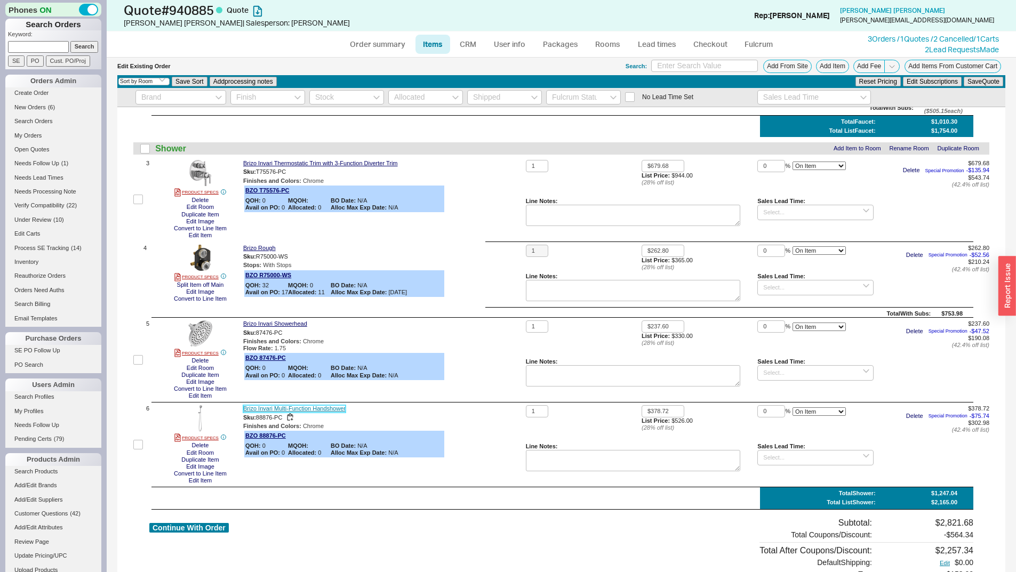
click at [276, 409] on link "Brizo Invari Multi-Function Handshower" at bounding box center [294, 408] width 102 height 7
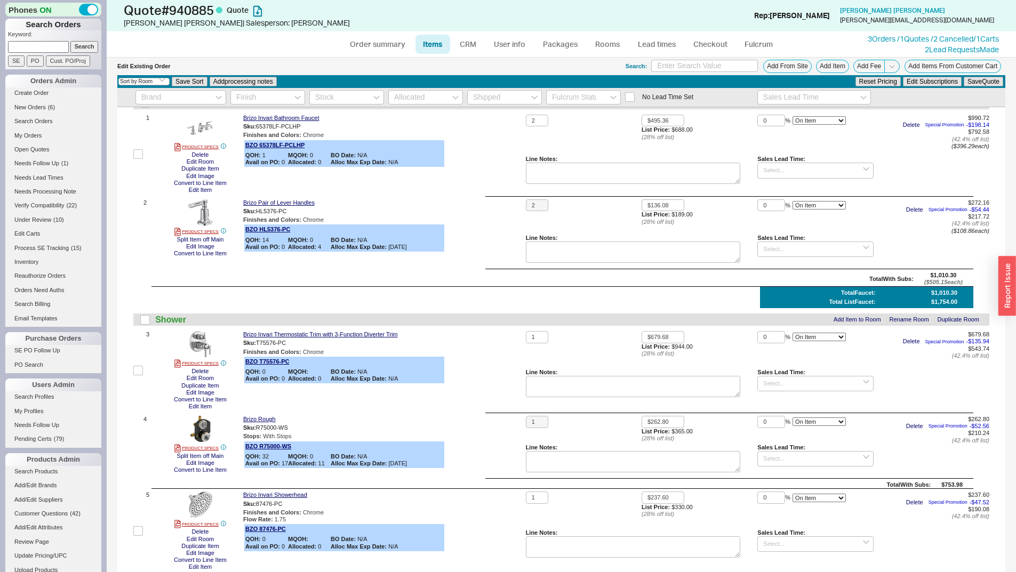
scroll to position [0, 0]
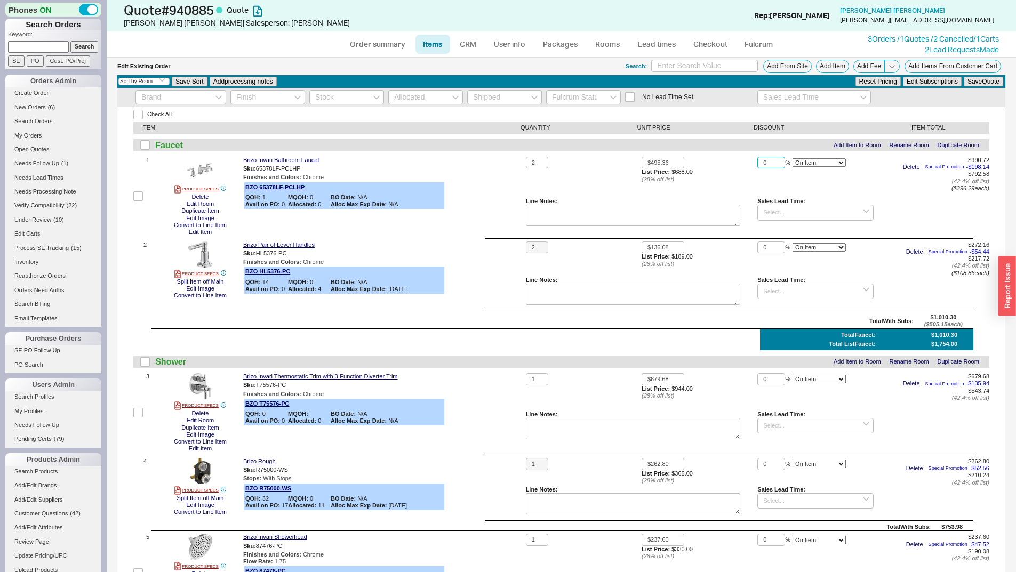
click at [770, 160] on input "0" at bounding box center [772, 163] width 28 height 12
type input "2"
click at [964, 77] on button "Save Quote" at bounding box center [983, 82] width 39 height 10
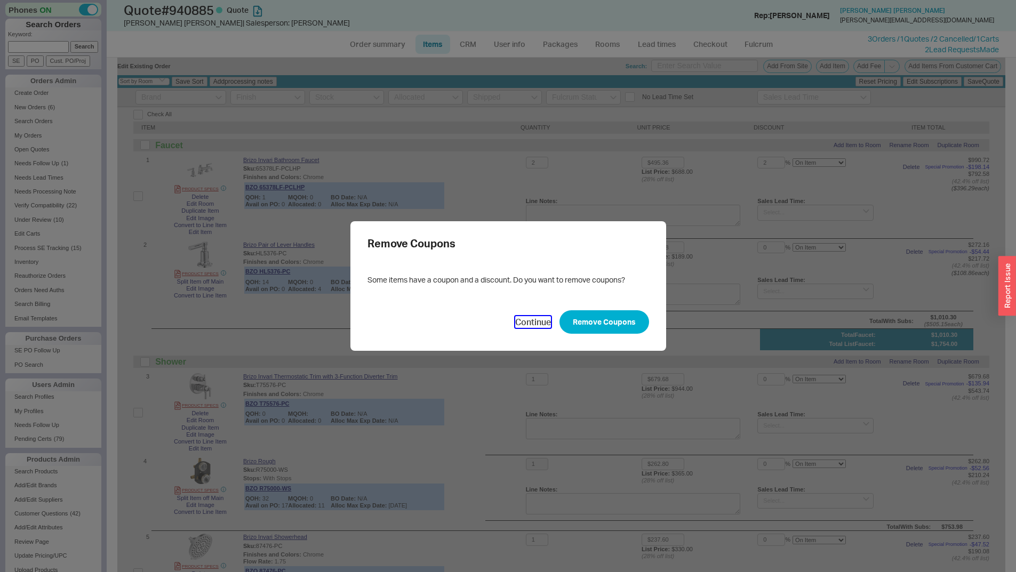
click at [525, 323] on button "Continue" at bounding box center [533, 322] width 36 height 12
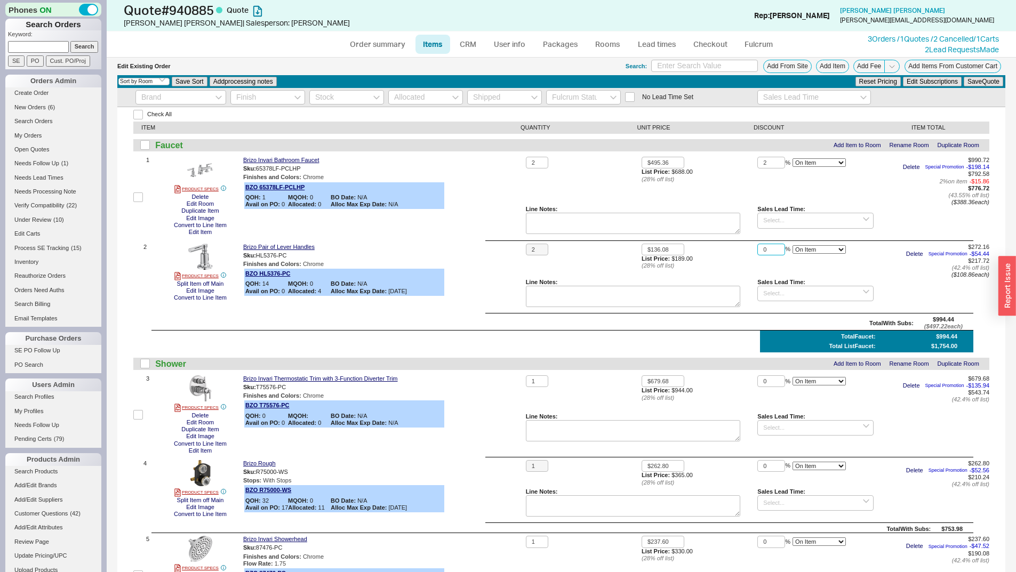
click at [767, 249] on input "0" at bounding box center [772, 250] width 28 height 12
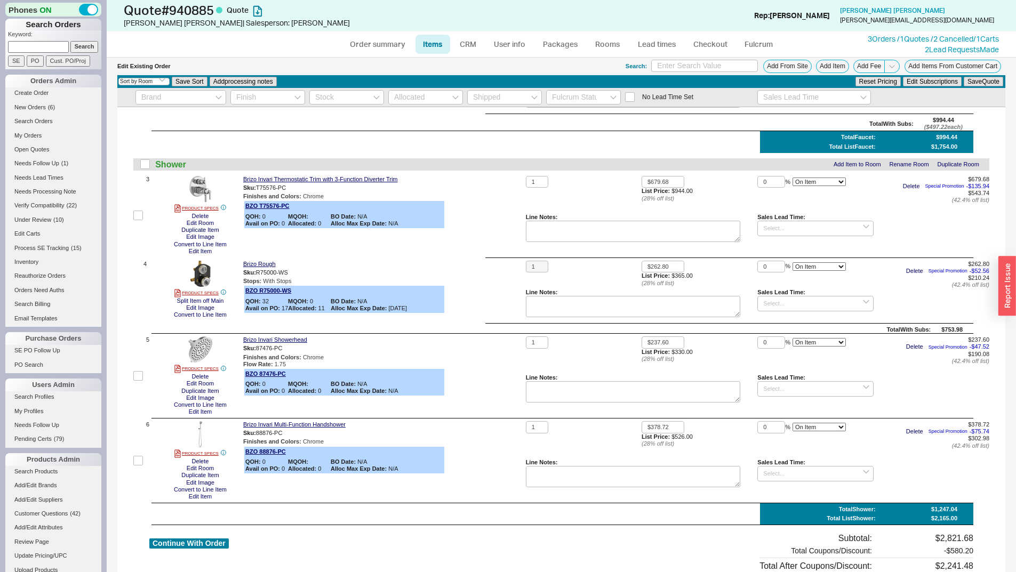
scroll to position [9, 0]
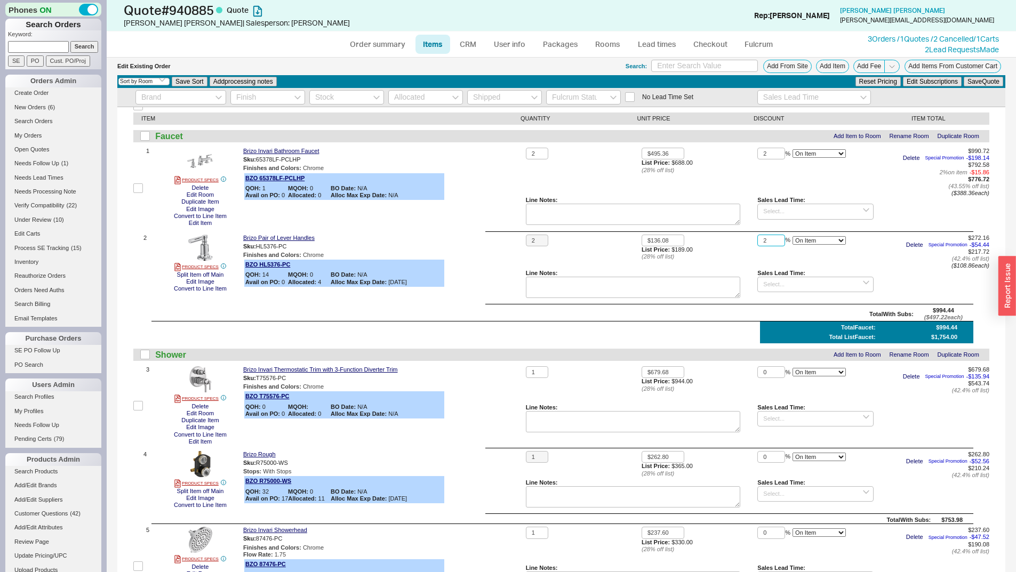
type input "2"
click at [964, 77] on button "Save Quote" at bounding box center [983, 82] width 39 height 10
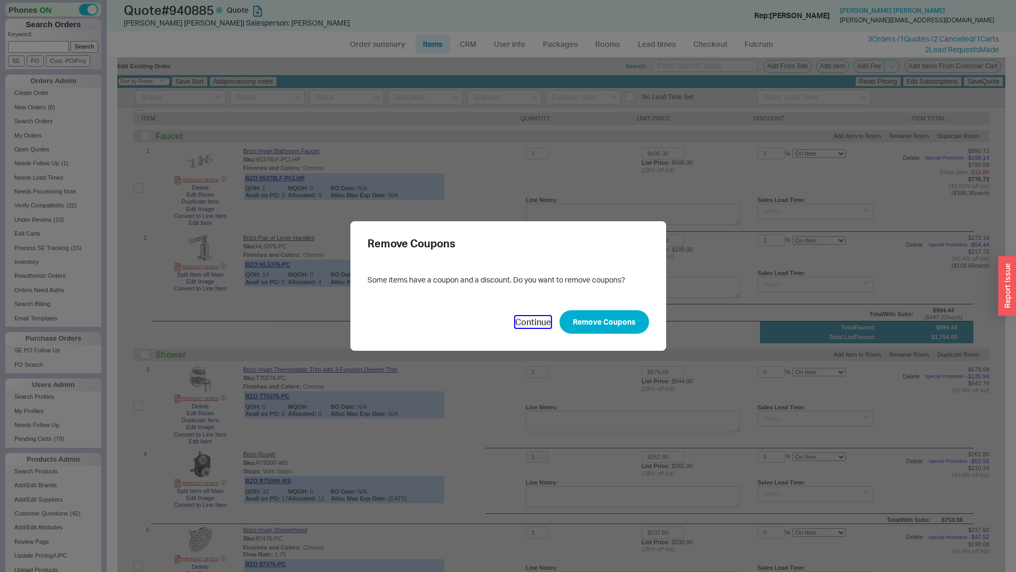
click at [517, 320] on button "Continue" at bounding box center [533, 322] width 36 height 12
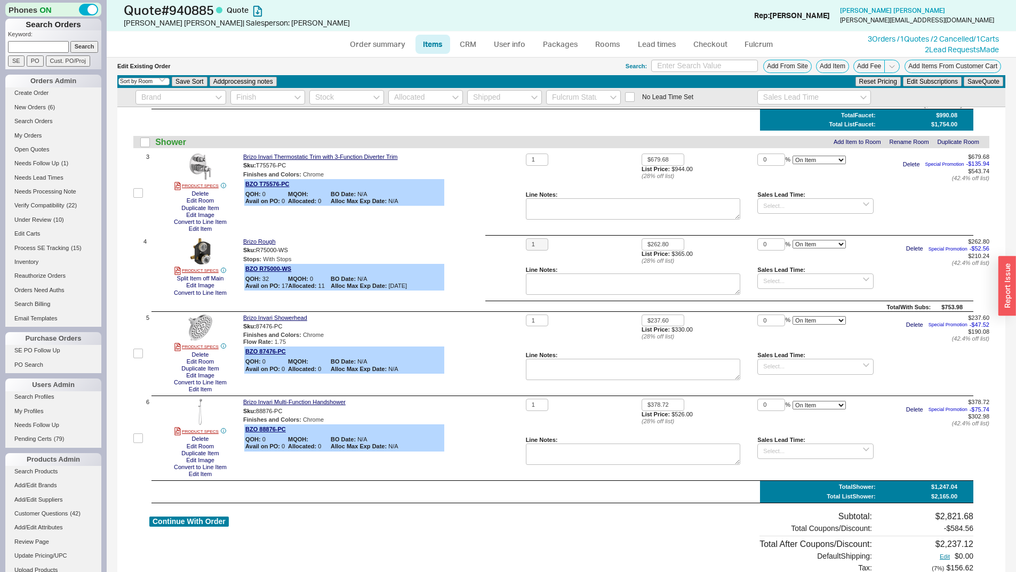
scroll to position [169, 0]
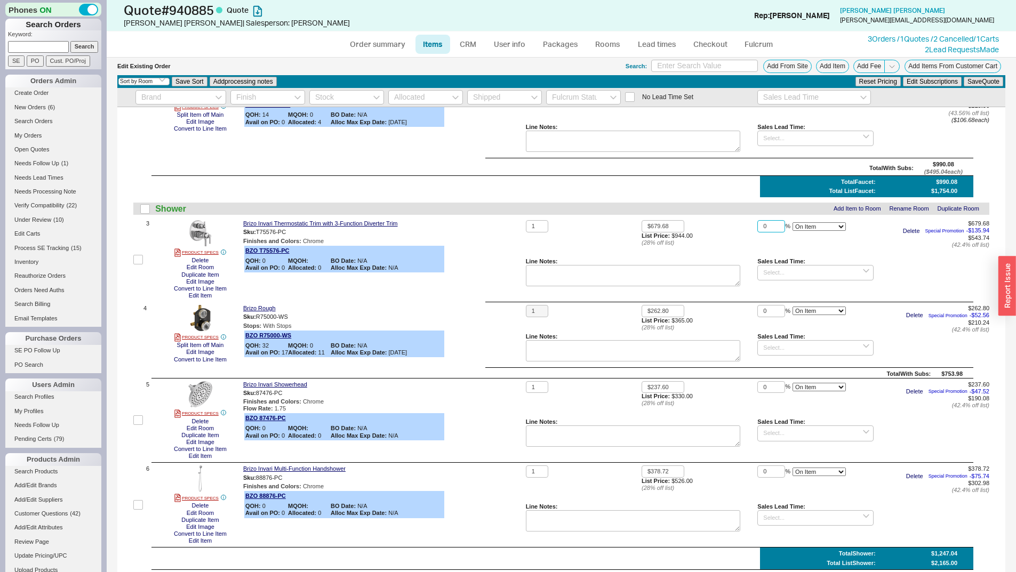
click at [770, 227] on input "0" at bounding box center [772, 226] width 28 height 12
type input "1"
click at [964, 77] on button "Save Quote" at bounding box center [983, 82] width 39 height 10
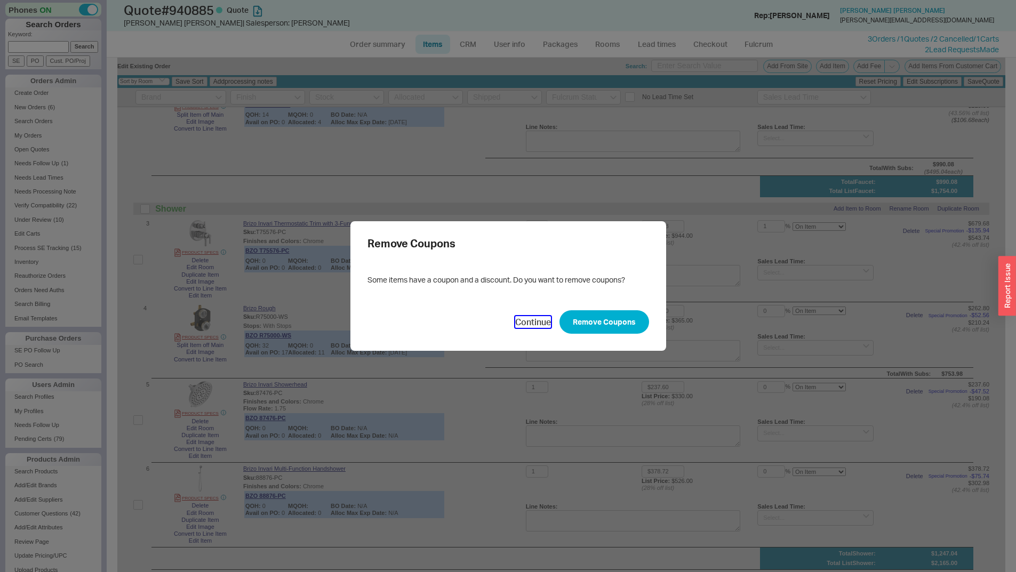
click at [526, 324] on button "Continue" at bounding box center [533, 322] width 36 height 12
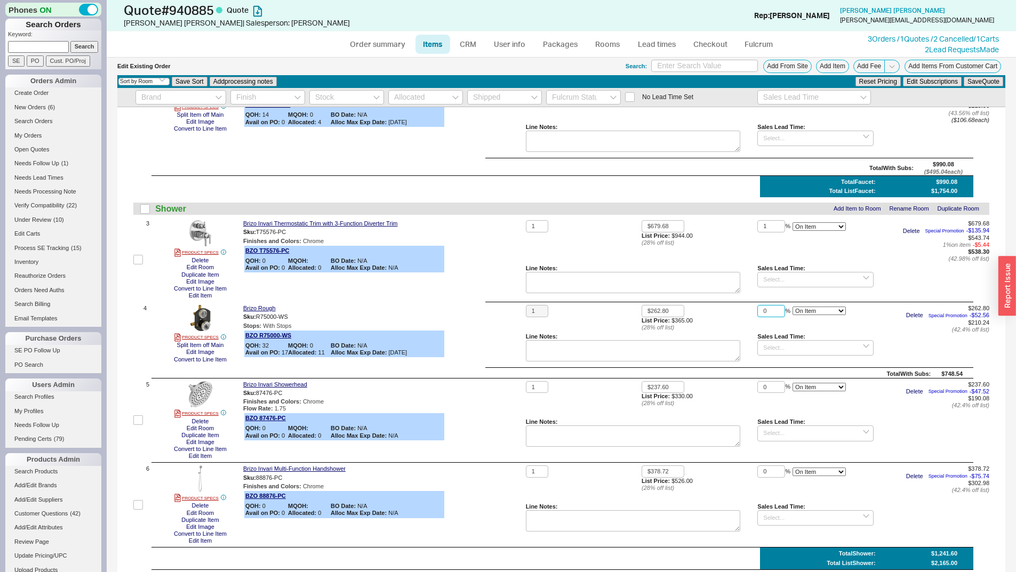
click at [767, 310] on input "0" at bounding box center [772, 311] width 28 height 12
type input "1"
click at [964, 77] on button "Save Quote" at bounding box center [983, 82] width 39 height 10
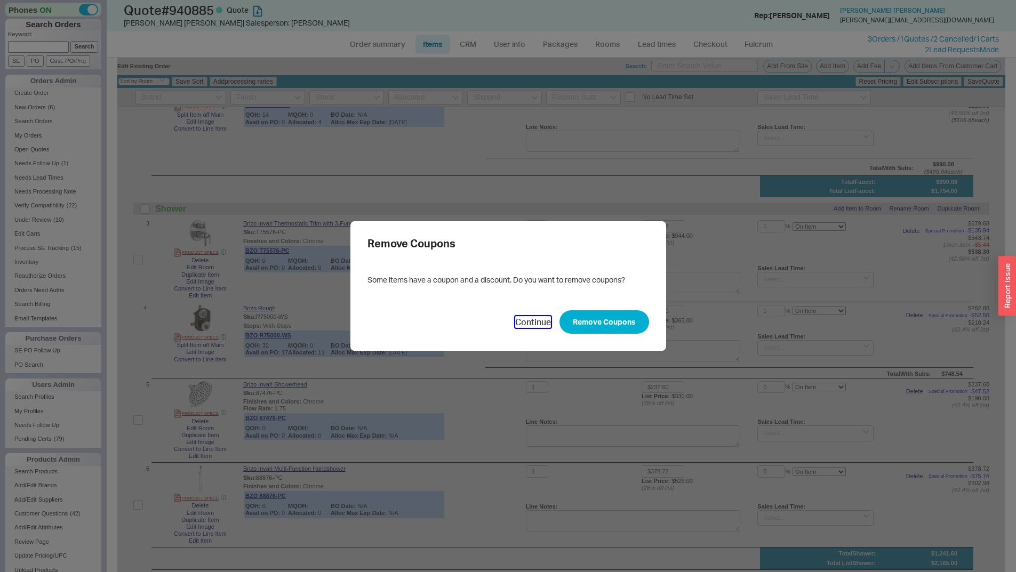
click at [517, 325] on button "Continue" at bounding box center [533, 322] width 36 height 12
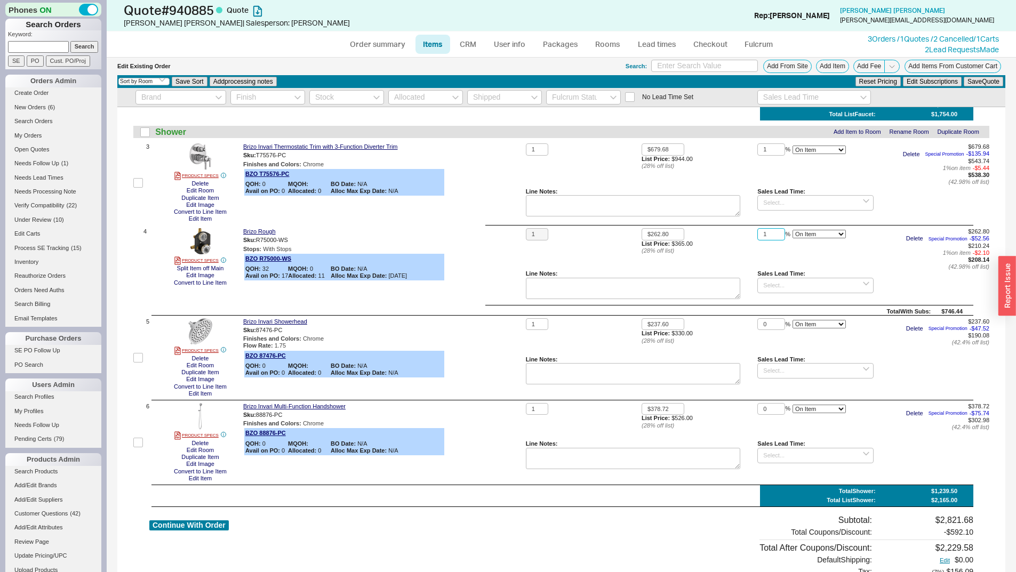
scroll to position [267, 0]
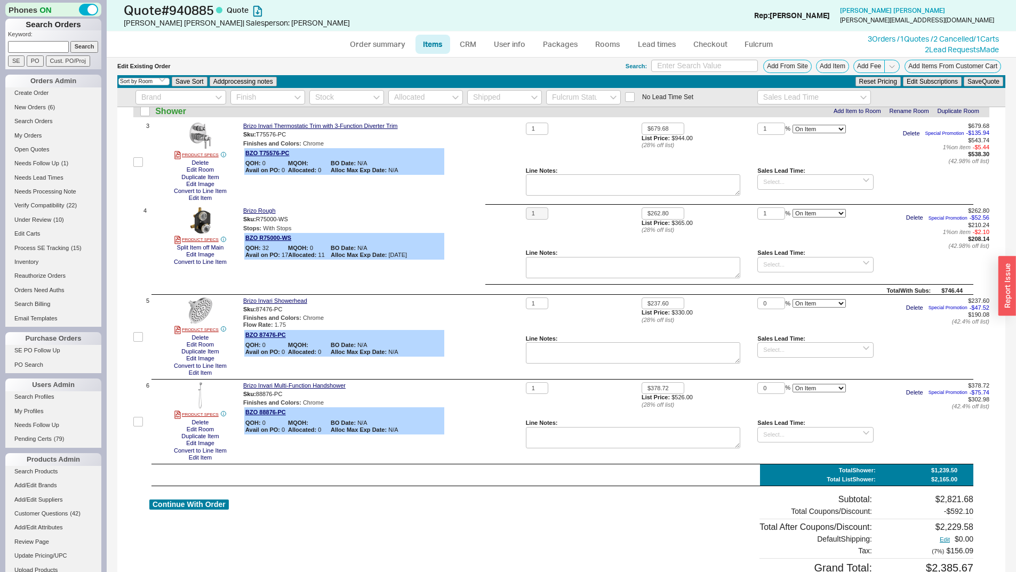
click at [761, 295] on div "Check All ITEM QUANTITY UNIT PRICE DISCOUNT ITEM TOTAL Faucet Add Item to Room …" at bounding box center [561, 251] width 888 height 823
click at [763, 303] on input "0" at bounding box center [772, 304] width 28 height 12
type input "1"
click at [964, 77] on button "Save Quote" at bounding box center [983, 82] width 39 height 10
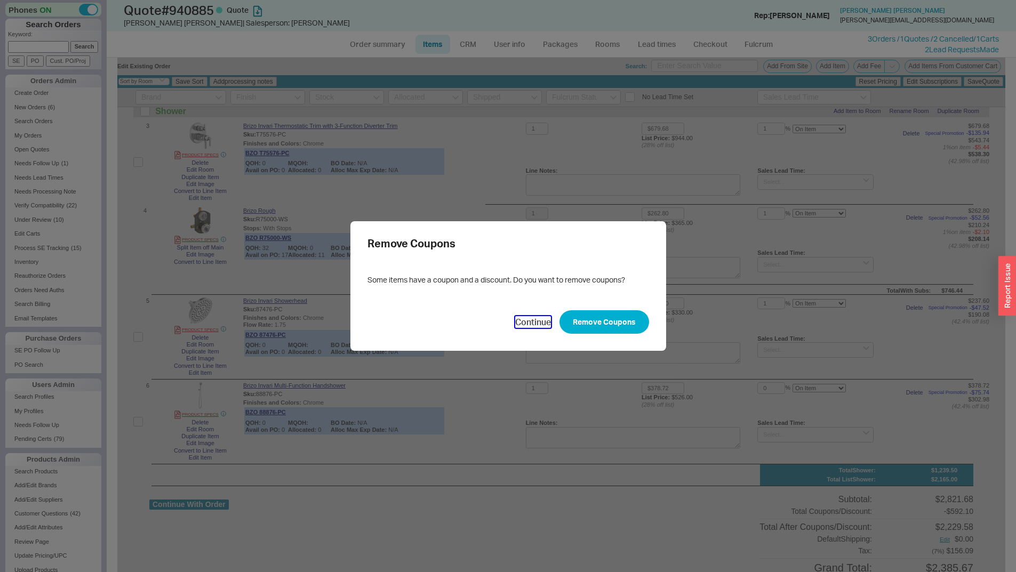
click at [538, 325] on button "Continue" at bounding box center [533, 322] width 36 height 12
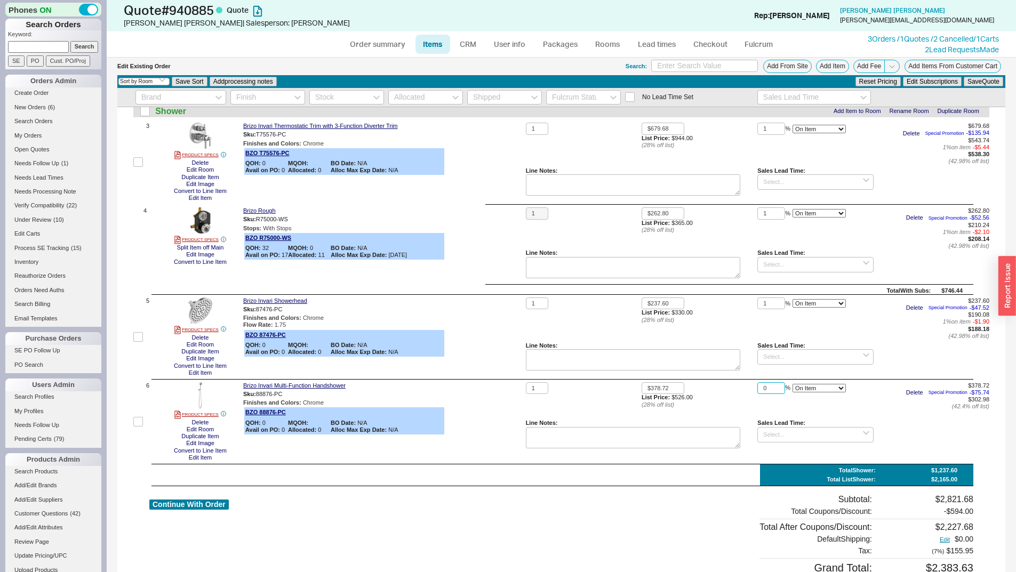
click at [768, 389] on input "0" at bounding box center [772, 389] width 28 height 12
type input "1"
click at [964, 77] on button "Save Quote" at bounding box center [983, 82] width 39 height 10
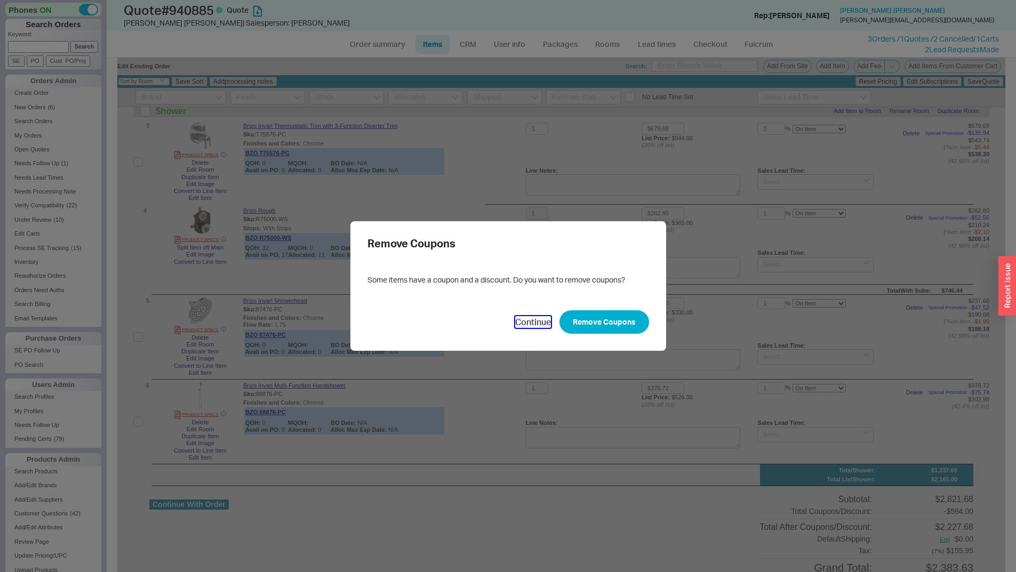
click at [516, 326] on button "Continue" at bounding box center [533, 322] width 36 height 12
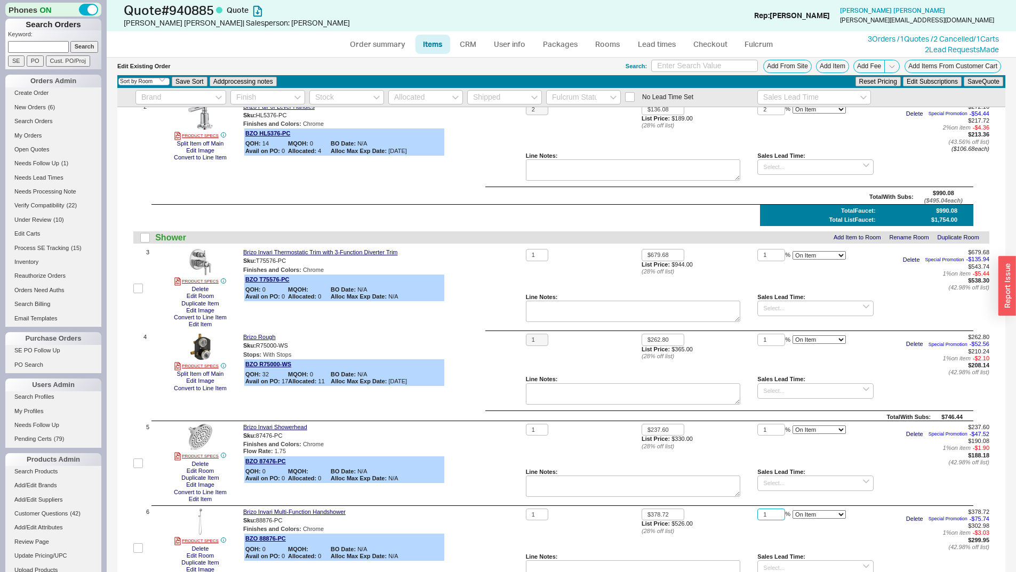
scroll to position [213, 0]
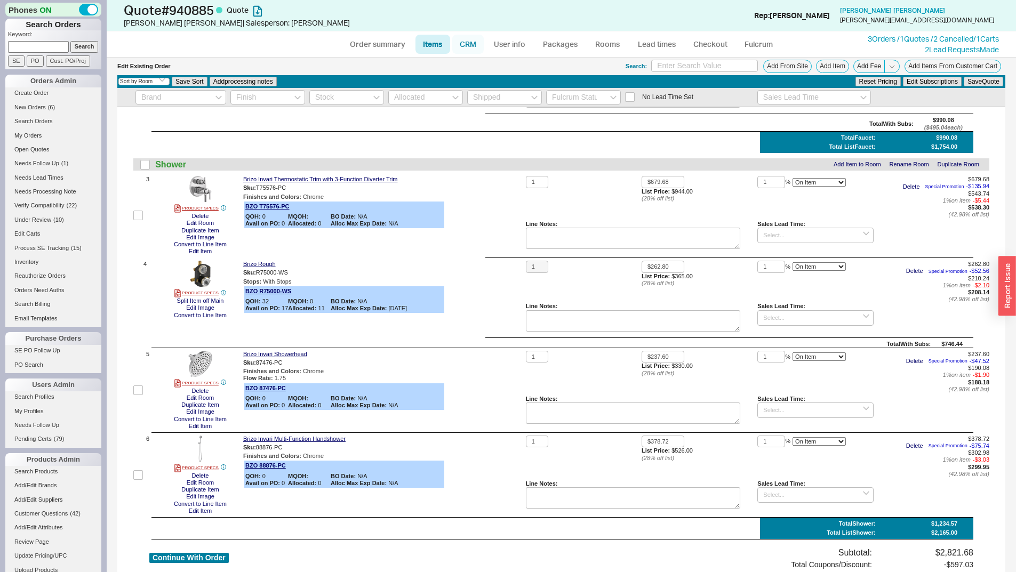
click at [465, 43] on link "CRM" at bounding box center [467, 44] width 31 height 19
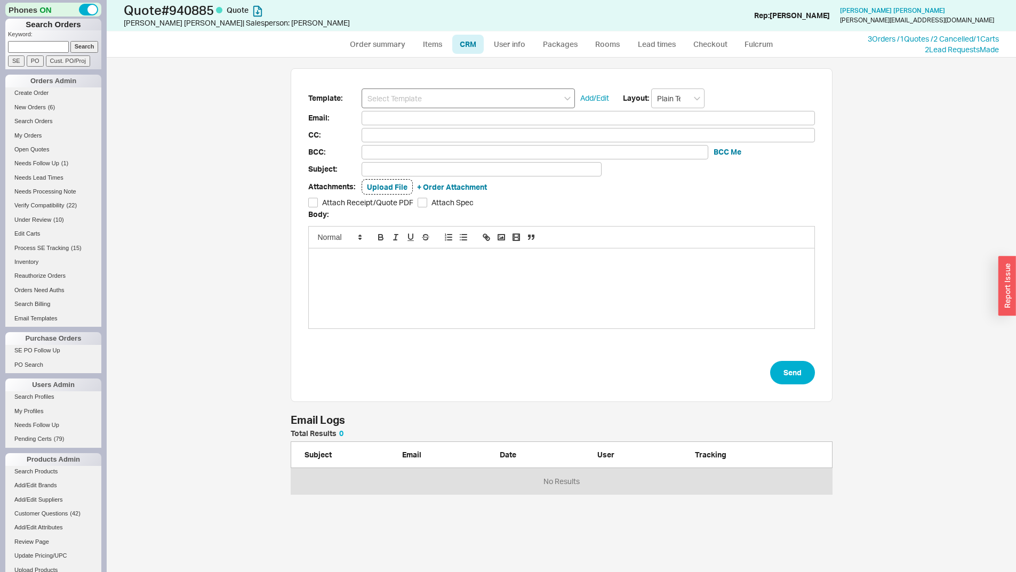
scroll to position [57, 534]
drag, startPoint x: 455, startPoint y: 100, endPoint x: 452, endPoint y: 108, distance: 8.4
click at [455, 100] on input at bounding box center [468, 99] width 213 height 20
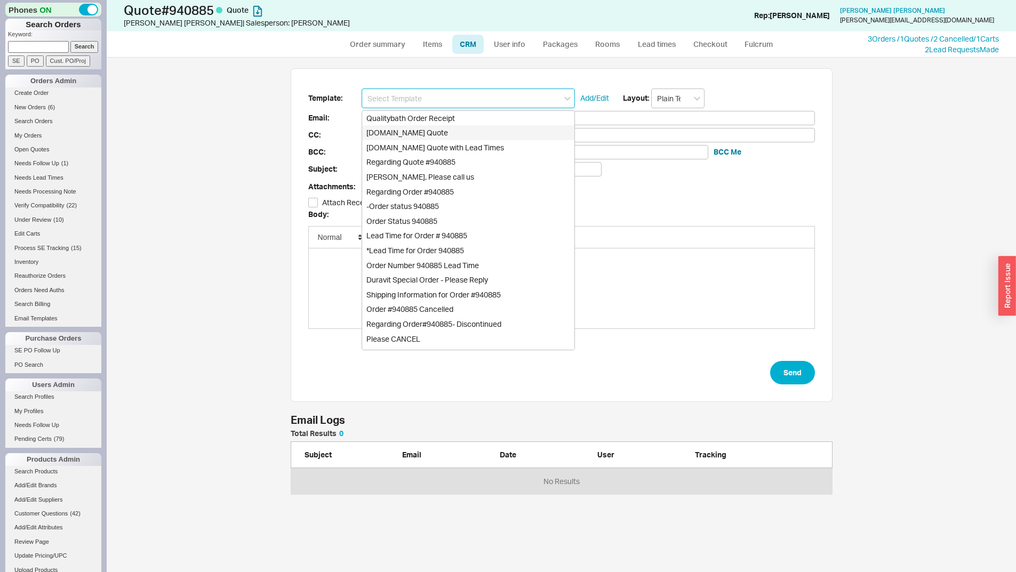
click at [444, 139] on div "Qualitybath.com Quote" at bounding box center [468, 132] width 212 height 15
type input "Receipt"
type input "sarah@proserviceplumbing.com"
type input "Quality Bath Quote #940885"
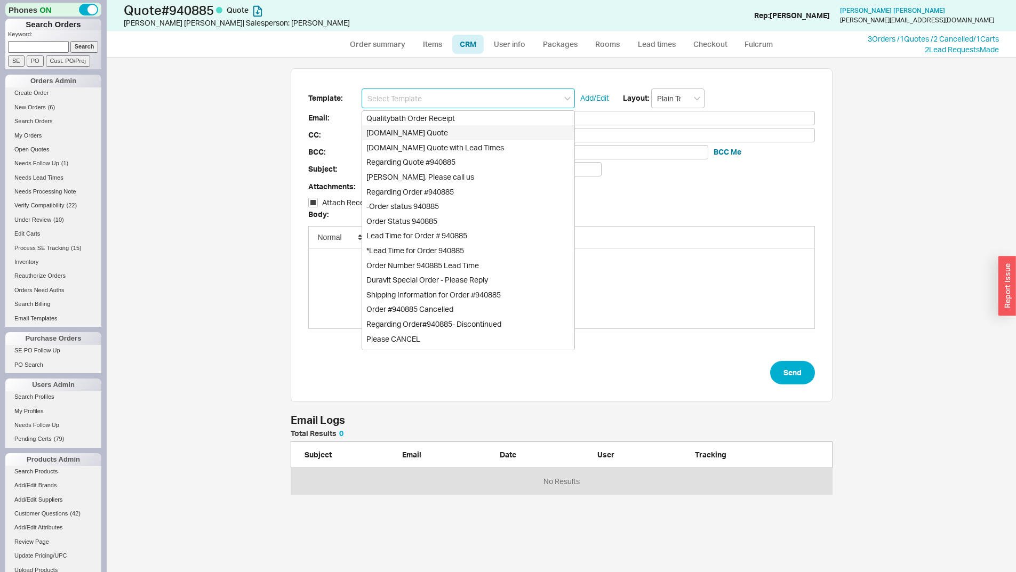
checkbox input "true"
type input "Qualitybath.com Quote"
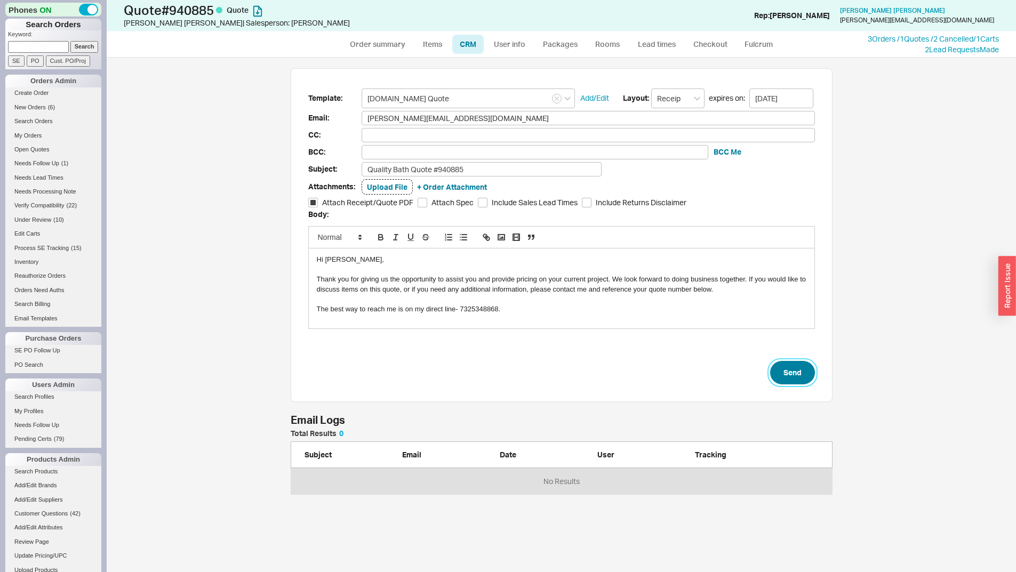
click at [795, 377] on button "Send" at bounding box center [792, 372] width 45 height 23
select select "*"
select select "LOW"
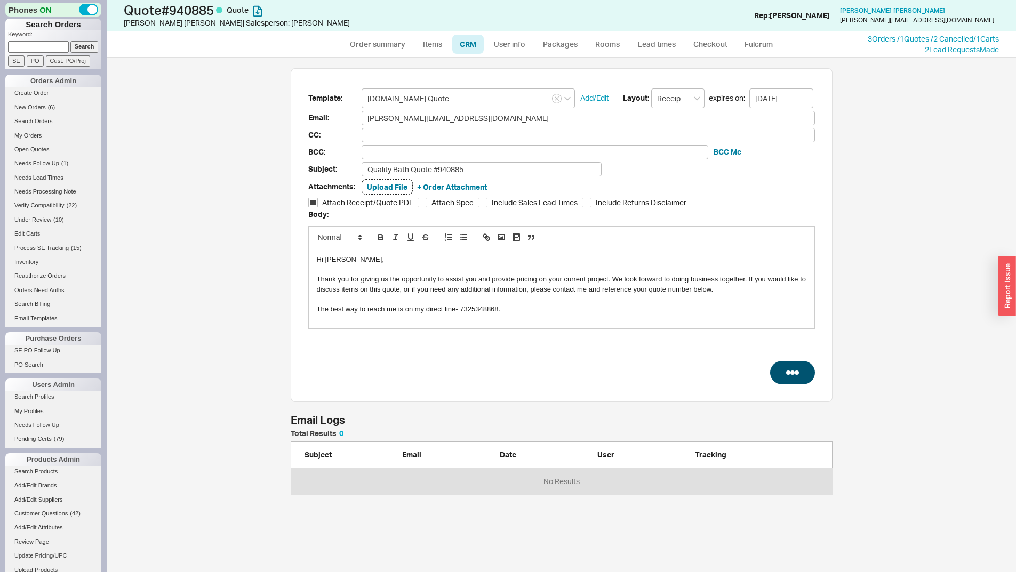
select select "3"
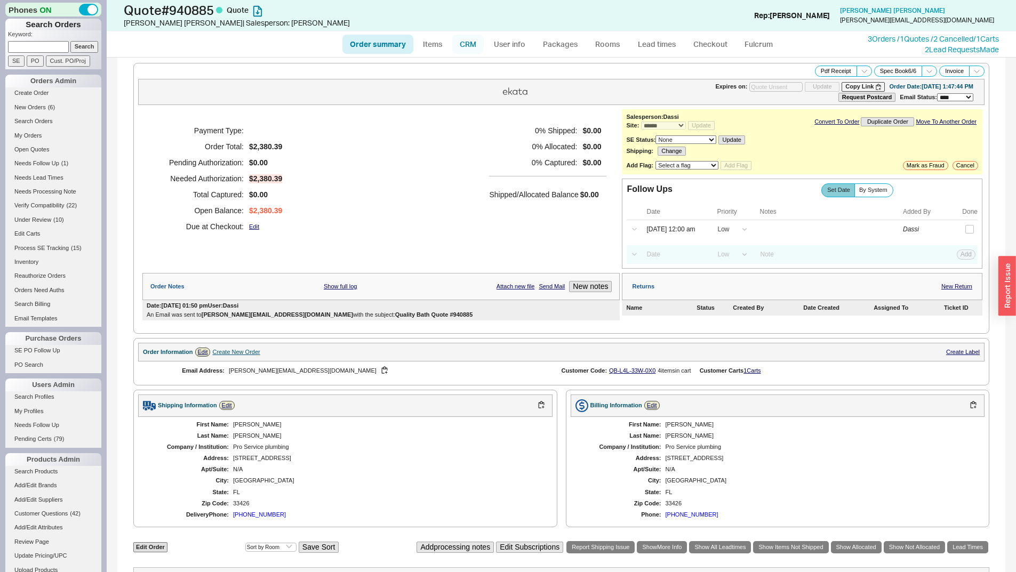
type input "10/02/2025"
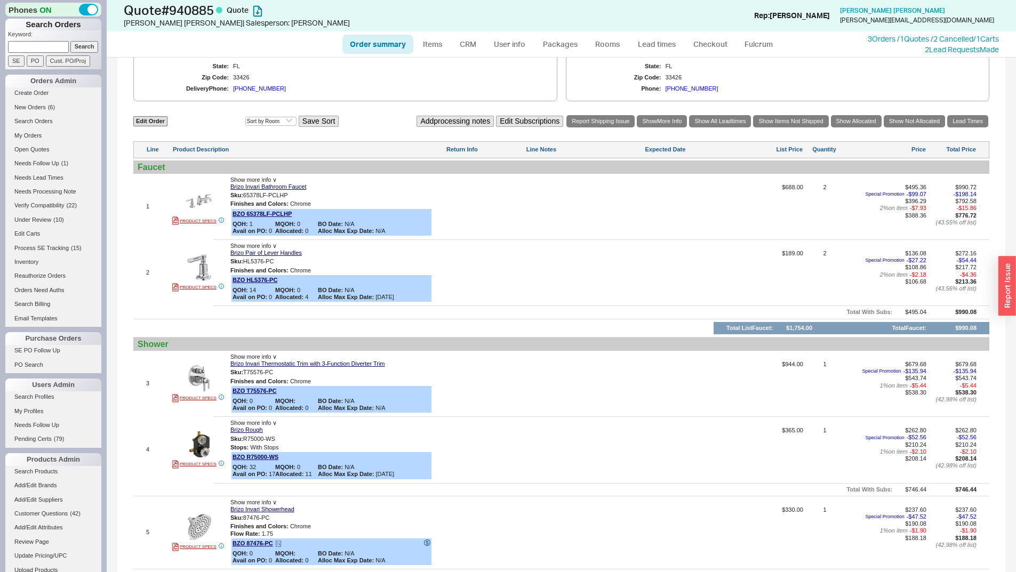
scroll to position [427, 0]
drag, startPoint x: 780, startPoint y: 433, endPoint x: 763, endPoint y: 427, distance: 17.5
click at [774, 433] on span "$365.00" at bounding box center [774, 453] width 59 height 53
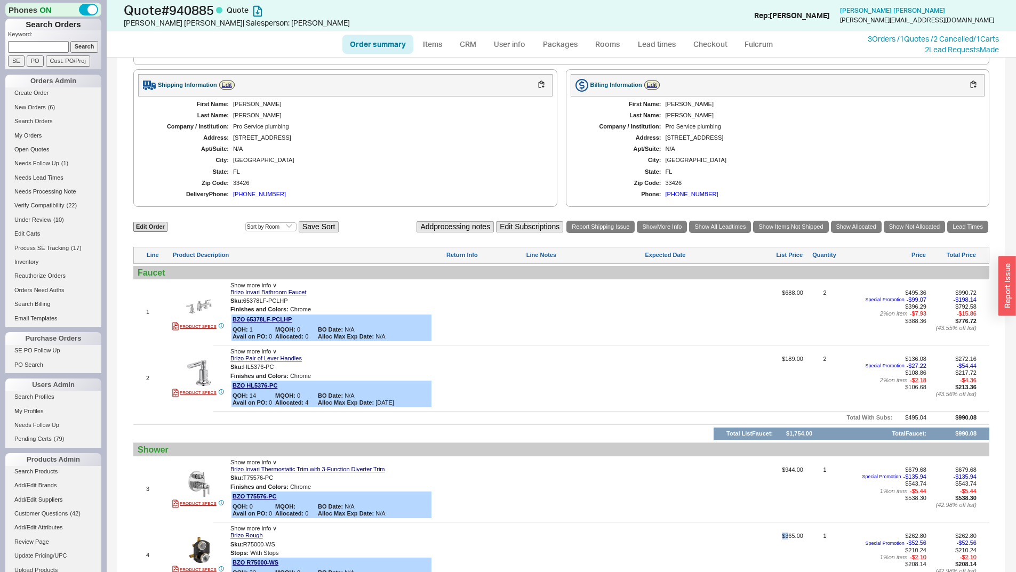
scroll to position [320, 0]
click at [463, 41] on link "CRM" at bounding box center [467, 44] width 31 height 19
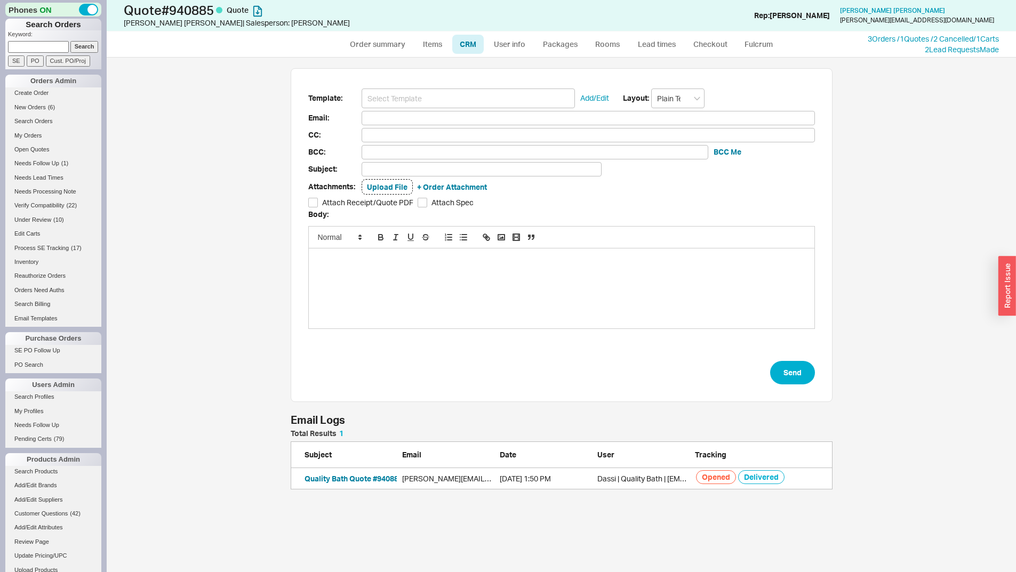
scroll to position [507, 902]
click at [375, 480] on button "Quality Bath Quote #940885" at bounding box center [354, 479] width 98 height 11
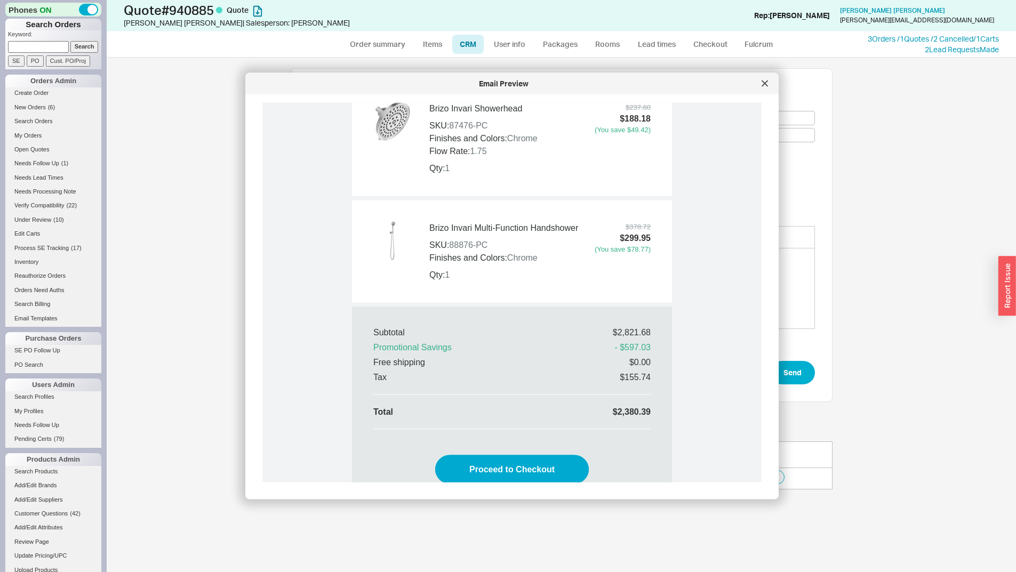
scroll to position [1334, 0]
click at [768, 83] on icon at bounding box center [765, 84] width 6 height 6
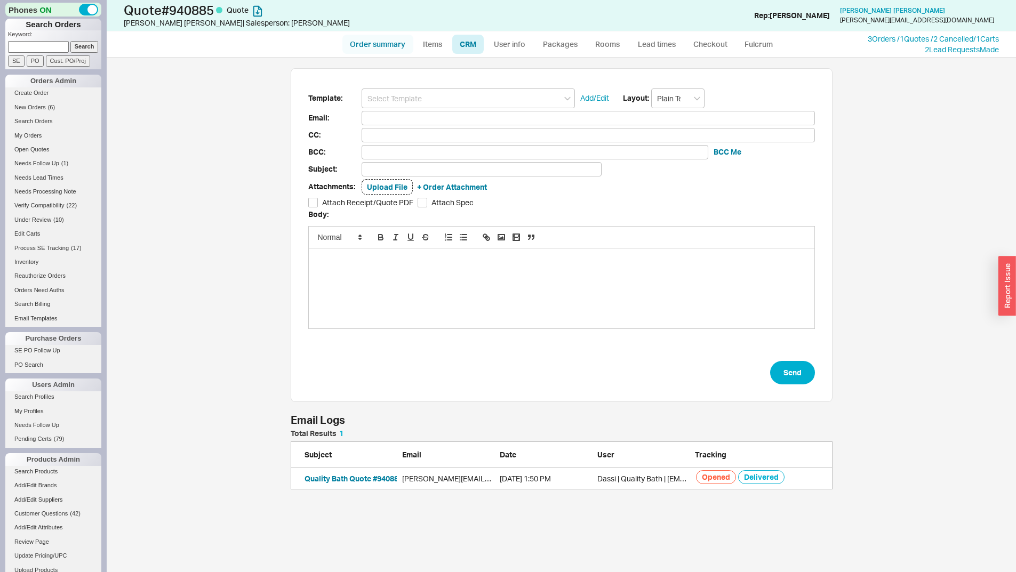
drag, startPoint x: 385, startPoint y: 42, endPoint x: 387, endPoint y: 51, distance: 9.2
click at [385, 42] on link "Order summary" at bounding box center [378, 44] width 71 height 19
select select "*"
select select "LOW"
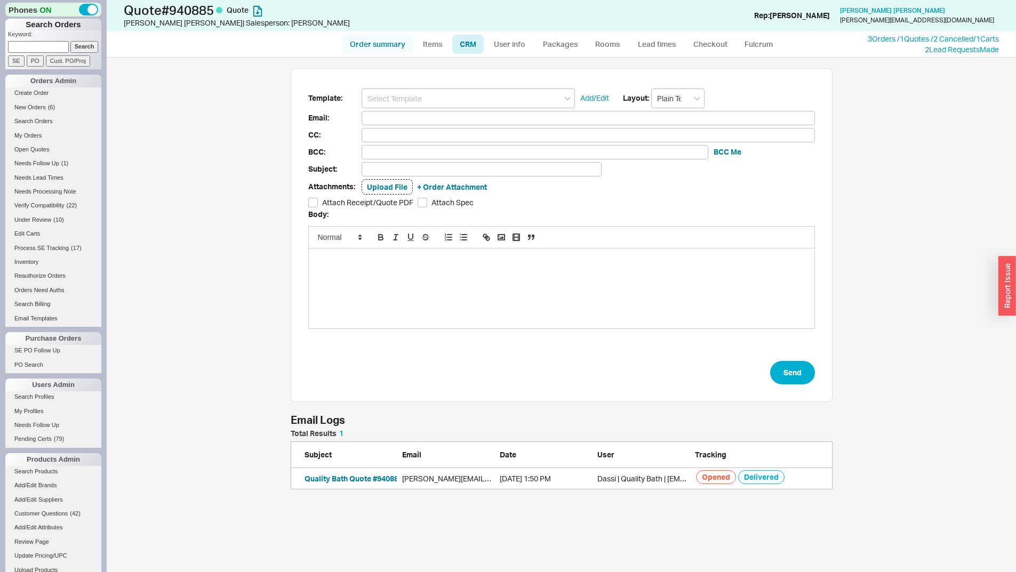
select select "LOW"
select select "3"
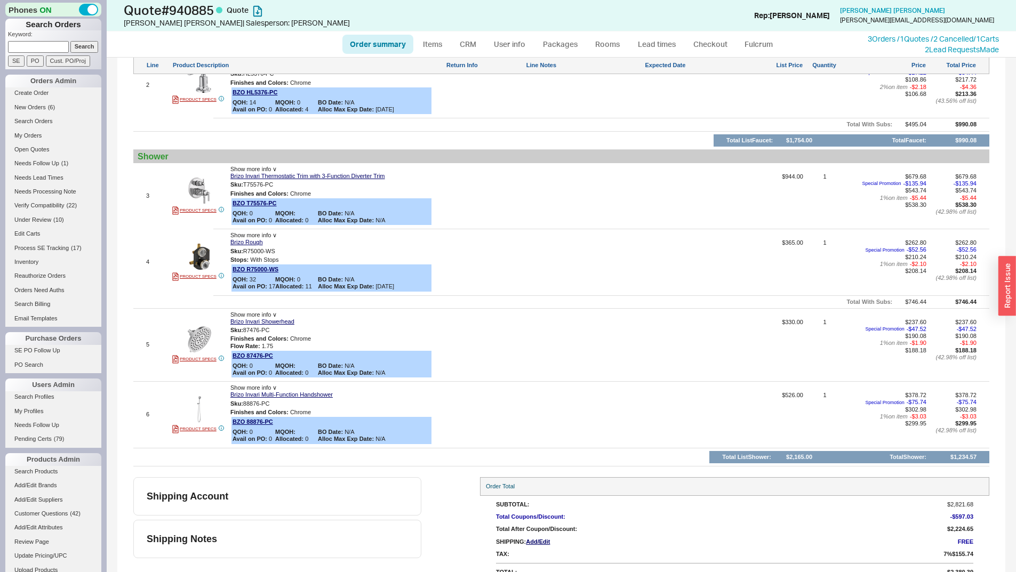
scroll to position [628, 0]
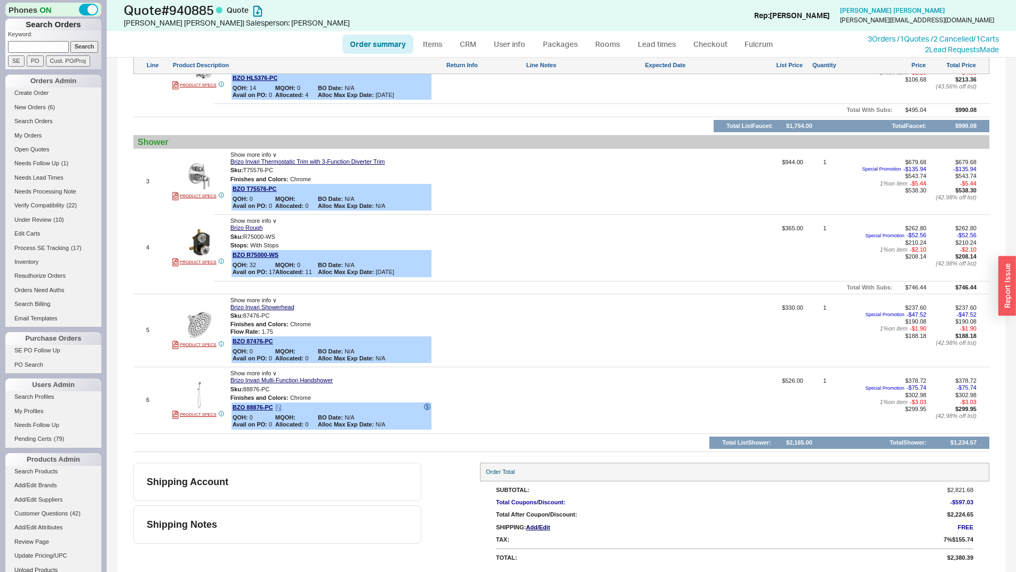
click at [424, 409] on icon at bounding box center [427, 407] width 6 height 6
click at [652, 452] on div at bounding box center [561, 452] width 856 height 1
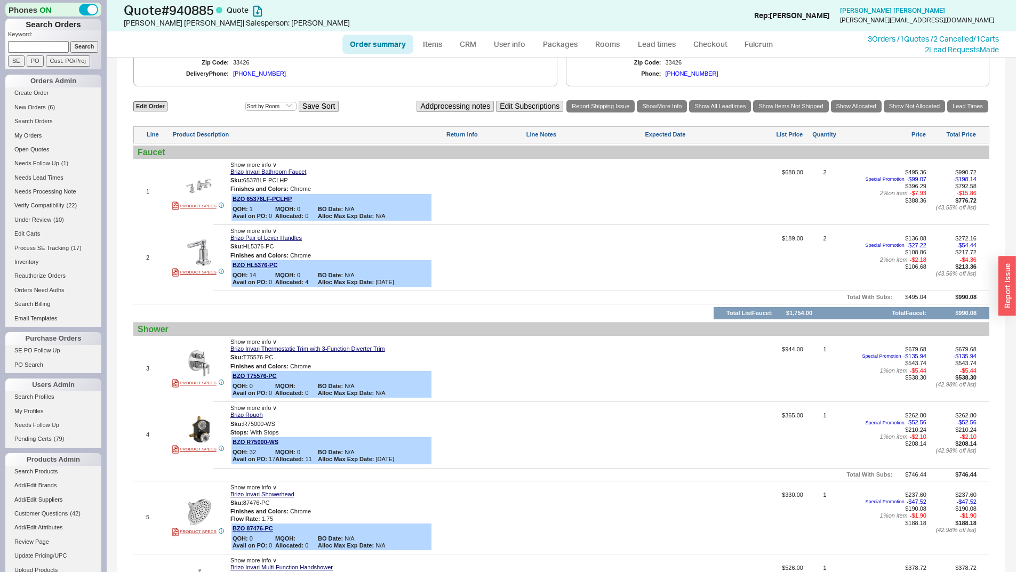
scroll to position [415, 0]
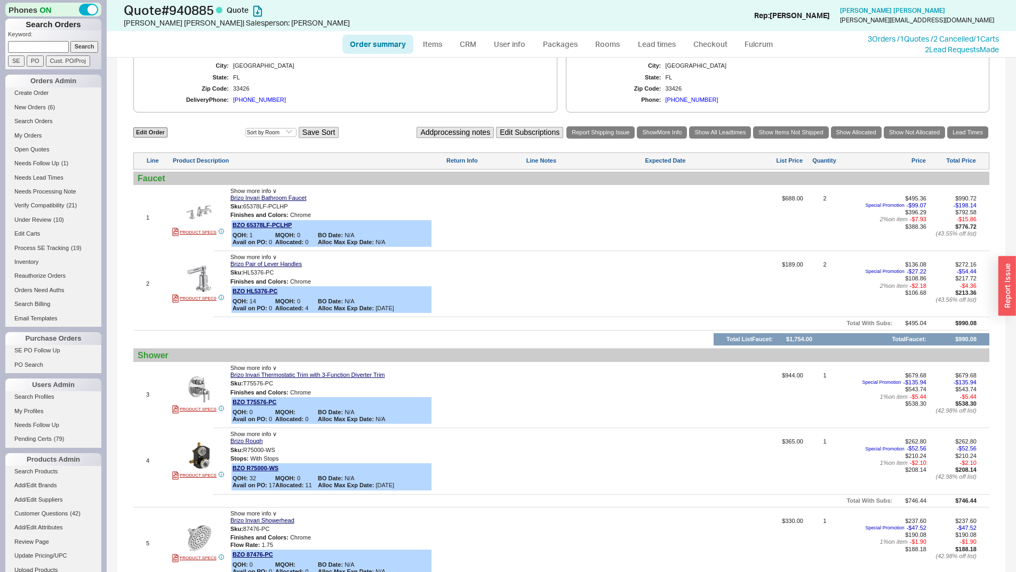
click at [193, 132] on div "Edit Order Select an option Sort by Brand Sort by Room Save Sort Add processing…" at bounding box center [561, 132] width 856 height 14
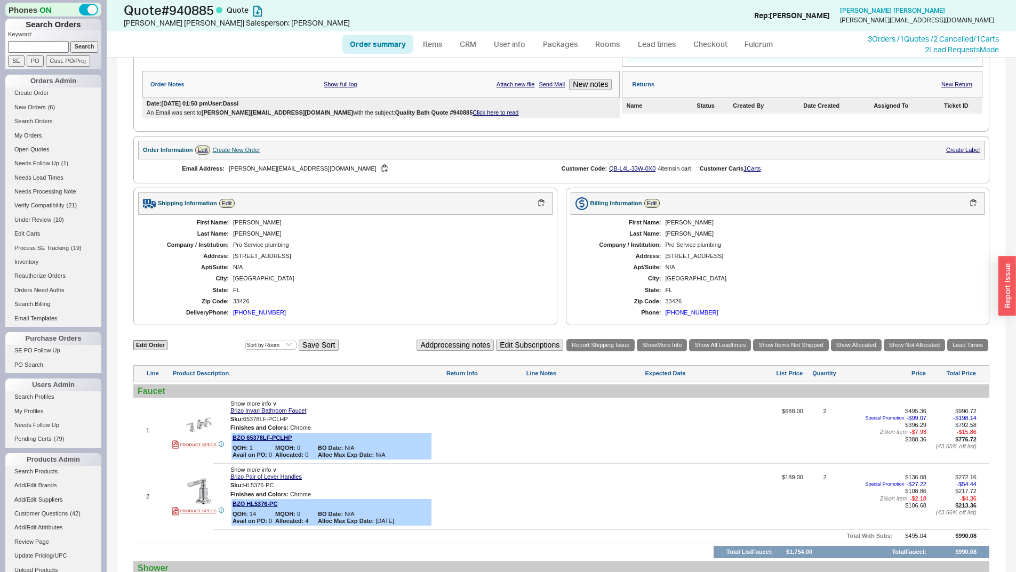
scroll to position [95, 0]
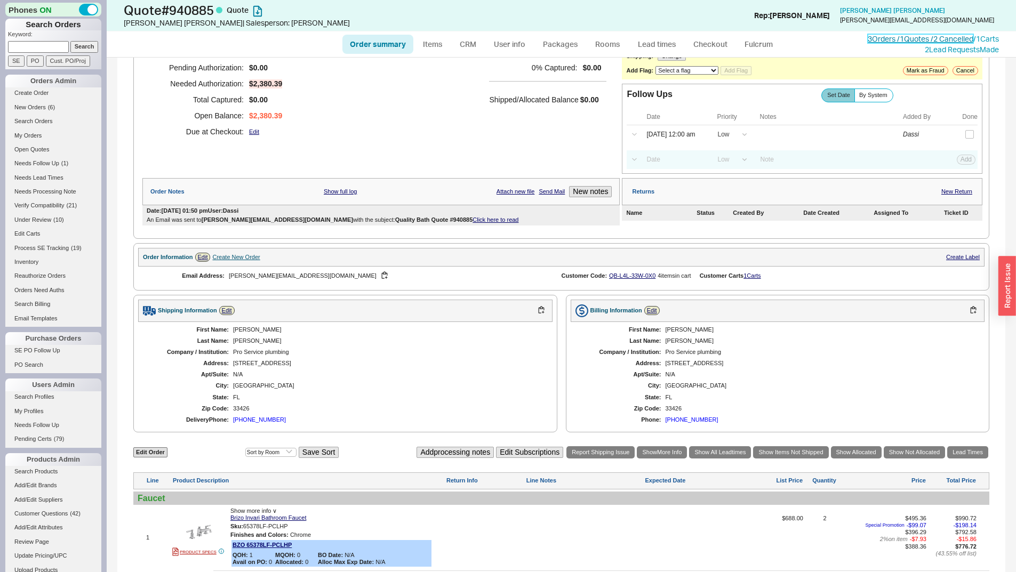
click at [905, 37] on link "3 Orders / 1 Quotes / 2 Cancelled" at bounding box center [921, 38] width 106 height 9
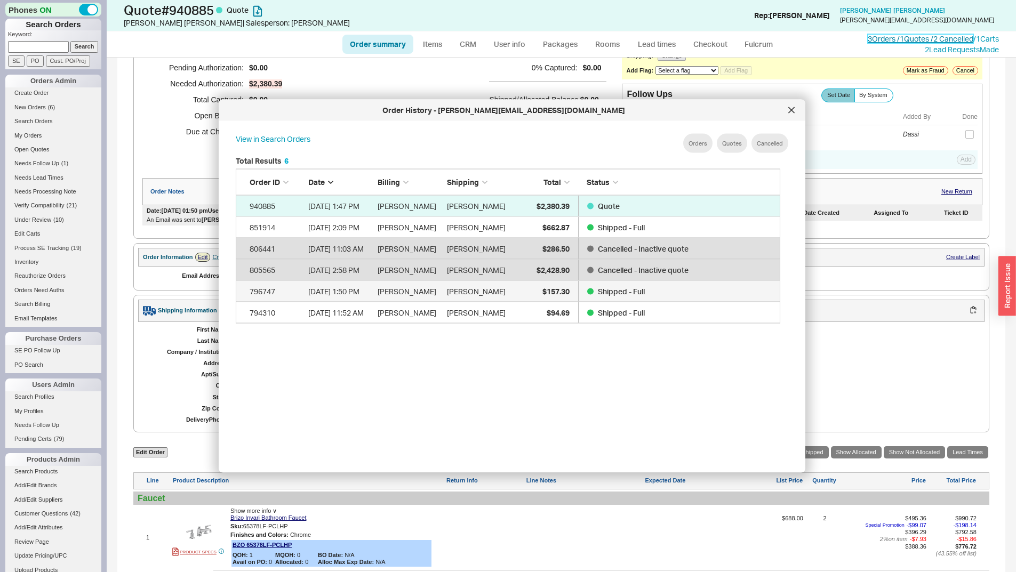
scroll to position [319, 554]
click at [788, 112] on div at bounding box center [791, 110] width 17 height 17
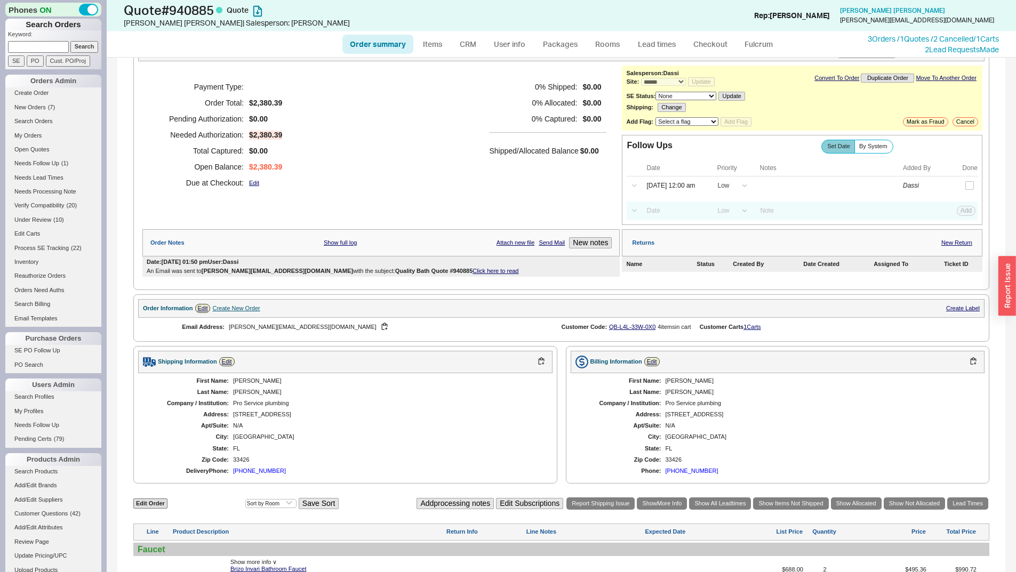
scroll to position [0, 0]
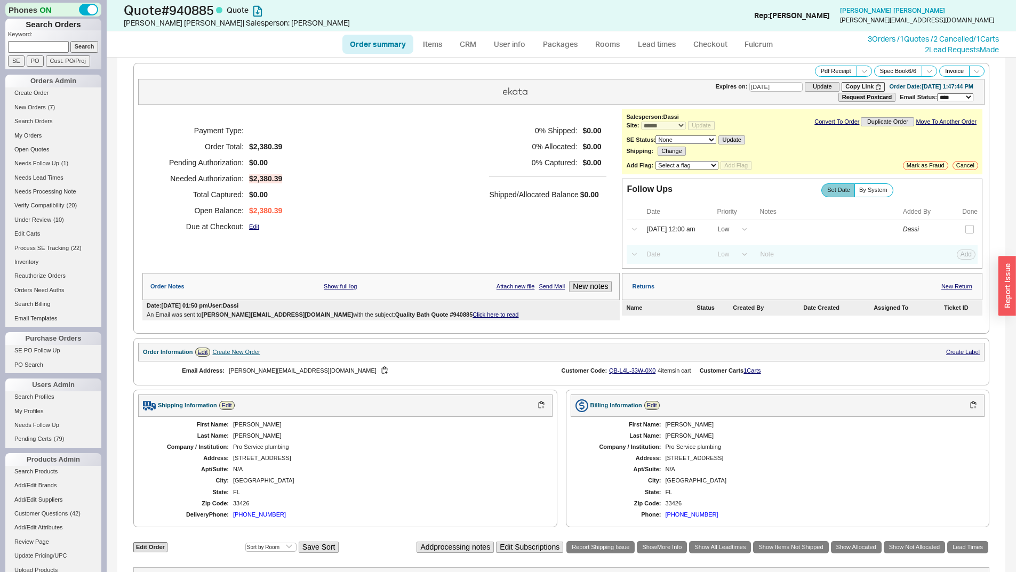
click at [471, 57] on div "**********" at bounding box center [562, 286] width 910 height 572
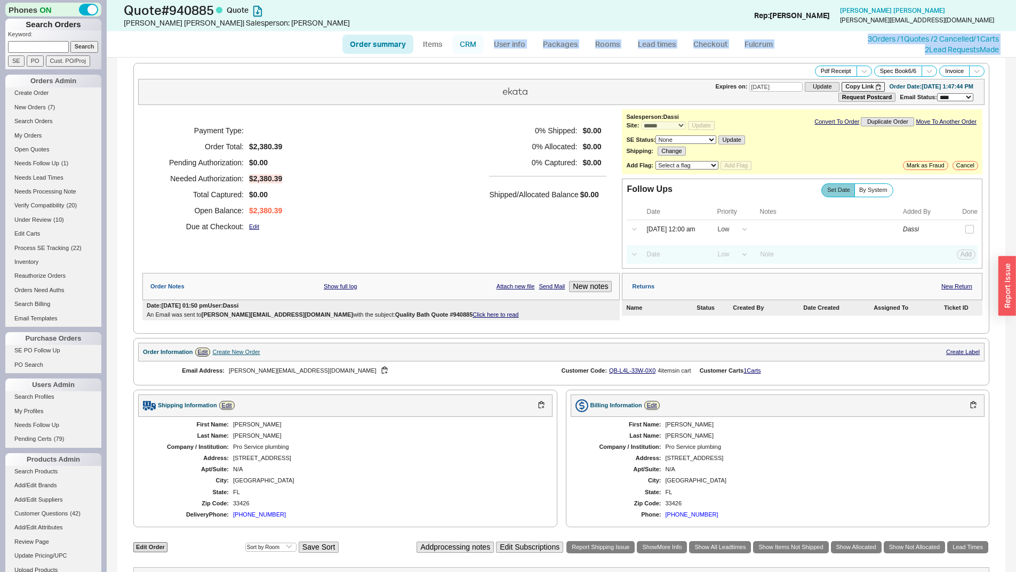
click at [473, 46] on link "CRM" at bounding box center [467, 44] width 31 height 19
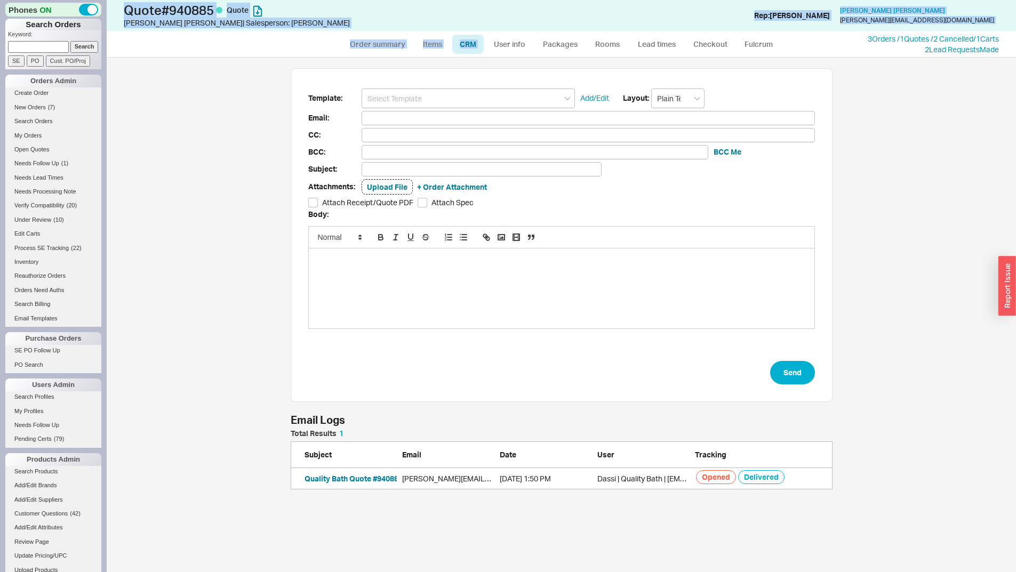
scroll to position [52, 534]
click at [20, 106] on span "New Orders" at bounding box center [29, 107] width 31 height 6
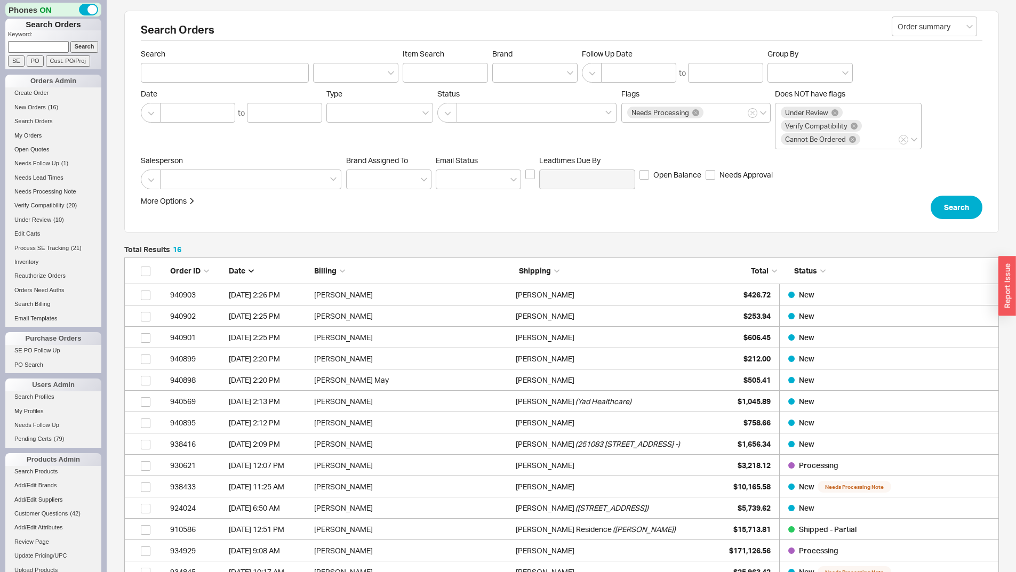
scroll to position [360, 867]
click at [37, 133] on link "My Orders" at bounding box center [53, 135] width 96 height 11
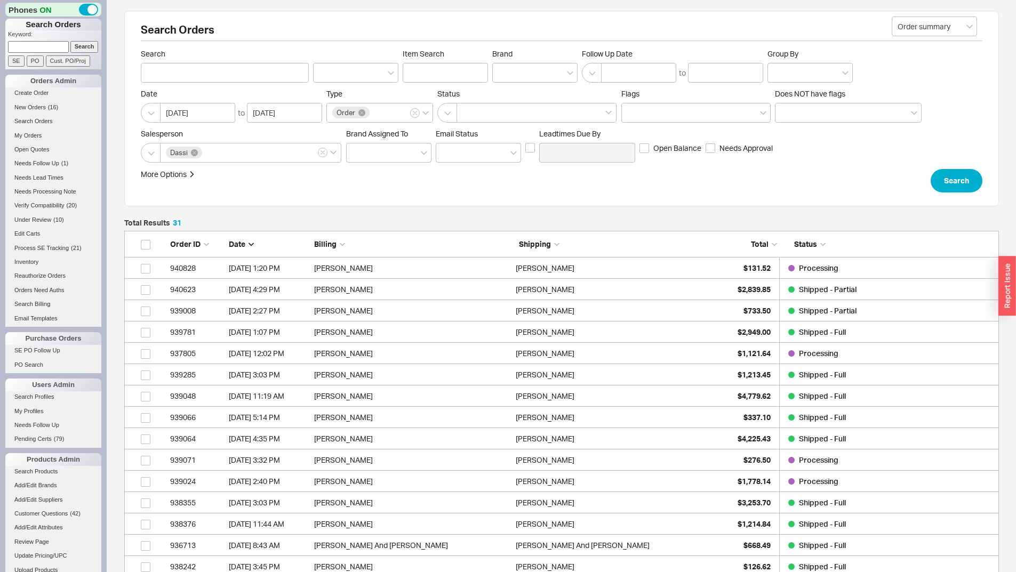
scroll to position [680, 867]
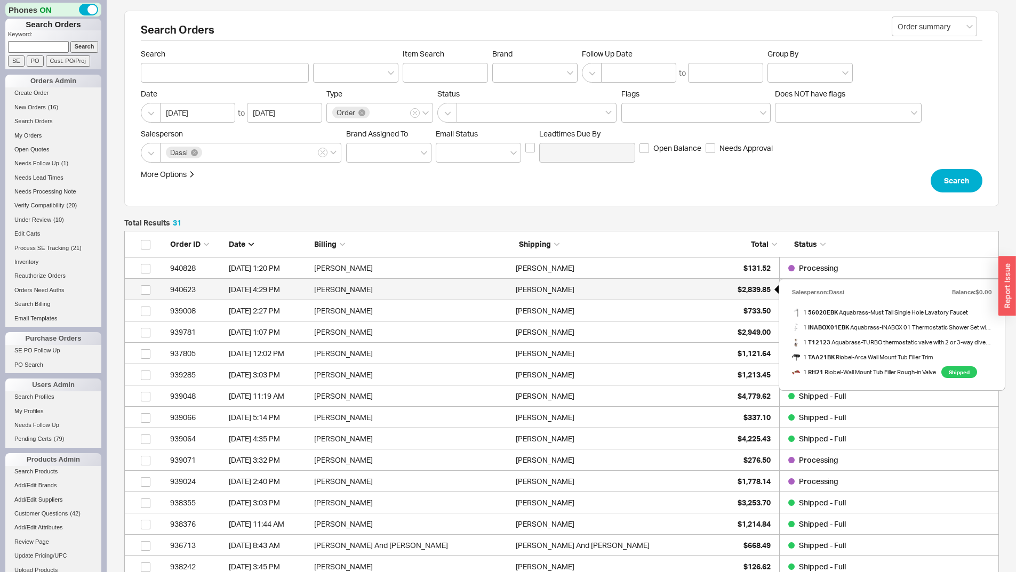
click at [732, 288] on div "$2,839.85" at bounding box center [744, 289] width 53 height 21
select select "*"
select select "LOW"
select select "3"
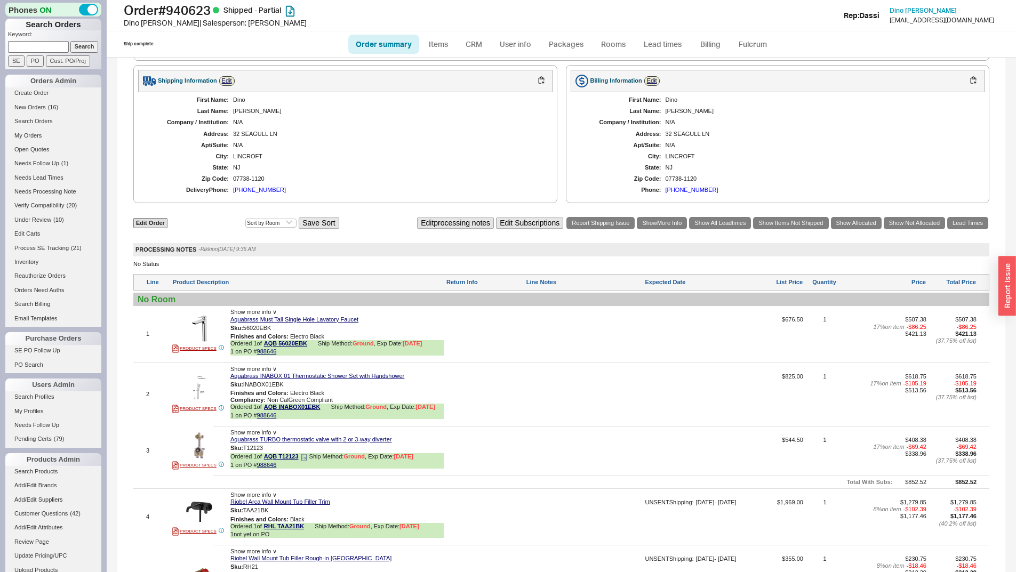
scroll to position [480, 0]
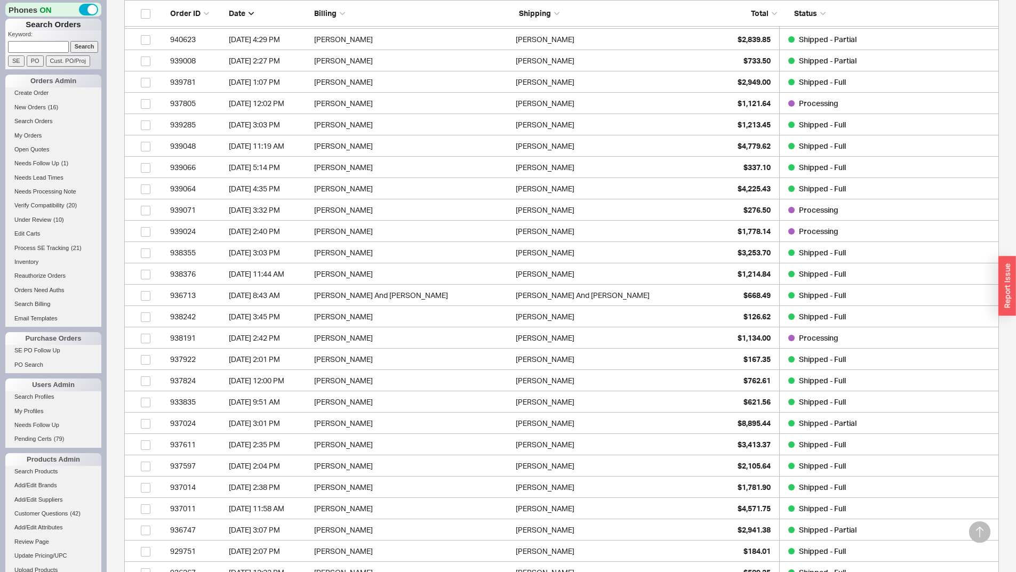
scroll to position [267, 0]
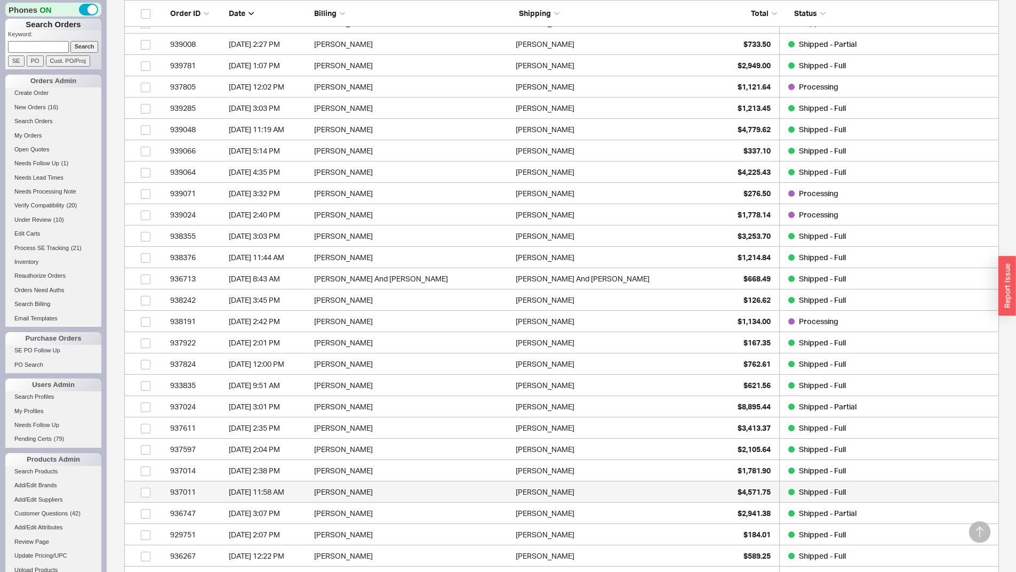
click at [617, 495] on div "Jon Rand" at bounding box center [614, 492] width 196 height 21
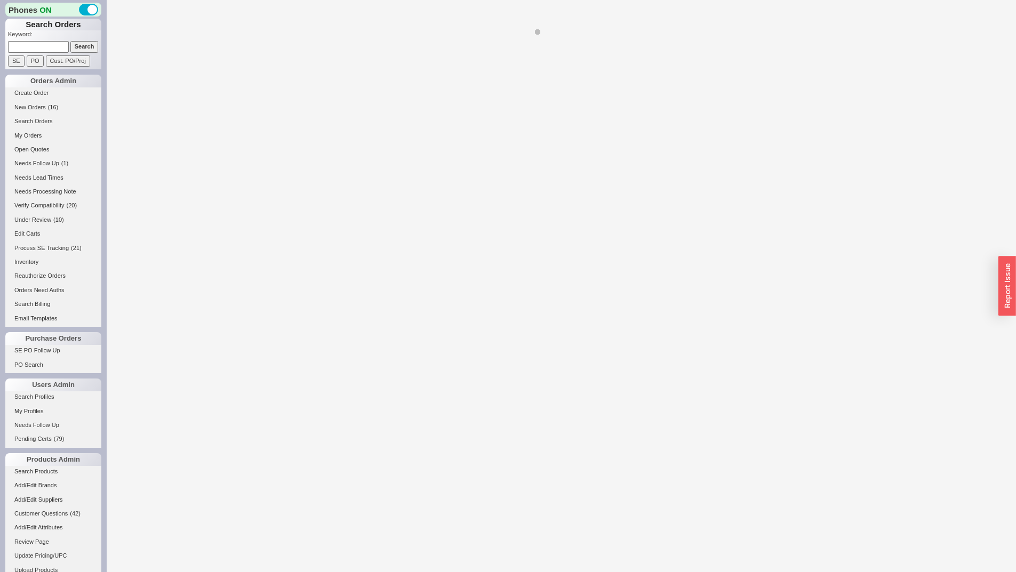
select select "*"
select select "LOW"
select select "3"
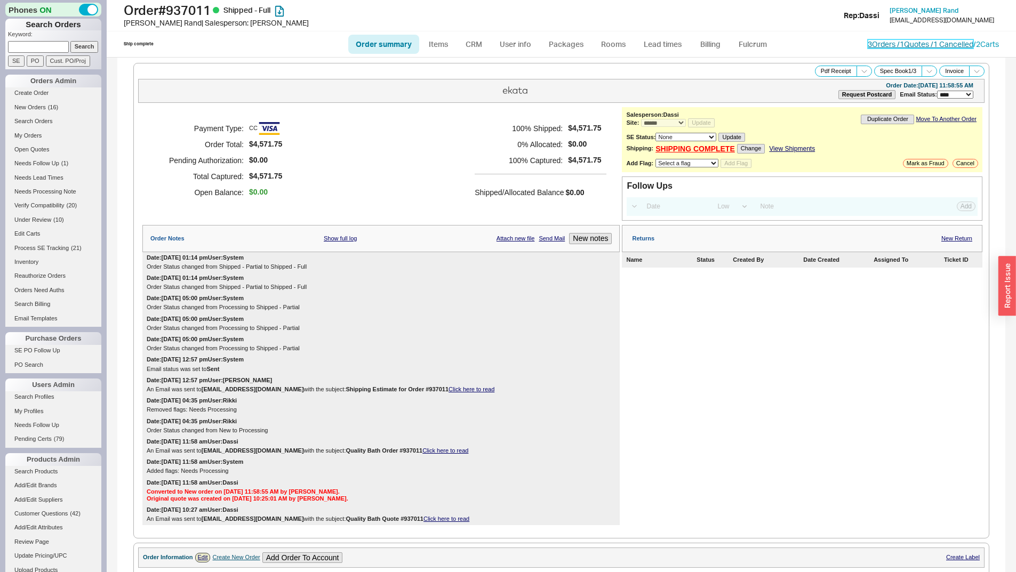
click at [891, 44] on link "3 Orders / 1 Quotes / 1 Cancelled" at bounding box center [921, 43] width 106 height 9
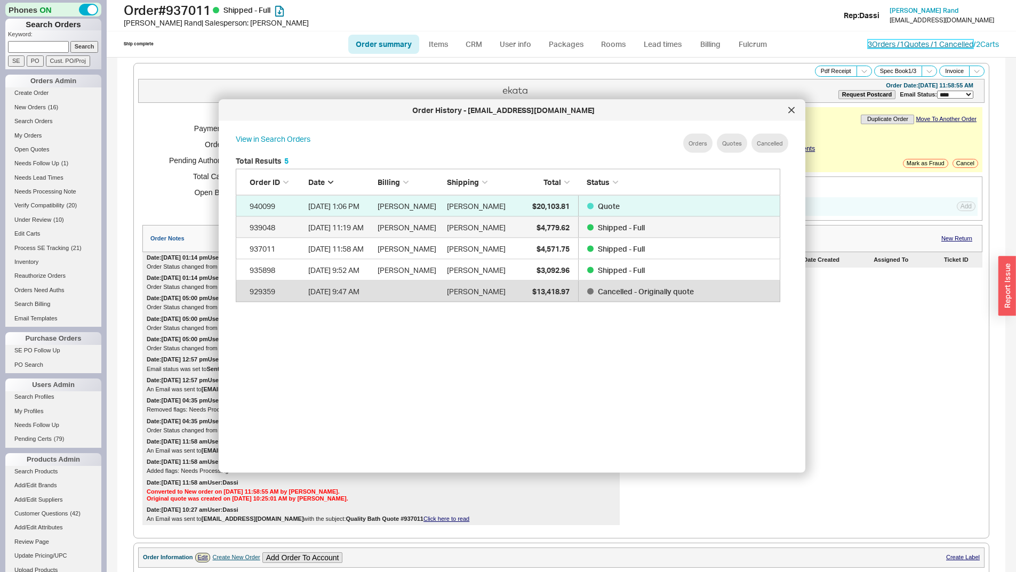
scroll to position [319, 554]
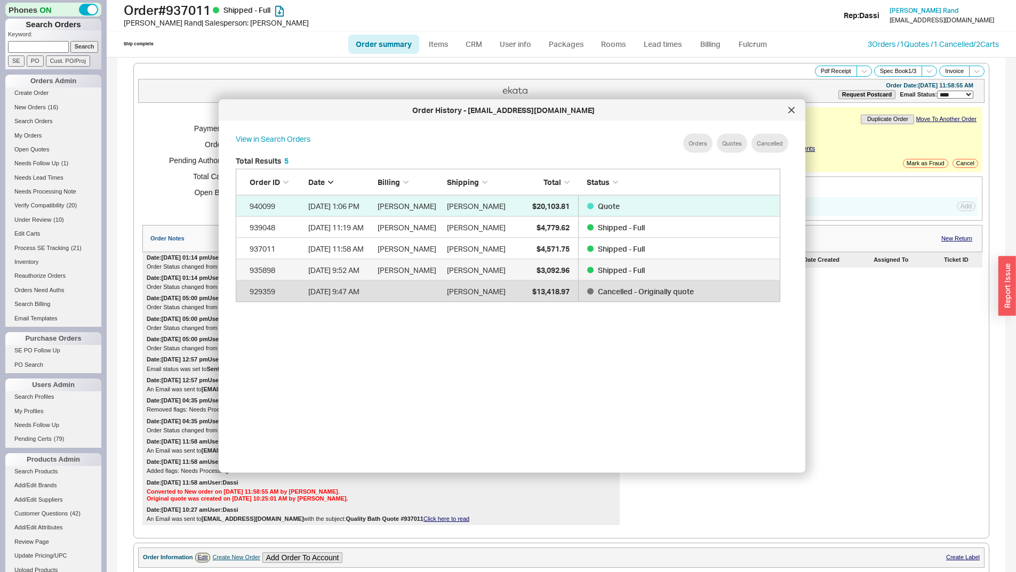
click at [612, 267] on span "Shipped - Full" at bounding box center [621, 269] width 47 height 9
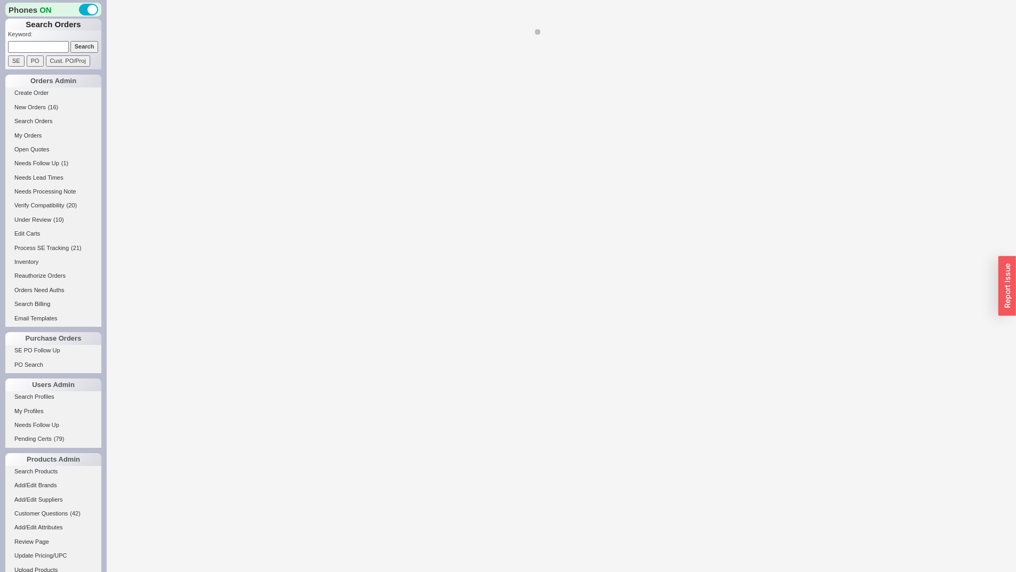
select select "*"
select select "LOW"
select select "3"
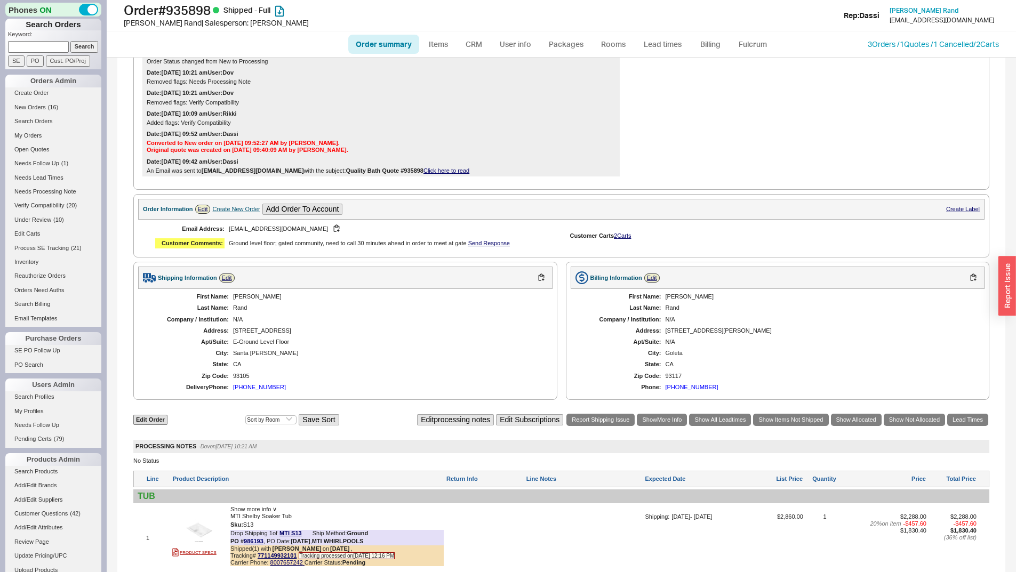
scroll to position [587, 0]
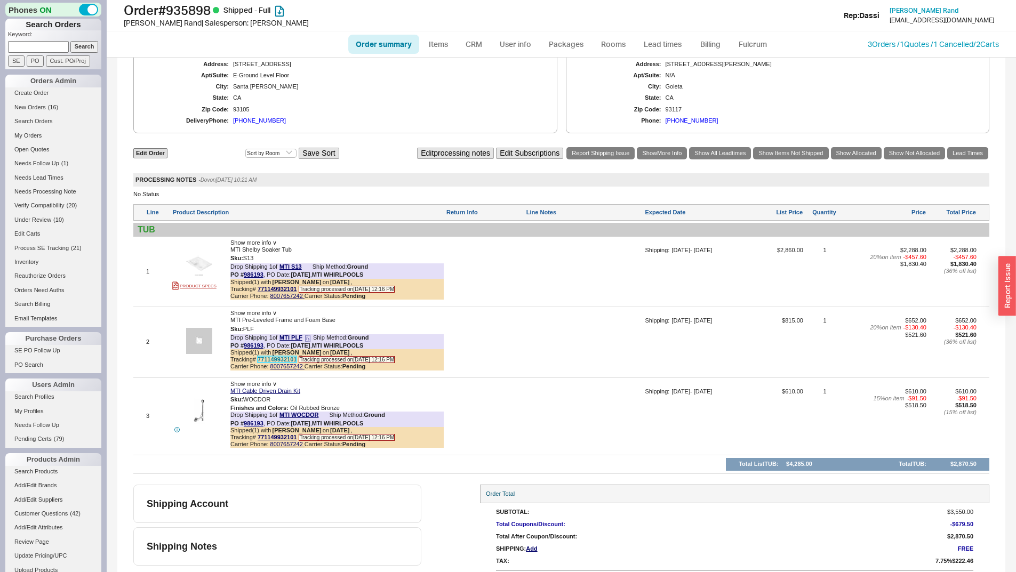
click at [266, 363] on link "771149932101" at bounding box center [277, 359] width 39 height 6
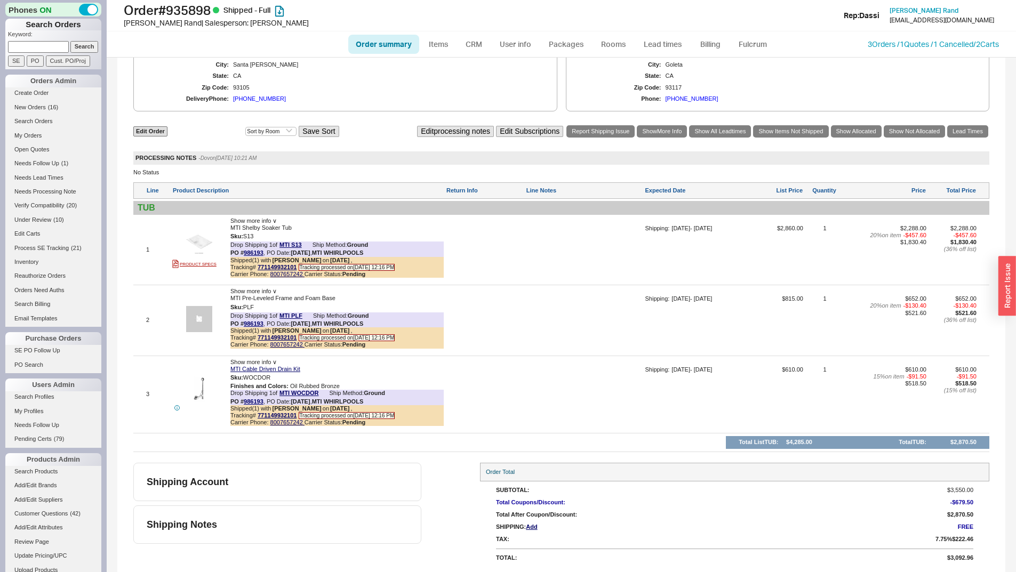
select select "*"
select select "LOW"
select select "3"
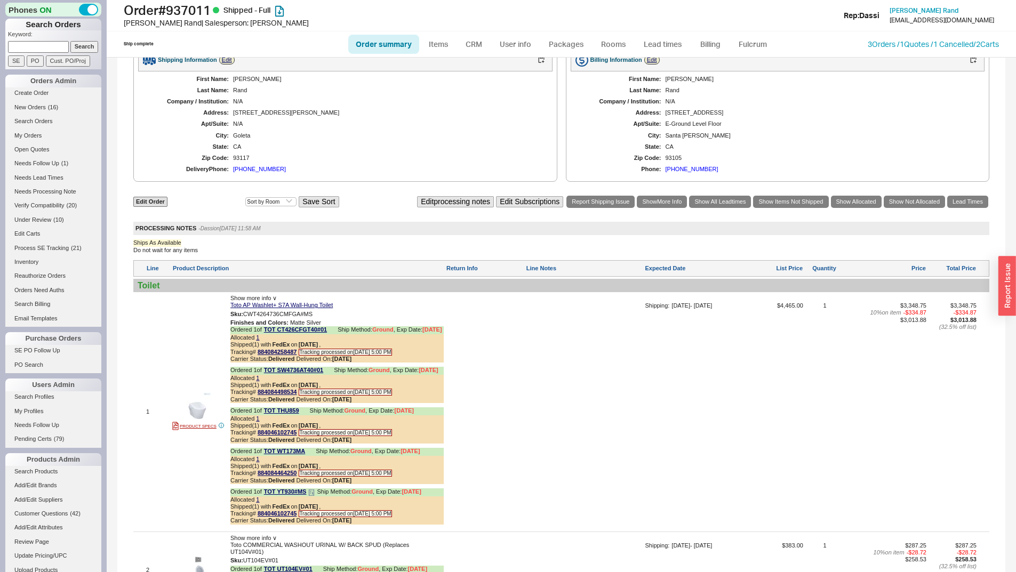
scroll to position [640, 0]
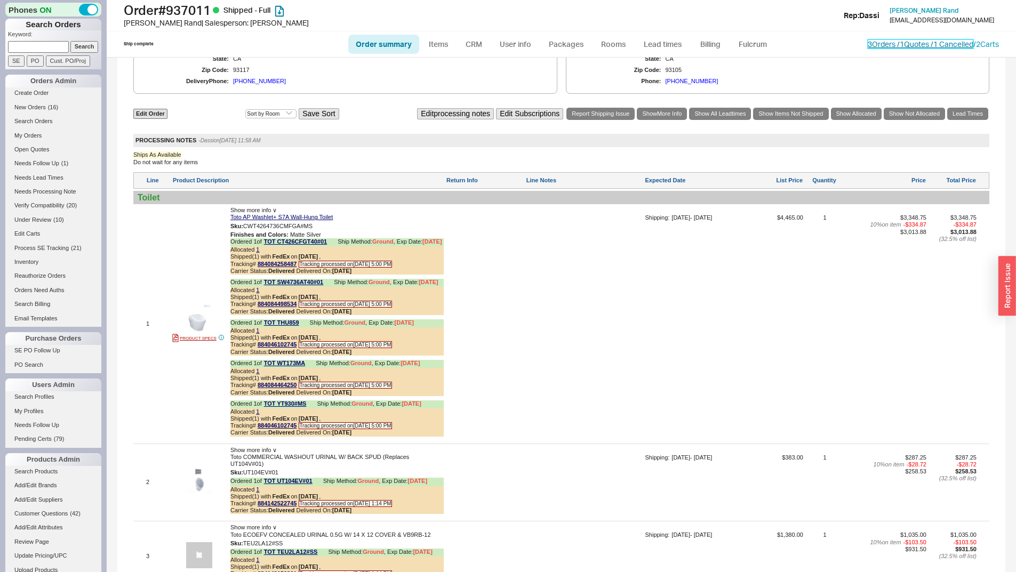
click at [887, 45] on link "3 Orders / 1 Quotes / 1 Cancelled" at bounding box center [921, 43] width 106 height 9
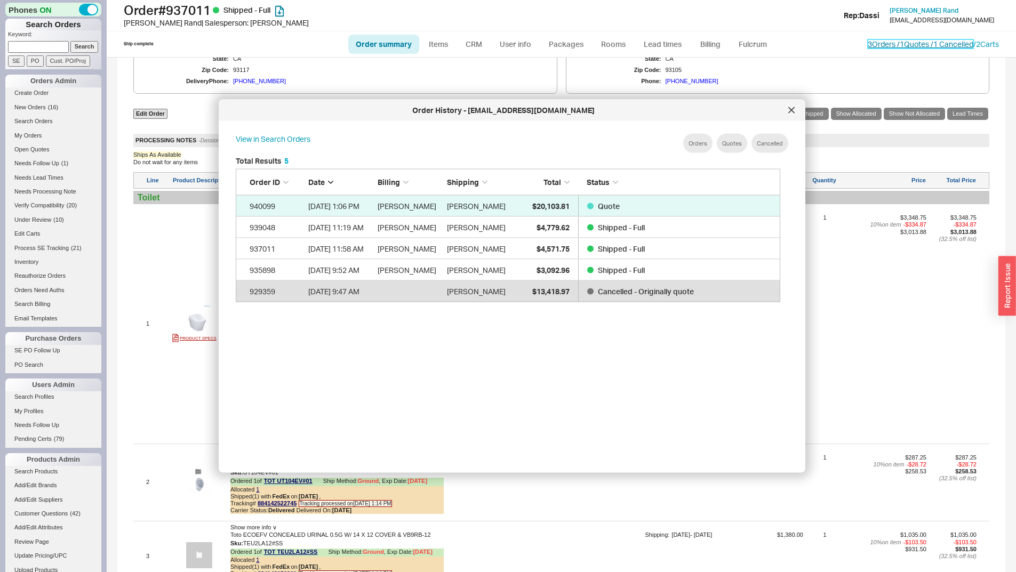
scroll to position [319, 554]
click at [515, 269] on link "935898 8/25/25 9:52 AM Jon Rand Jon Rand $3,092.96 Shipped - Full" at bounding box center [508, 270] width 545 height 21
select select "*"
select select "LOW"
select select "3"
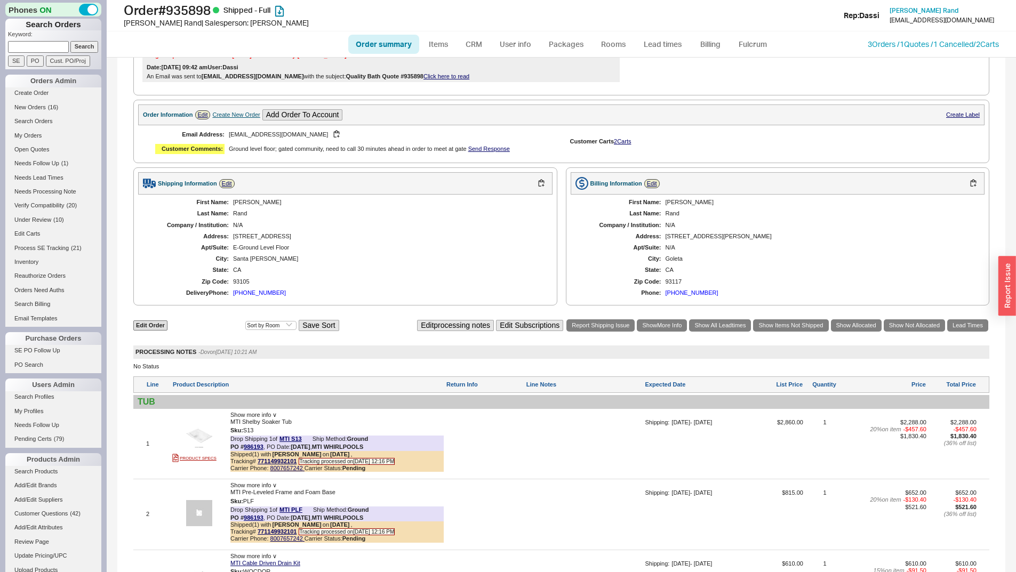
scroll to position [616, 0]
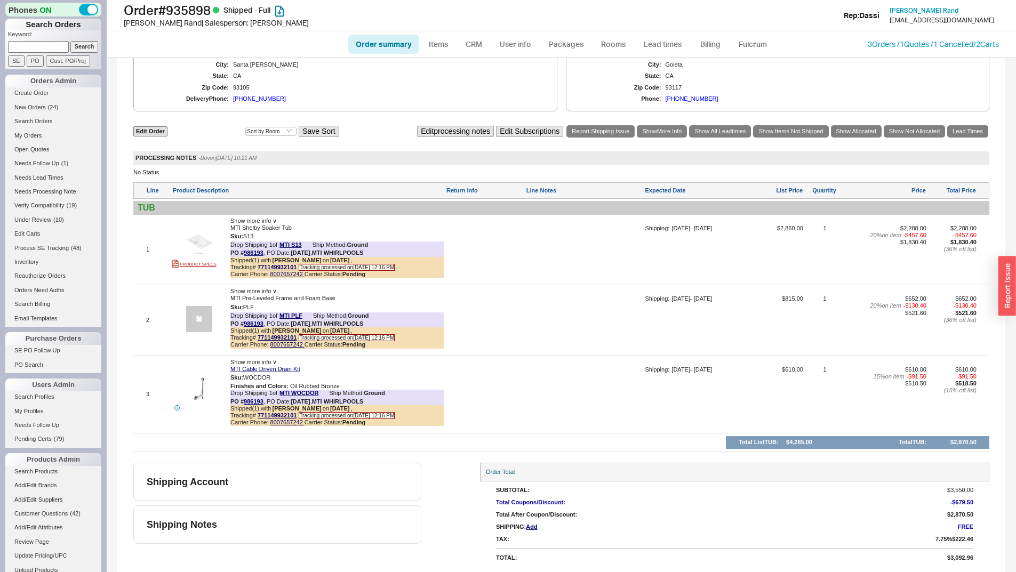
click at [11, 43] on input at bounding box center [38, 46] width 61 height 11
paste input "937766"
type input "937766"
click at [70, 41] on input "Search" at bounding box center [84, 46] width 28 height 11
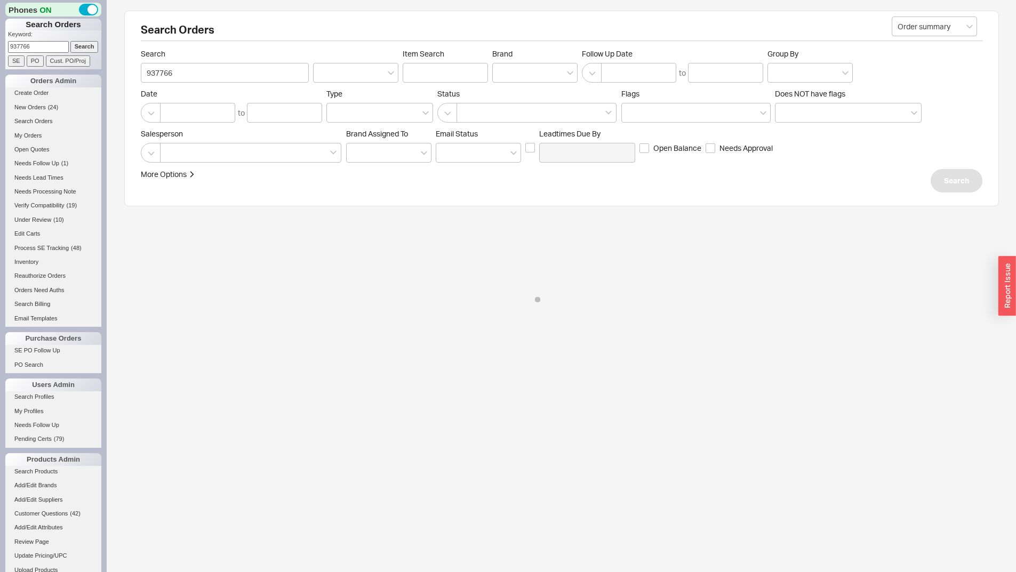
select select "*"
select select "LOW"
select select "3"
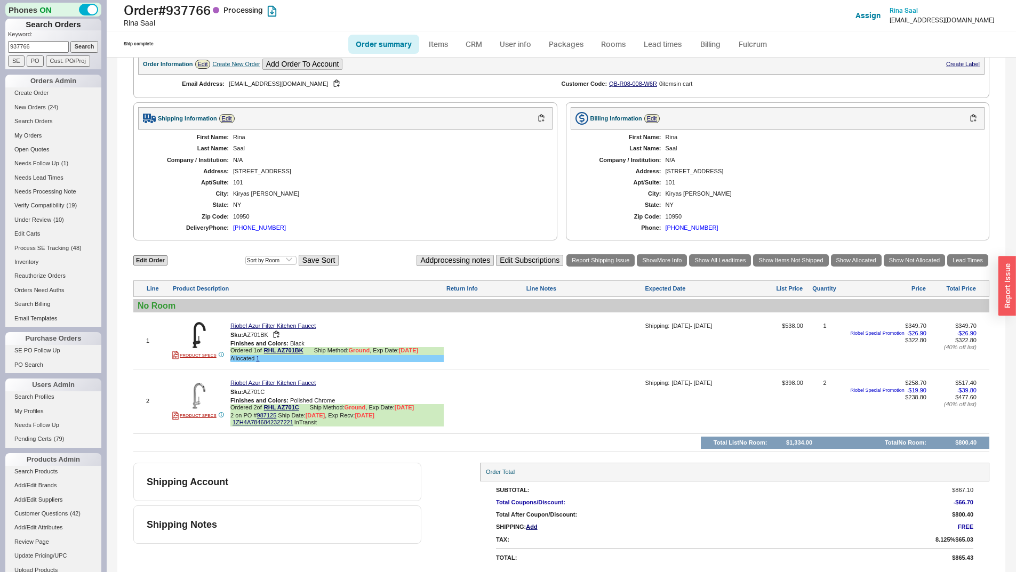
scroll to position [322, 0]
click at [338, 488] on div "Shipping Account" at bounding box center [277, 482] width 288 height 38
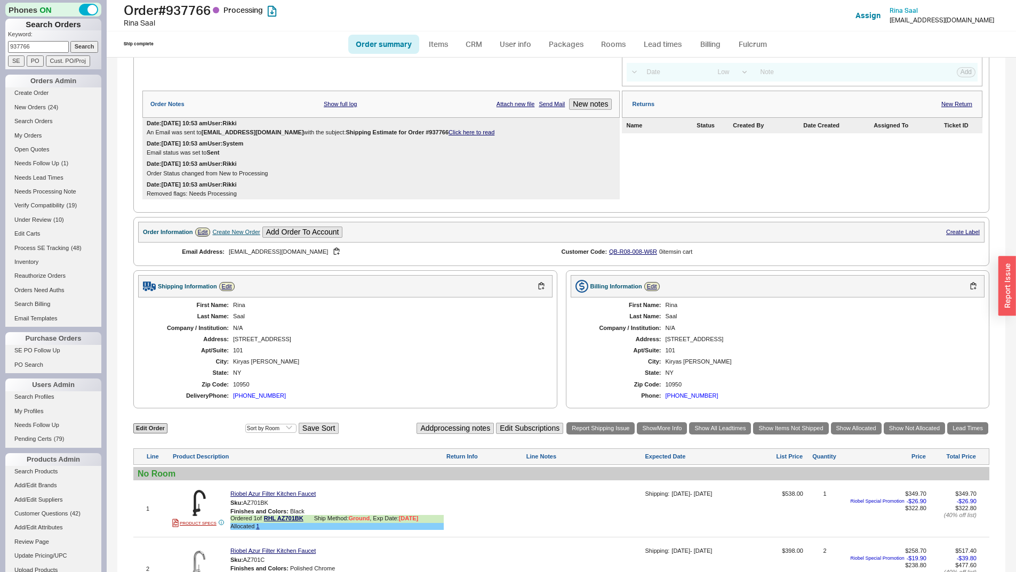
scroll to position [162, 0]
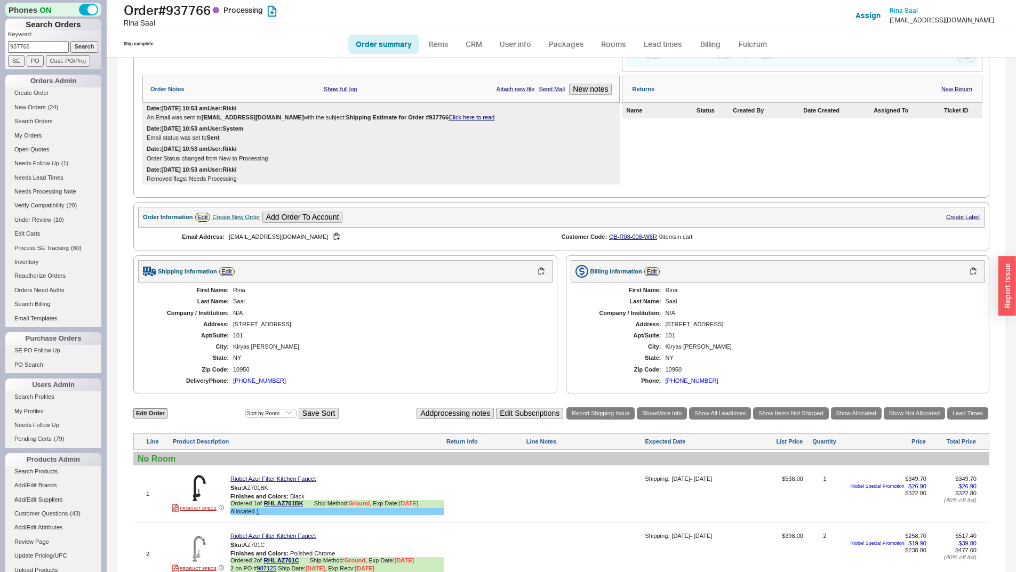
click at [45, 49] on input "937766" at bounding box center [38, 46] width 61 height 11
click at [45, 47] on input "937766" at bounding box center [38, 46] width 61 height 11
click at [39, 99] on link "Create Order" at bounding box center [53, 92] width 96 height 11
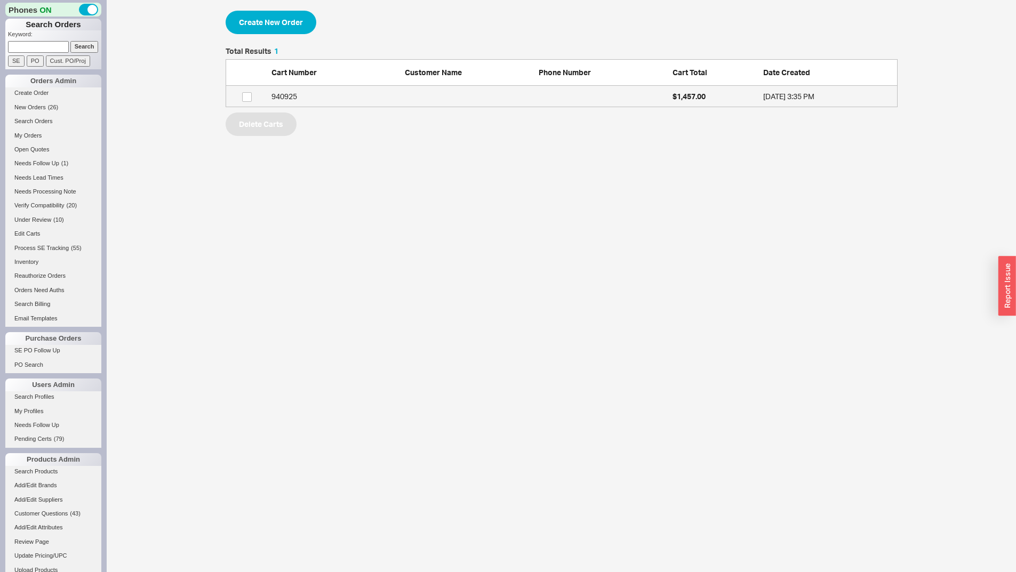
scroll to position [52, 664]
click at [284, 100] on div "940925" at bounding box center [336, 96] width 129 height 11
select select "3"
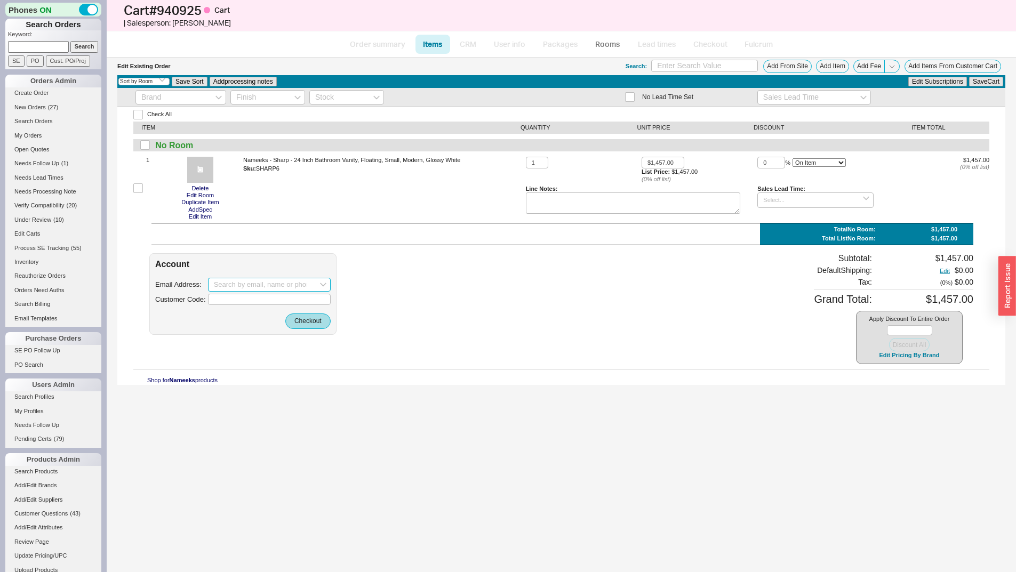
click at [276, 283] on input at bounding box center [269, 285] width 123 height 14
paste input "taericsson@yahoo.com"
click at [303, 319] on div "TAEricsson@Yahoo.com Alexandra Ericsson" at bounding box center [270, 311] width 122 height 34
type input "[EMAIL_ADDRESS][DOMAIN_NAME]"
click at [304, 320] on button "Checkout" at bounding box center [307, 321] width 45 height 15
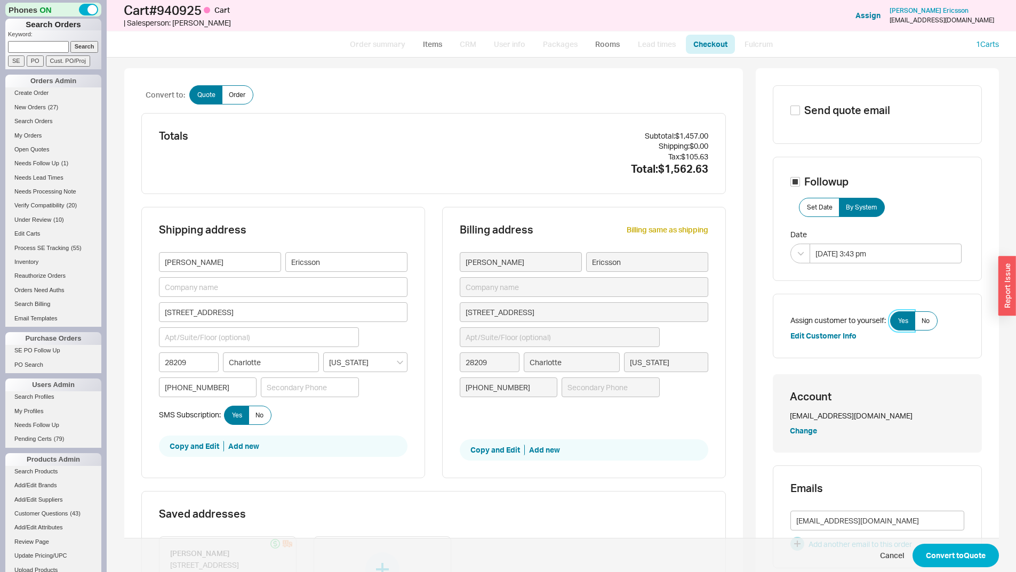
click at [900, 323] on span "Yes" at bounding box center [903, 321] width 10 height 9
click at [0, 0] on input "Yes" at bounding box center [0, 0] width 0 height 0
click at [956, 556] on button "Convert to Quote" at bounding box center [956, 555] width 86 height 23
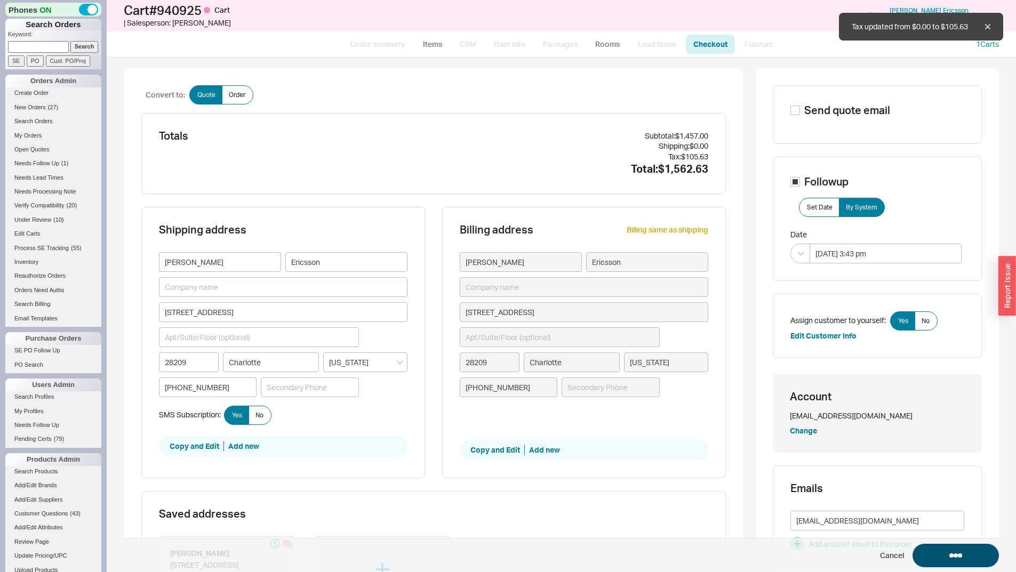
select select "*"
select select "3"
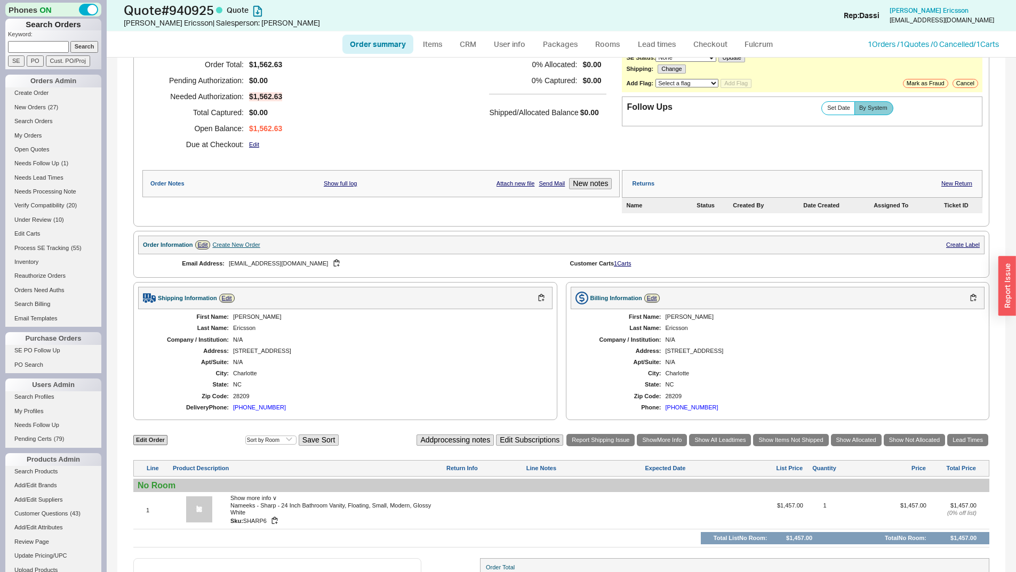
scroll to position [155, 0]
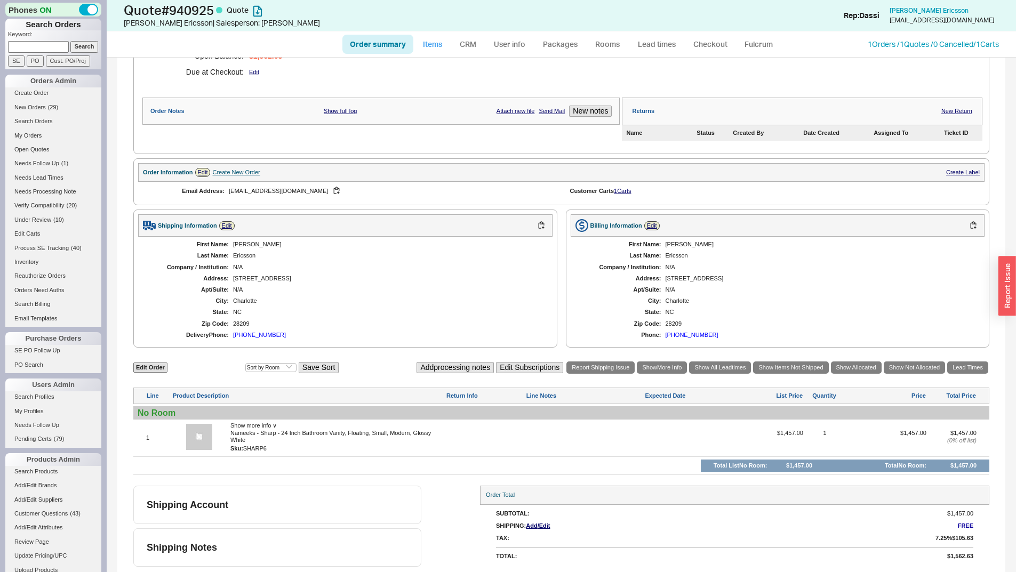
click at [424, 46] on link "Items" at bounding box center [433, 44] width 35 height 19
select select "3"
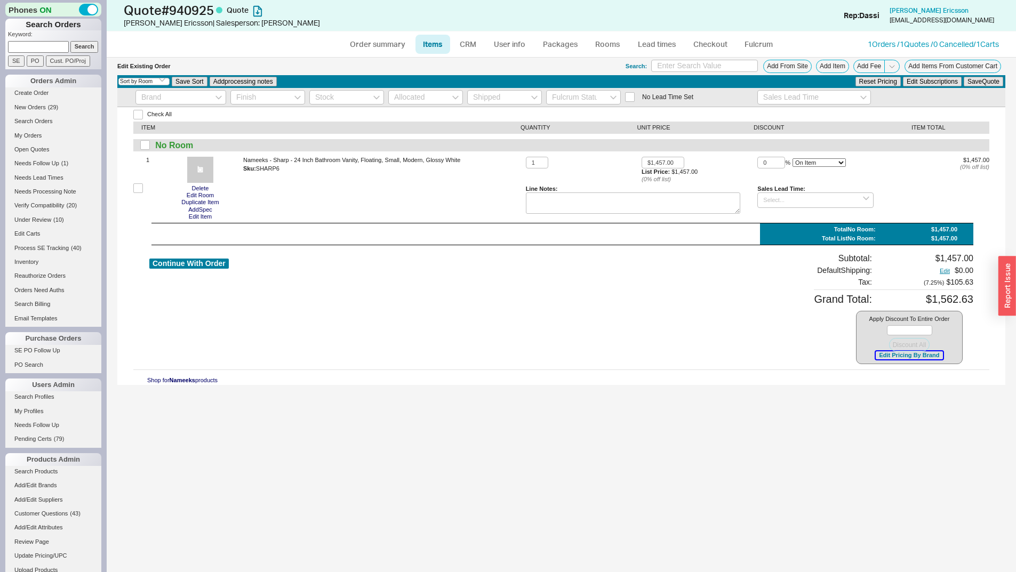
click at [912, 359] on button "Edit Pricing By Brand" at bounding box center [909, 356] width 67 height 8
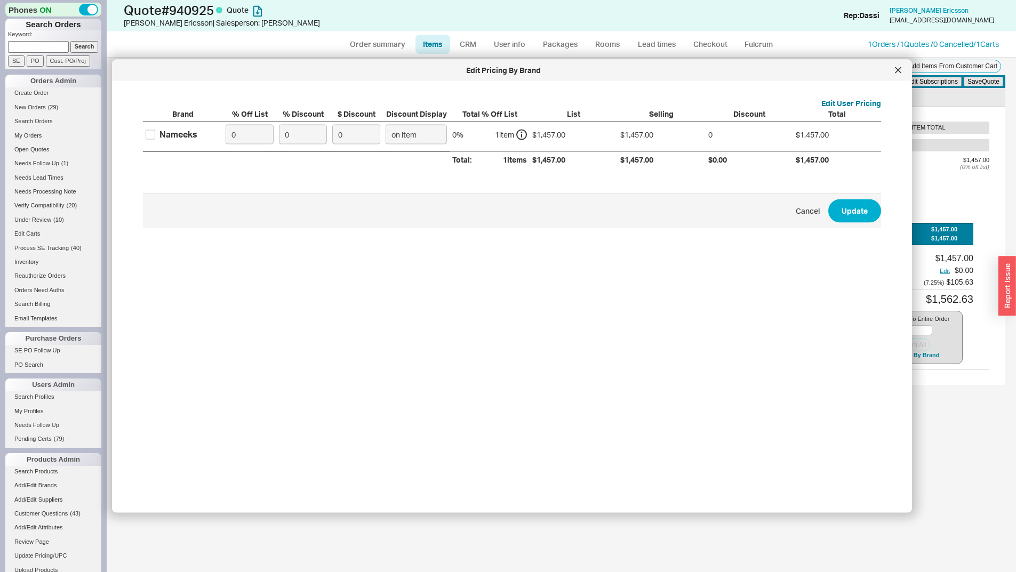
click at [147, 128] on div "Nameeks" at bounding box center [183, 134] width 80 height 25
click at [155, 137] on label "Nameeks" at bounding box center [172, 135] width 52 height 12
click at [155, 137] on input "Nameeks" at bounding box center [151, 135] width 10 height 10
checkbox input "true"
click at [251, 134] on input "0" at bounding box center [250, 135] width 48 height 20
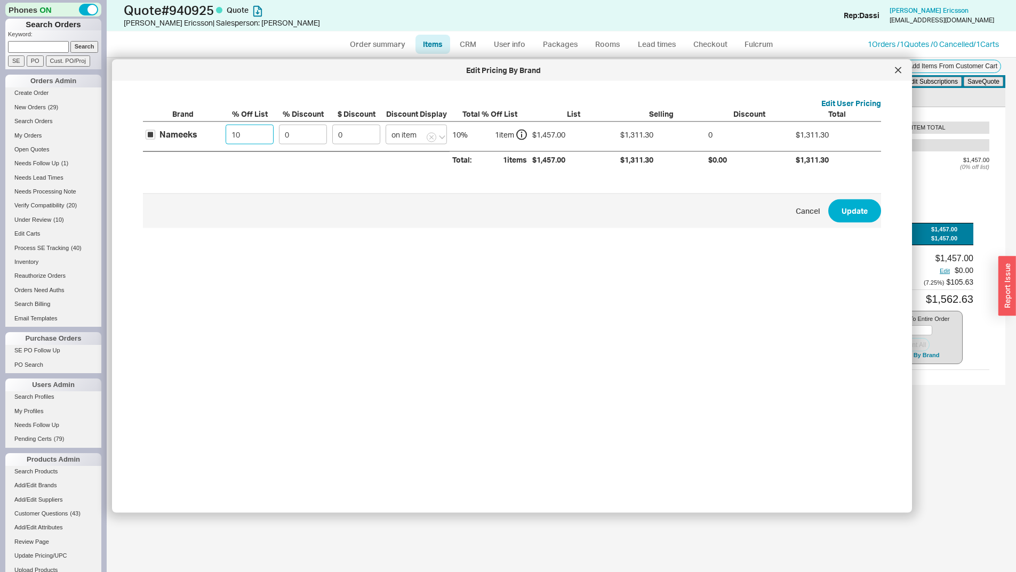
type input "1"
type input "7"
type input "8.5"
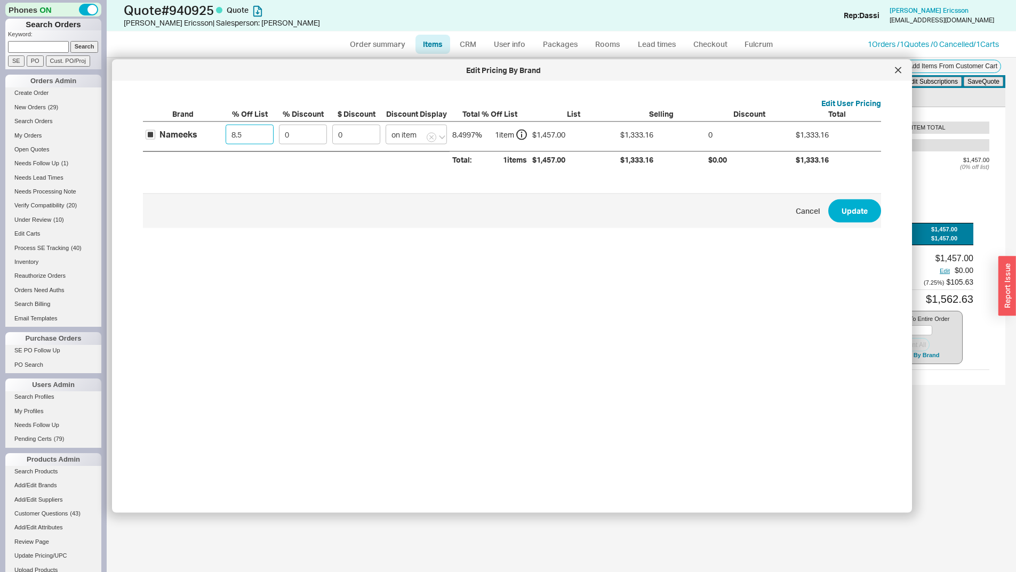
click at [829, 199] on button "Update" at bounding box center [855, 210] width 53 height 23
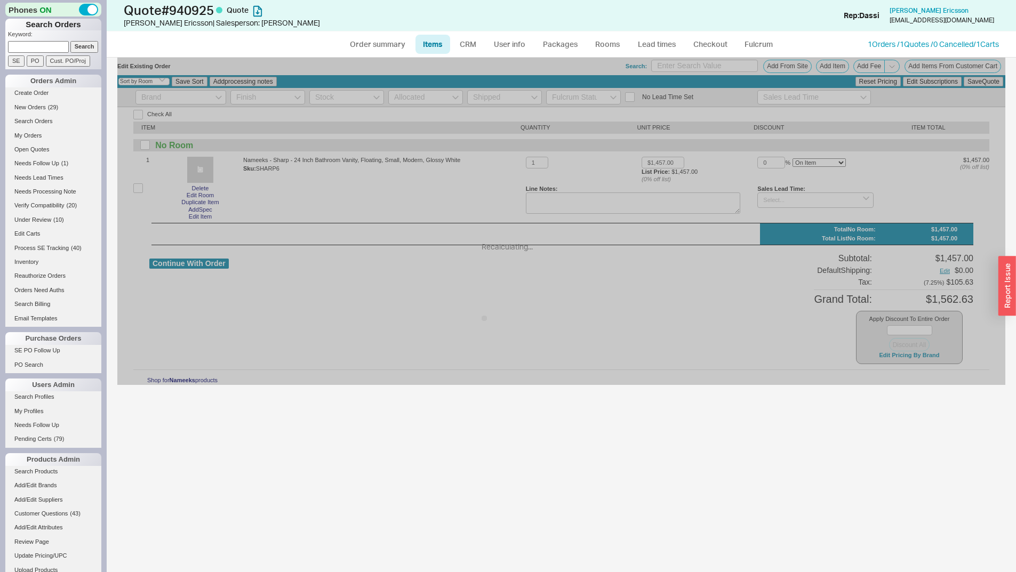
type input "$1,333.16"
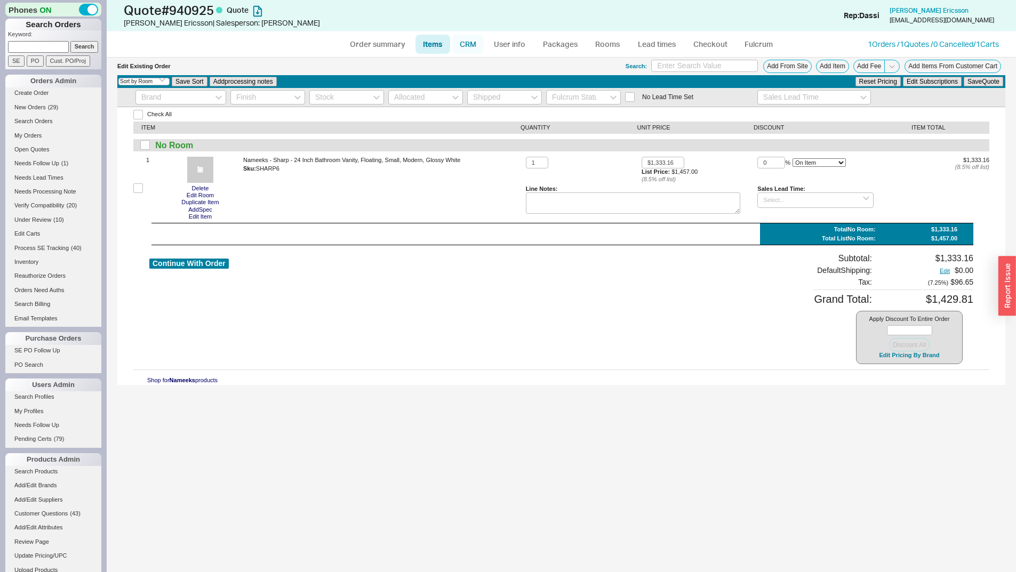
click at [464, 47] on link "CRM" at bounding box center [467, 44] width 31 height 19
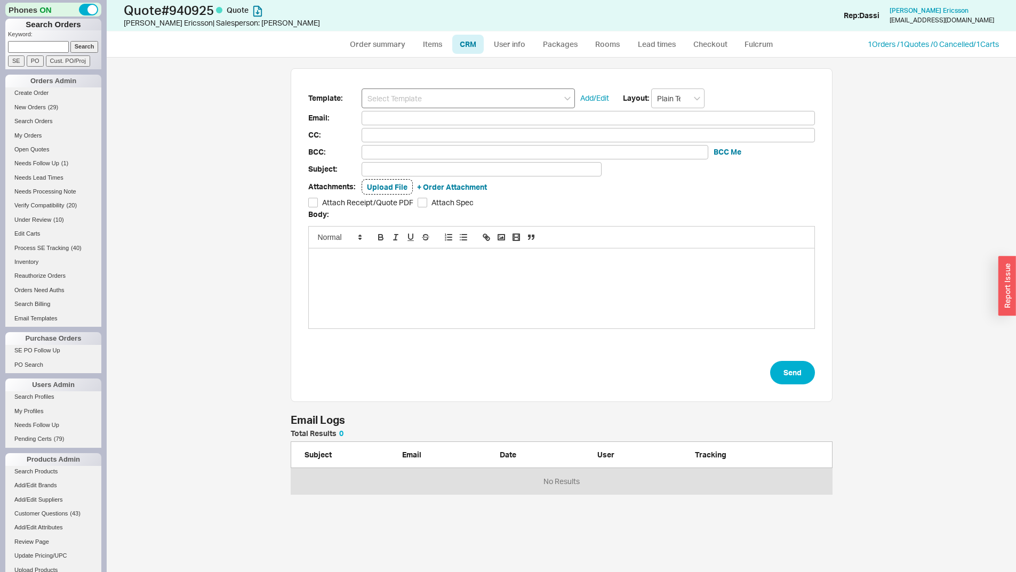
scroll to position [57, 534]
click at [464, 97] on input at bounding box center [468, 99] width 213 height 20
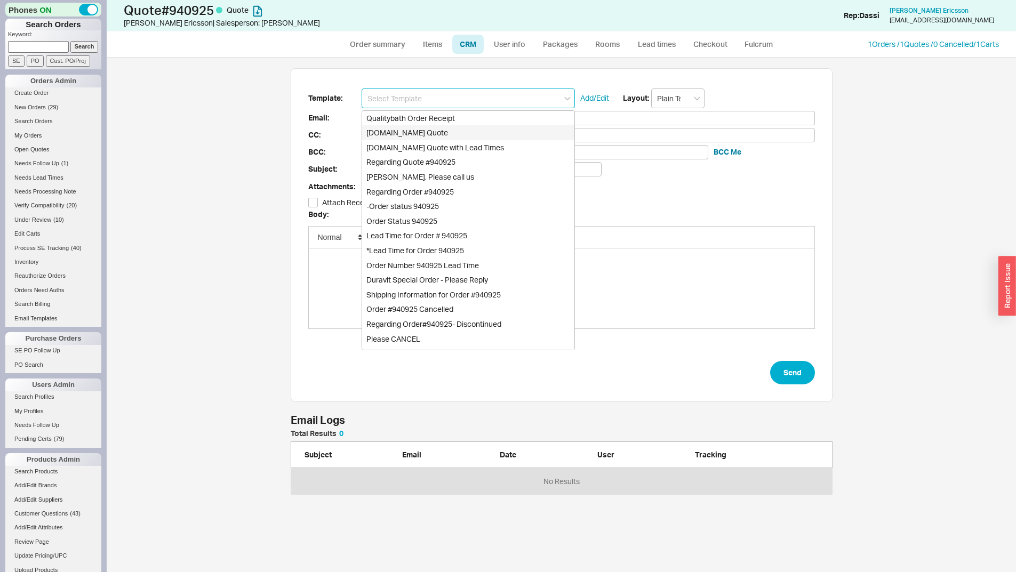
click at [466, 136] on div "Qualitybath.com Quote" at bounding box center [468, 132] width 212 height 15
type input "Receipt"
type input "[EMAIL_ADDRESS][DOMAIN_NAME]"
type input "Quality Bath Quote #940925"
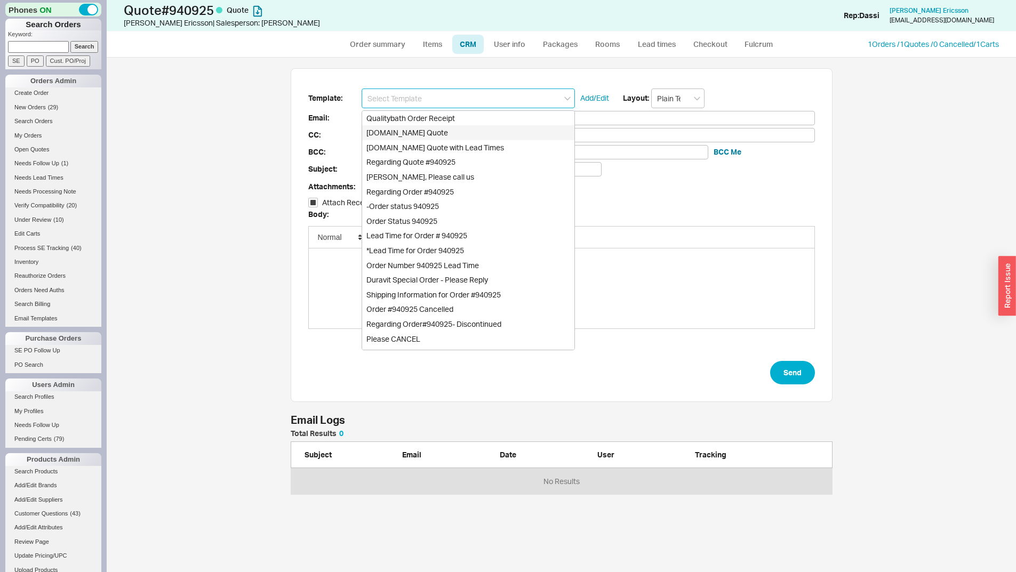
checkbox input "true"
type input "Qualitybath.com Quote"
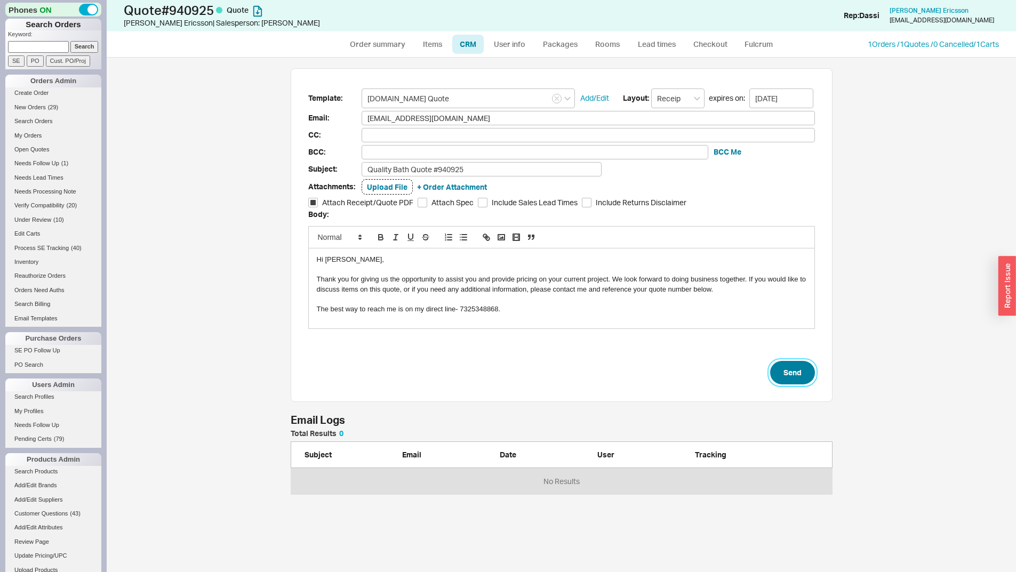
click at [789, 371] on button "Send" at bounding box center [792, 372] width 45 height 23
select select "*"
select select "3"
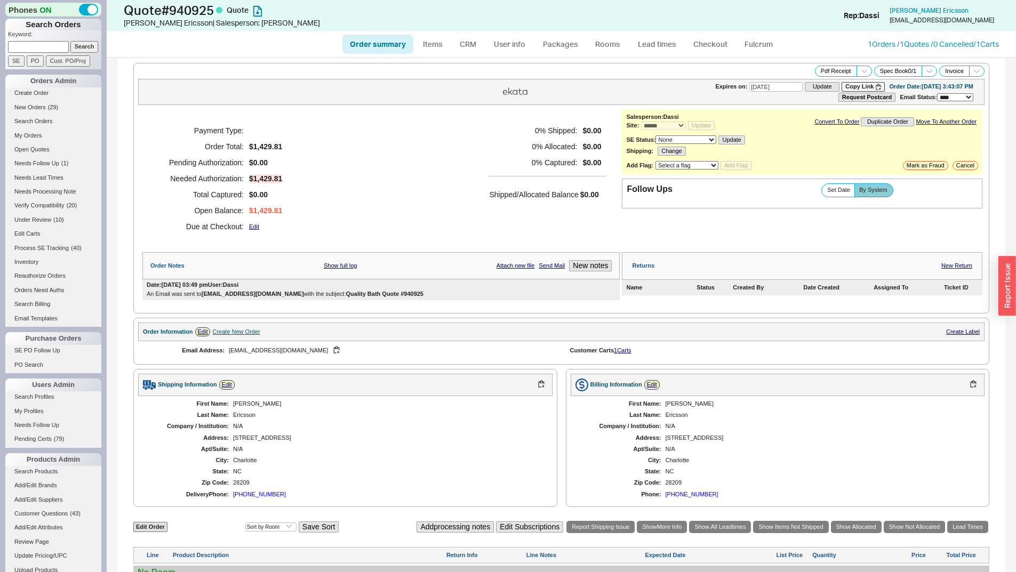
click at [133, 233] on div "**********" at bounding box center [561, 188] width 856 height 251
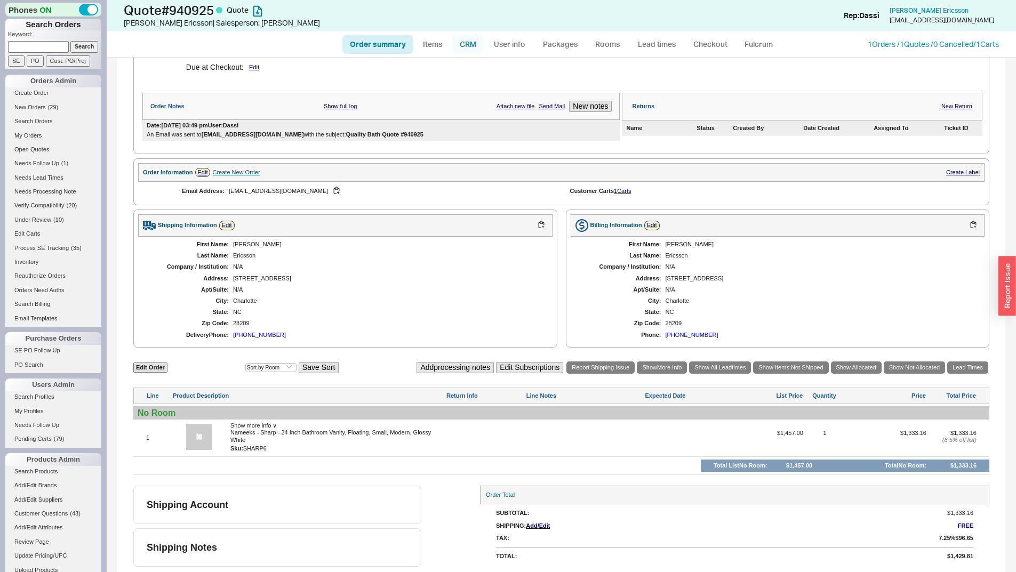
click at [466, 42] on link "CRM" at bounding box center [467, 44] width 31 height 19
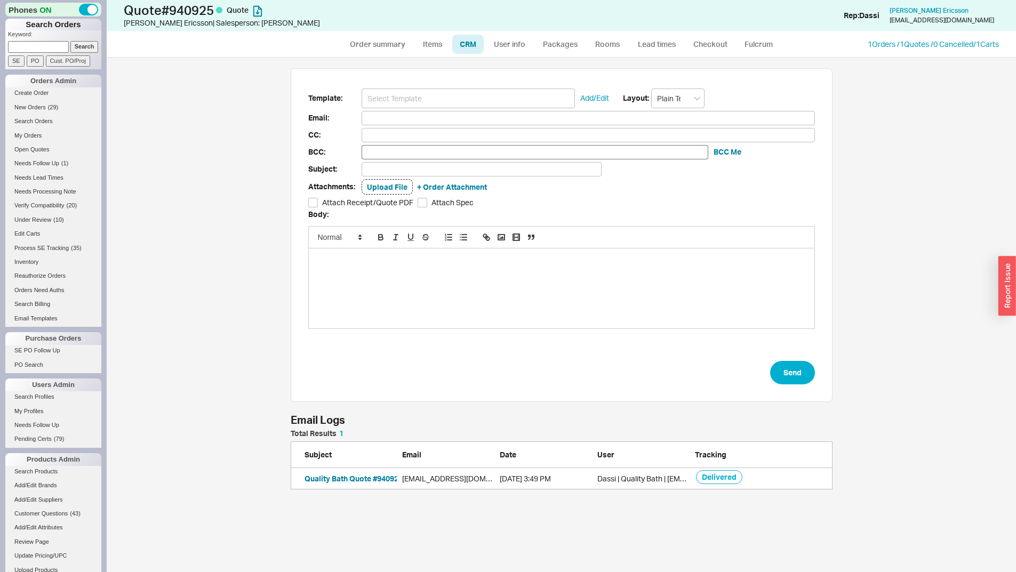
scroll to position [507, 902]
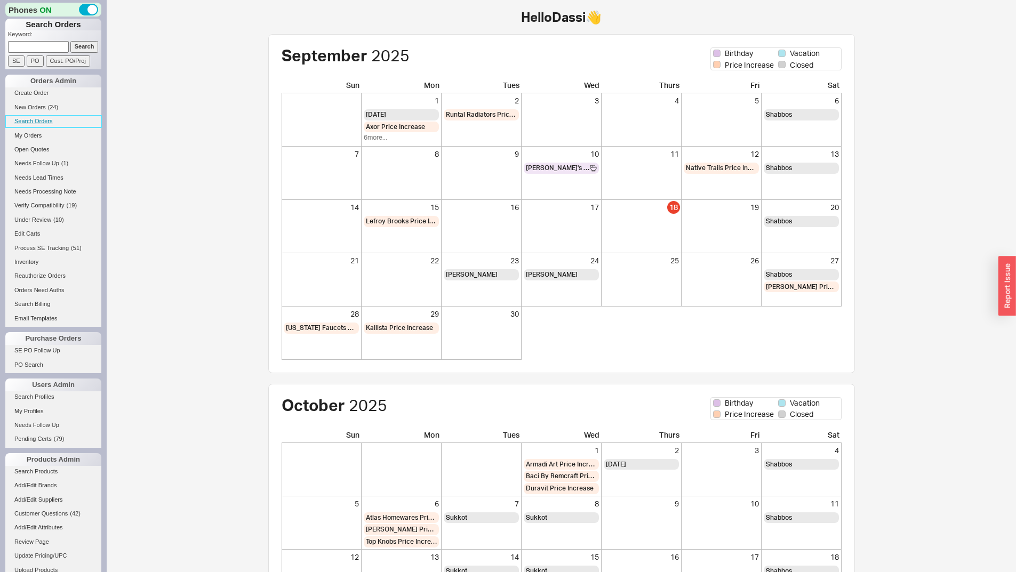
click at [55, 125] on link "Search Orders" at bounding box center [53, 121] width 96 height 11
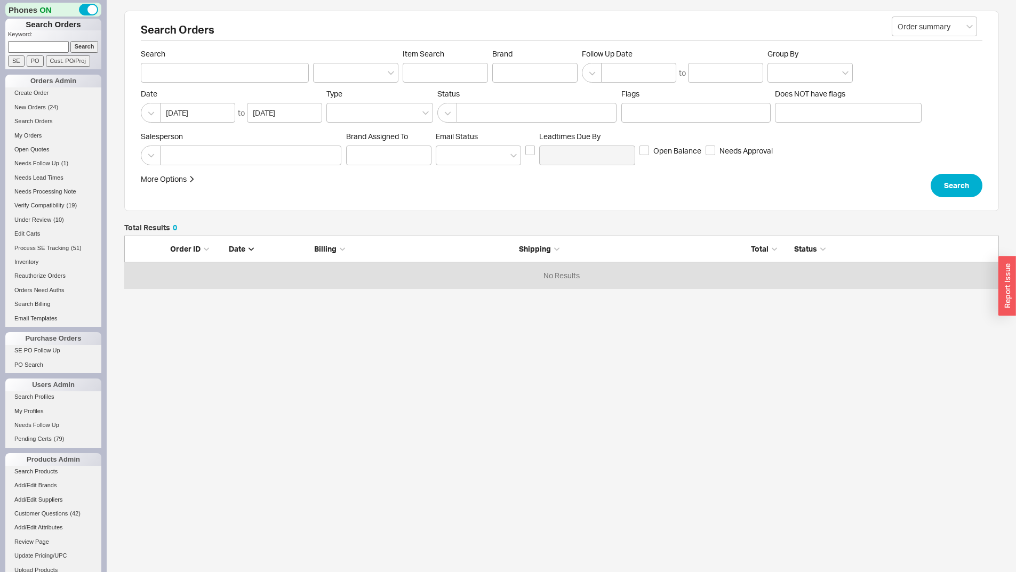
scroll to position [45, 867]
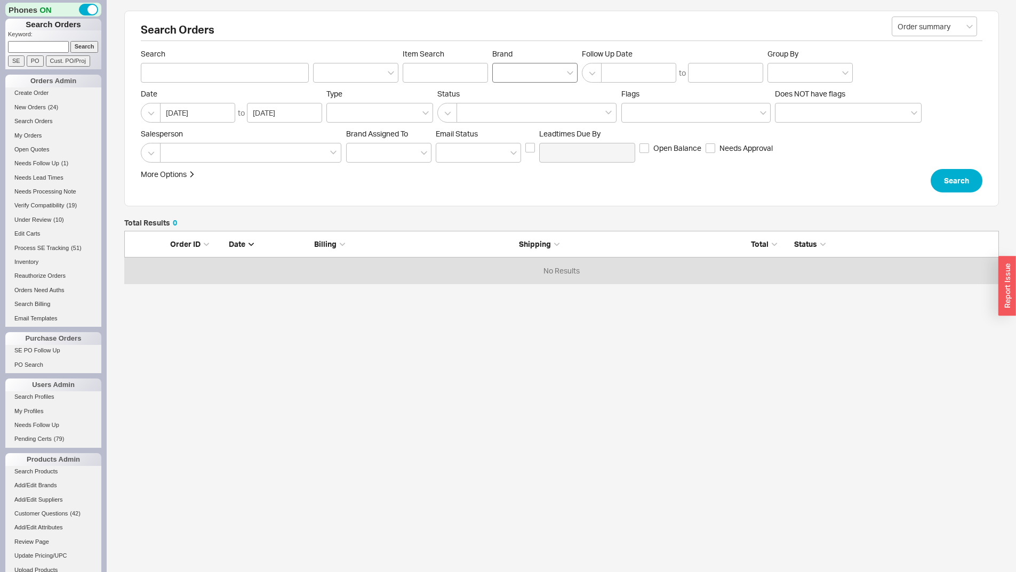
click at [495, 76] on div at bounding box center [534, 73] width 85 height 20
click at [498, 76] on input "Brand" at bounding box center [501, 73] width 7 height 12
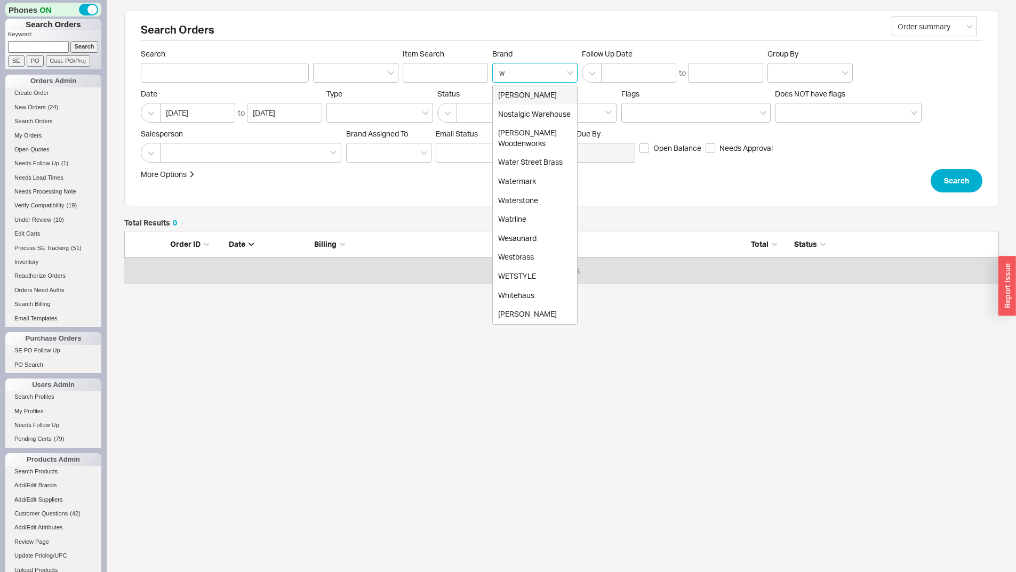
type input "ws"
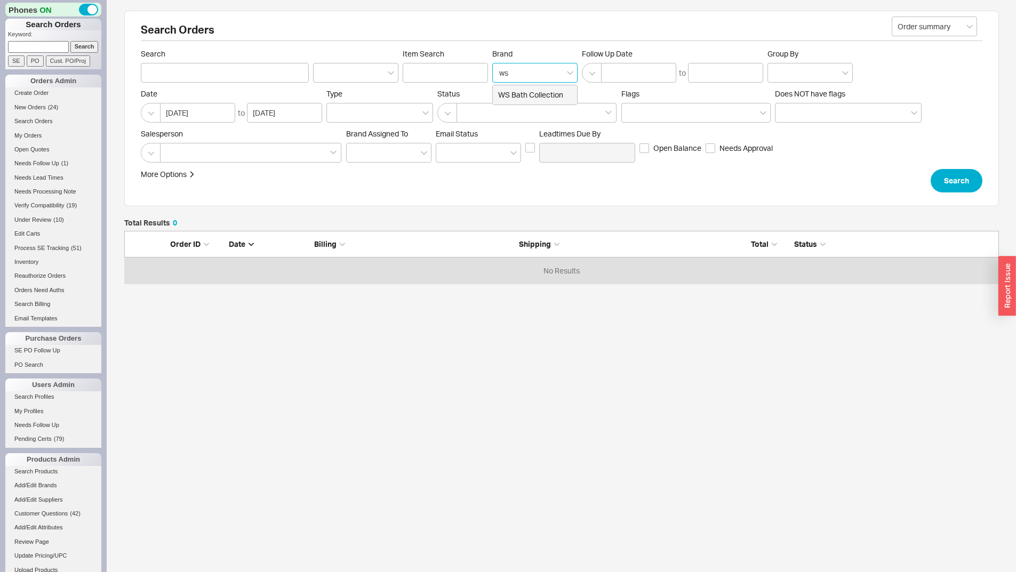
click at [561, 100] on div "WS Bath Collection" at bounding box center [535, 94] width 84 height 19
type input "Brand"
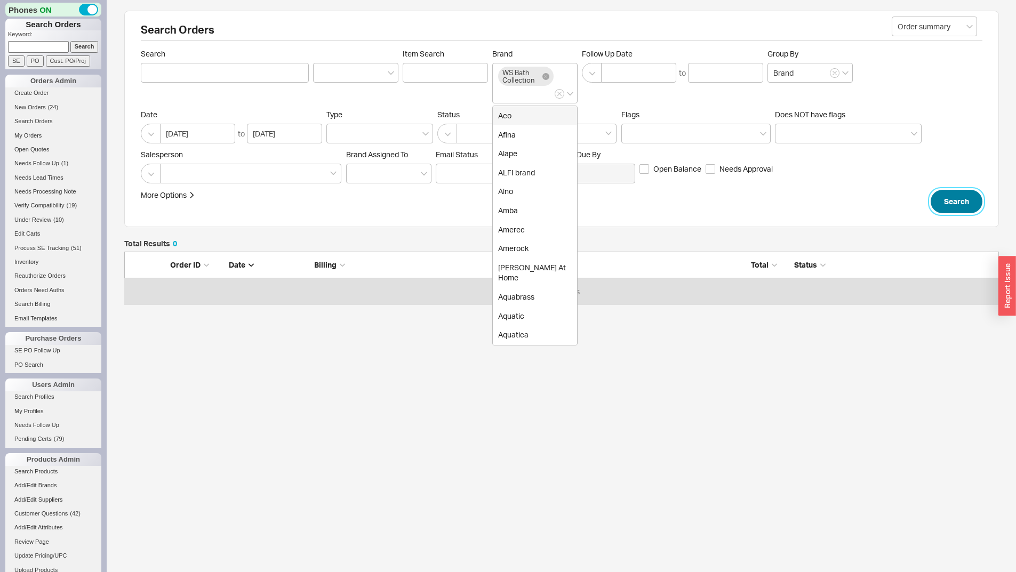
click at [956, 194] on button "Search" at bounding box center [957, 201] width 52 height 23
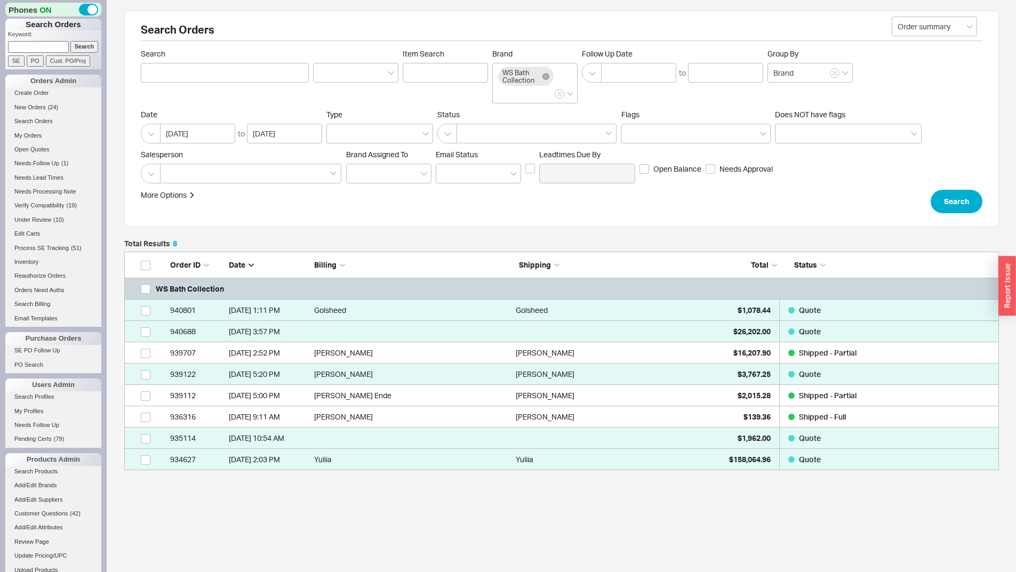
scroll to position [211, 867]
click at [684, 353] on div "[PERSON_NAME]" at bounding box center [614, 353] width 196 height 21
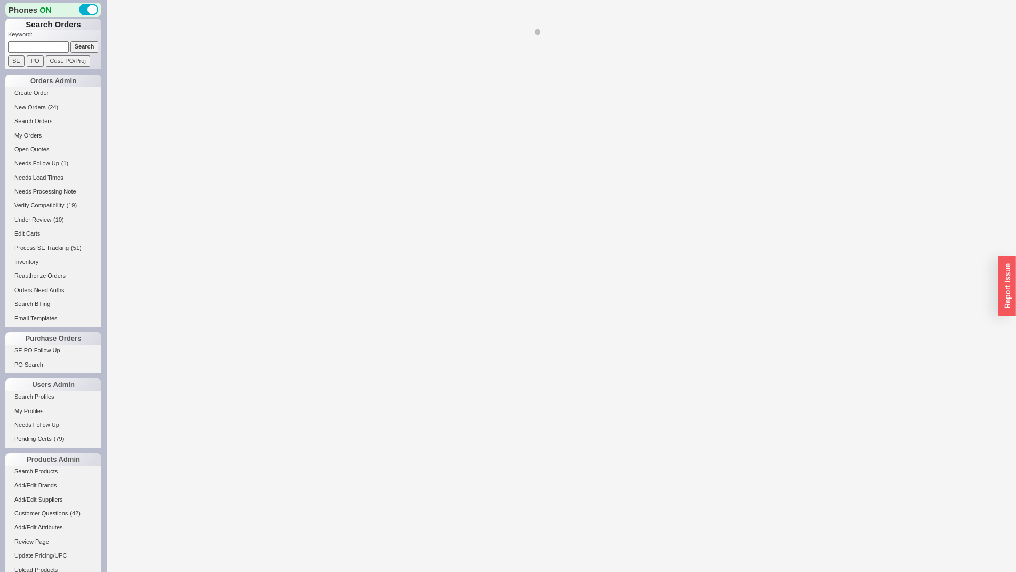
select select "*"
select select "LOW"
select select "3"
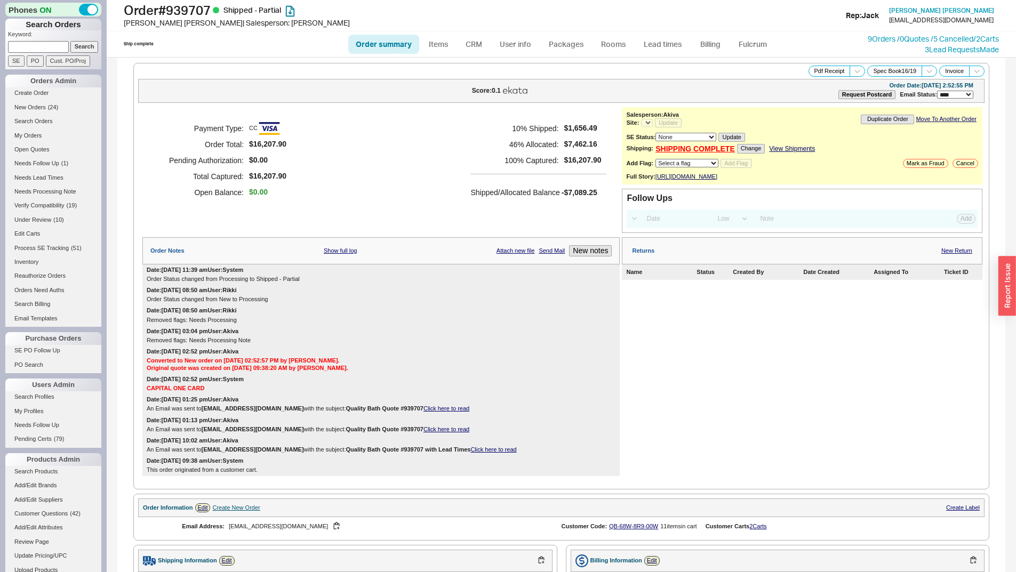
select select "*"
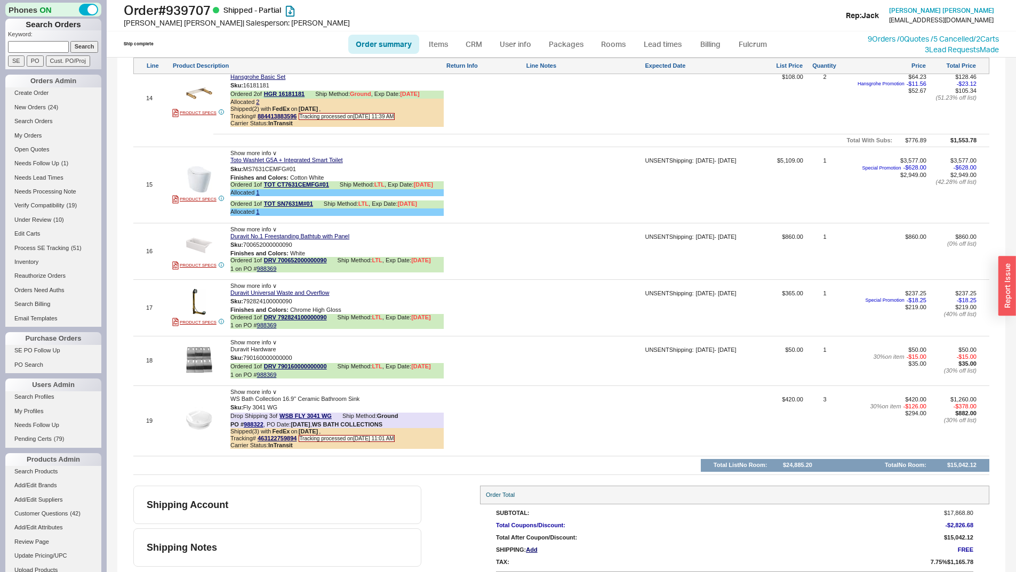
scroll to position [1708, 0]
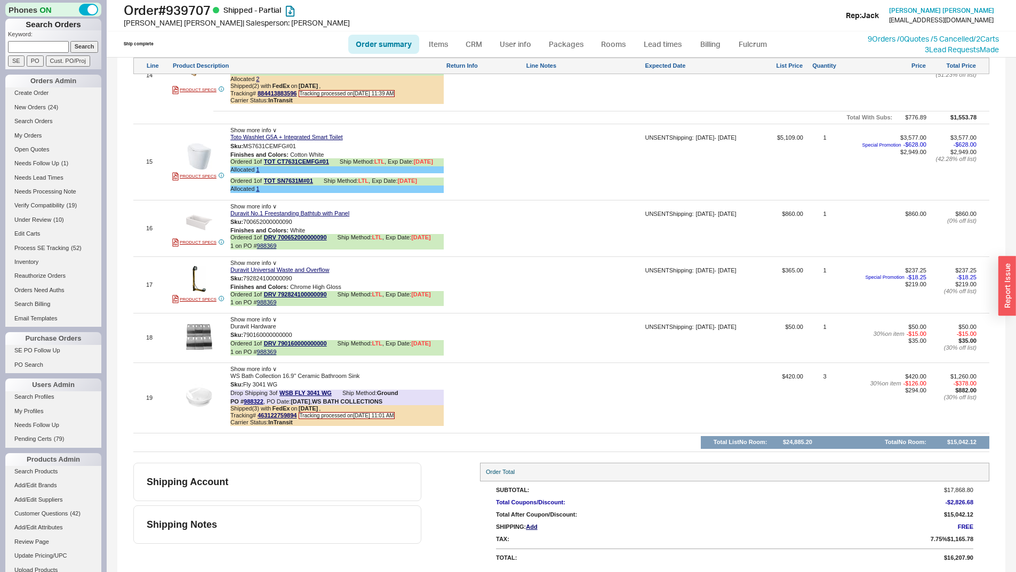
click at [47, 51] on input at bounding box center [38, 46] width 61 height 11
paste input "927468"
type input "927468"
click at [70, 41] on input "Search" at bounding box center [84, 46] width 28 height 11
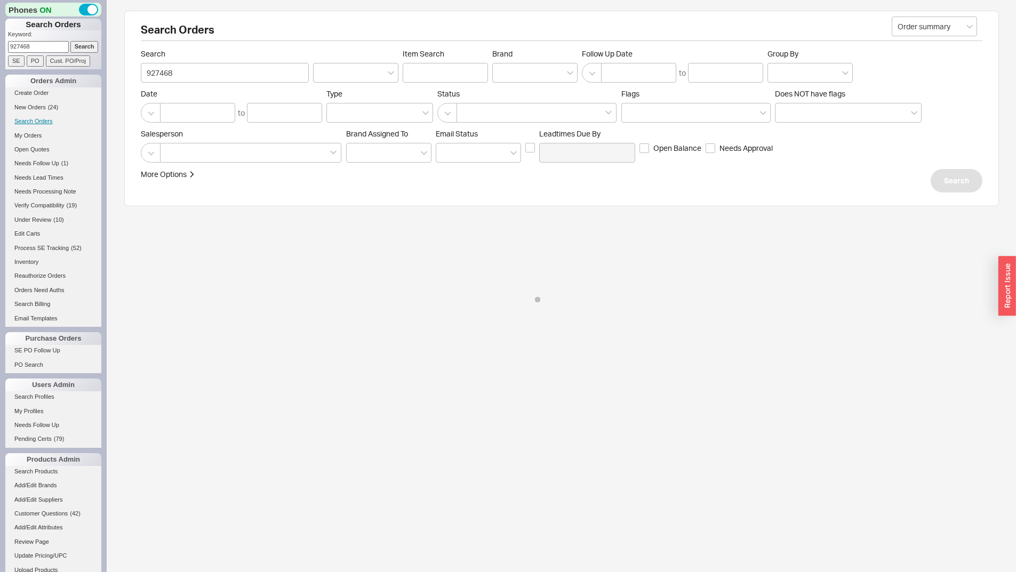
select select "*"
select select "LOW"
select select "3"
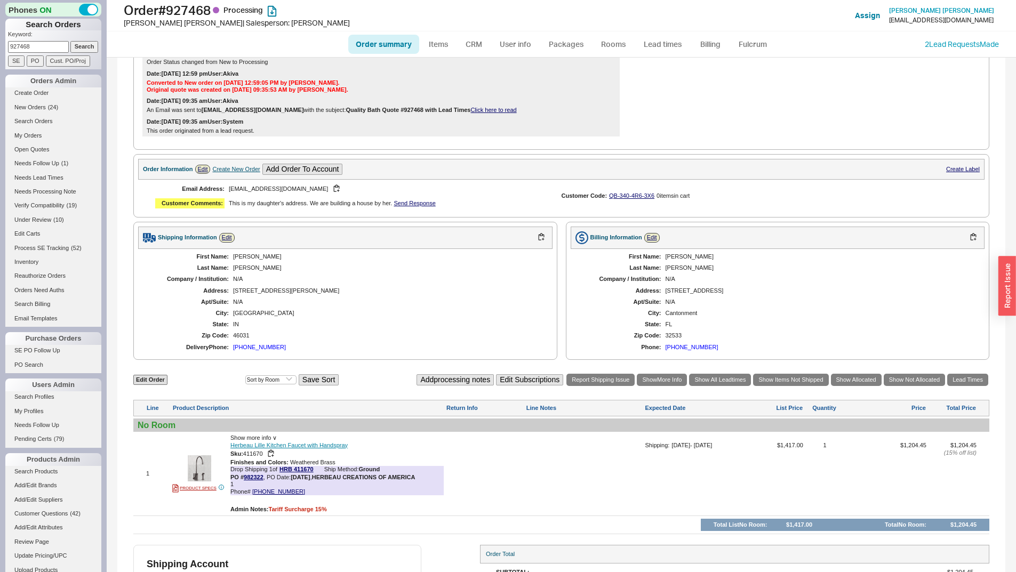
scroll to position [365, 0]
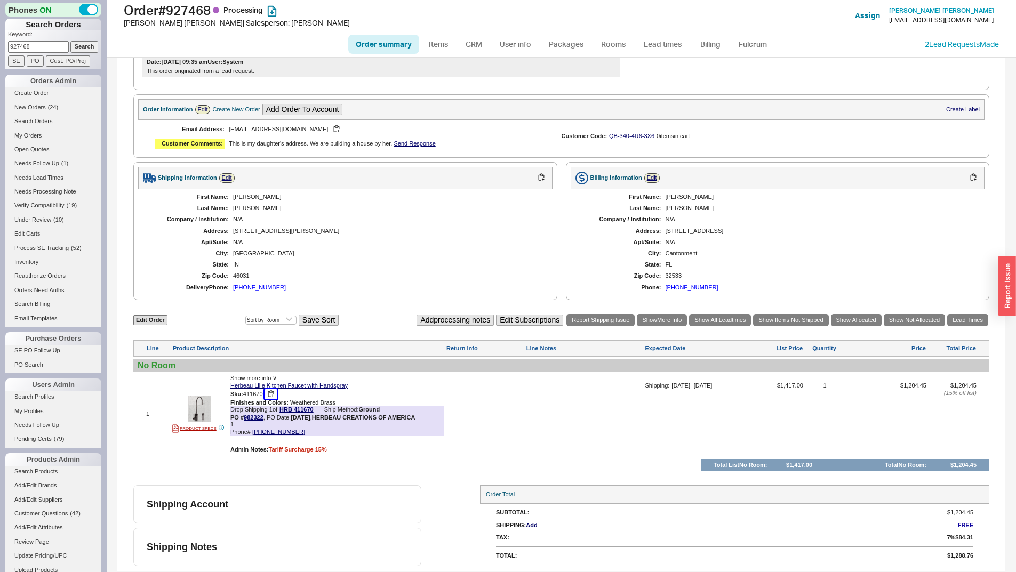
click at [272, 396] on button "button" at bounding box center [271, 394] width 13 height 10
click at [261, 417] on link "982322" at bounding box center [254, 418] width 20 height 6
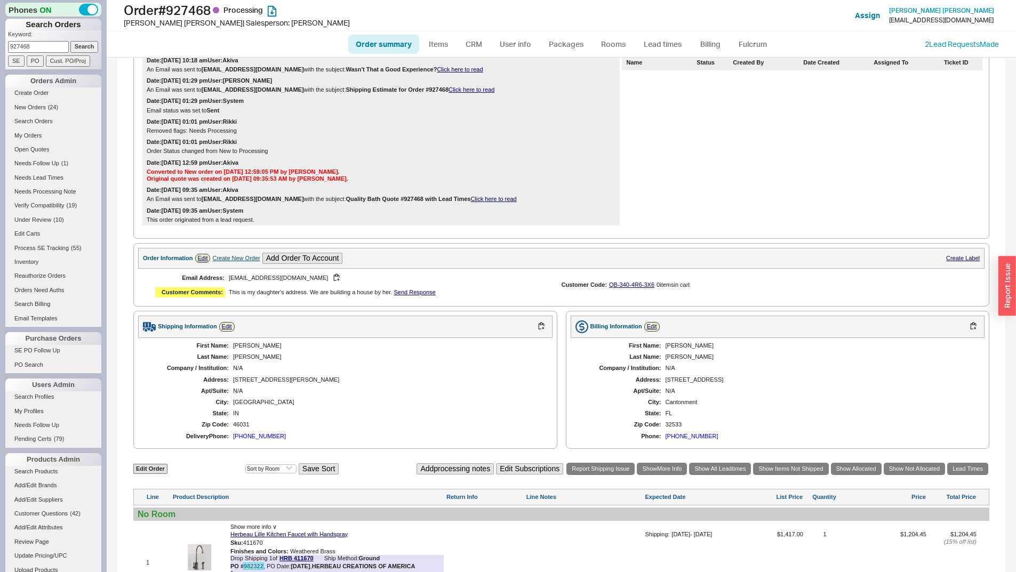
scroll to position [98, 0]
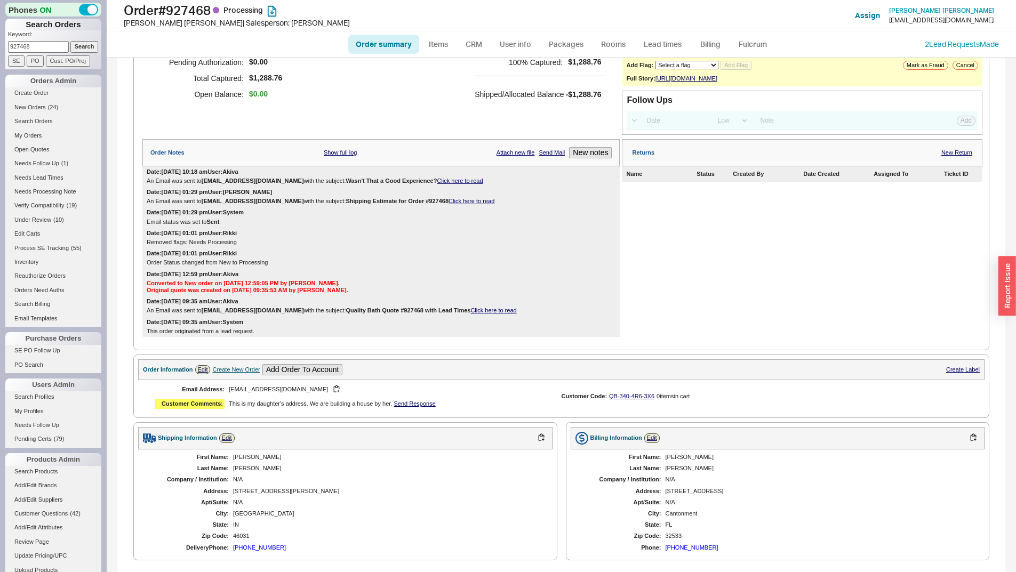
click at [445, 204] on div "Date: [DATE] 01:29 pm User: [PERSON_NAME] Email was sent to [EMAIL_ADDRESS][DOM…" at bounding box center [380, 197] width 477 height 20
click at [449, 204] on link "Click here to read" at bounding box center [472, 201] width 46 height 6
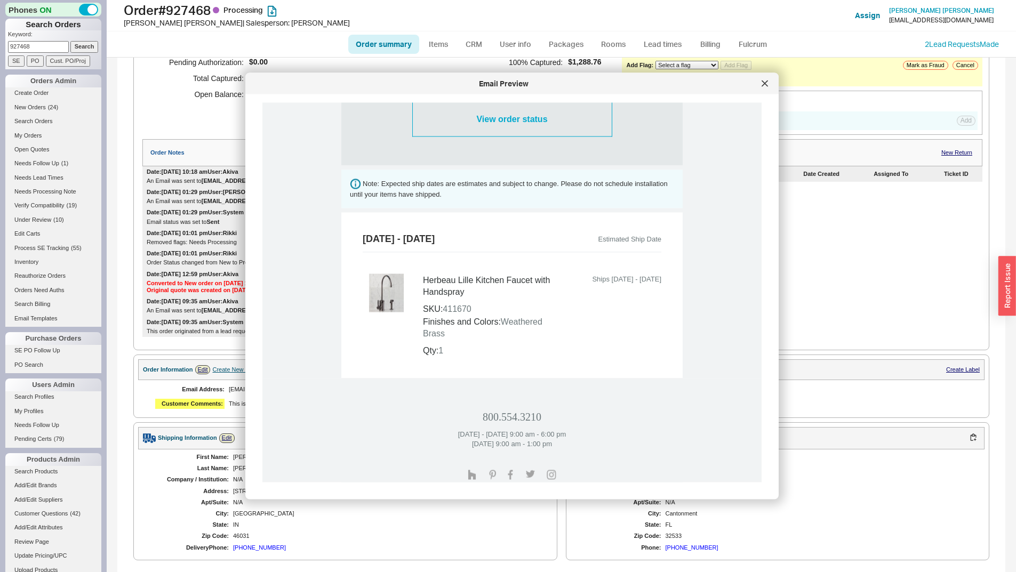
scroll to position [651, 0]
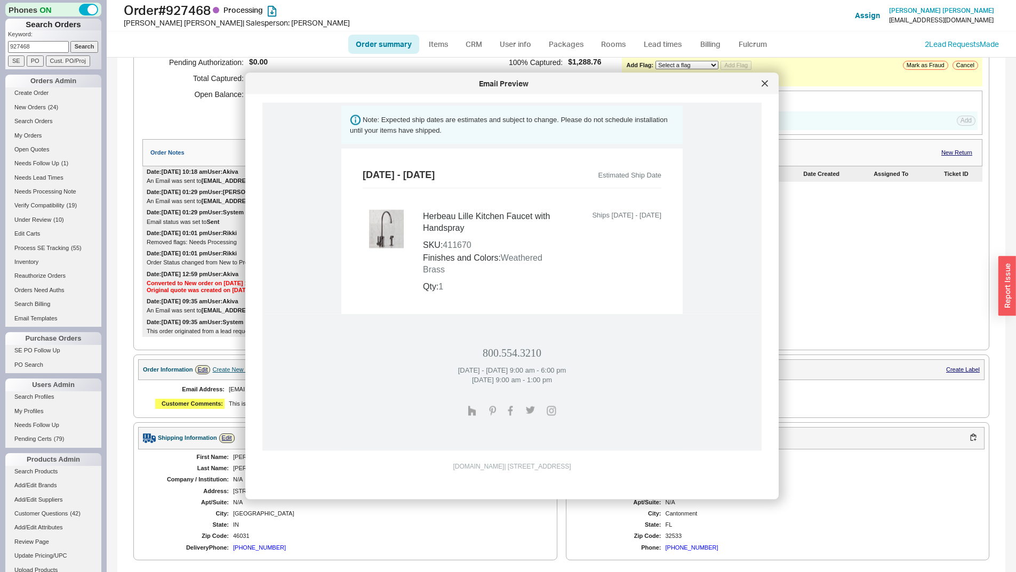
click at [764, 92] on div "Email Preview" at bounding box center [512, 83] width 534 height 21
click at [769, 85] on div at bounding box center [765, 83] width 17 height 17
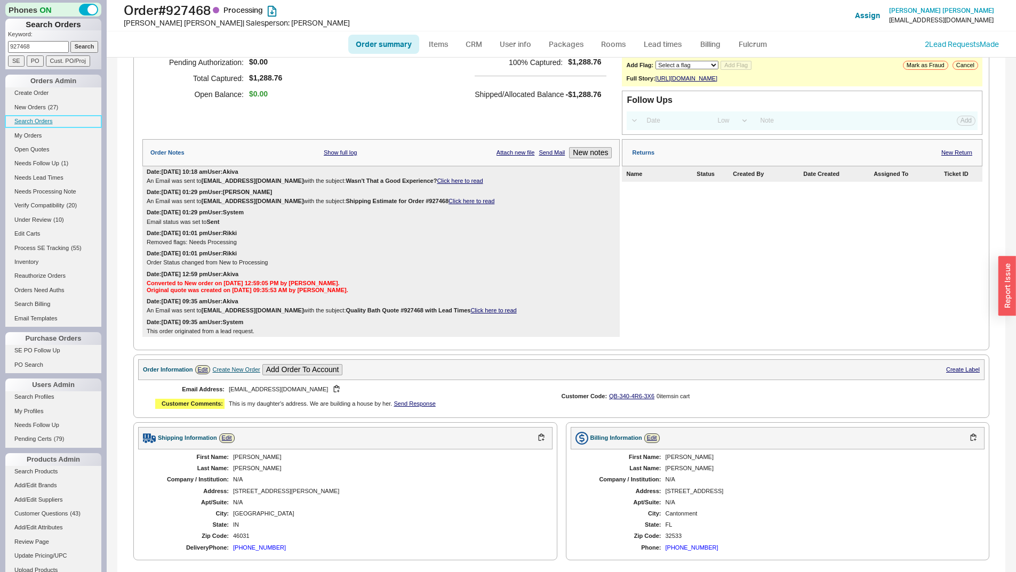
click at [46, 118] on link "Search Orders" at bounding box center [53, 121] width 96 height 11
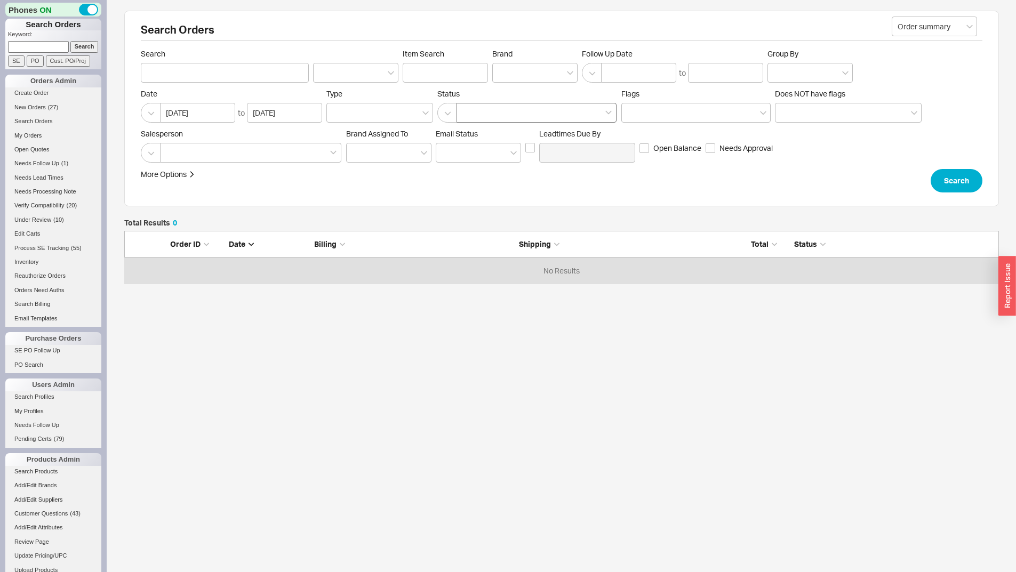
scroll to position [45, 867]
click at [536, 78] on div at bounding box center [534, 73] width 85 height 20
click at [506, 78] on input "Brand" at bounding box center [501, 73] width 7 height 12
type input "nameeks"
type input "Brand"
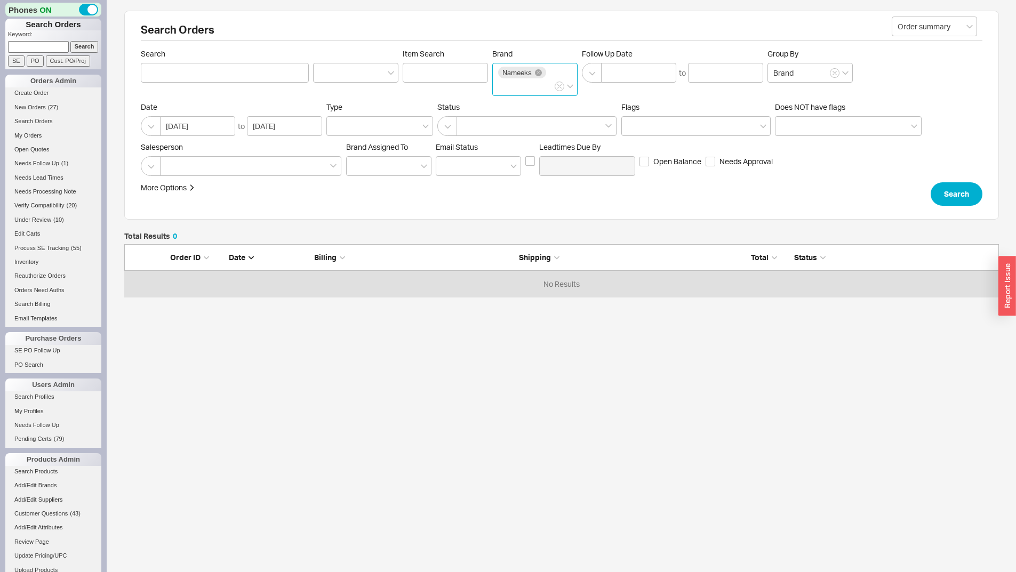
click button "Search" at bounding box center [957, 193] width 52 height 23
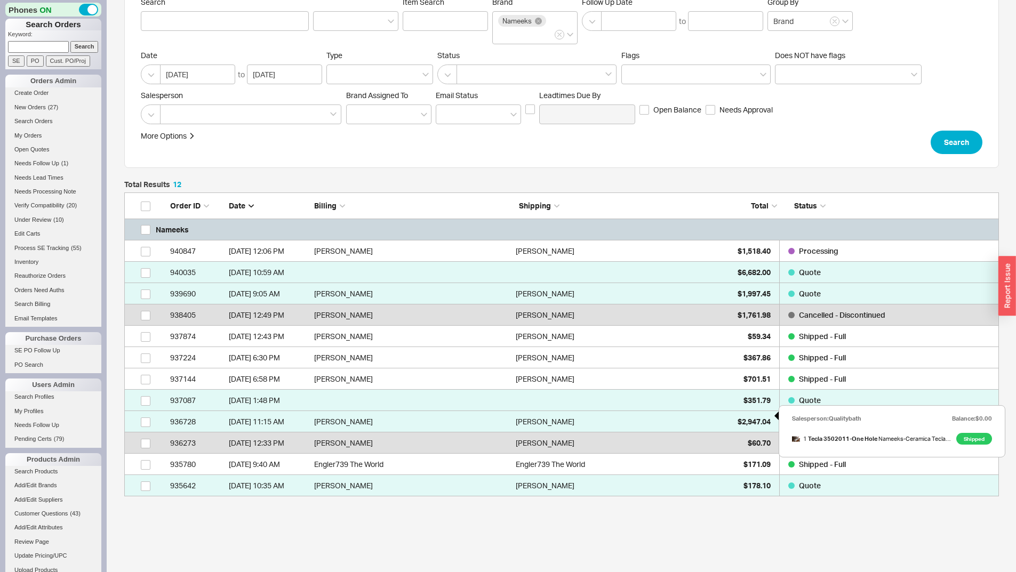
scroll to position [99, 0]
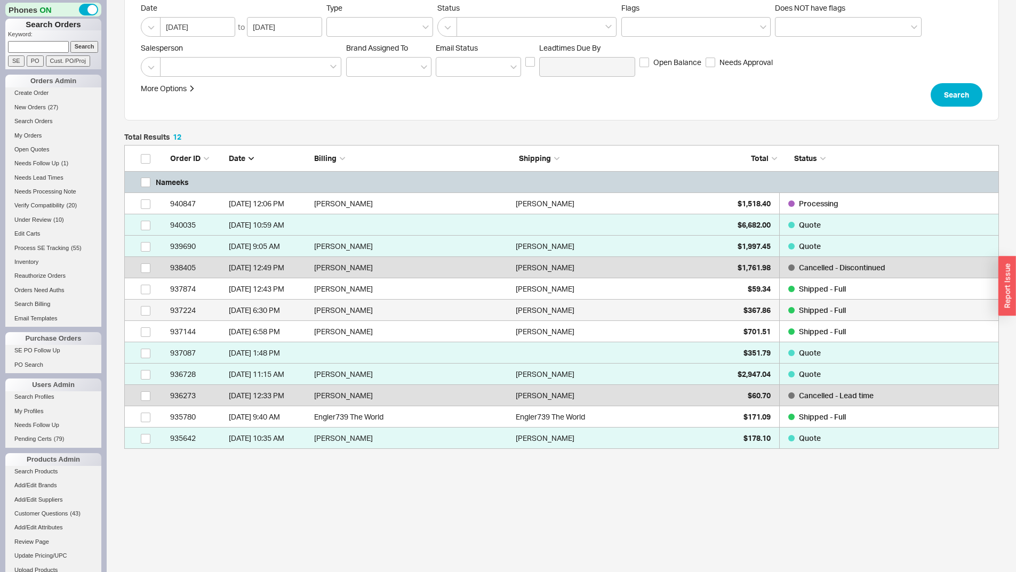
click at [684, 312] on div "[PERSON_NAME]" at bounding box center [614, 310] width 196 height 21
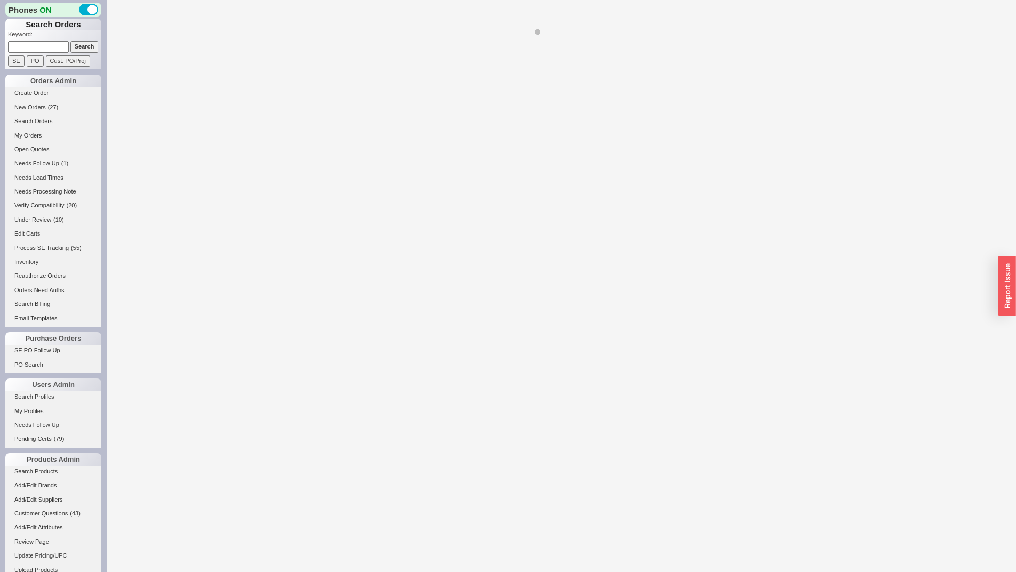
select select "*"
select select "LOW"
select select "3"
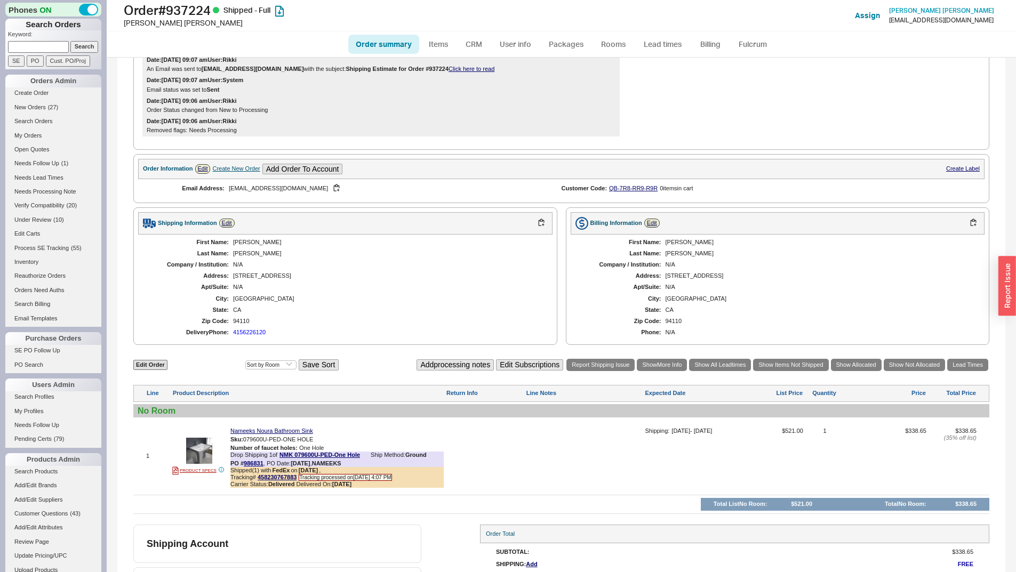
scroll to position [276, 0]
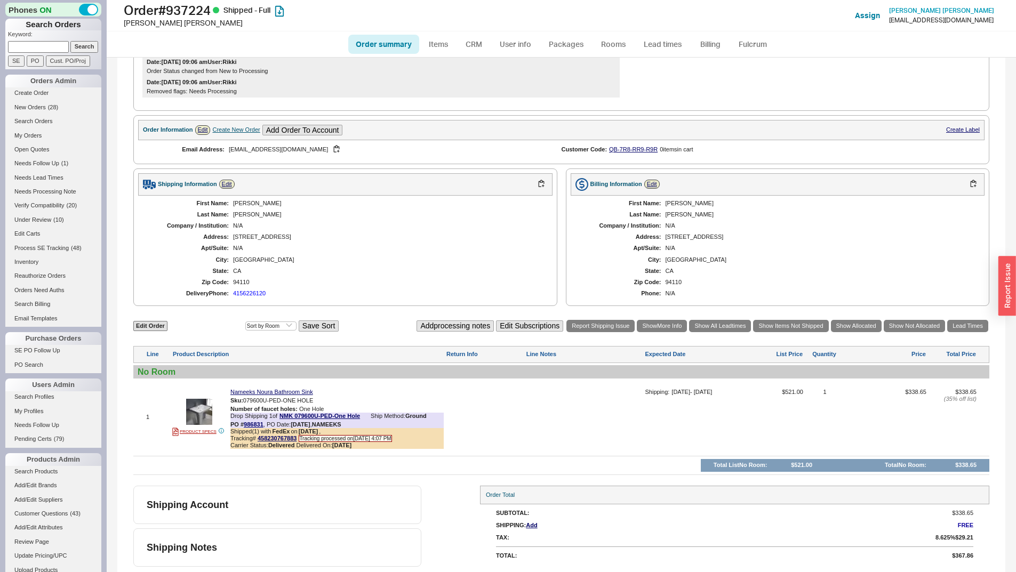
click at [41, 41] on p "Keyword:" at bounding box center [54, 35] width 93 height 11
click at [27, 47] on input at bounding box center [38, 46] width 61 height 11
type input "940730"
click at [70, 41] on input "Search" at bounding box center [84, 46] width 28 height 11
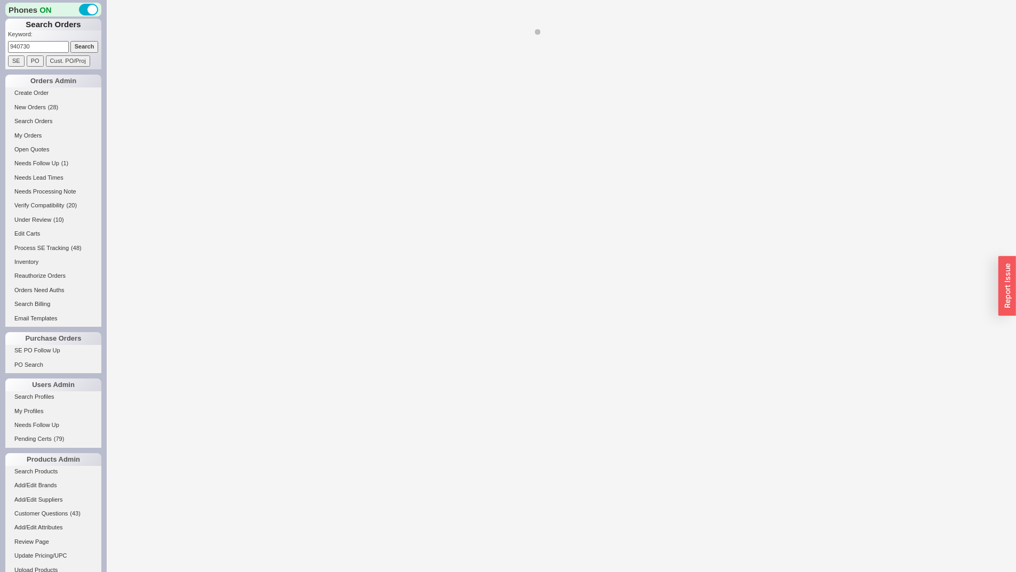
select select "*"
select select "LOW"
select select "3"
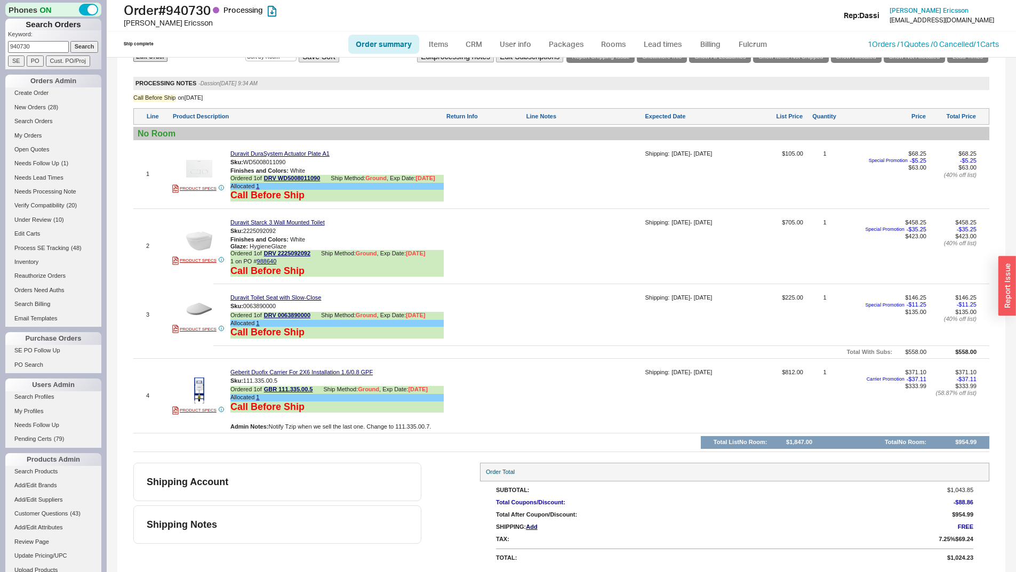
scroll to position [546, 0]
click at [27, 120] on link "Search Orders" at bounding box center [53, 121] width 96 height 11
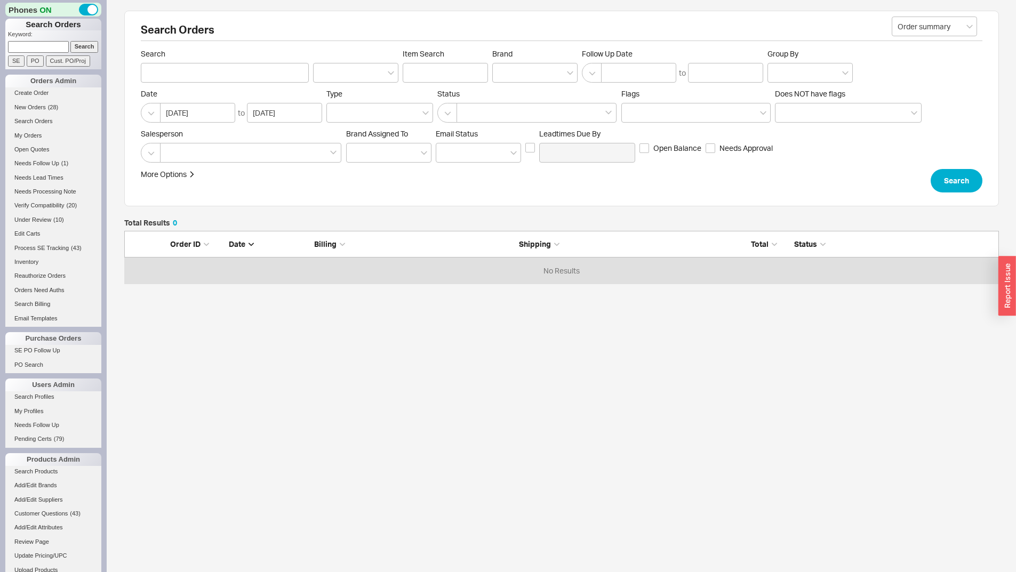
scroll to position [45, 867]
click at [529, 73] on div at bounding box center [534, 73] width 85 height 20
click at [506, 73] on input "Brand" at bounding box center [501, 73] width 7 height 12
type input "nameeks"
type input "Brand"
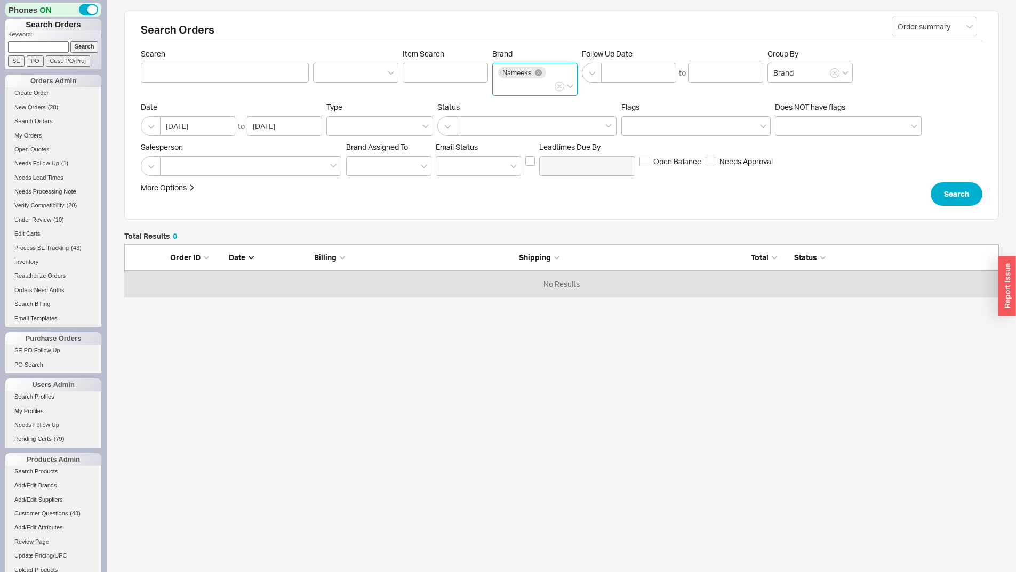
click button "Search" at bounding box center [957, 193] width 52 height 23
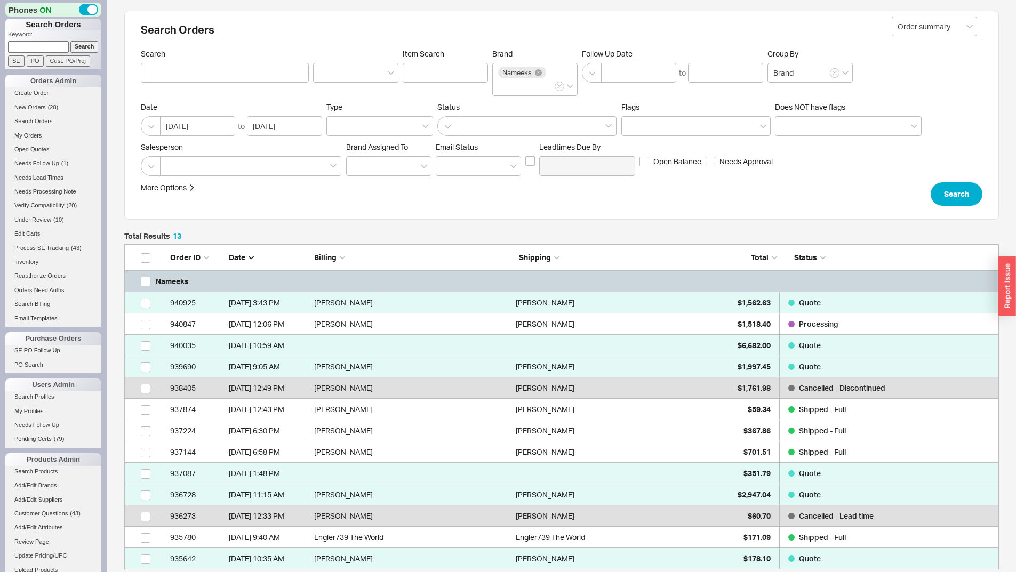
scroll to position [317, 867]
click at [691, 315] on div "[PERSON_NAME]" at bounding box center [614, 324] width 196 height 21
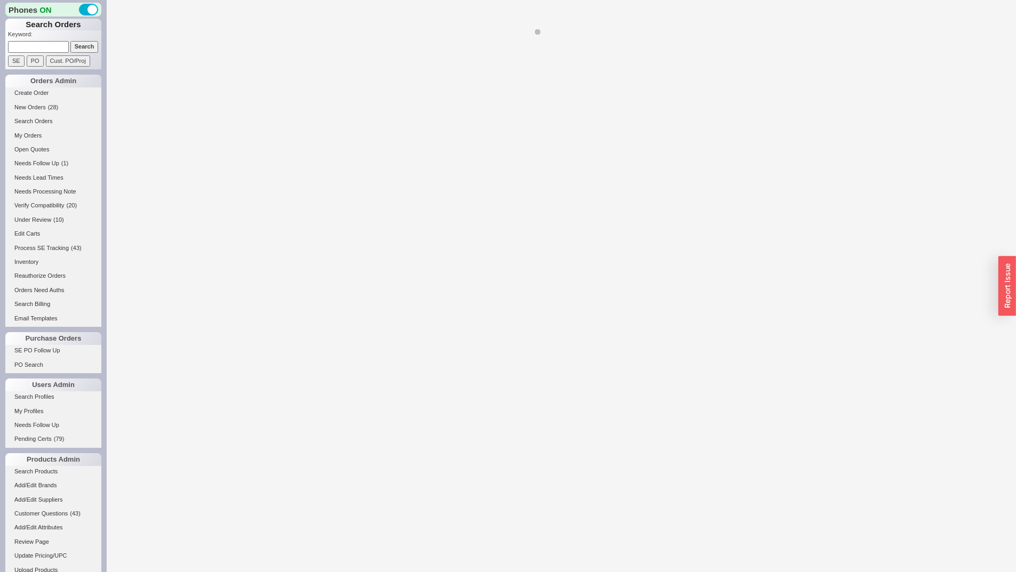
select select "*"
select select "LOW"
select select "3"
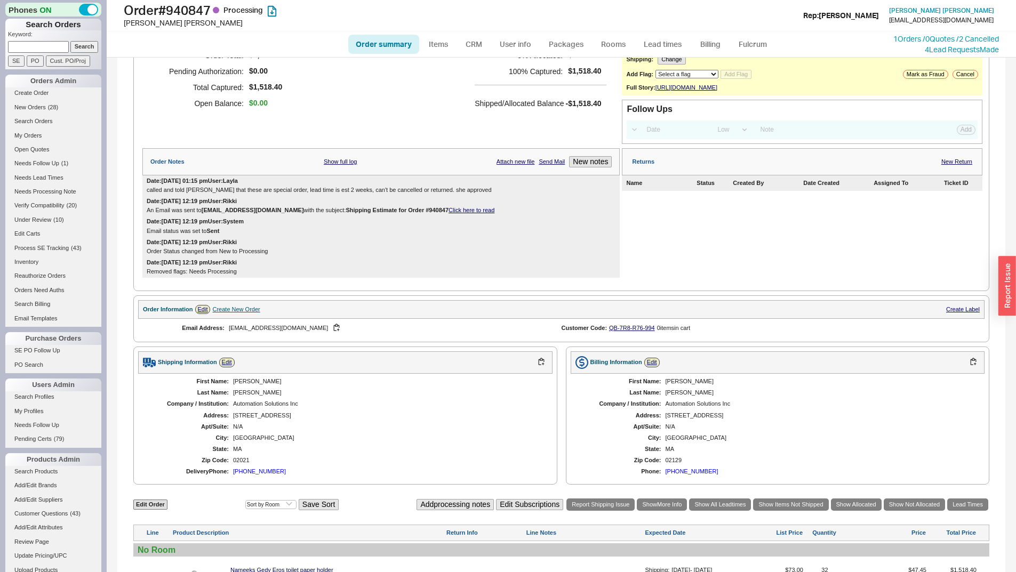
scroll to position [260, 0]
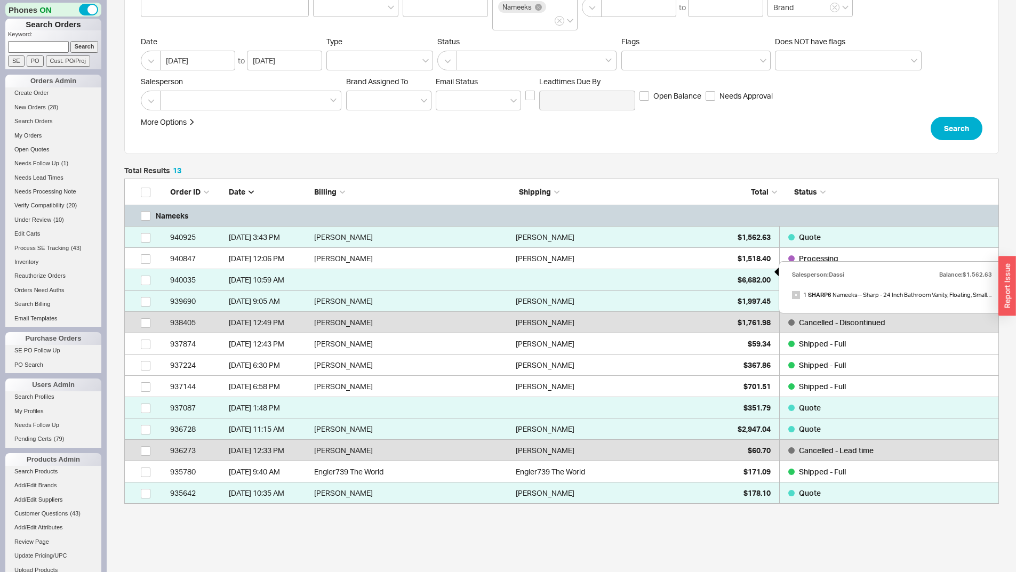
scroll to position [121, 0]
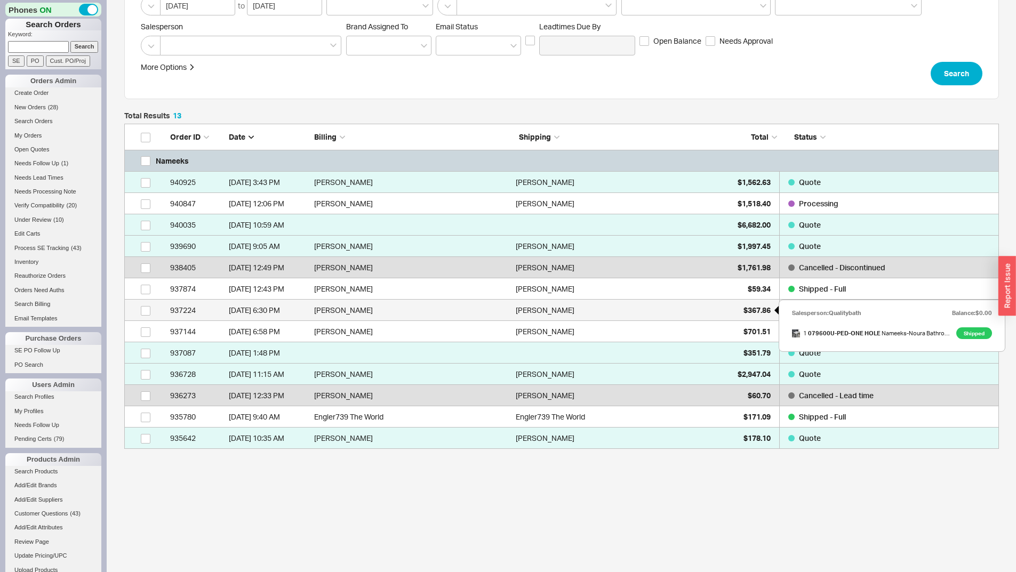
click at [752, 314] on span "$367.86" at bounding box center [757, 310] width 27 height 9
select select "*"
select select "LOW"
select select "3"
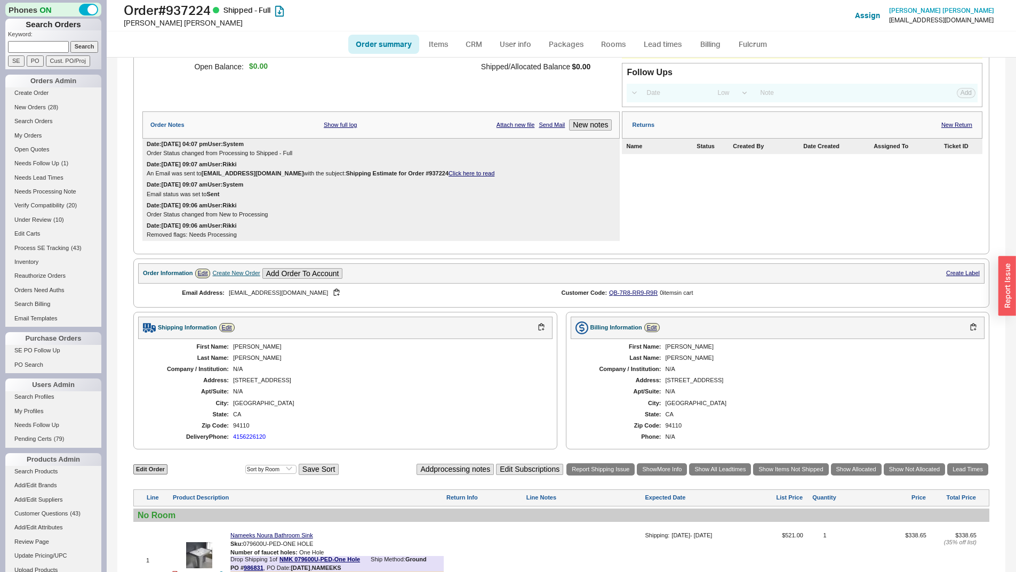
scroll to position [276, 0]
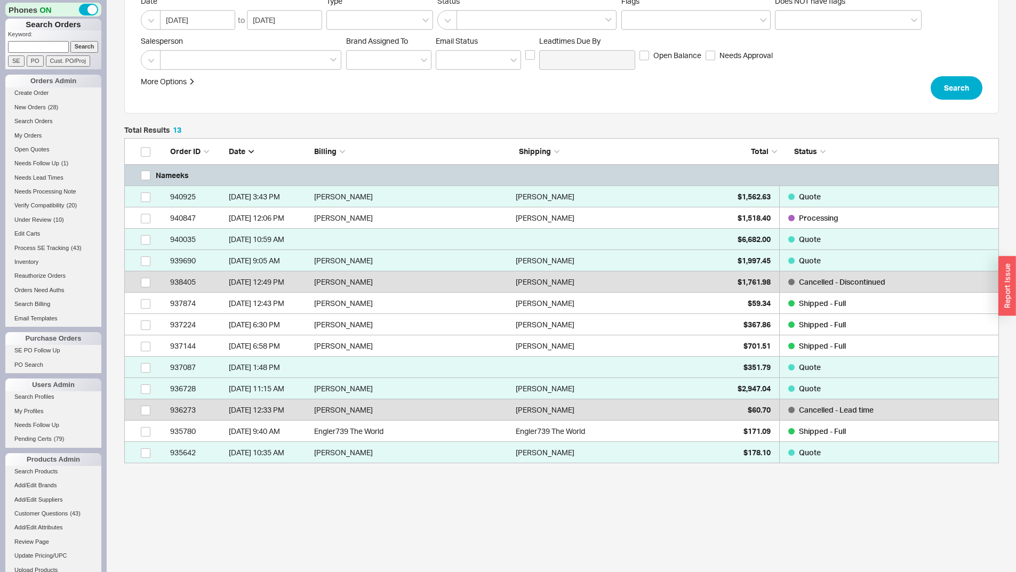
scroll to position [317, 867]
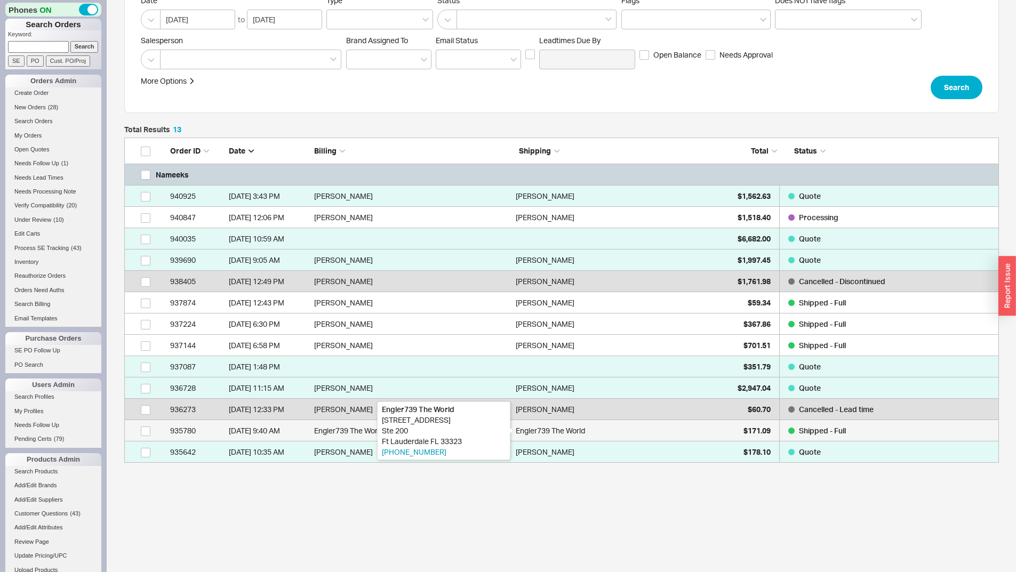
click at [540, 429] on div "Engler739 The World" at bounding box center [550, 430] width 69 height 21
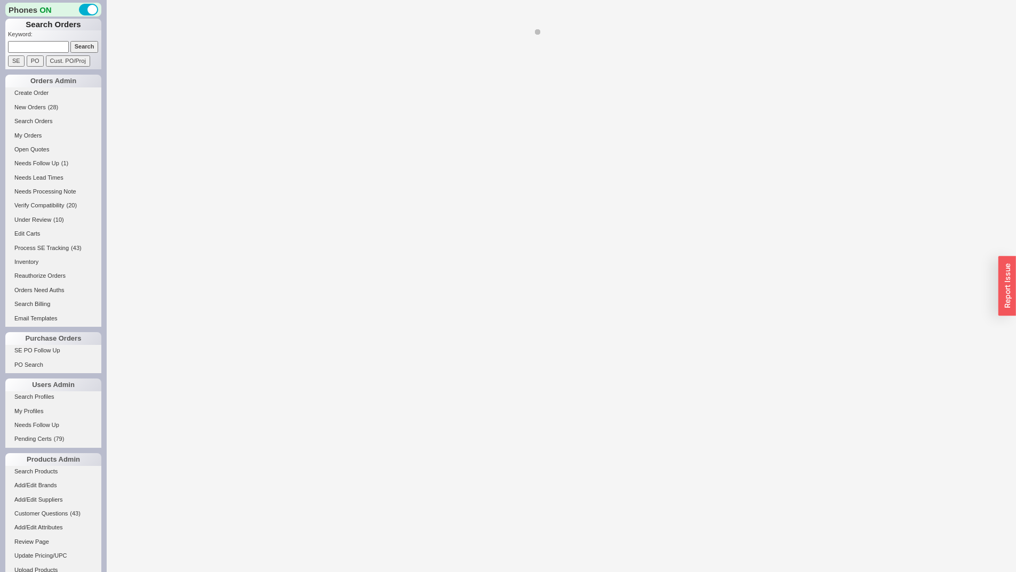
select select "*"
select select "LOW"
select select "3"
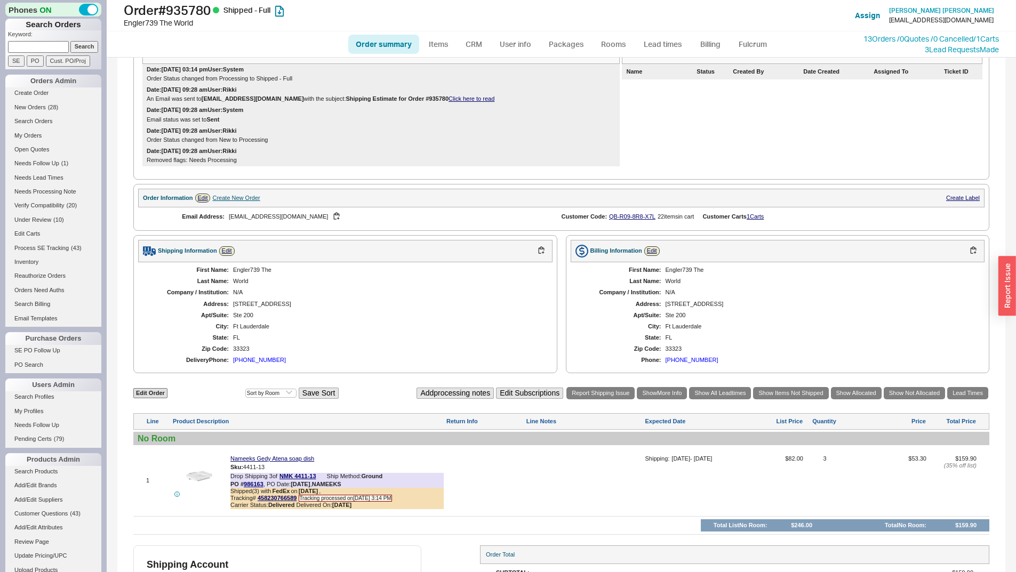
scroll to position [267, 0]
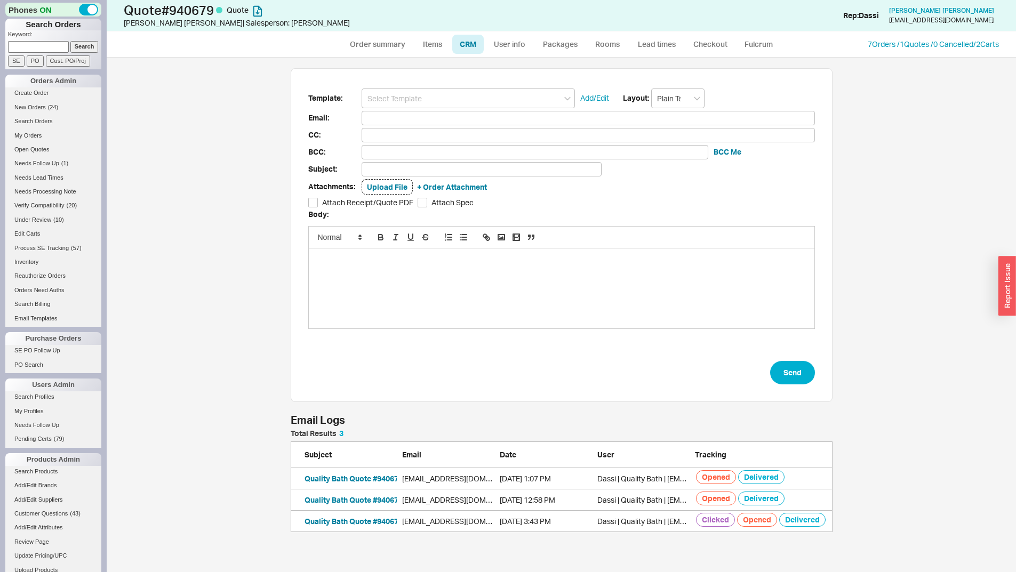
scroll to position [507, 902]
click at [22, 98] on link "Create Order" at bounding box center [53, 92] width 96 height 11
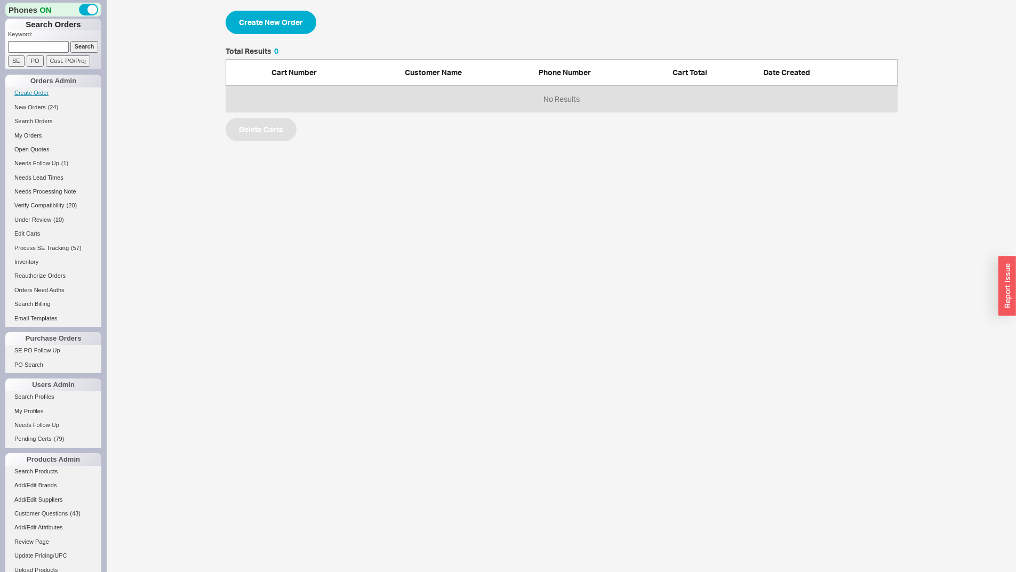
select select "3"
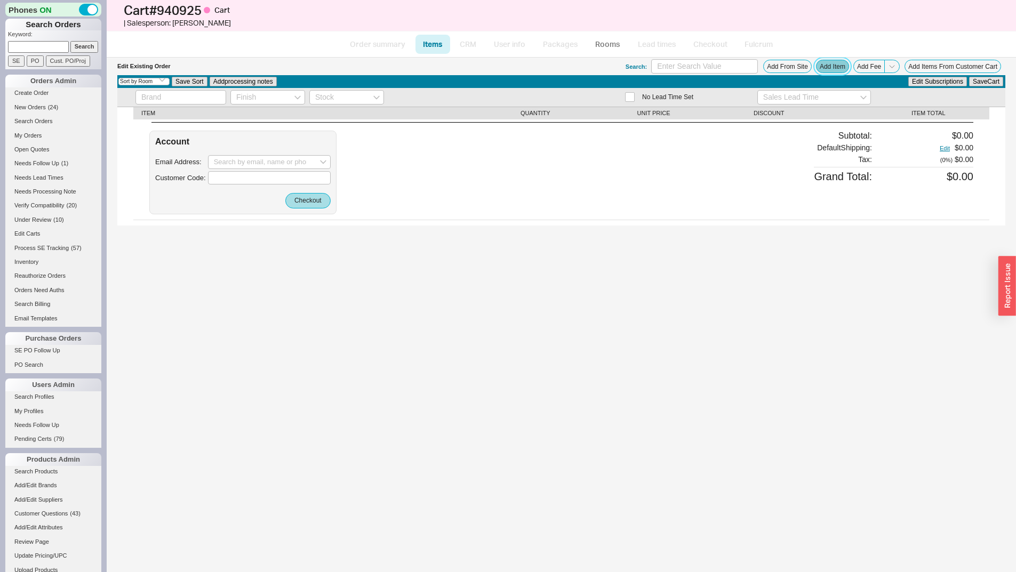
click at [839, 66] on button "Add Item" at bounding box center [832, 66] width 33 height 13
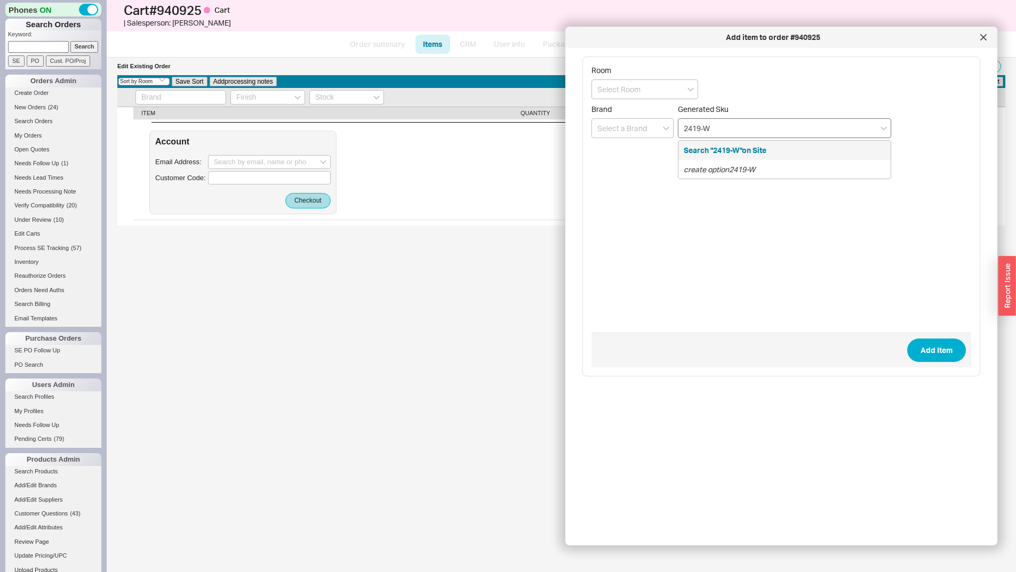
click at [684, 131] on input "2419-W" at bounding box center [784, 128] width 213 height 20
type input "2419-W"
click at [649, 132] on input at bounding box center [633, 128] width 82 height 20
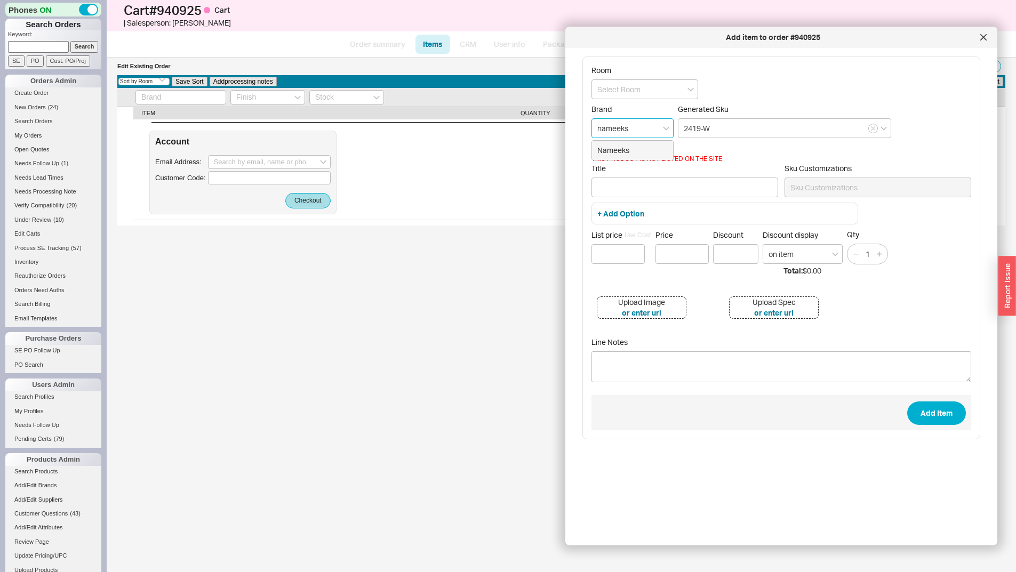
click at [644, 152] on div "Nameeks" at bounding box center [632, 150] width 81 height 19
type input "Nameeks"
click at [683, 129] on input "2419-W" at bounding box center [784, 128] width 213 height 20
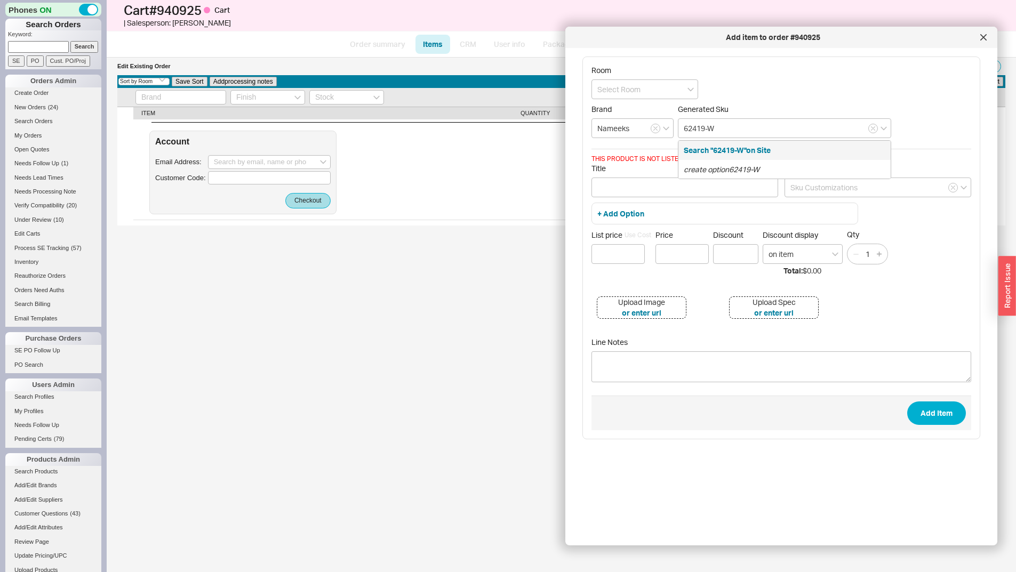
click at [750, 463] on div "Room Brand Nameeks Generated Sku 62419-W Search "62419-W"on Site create option …" at bounding box center [790, 293] width 415 height 472
click at [763, 130] on input "62419-W" at bounding box center [784, 128] width 213 height 20
type input "6"
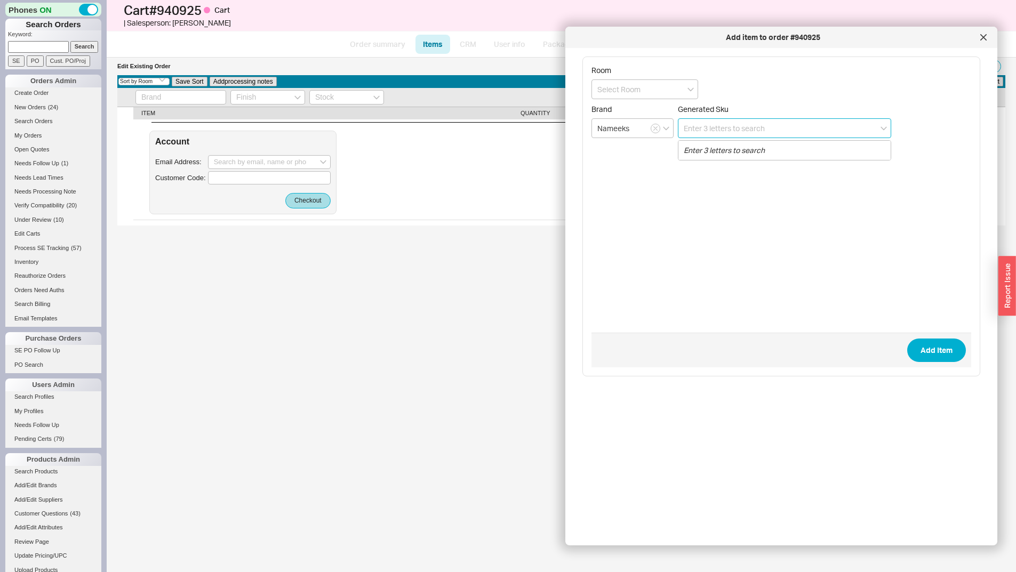
paste input "Sharp6 2419-W"
click at [711, 123] on input "Sharp6 2419-W" at bounding box center [784, 128] width 213 height 20
type input "Sharp 2419-W"
click at [709, 131] on input "Sharp 2419-W" at bounding box center [784, 128] width 213 height 20
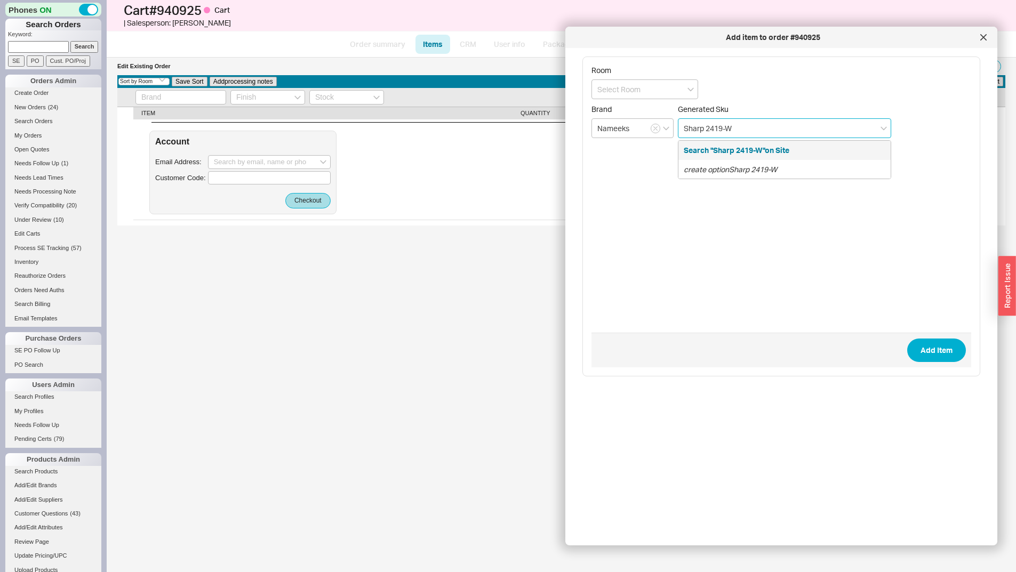
click at [709, 131] on input "Sharp 2419-W" at bounding box center [784, 128] width 213 height 20
drag, startPoint x: 634, startPoint y: 477, endPoint x: 664, endPoint y: 395, distance: 87.4
click at [634, 474] on div "Room Brand Nameeks Generated Sku Add Item" at bounding box center [790, 293] width 415 height 472
click at [706, 132] on input at bounding box center [784, 128] width 213 height 20
paste input "Sharp6"
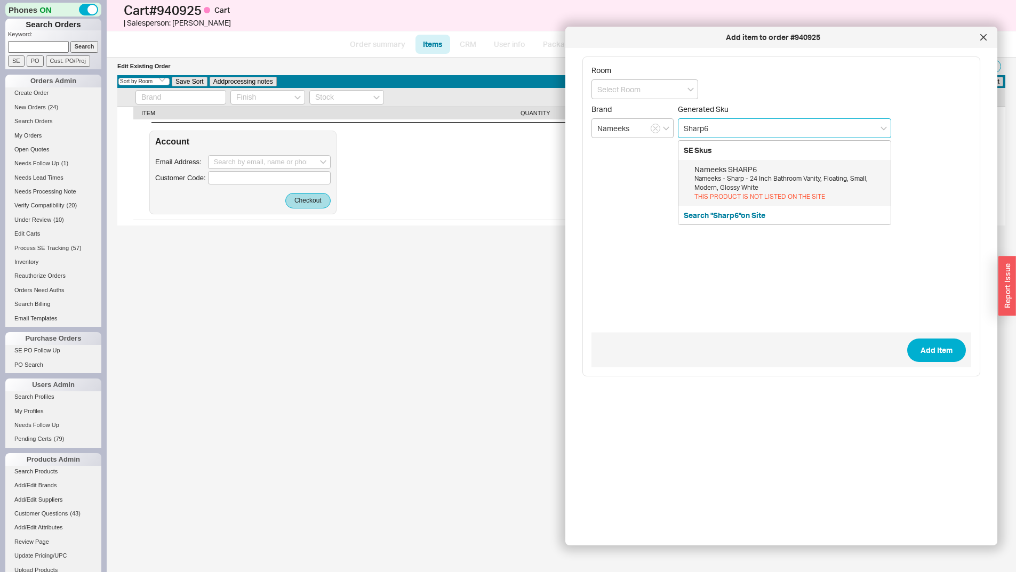
click at [747, 162] on div "Nameeks SHARP6 Nameeks - Sharp - 24 Inch Bathroom Vanity, Floating, Small, Mode…" at bounding box center [785, 183] width 212 height 46
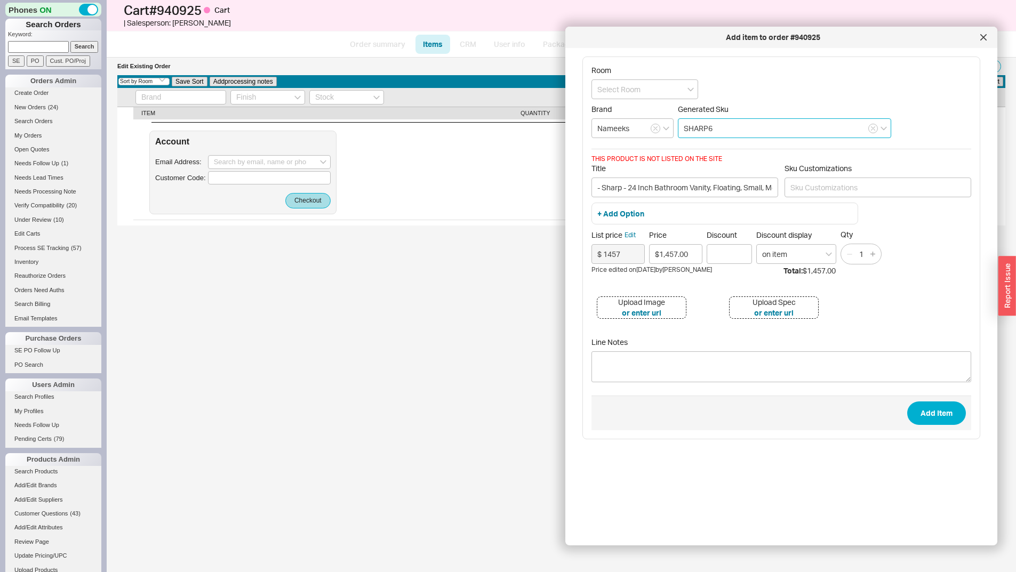
type input "SHARP6"
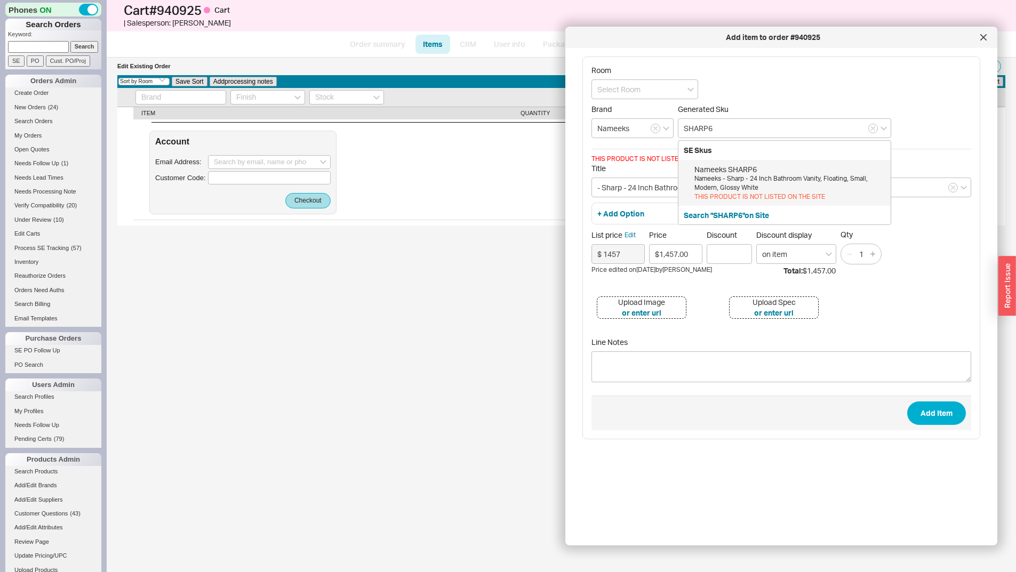
drag, startPoint x: 731, startPoint y: 500, endPoint x: 703, endPoint y: 474, distance: 38.9
click at [730, 500] on div "Room Brand Nameeks Generated Sku SHARP6 SE Skus Nameeks SHARP6 Nameeks - Sharp …" at bounding box center [790, 293] width 415 height 472
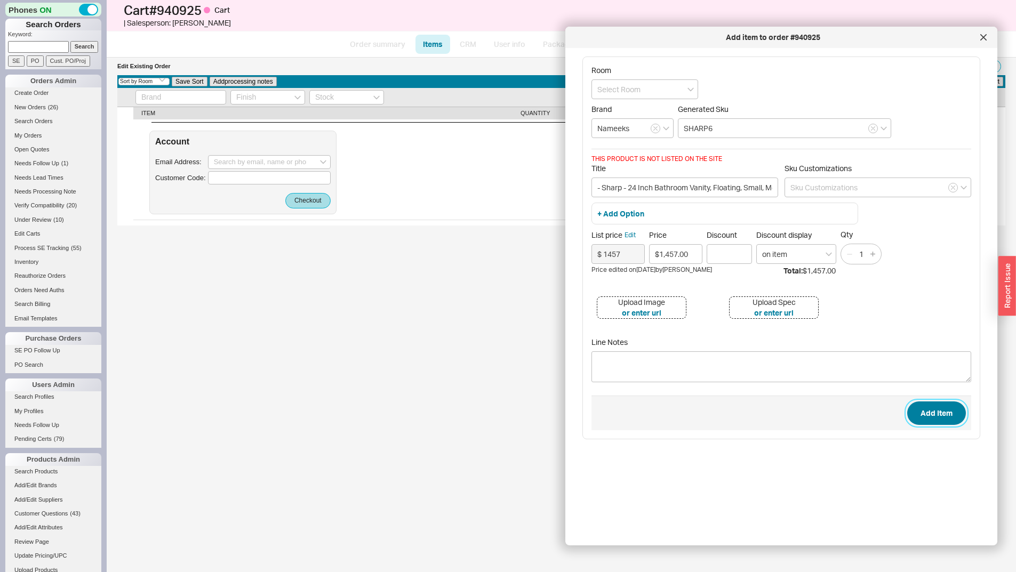
click at [940, 415] on button "Add Item" at bounding box center [937, 413] width 59 height 23
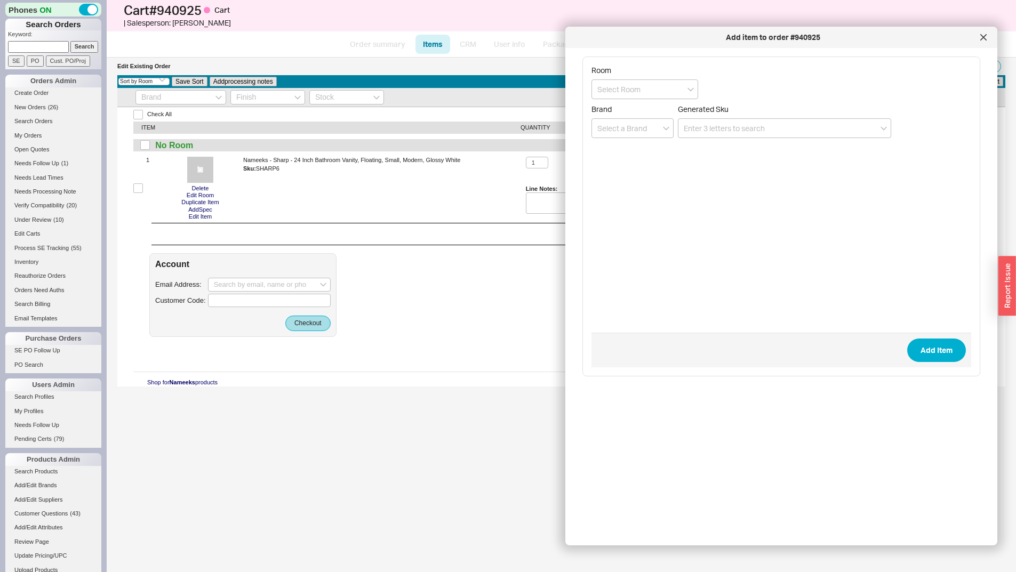
click at [226, 511] on div "Edit Existing Order Search: Add From Site Add Item Add Fee Add Items From Custo…" at bounding box center [562, 315] width 910 height 515
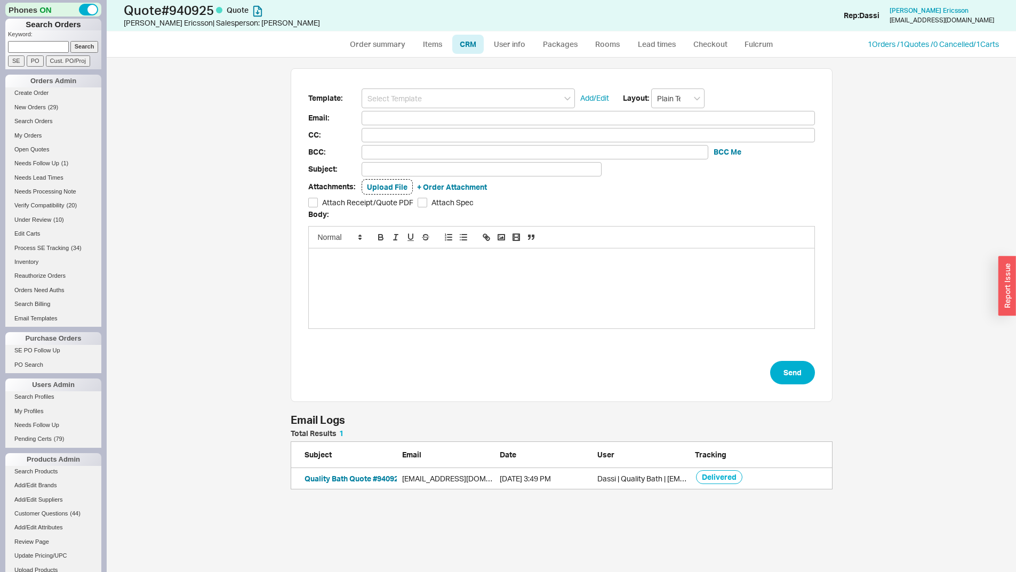
scroll to position [507, 902]
